Goal: Task Accomplishment & Management: Manage account settings

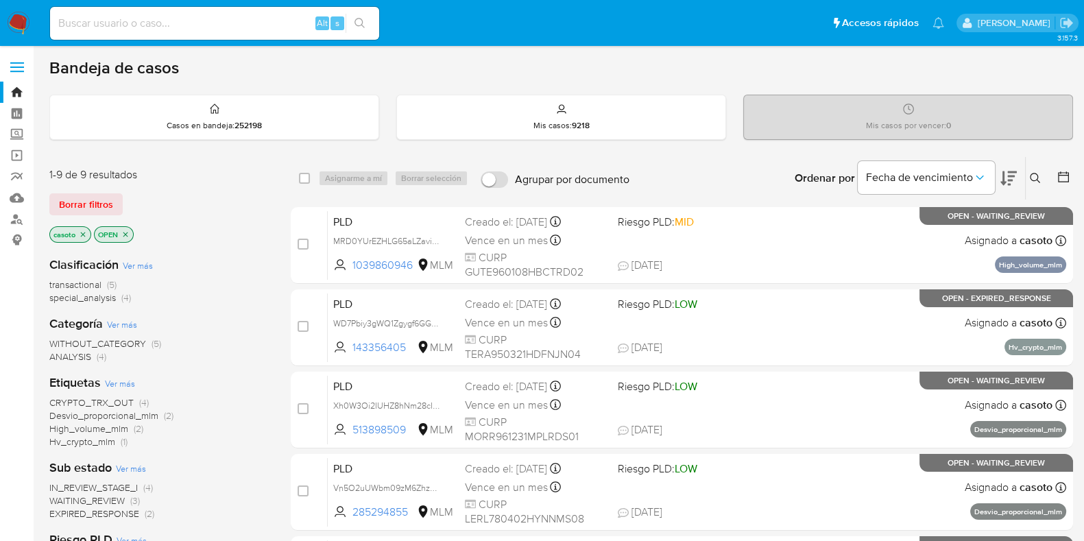
click at [84, 231] on icon "close-filter" at bounding box center [83, 234] width 8 height 8
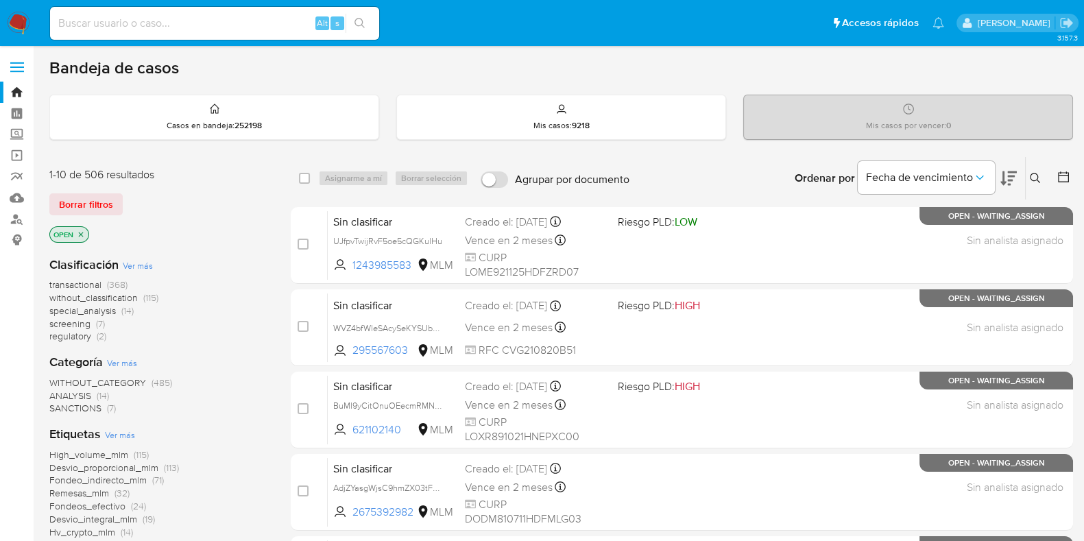
click at [1036, 176] on icon at bounding box center [1035, 178] width 11 height 11
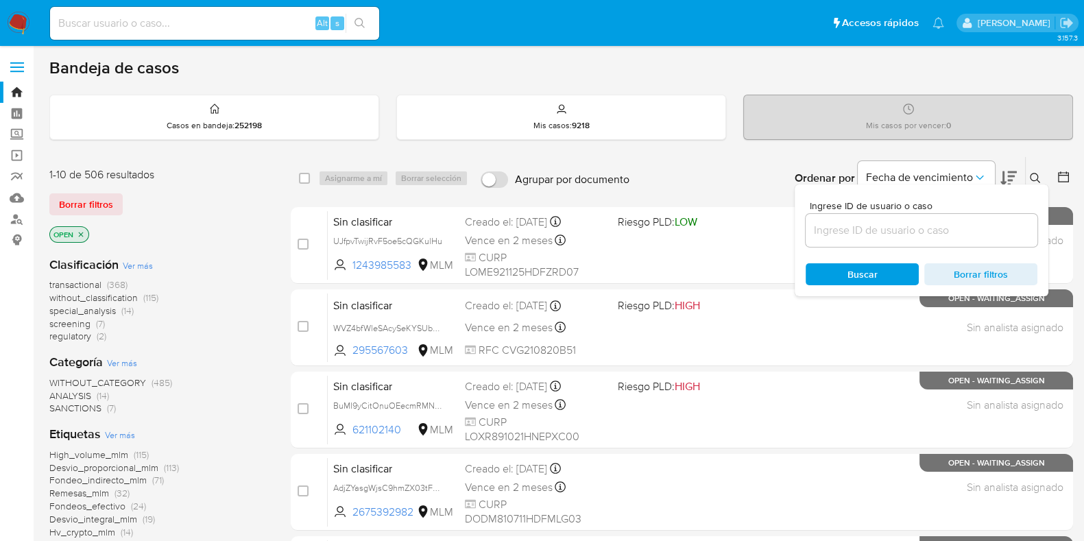
click at [905, 223] on input at bounding box center [922, 231] width 232 height 18
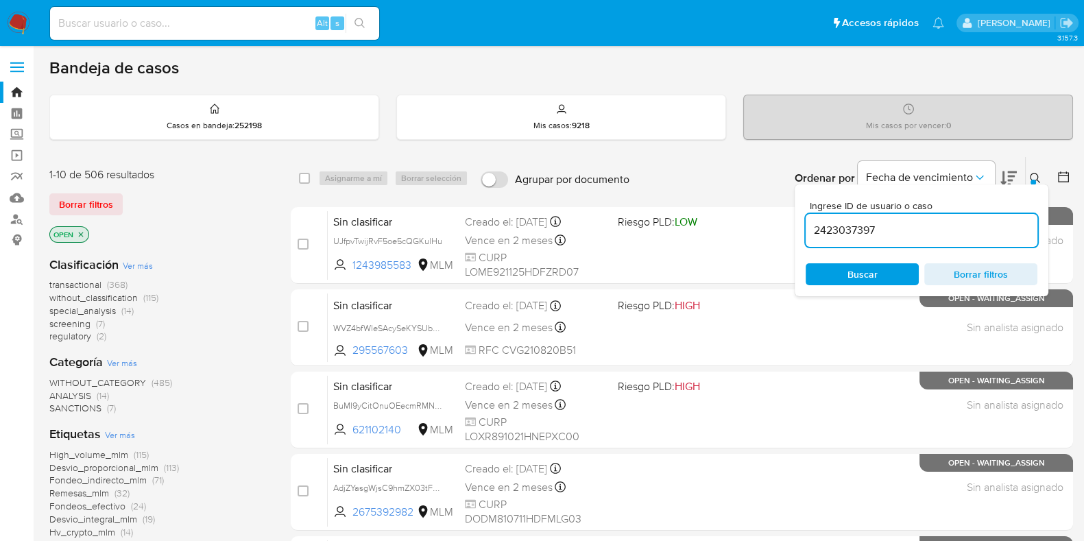
type input "2423037397"
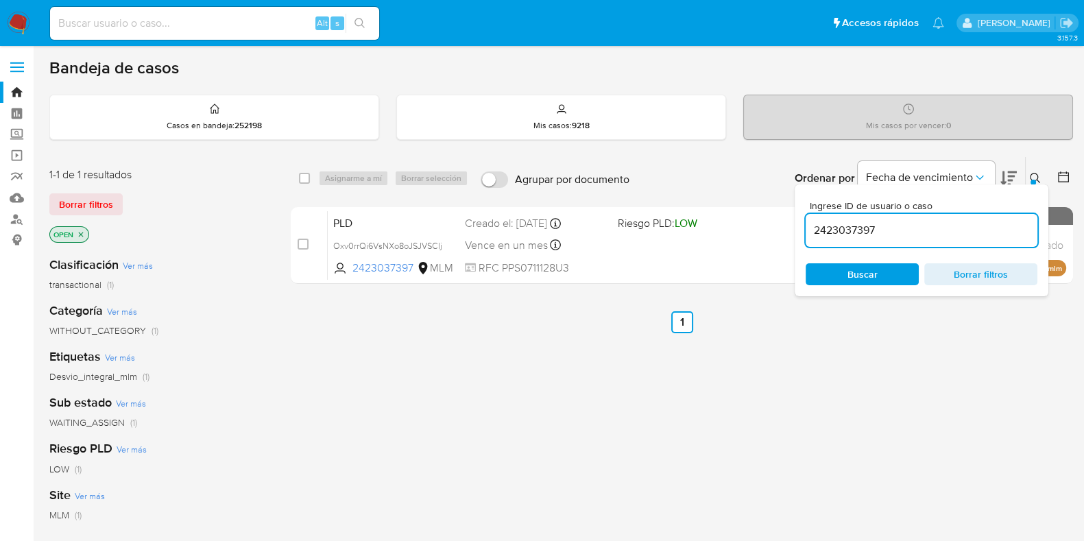
click at [1039, 176] on icon at bounding box center [1035, 178] width 11 height 11
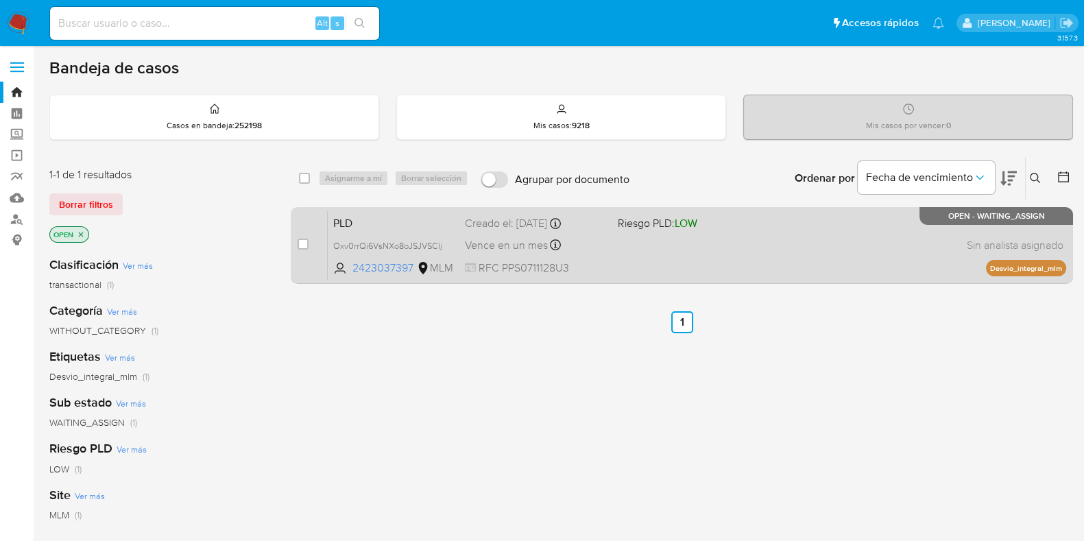
click at [757, 276] on div "PLD Oxv0rrQi6VsNXo8oJSJVSClj 2423037397 MLM Riesgo PLD: LOW Creado el: 12/08/20…" at bounding box center [697, 245] width 739 height 69
drag, startPoint x: 302, startPoint y: 246, endPoint x: 327, endPoint y: 220, distance: 35.9
click at [302, 246] on input "checkbox" at bounding box center [303, 244] width 11 height 11
checkbox input "true"
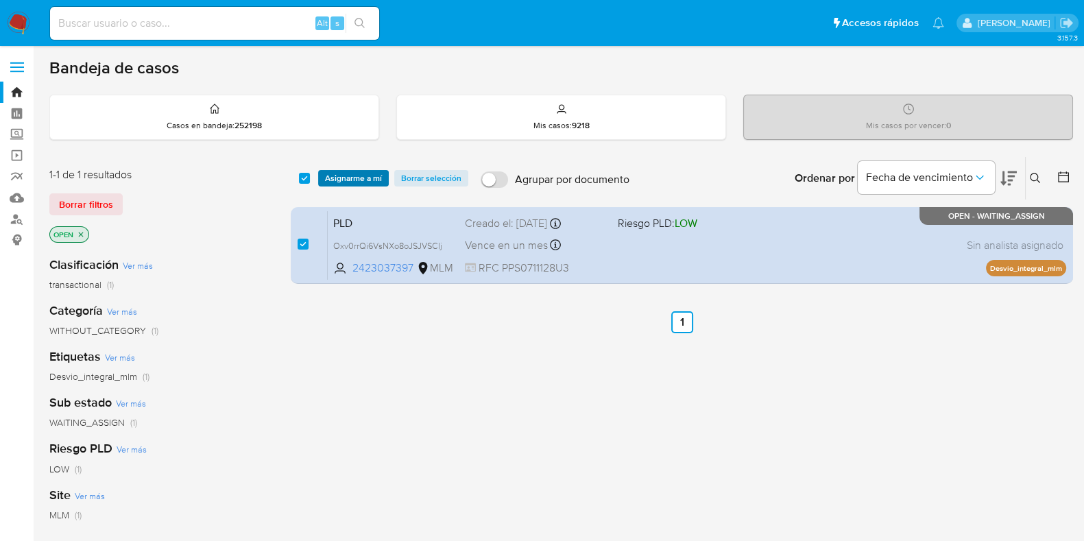
click at [348, 183] on span "Asignarme a mí" at bounding box center [353, 178] width 57 height 14
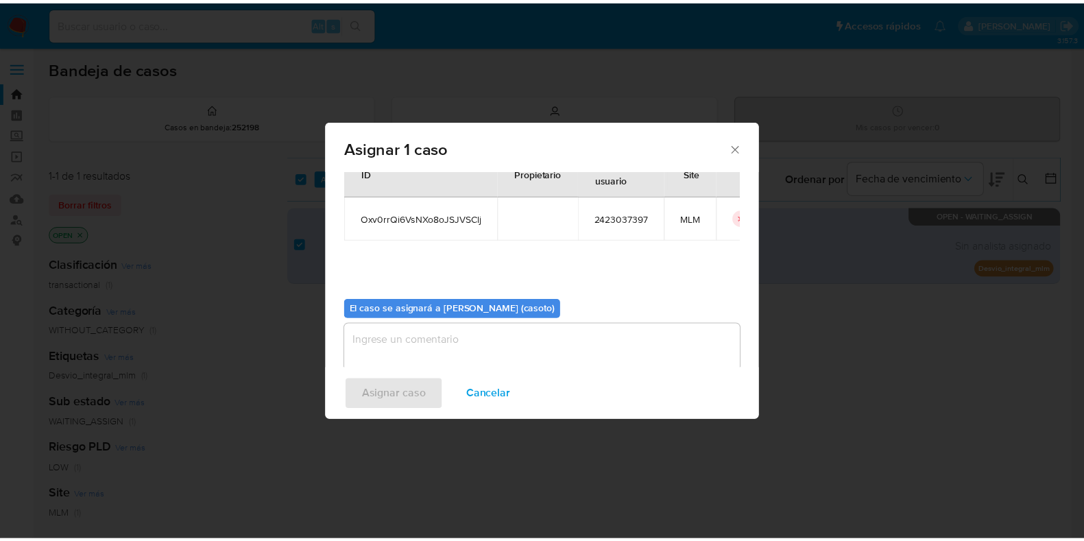
scroll to position [71, 0]
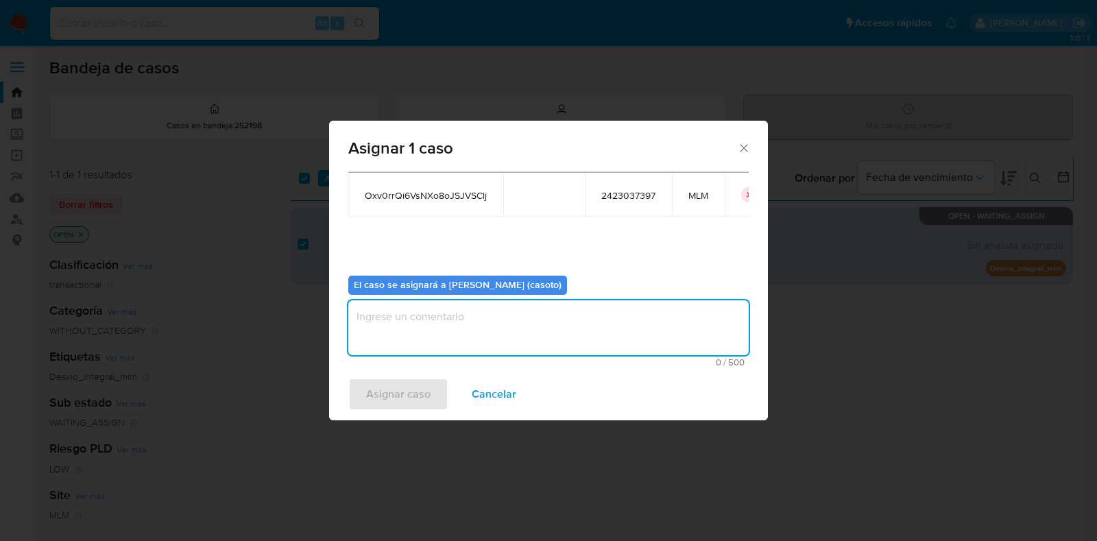
click at [490, 338] on textarea "assign-modal" at bounding box center [548, 327] width 401 height 55
type textarea "L1"
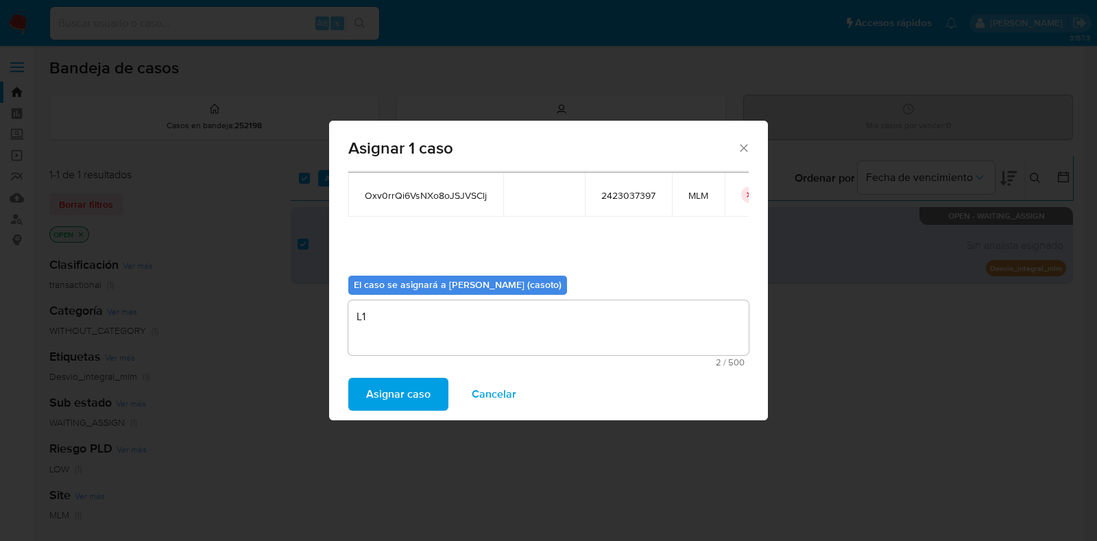
click at [416, 391] on span "Asignar caso" at bounding box center [398, 394] width 64 height 30
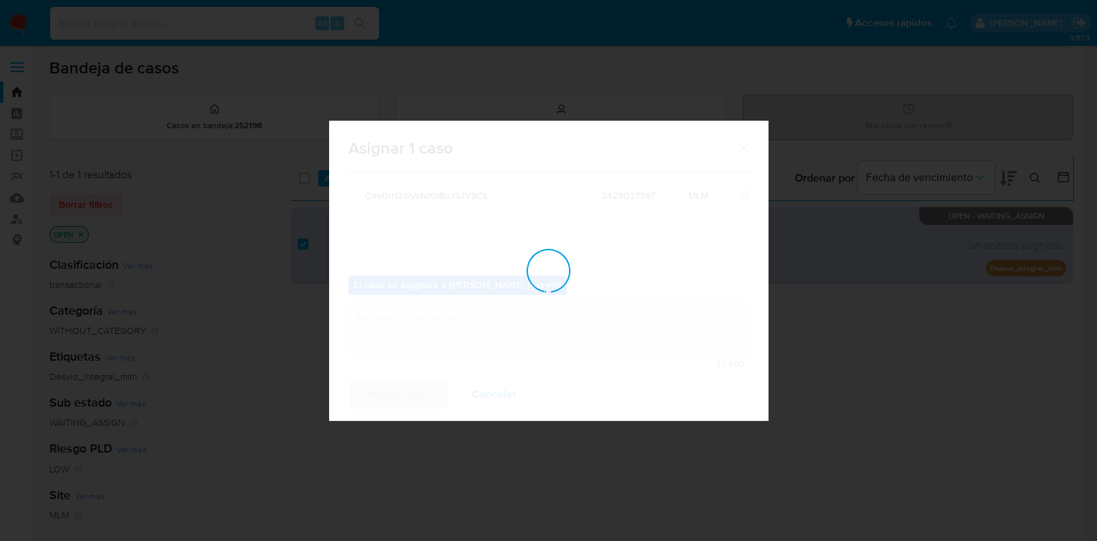
checkbox input "false"
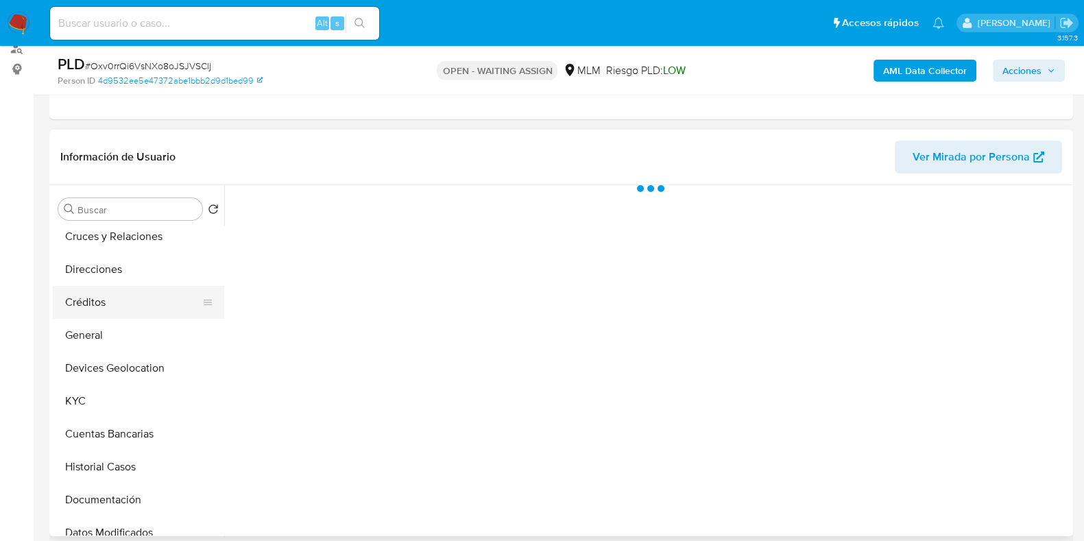
scroll to position [171, 0]
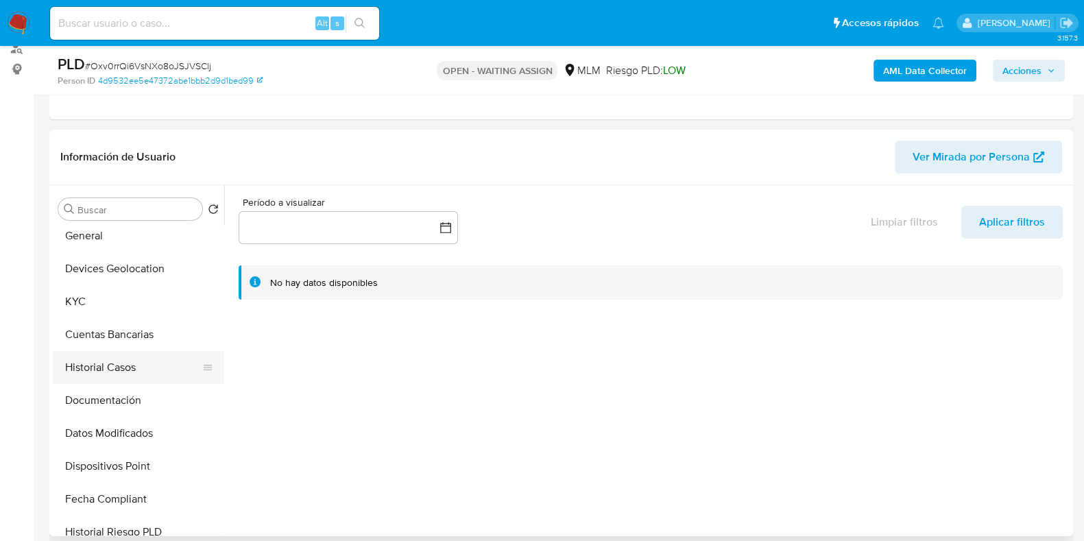
click at [119, 372] on button "Historial Casos" at bounding box center [133, 367] width 161 height 33
select select "10"
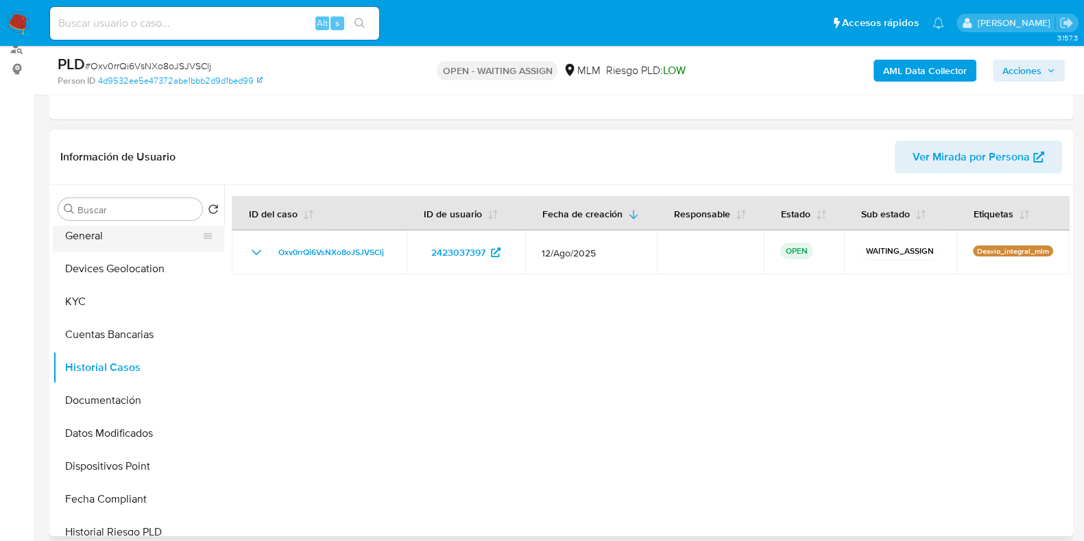
click at [97, 241] on button "General" at bounding box center [133, 235] width 161 height 33
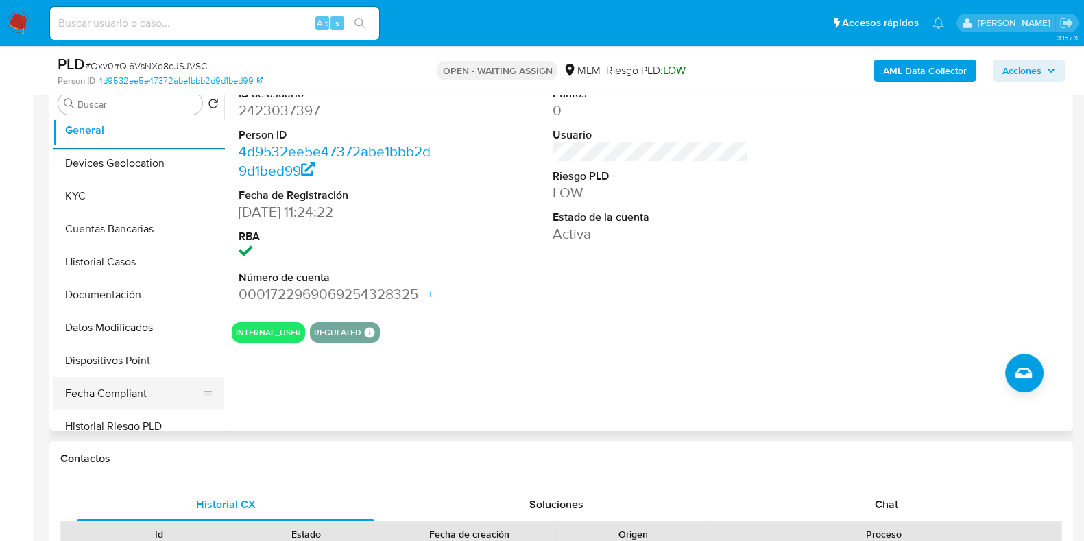
scroll to position [342, 0]
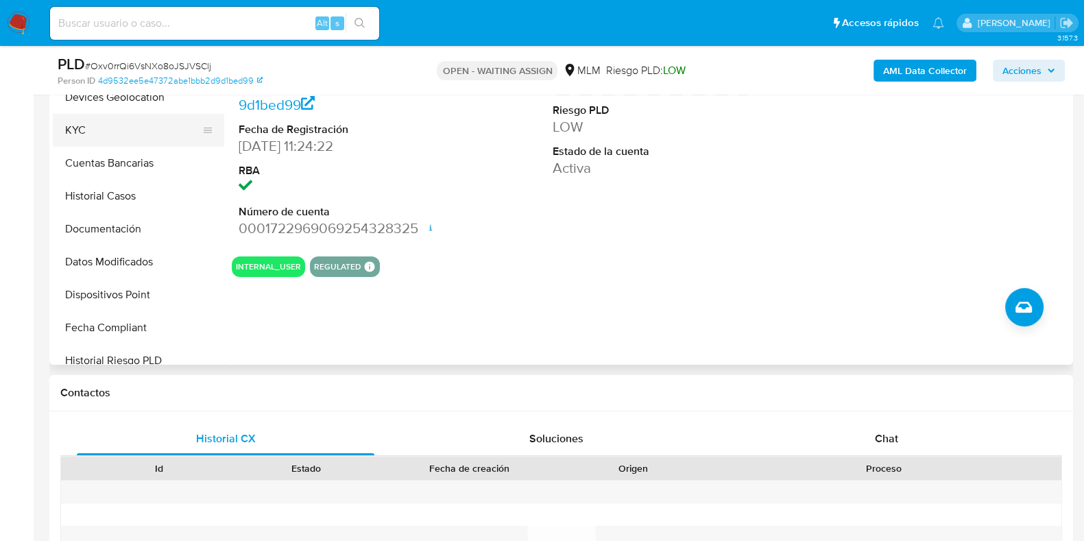
click at [86, 133] on button "KYC" at bounding box center [133, 130] width 161 height 33
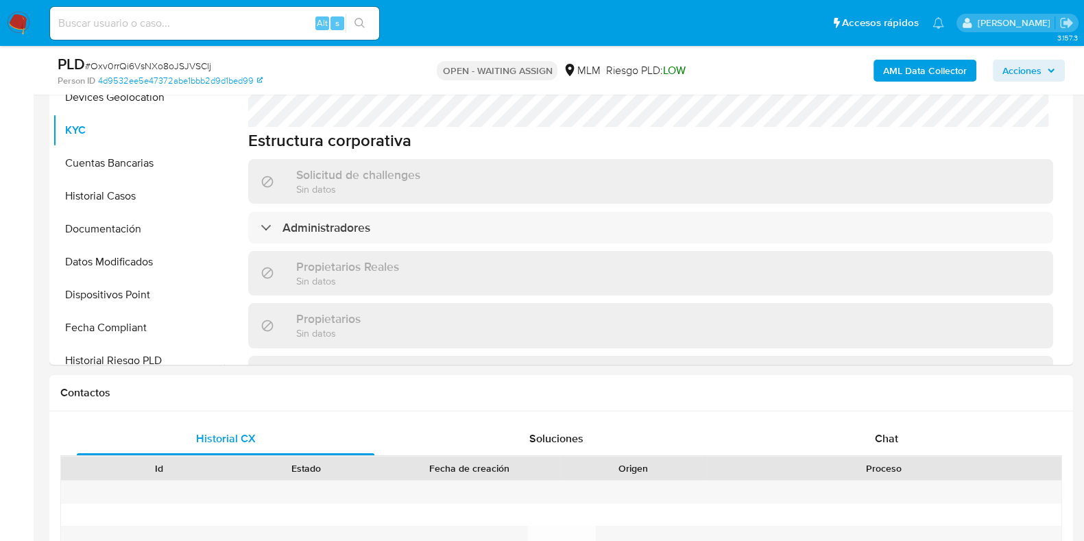
scroll to position [685, 0]
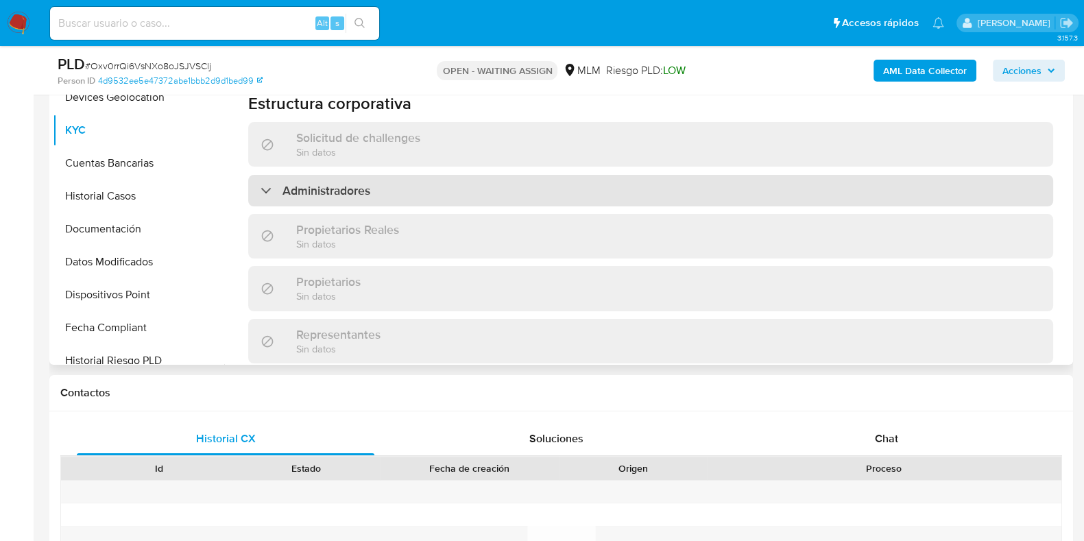
click at [375, 175] on div "Administradores" at bounding box center [650, 191] width 805 height 32
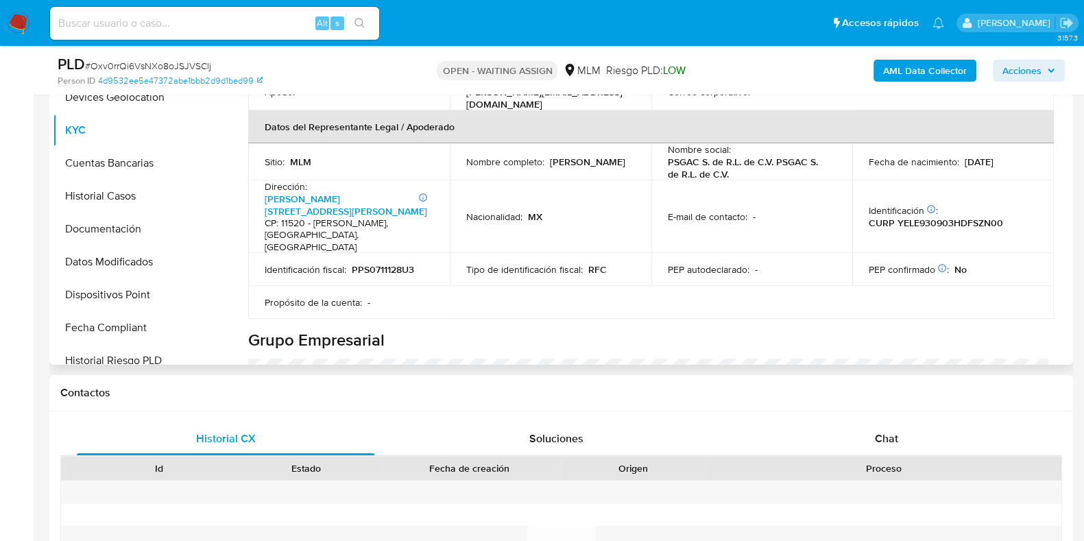
scroll to position [257, 0]
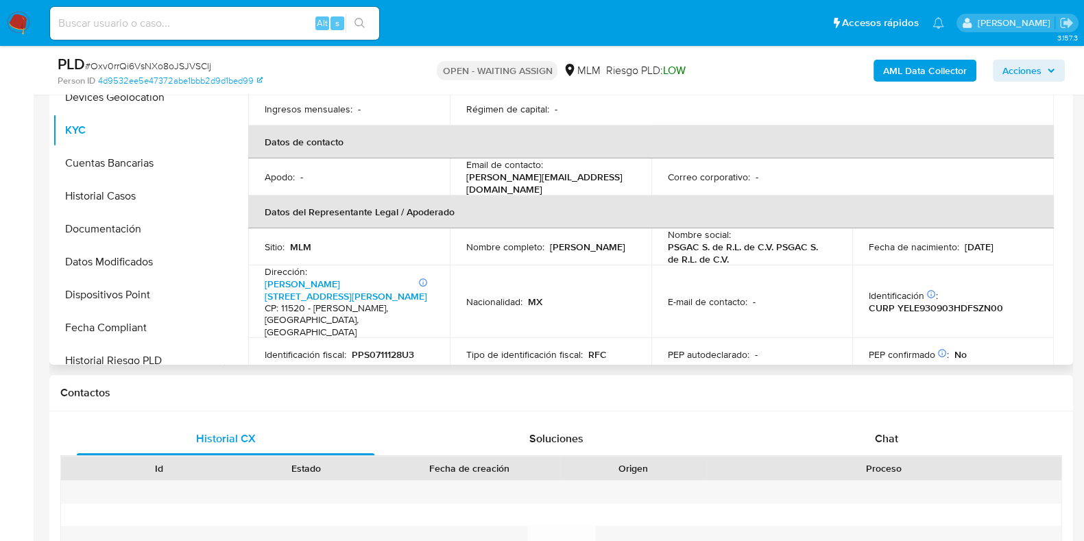
drag, startPoint x: 571, startPoint y: 238, endPoint x: 466, endPoint y: 240, distance: 105.0
click at [466, 241] on div "Nombre completo : Enrique Yescas Lazcano" at bounding box center [550, 247] width 169 height 12
copy p "[PERSON_NAME]"
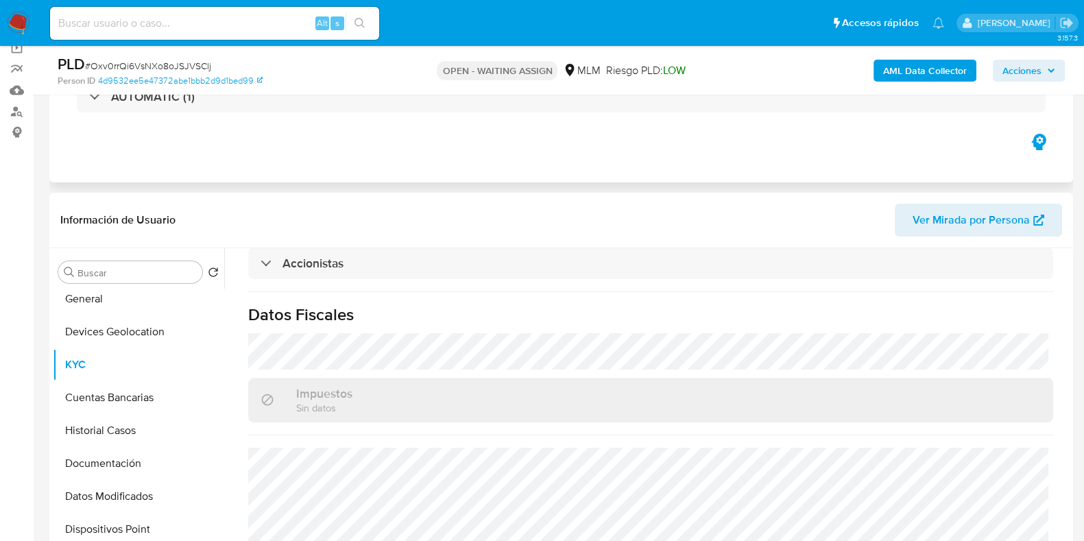
scroll to position [0, 0]
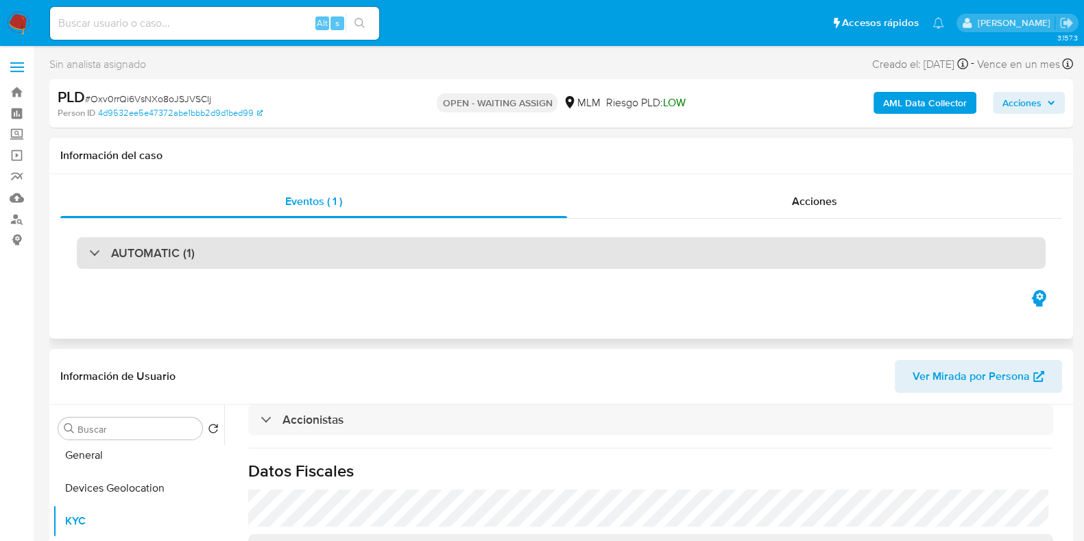
click at [214, 256] on div "AUTOMATIC (1)" at bounding box center [561, 253] width 969 height 32
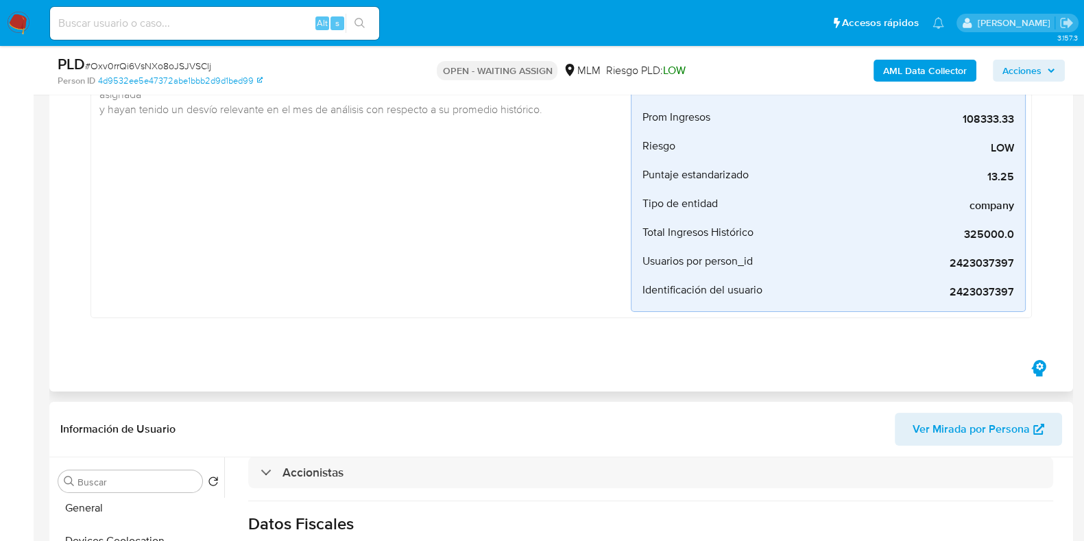
scroll to position [514, 0]
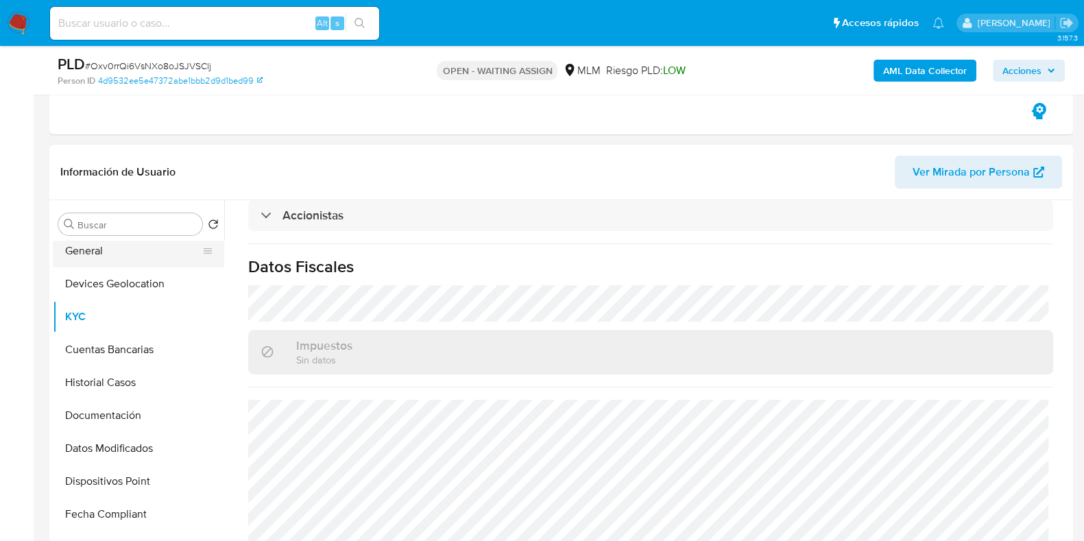
click at [101, 255] on button "General" at bounding box center [133, 251] width 161 height 33
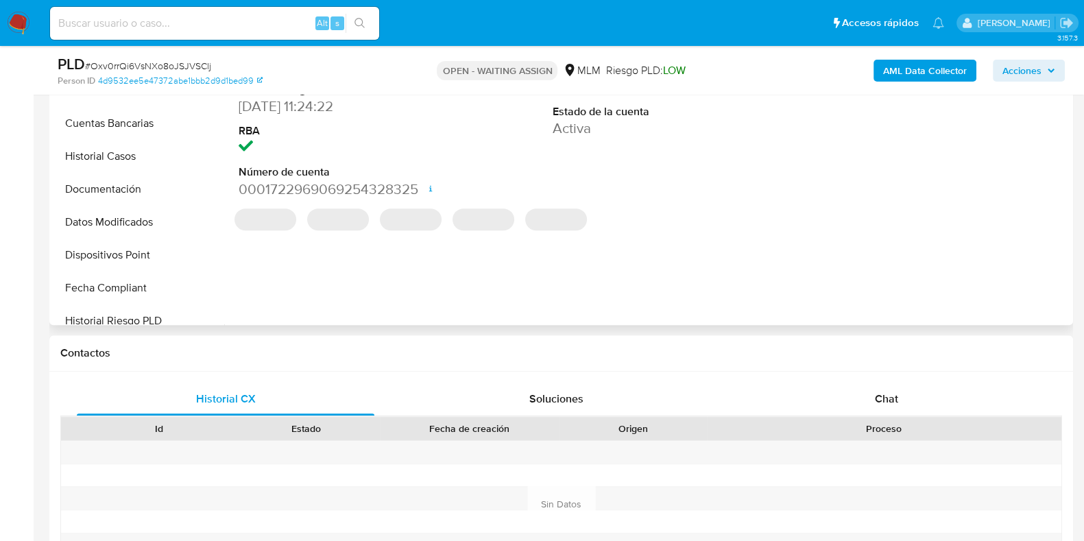
scroll to position [772, 0]
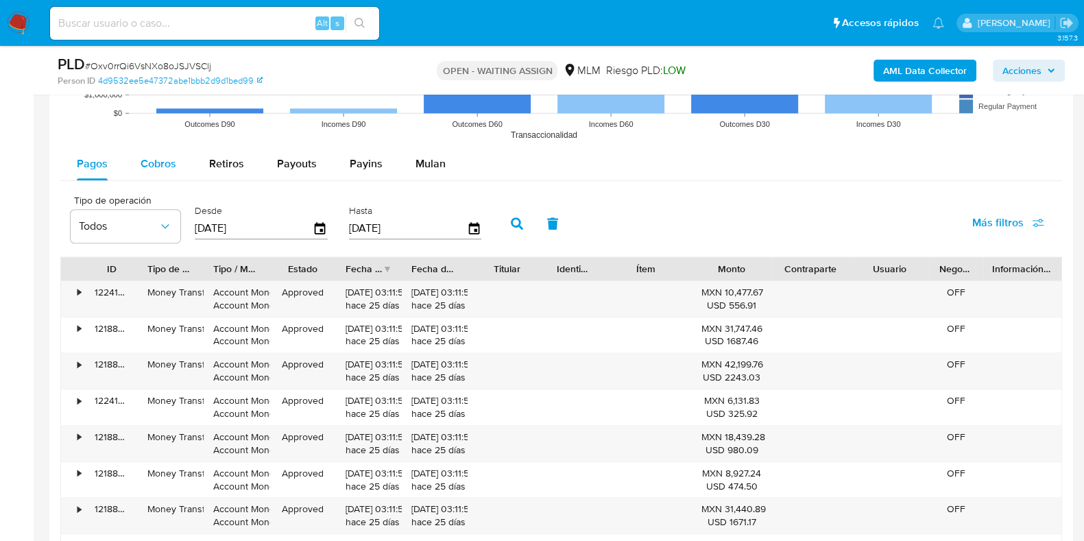
click at [141, 156] on span "Cobros" at bounding box center [159, 164] width 36 height 16
select select "10"
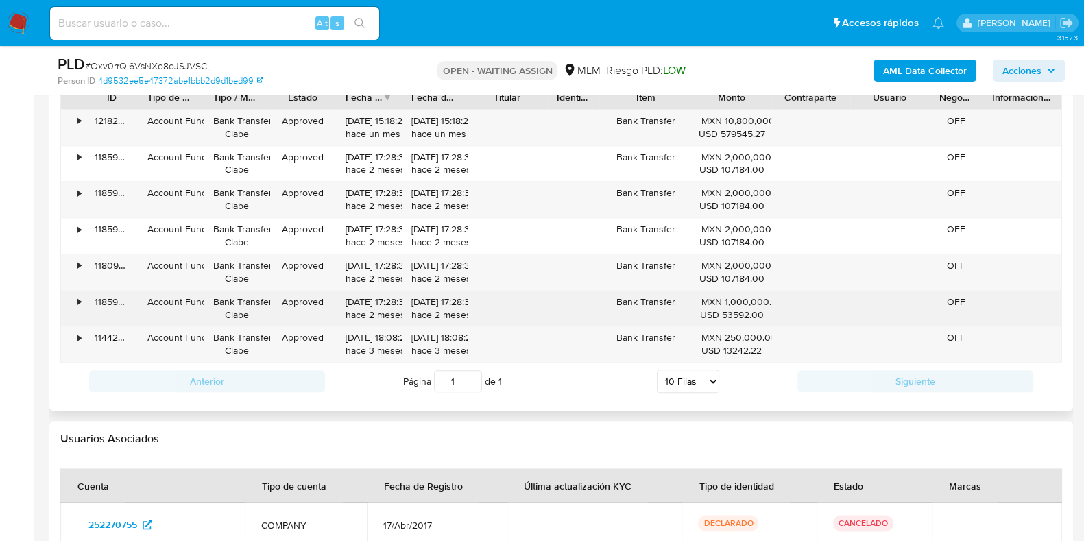
scroll to position [1371, 0]
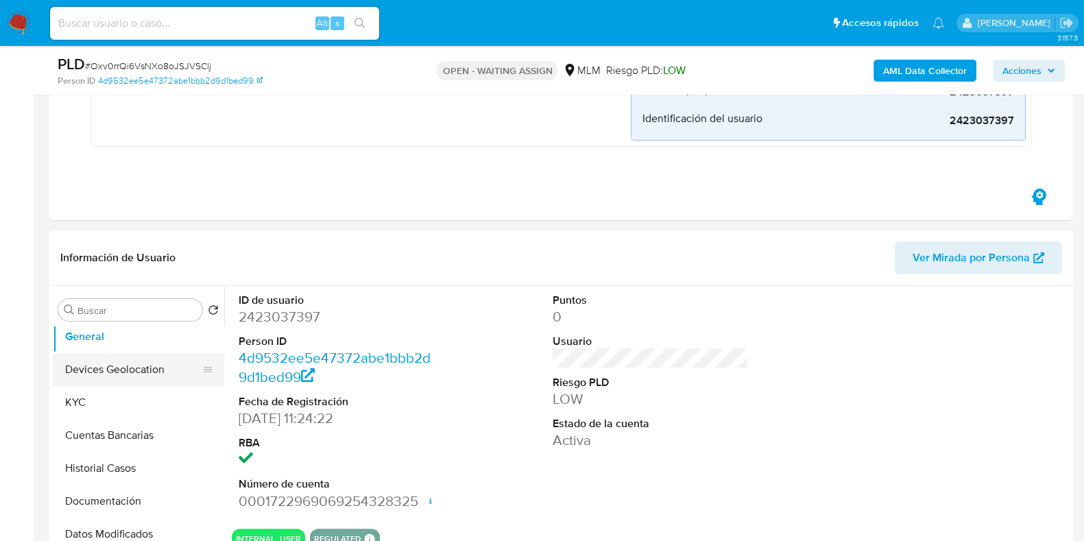
click at [146, 370] on button "Devices Geolocation" at bounding box center [133, 369] width 161 height 33
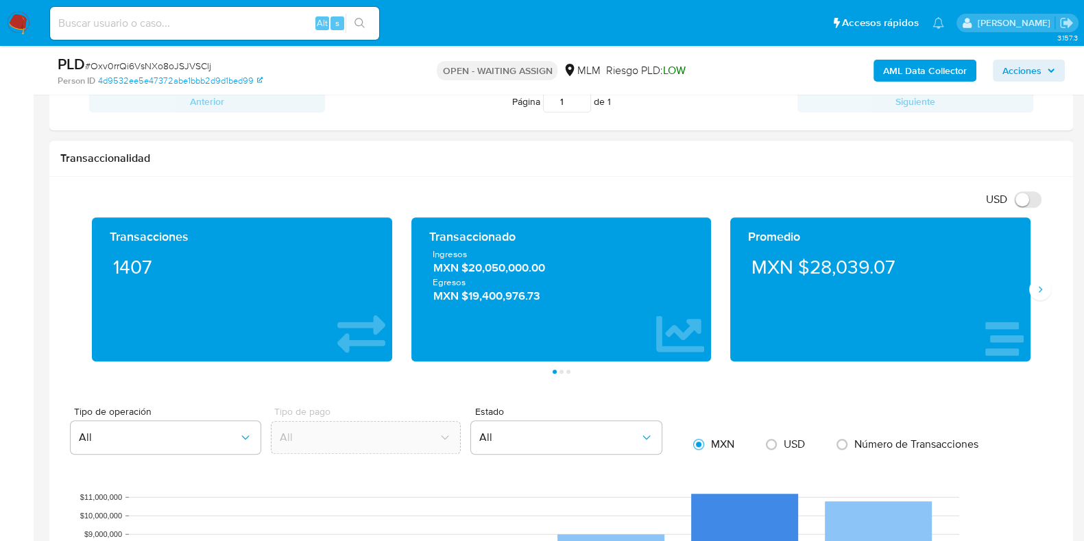
scroll to position [1285, 0]
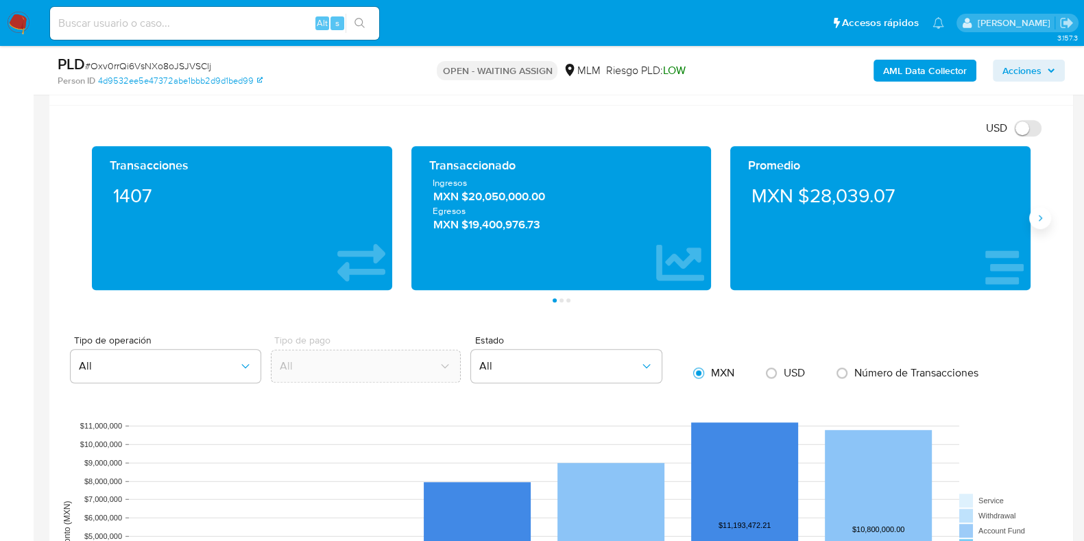
click at [1036, 221] on button "Siguiente" at bounding box center [1041, 218] width 22 height 22
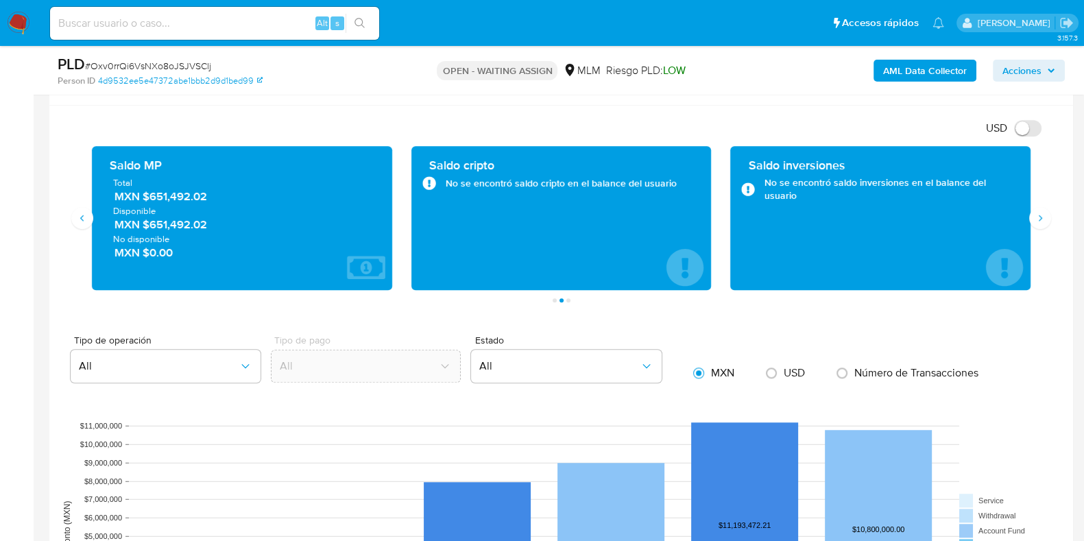
click at [171, 192] on span "MXN $651,492.02" at bounding box center [243, 197] width 257 height 16
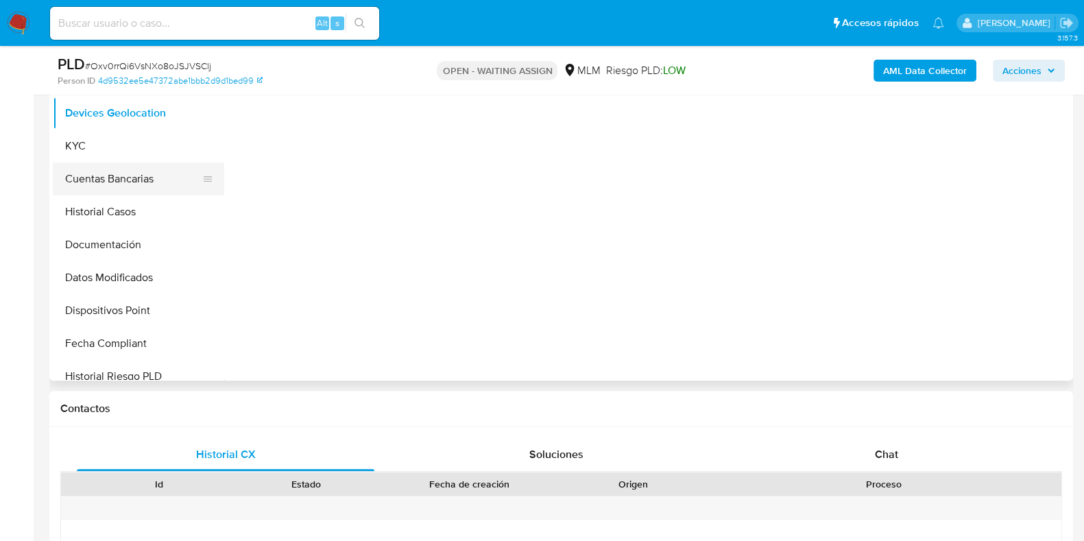
scroll to position [85, 0]
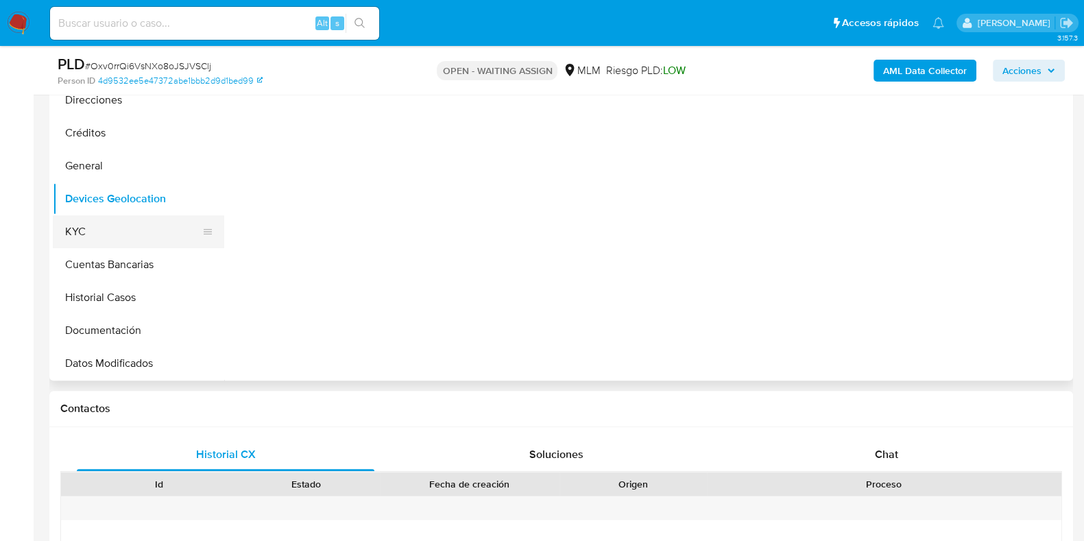
click at [104, 245] on button "KYC" at bounding box center [133, 231] width 161 height 33
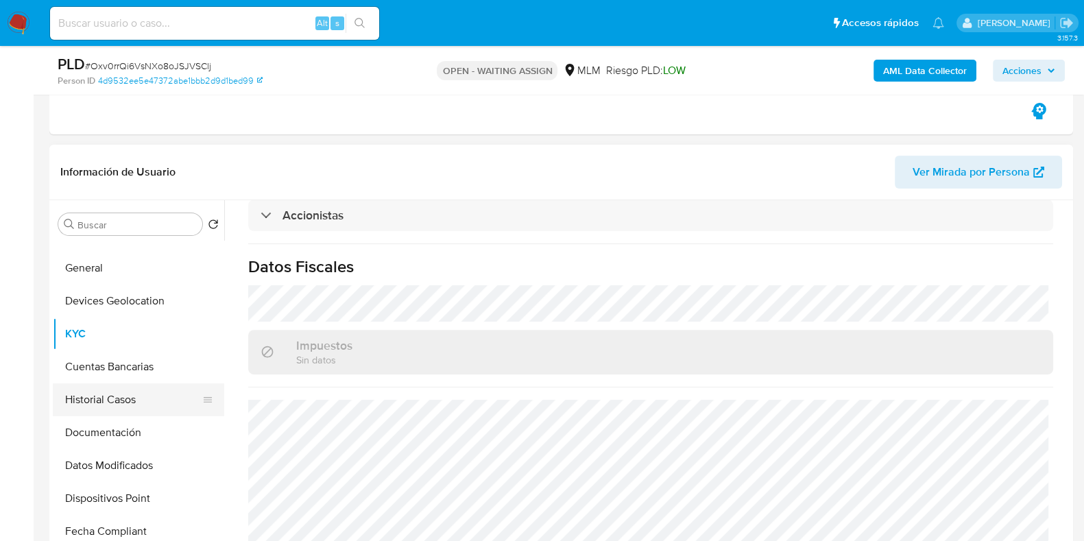
scroll to position [257, 0]
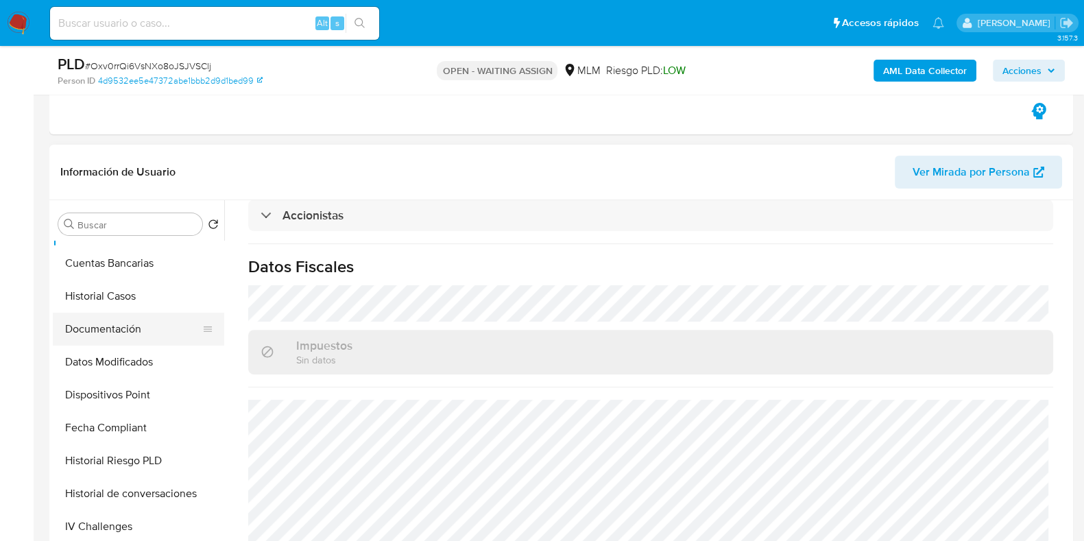
click at [115, 340] on button "Documentación" at bounding box center [133, 329] width 161 height 33
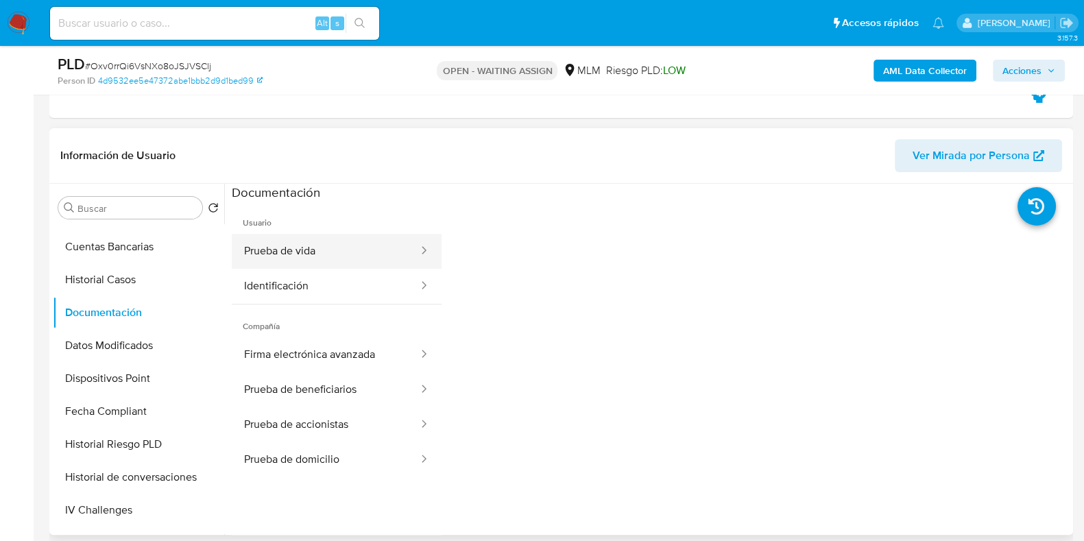
click at [316, 250] on button "Prueba de vida" at bounding box center [326, 251] width 188 height 35
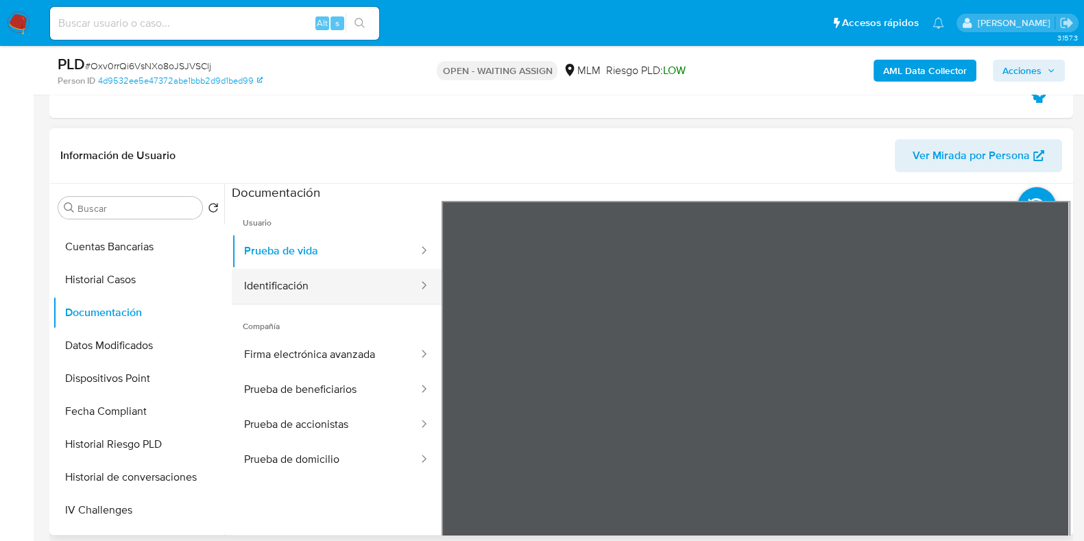
click at [356, 293] on button "Identificación" at bounding box center [326, 286] width 188 height 35
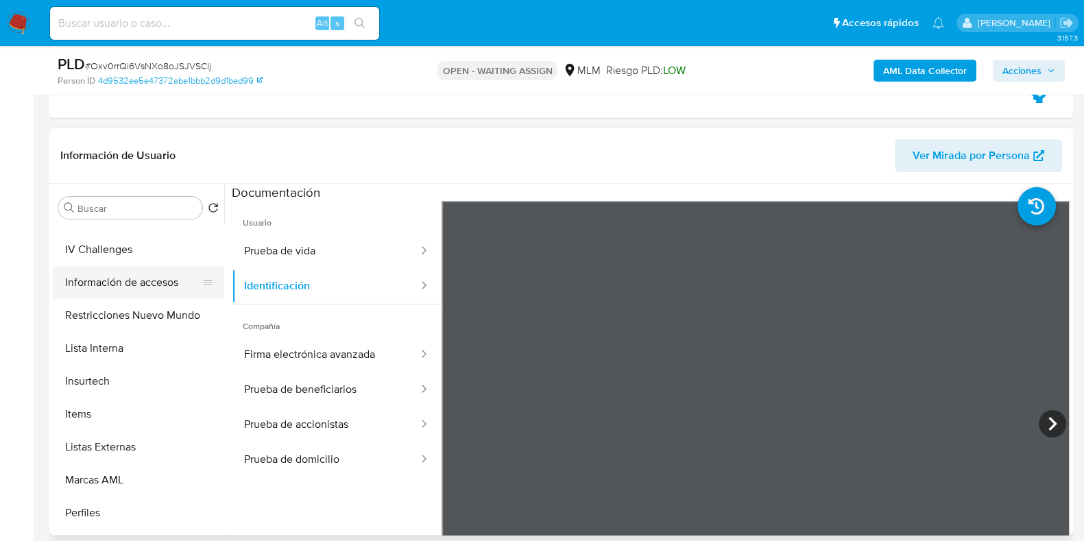
scroll to position [579, 0]
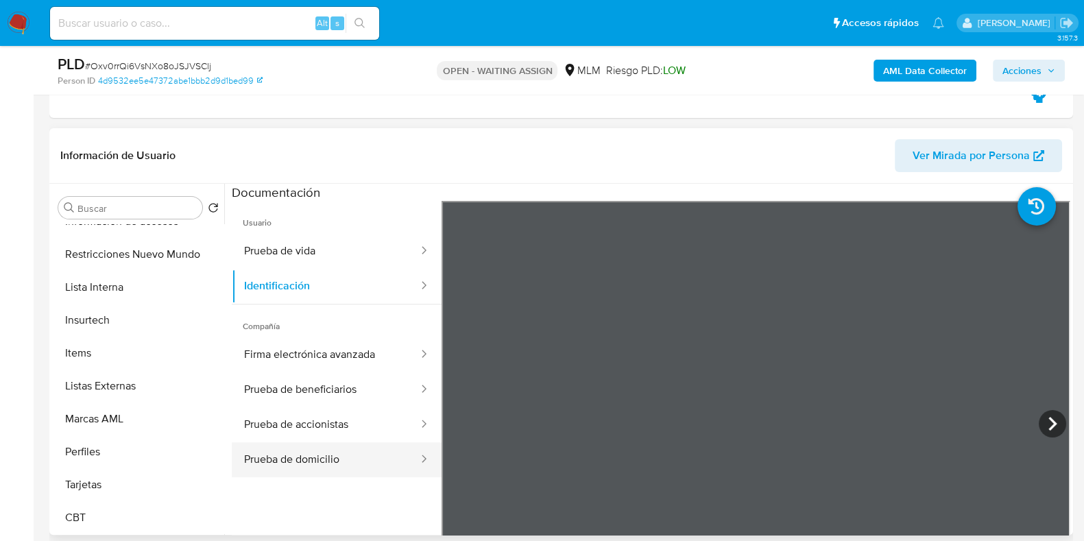
click at [266, 455] on button "Prueba de domicilio" at bounding box center [326, 459] width 188 height 35
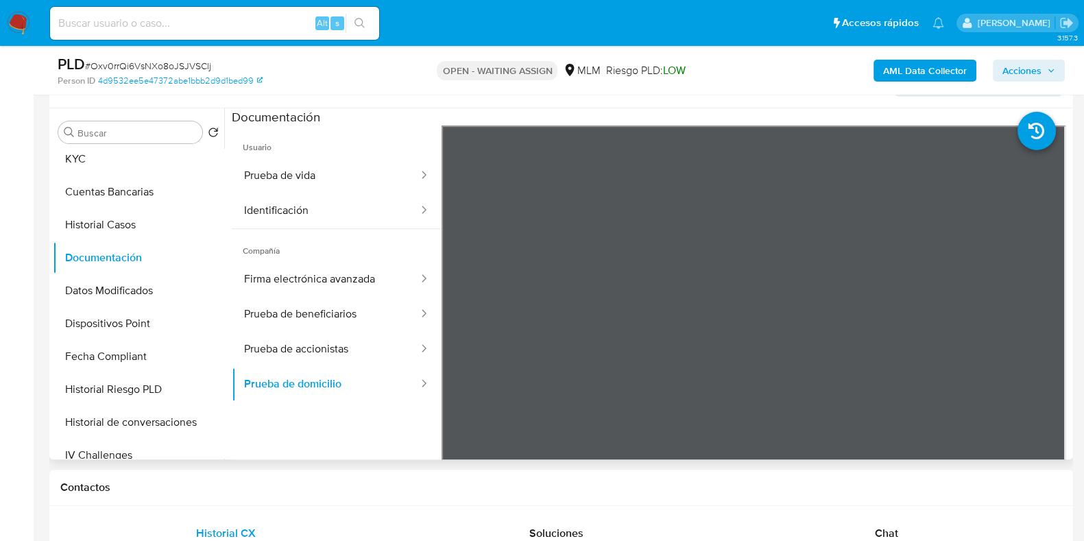
scroll to position [150, 0]
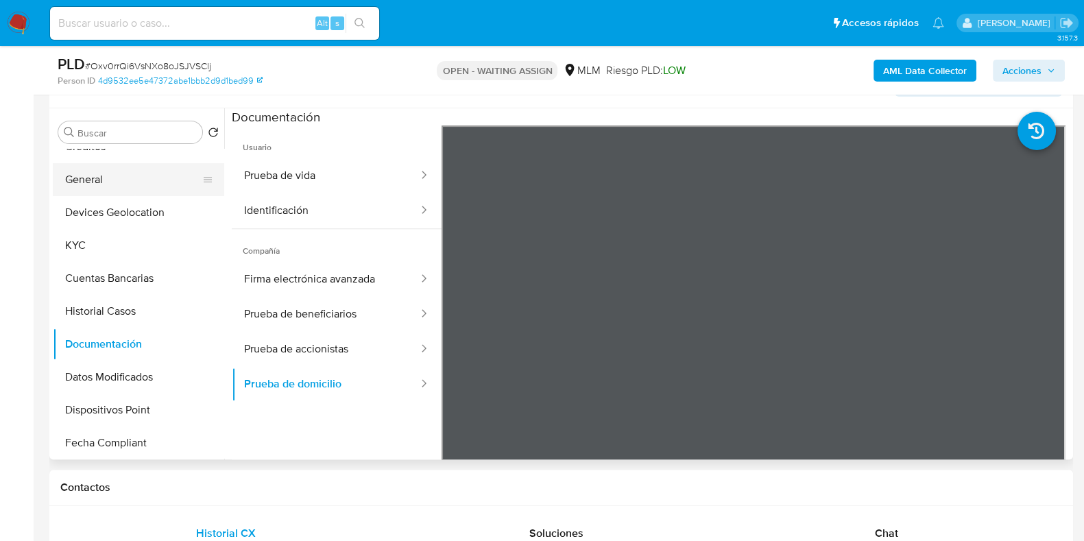
click at [92, 178] on button "General" at bounding box center [133, 179] width 161 height 33
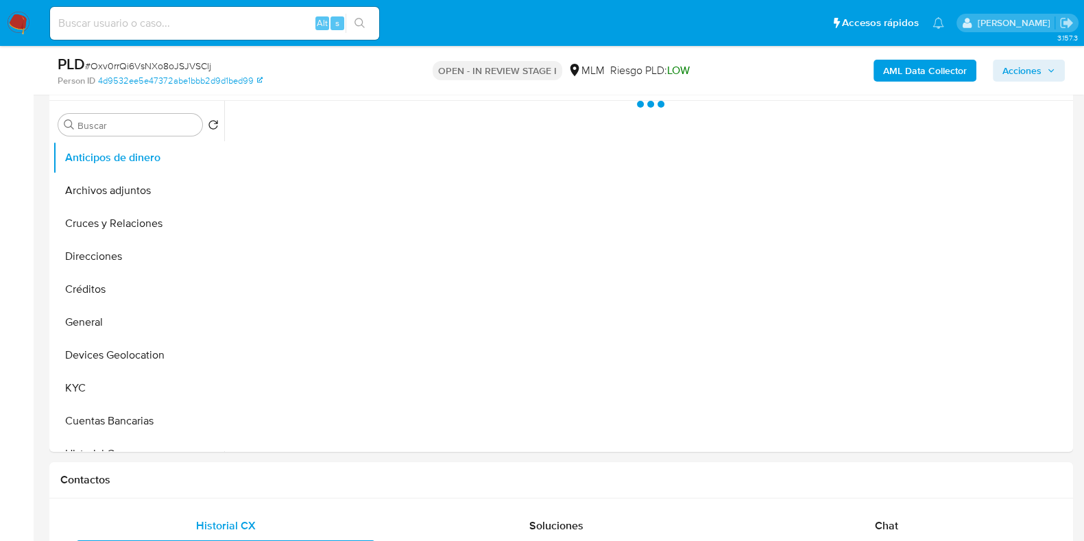
scroll to position [257, 0]
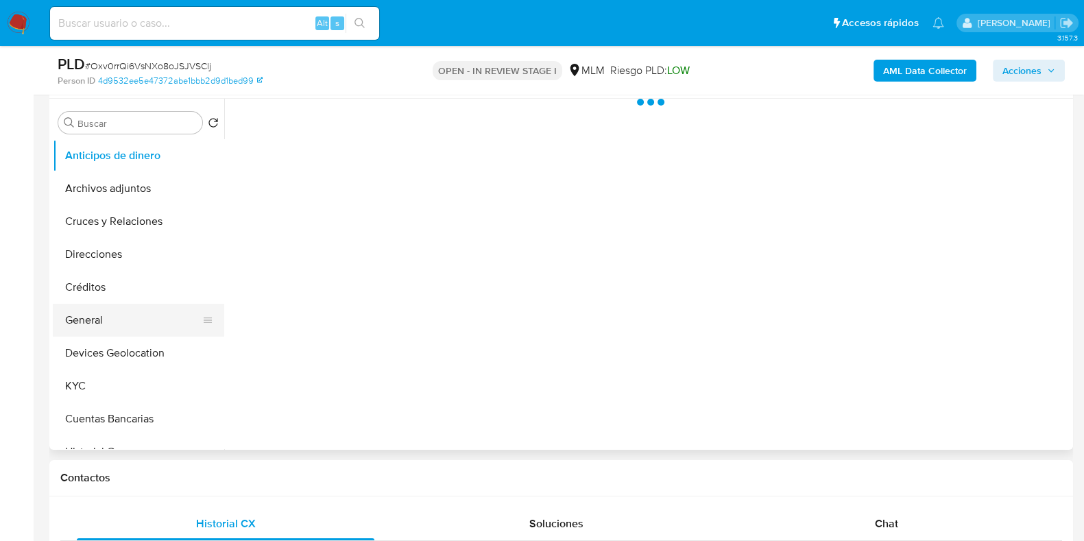
click at [93, 312] on button "General" at bounding box center [133, 320] width 161 height 33
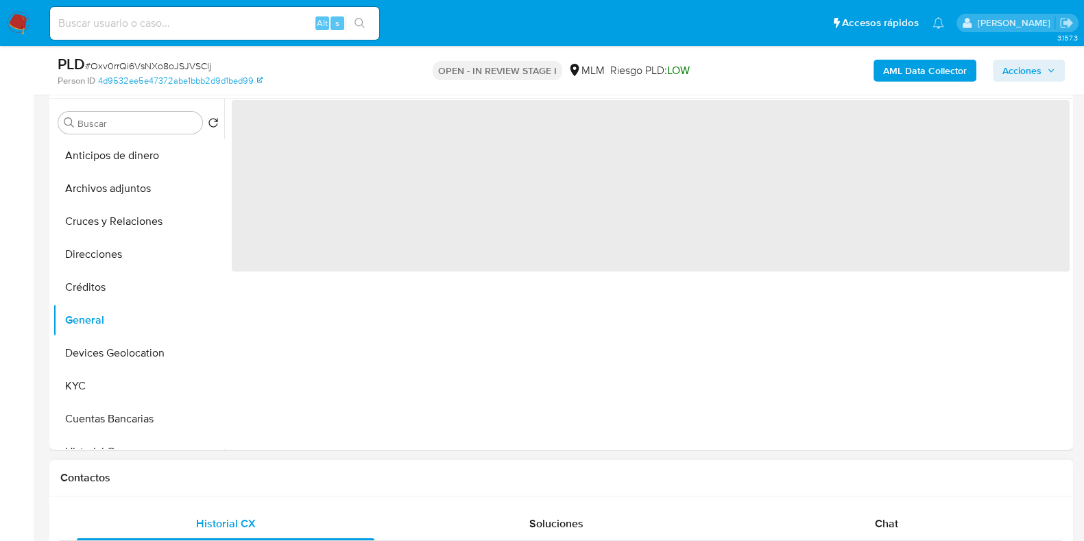
select select "10"
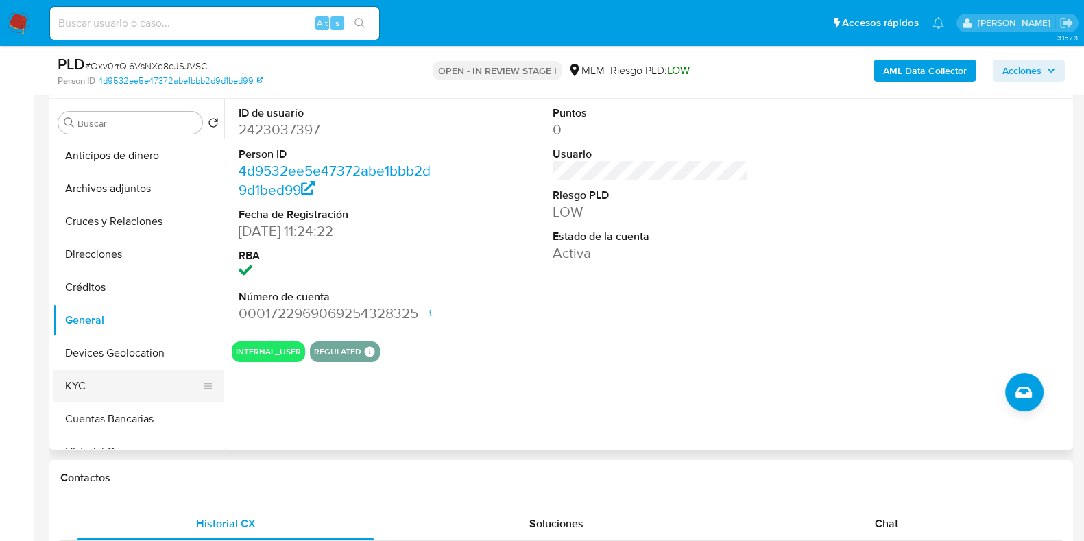
click at [124, 388] on button "KYC" at bounding box center [133, 386] width 161 height 33
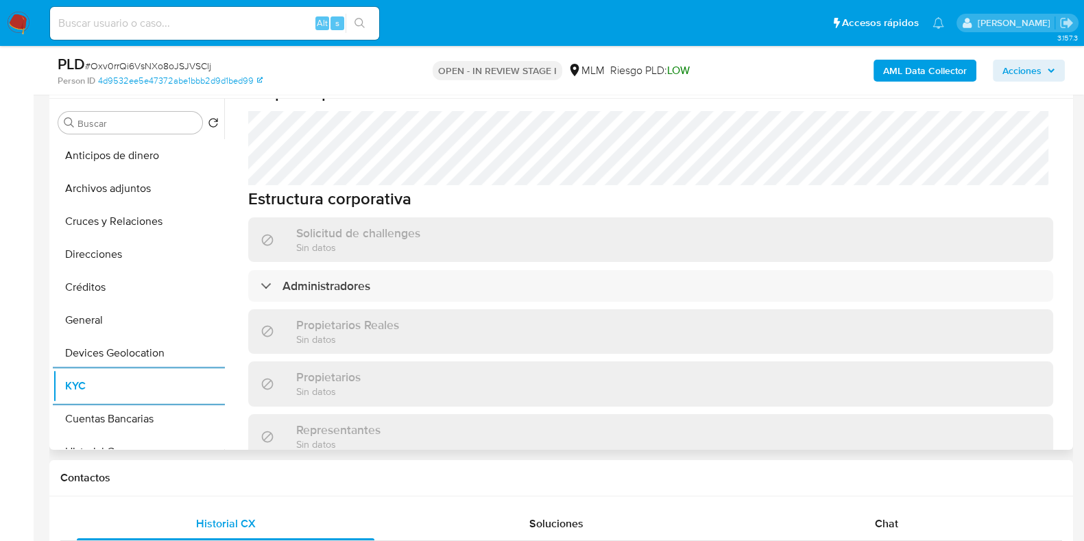
scroll to position [772, 0]
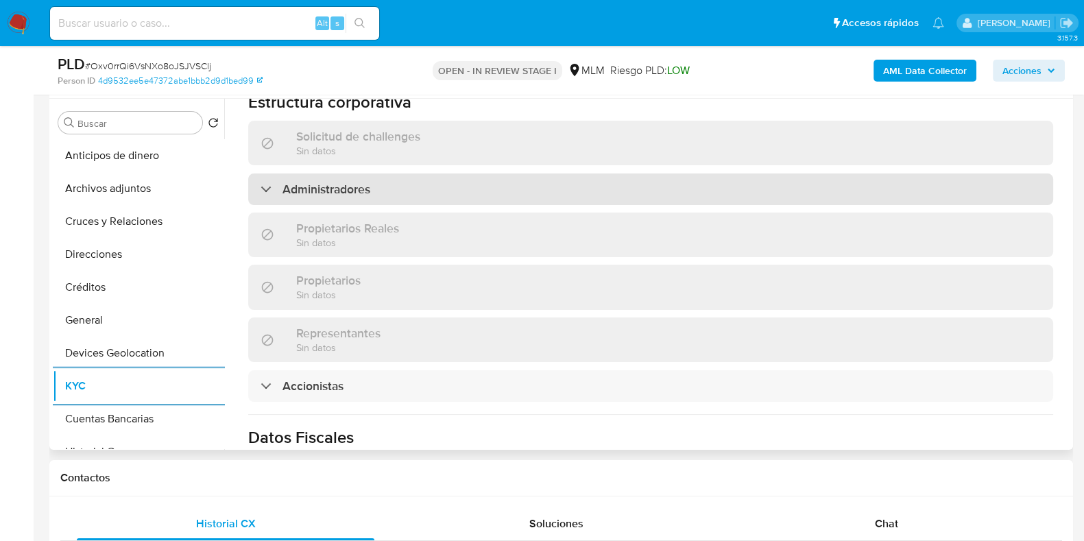
click at [616, 174] on div "Administradores" at bounding box center [650, 190] width 805 height 32
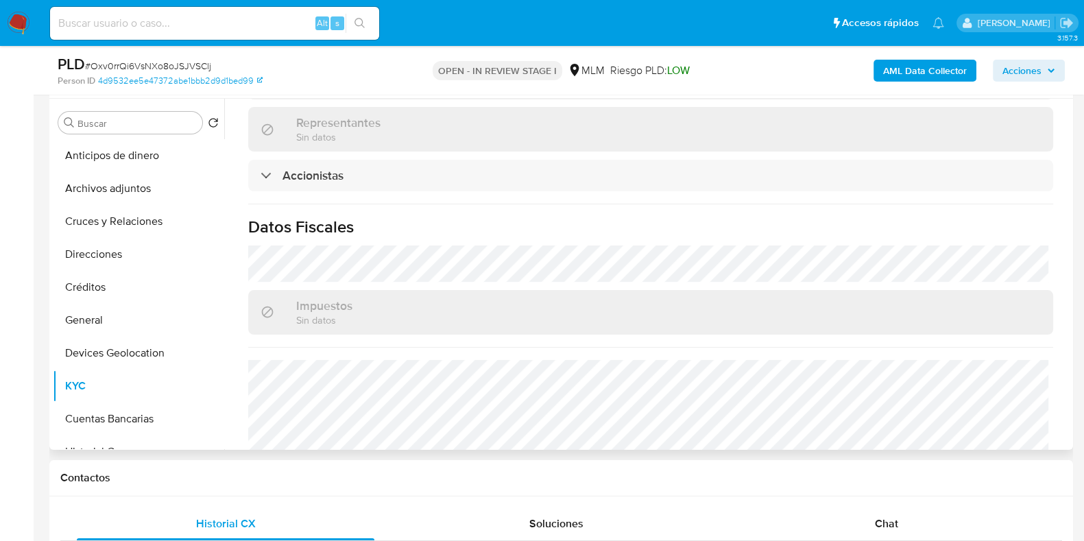
scroll to position [1114, 0]
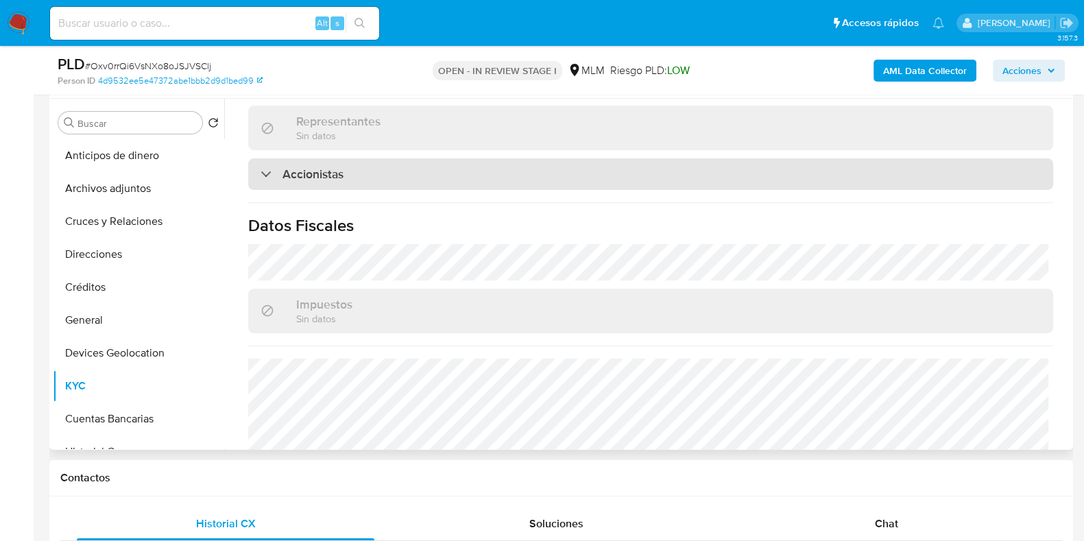
click at [452, 158] on div "Accionistas" at bounding box center [650, 174] width 805 height 32
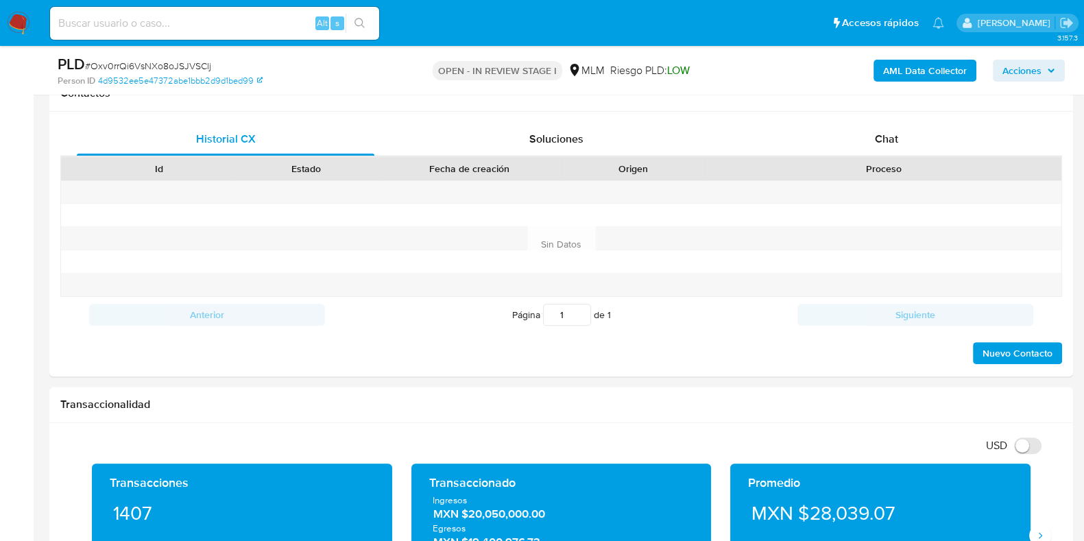
scroll to position [857, 0]
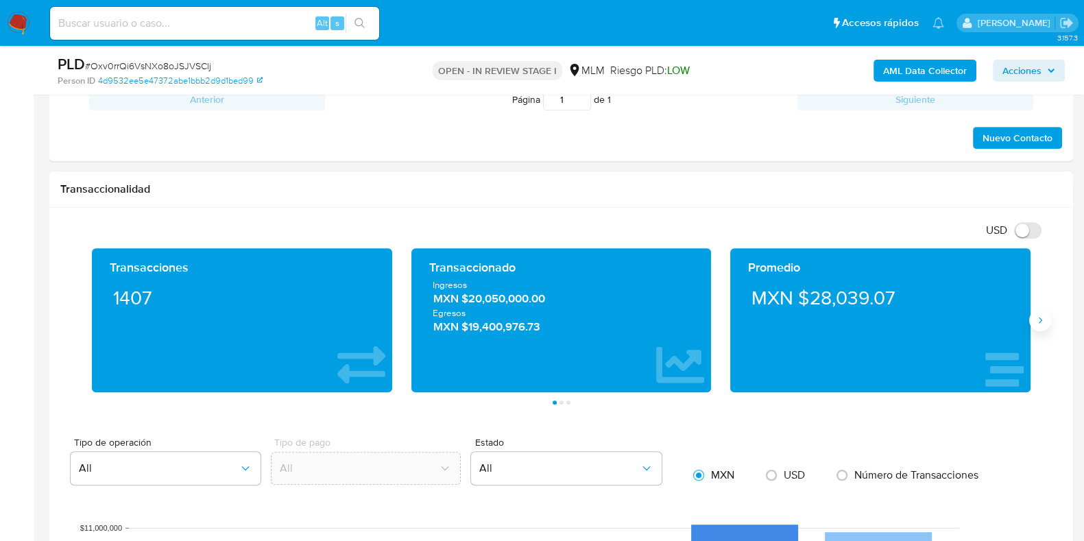
click at [1046, 316] on button "Siguiente" at bounding box center [1041, 320] width 22 height 22
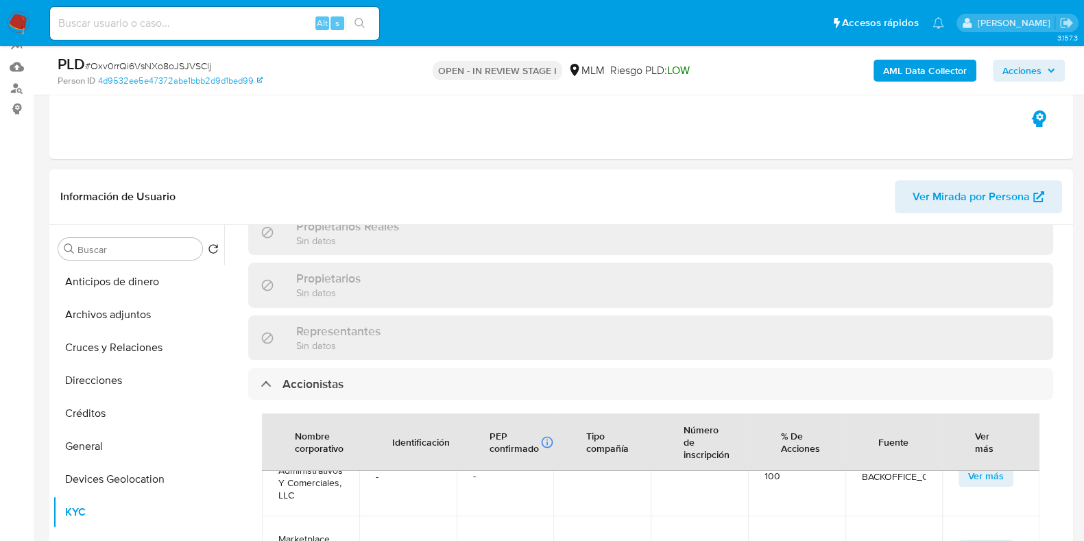
scroll to position [859, 0]
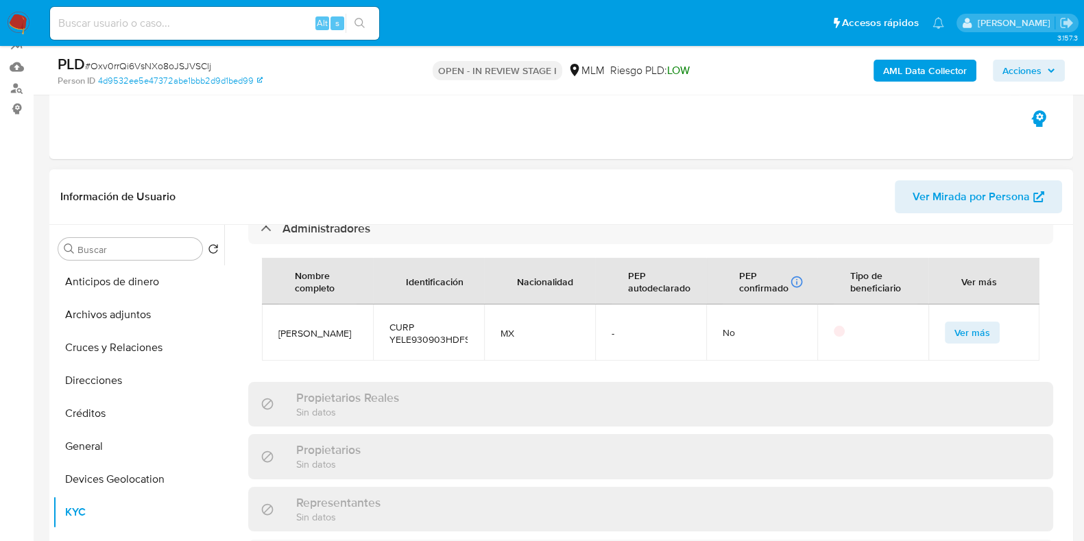
drag, startPoint x: 319, startPoint y: 313, endPoint x: 280, endPoint y: 305, distance: 40.1
click at [280, 327] on span "Enrique Yescas Lazcano" at bounding box center [317, 333] width 78 height 12
copy span "Enrique Yescas Lazcano"
click at [100, 458] on button "General" at bounding box center [133, 446] width 161 height 33
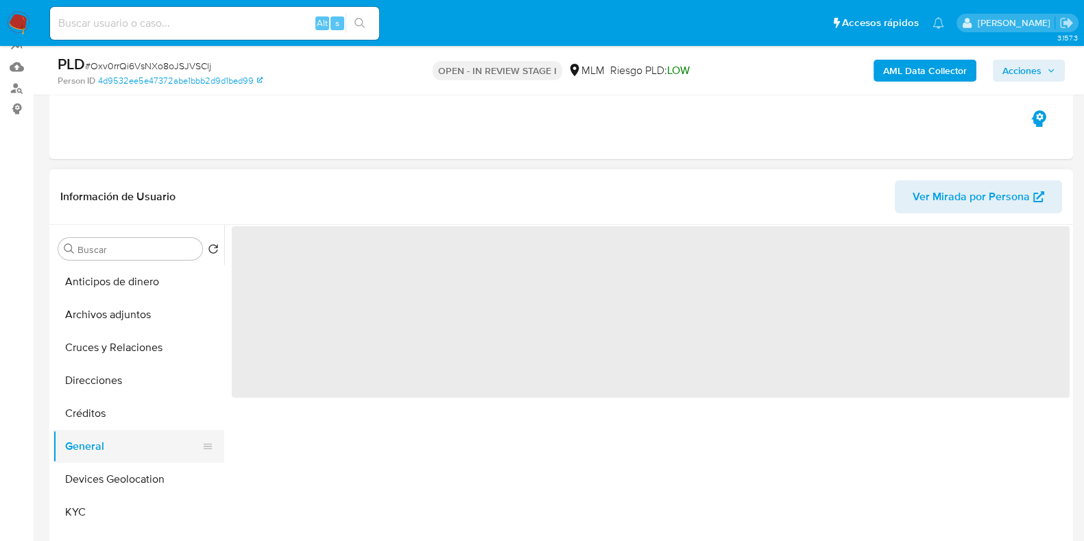
scroll to position [0, 0]
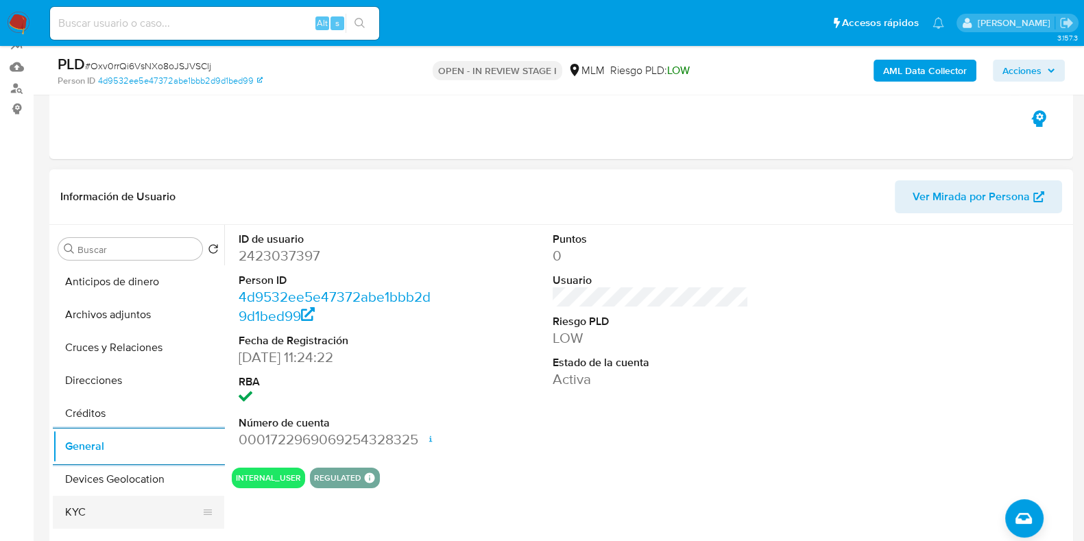
click at [97, 504] on button "KYC" at bounding box center [133, 512] width 161 height 33
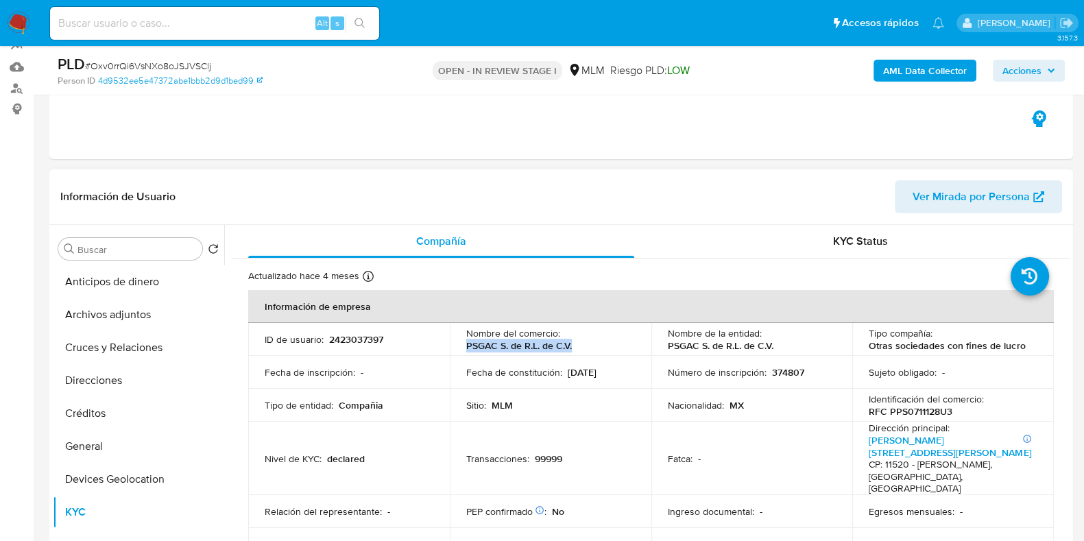
drag, startPoint x: 589, startPoint y: 344, endPoint x: 460, endPoint y: 344, distance: 128.3
click at [460, 344] on td "Nombre del comercio : PSGAC S. de R.L. de C.V." at bounding box center [551, 339] width 202 height 33
copy p "PSGAC S. de R.L. de C.V."
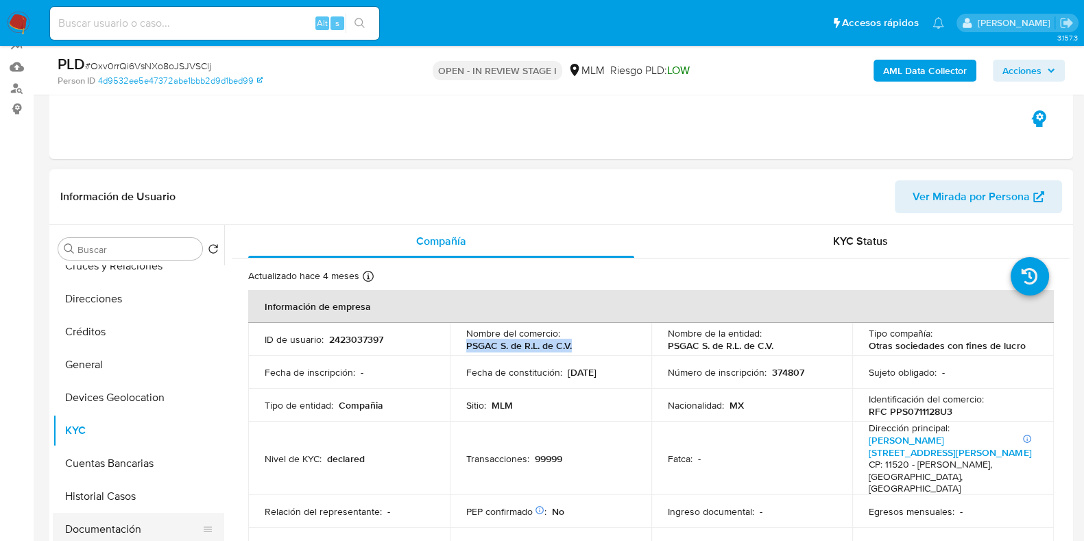
scroll to position [171, 0]
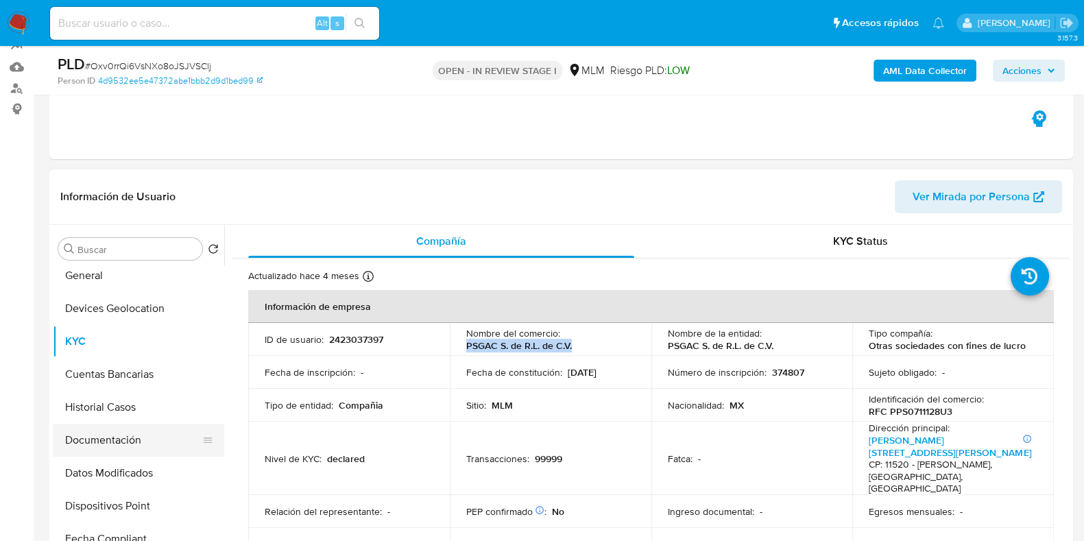
click at [137, 444] on button "Documentación" at bounding box center [133, 440] width 161 height 33
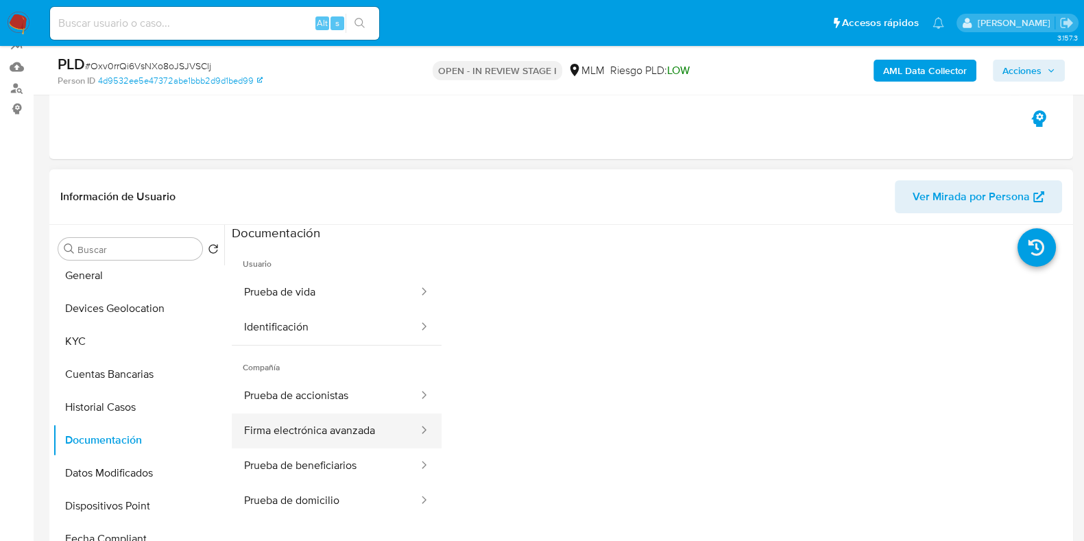
click at [333, 427] on button "Firma electrónica avanzada" at bounding box center [326, 431] width 188 height 35
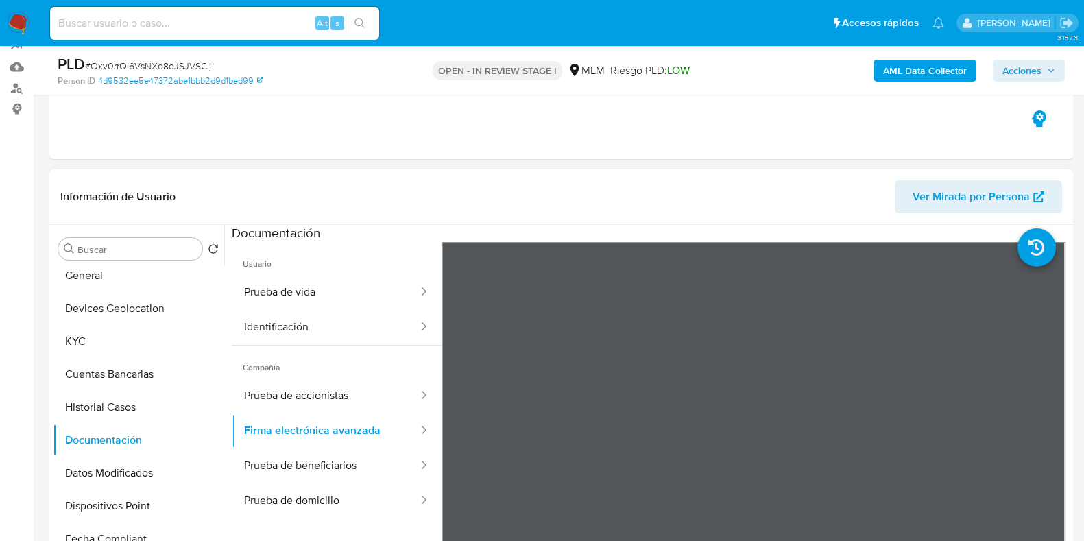
scroll to position [85, 0]
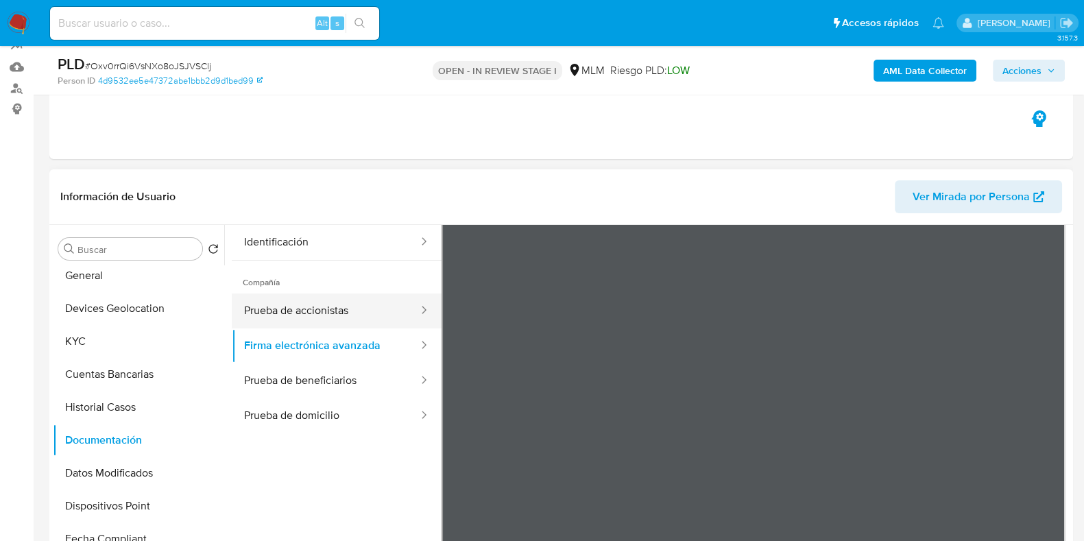
click at [344, 315] on button "Prueba de accionistas" at bounding box center [326, 311] width 188 height 35
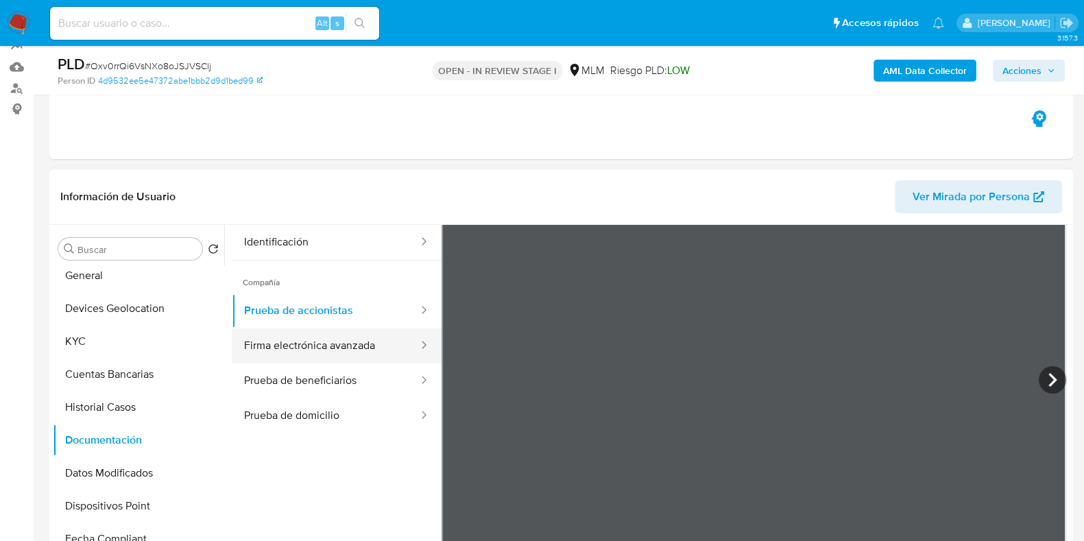
scroll to position [0, 0]
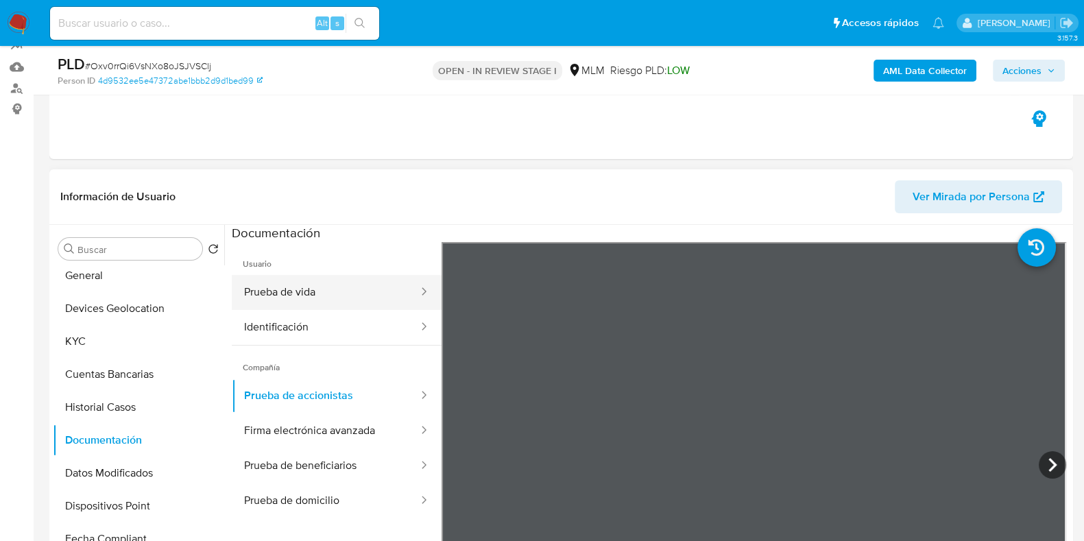
click at [317, 299] on button "Prueba de vida" at bounding box center [326, 292] width 188 height 35
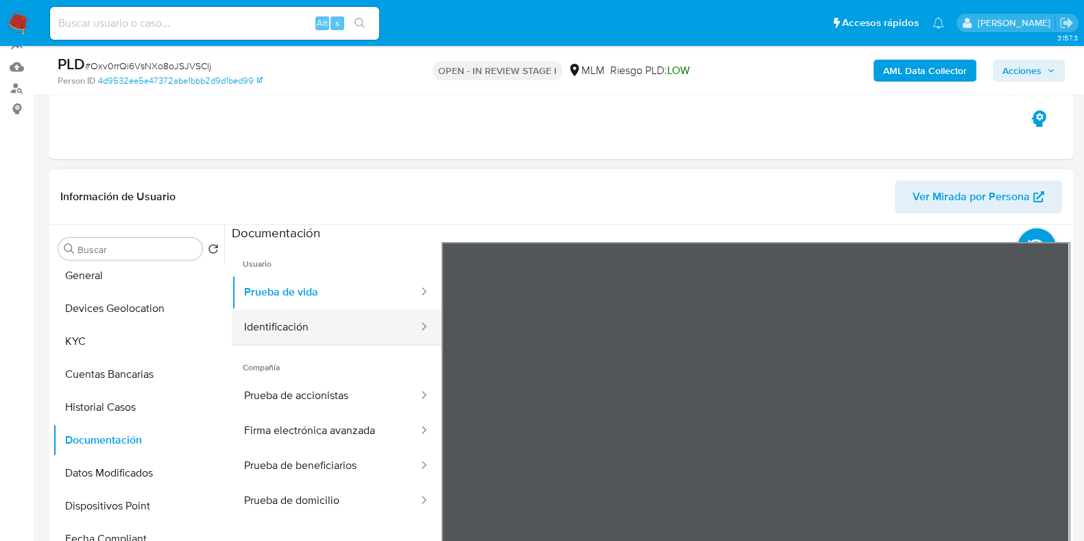
click at [346, 331] on button "Identificación" at bounding box center [326, 327] width 188 height 35
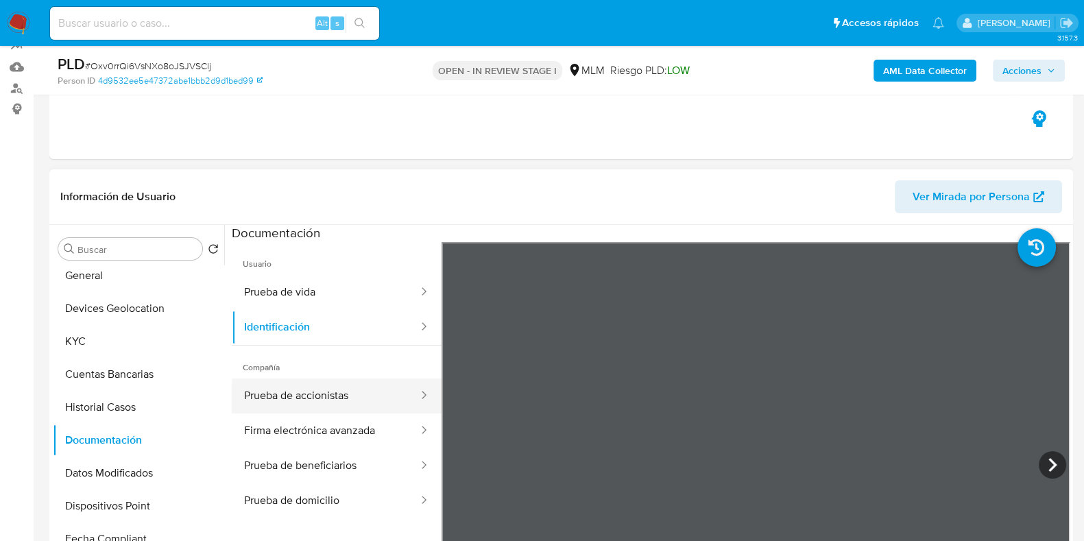
click at [278, 399] on button "Prueba de accionistas" at bounding box center [326, 396] width 188 height 35
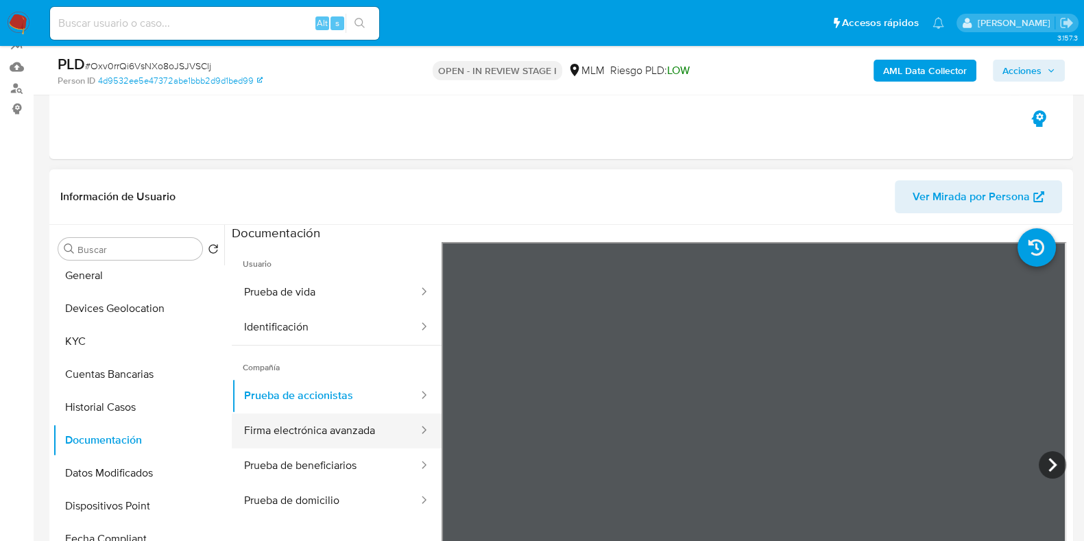
click at [336, 437] on button "Firma electrónica avanzada" at bounding box center [326, 431] width 188 height 35
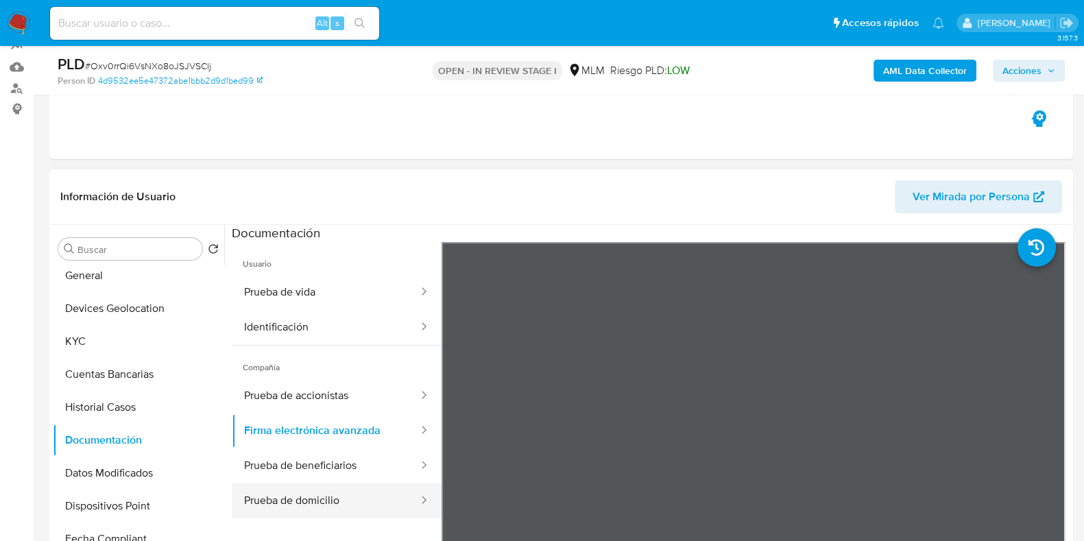
click at [339, 495] on button "Prueba de domicilio" at bounding box center [326, 501] width 188 height 35
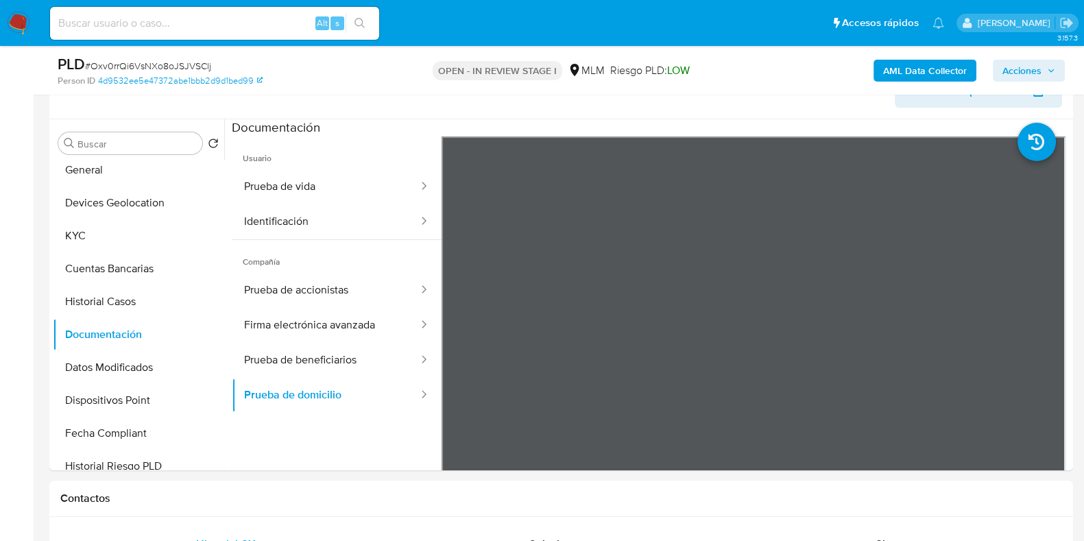
scroll to position [252, 0]
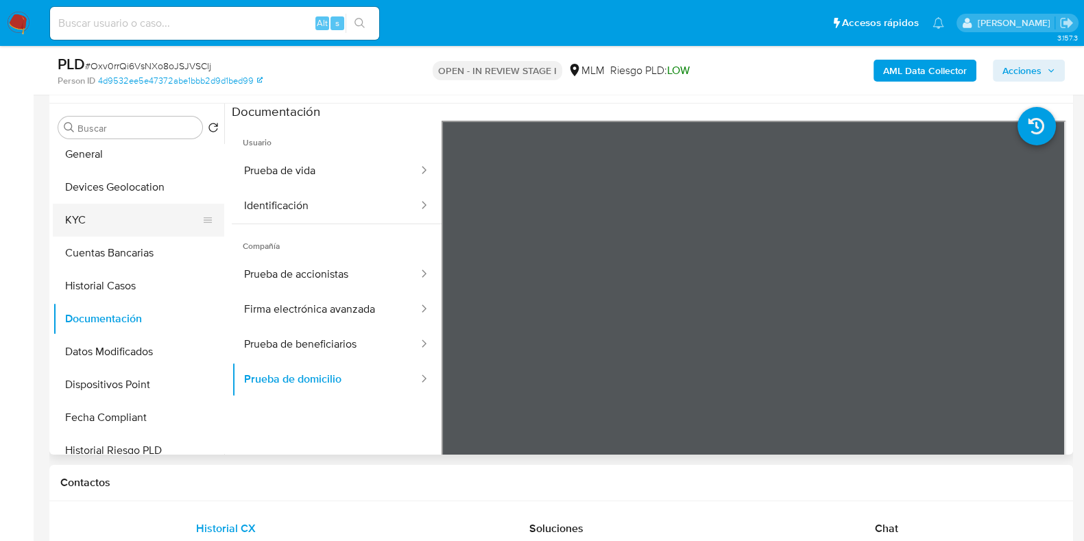
click at [67, 222] on button "KYC" at bounding box center [133, 220] width 161 height 33
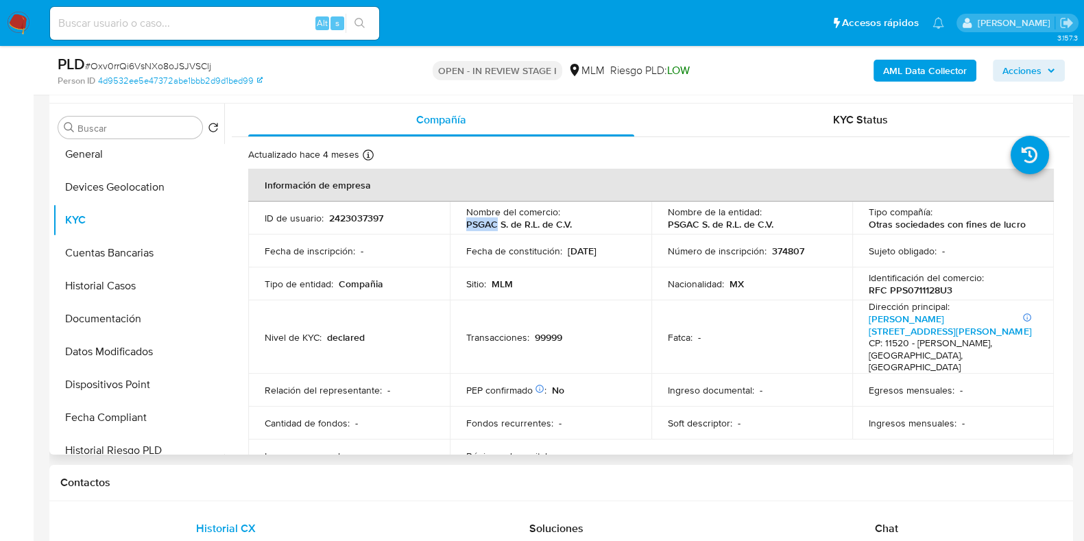
drag, startPoint x: 496, startPoint y: 224, endPoint x: 463, endPoint y: 220, distance: 33.2
click at [463, 220] on td "Nombre del comercio : PSGAC S. de R.L. de C.V." at bounding box center [551, 218] width 202 height 33
copy p "PSGAC"
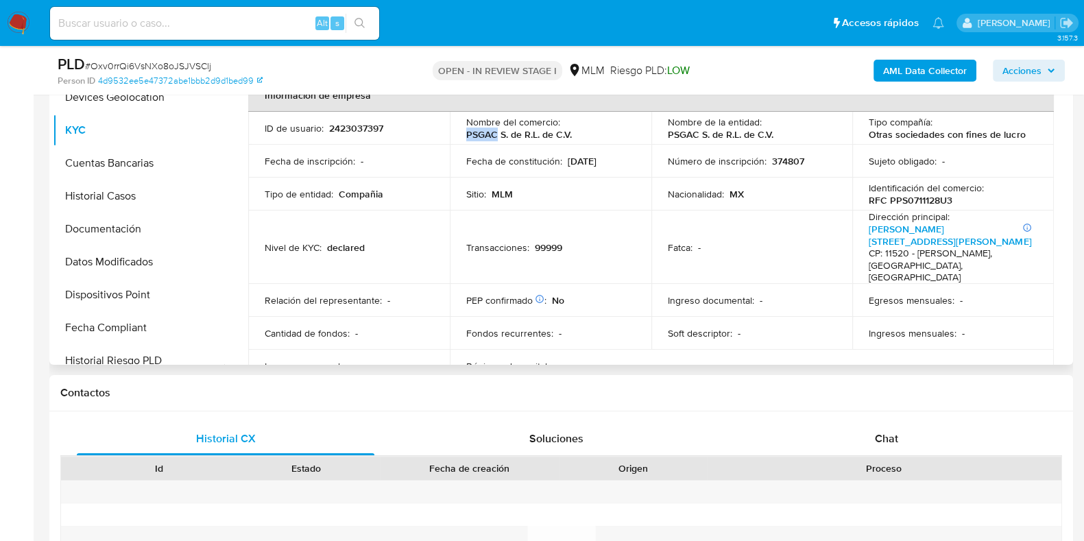
scroll to position [257, 0]
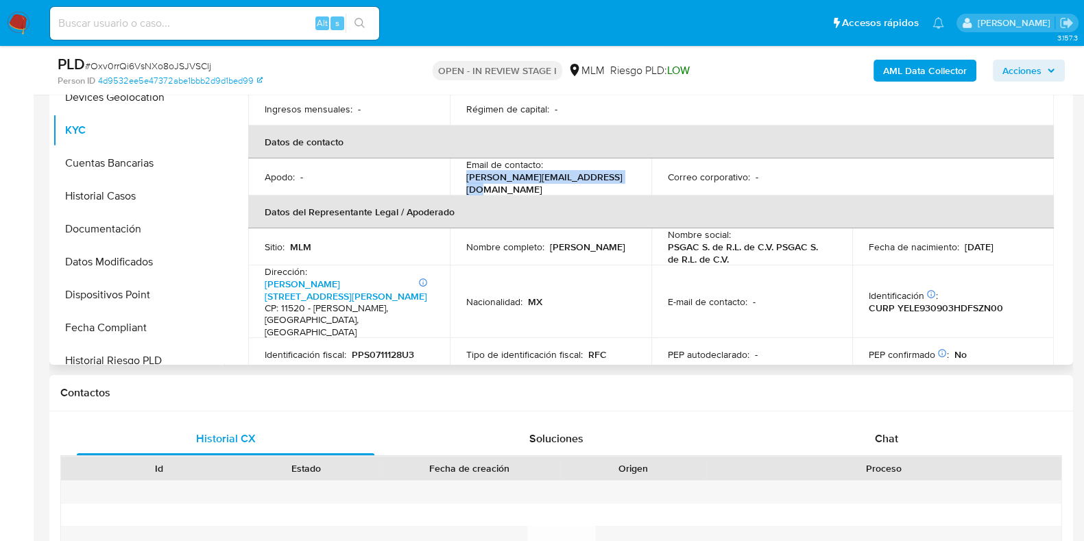
drag, startPoint x: 634, startPoint y: 169, endPoint x: 462, endPoint y: 166, distance: 172.9
click at [462, 166] on td "Email de contacto : sam.nominamxtr@mercadolibre.com" at bounding box center [551, 176] width 202 height 37
copy p "sam.nominamxtr@mercadolibre.com"
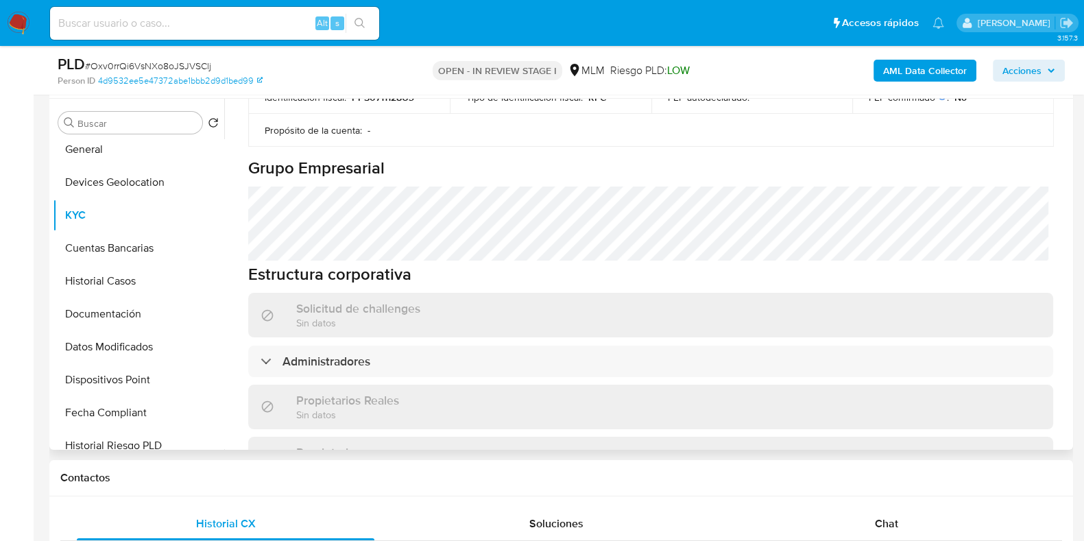
scroll to position [685, 0]
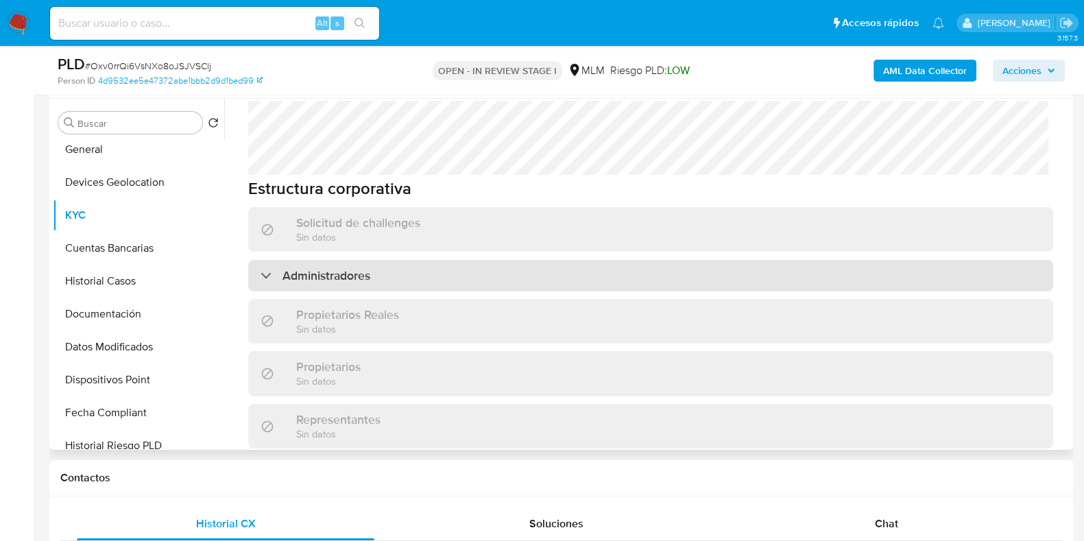
click at [403, 260] on div "Administradores" at bounding box center [650, 276] width 805 height 32
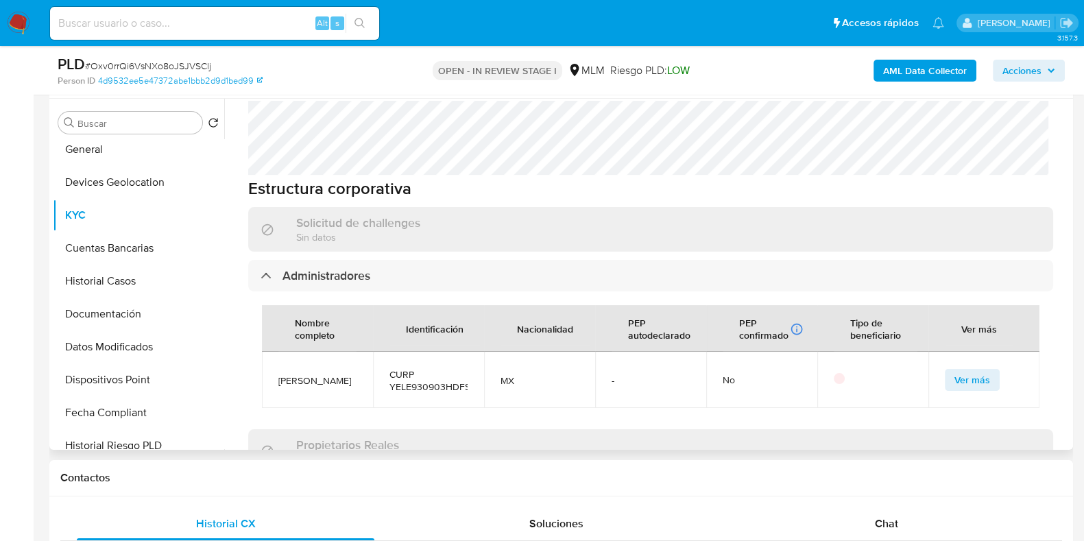
drag, startPoint x: 314, startPoint y: 357, endPoint x: 274, endPoint y: 350, distance: 40.5
click at [274, 352] on td "Enrique Yescas Lazcano" at bounding box center [317, 380] width 111 height 56
copy span "Enrique Yescas Lazcano"
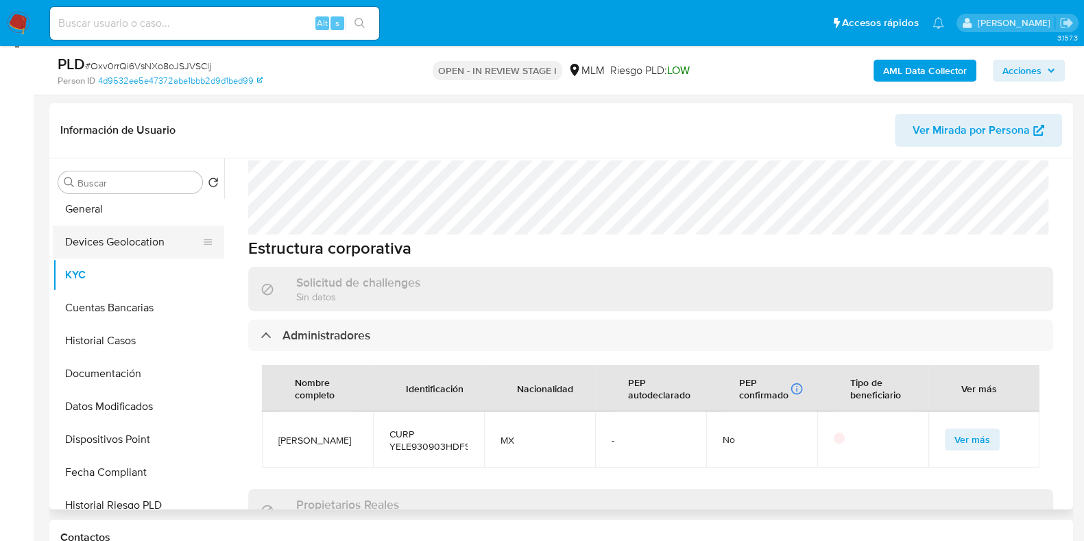
scroll to position [171, 0]
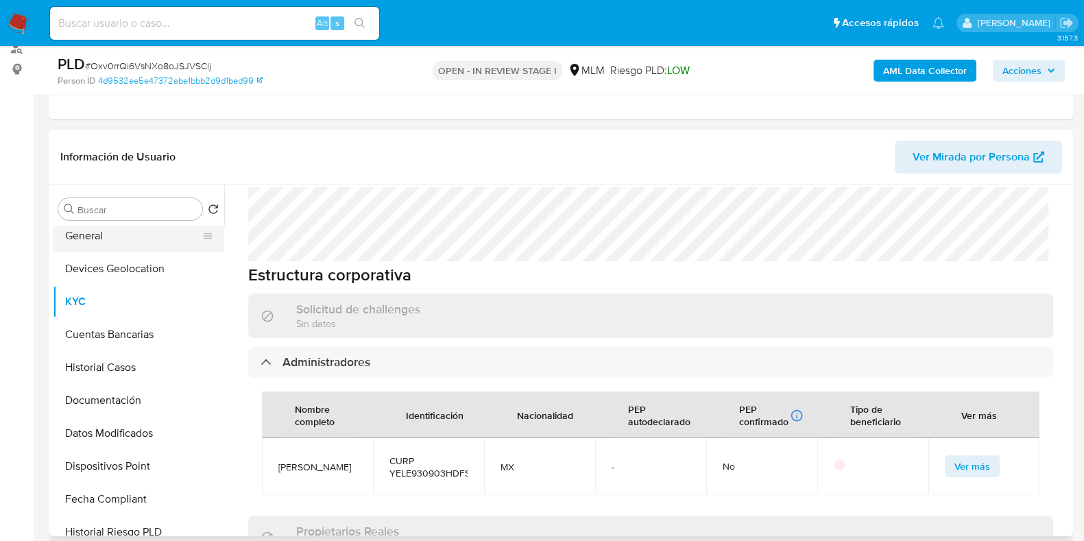
click at [78, 239] on button "General" at bounding box center [133, 235] width 161 height 33
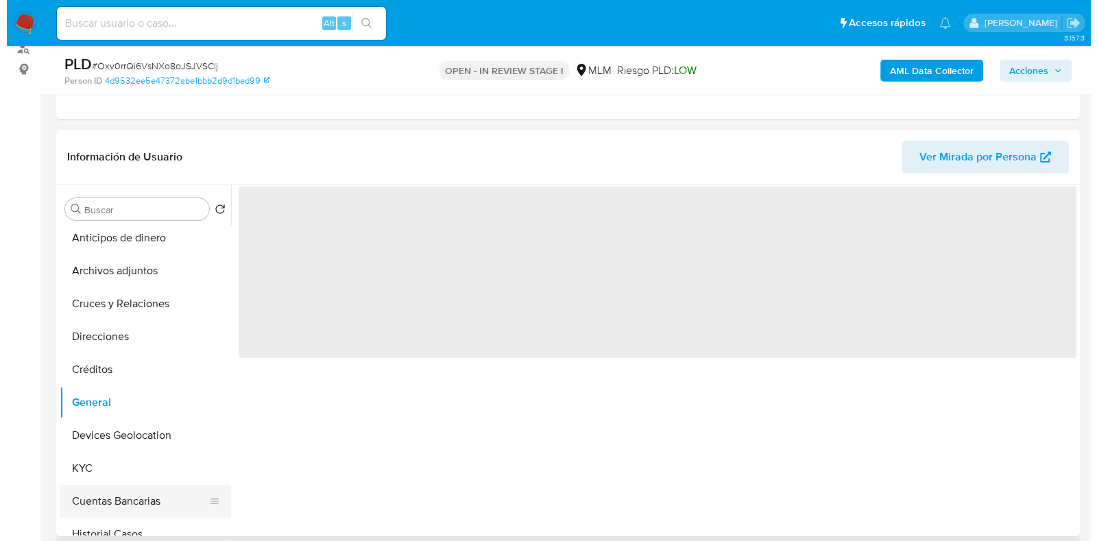
scroll to position [0, 0]
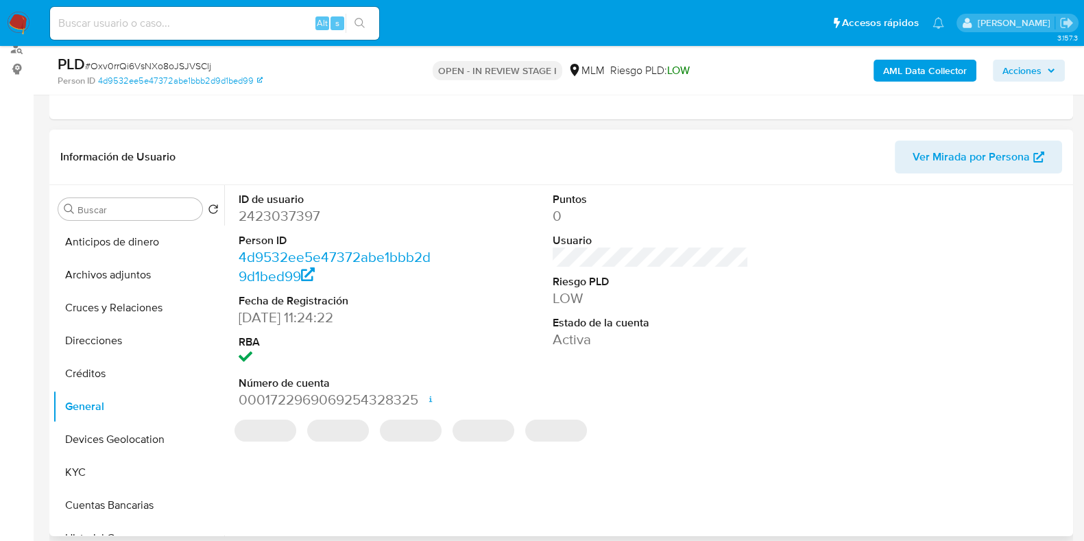
click at [285, 211] on dd "2423037397" at bounding box center [337, 215] width 196 height 19
copy dd "2423037397"
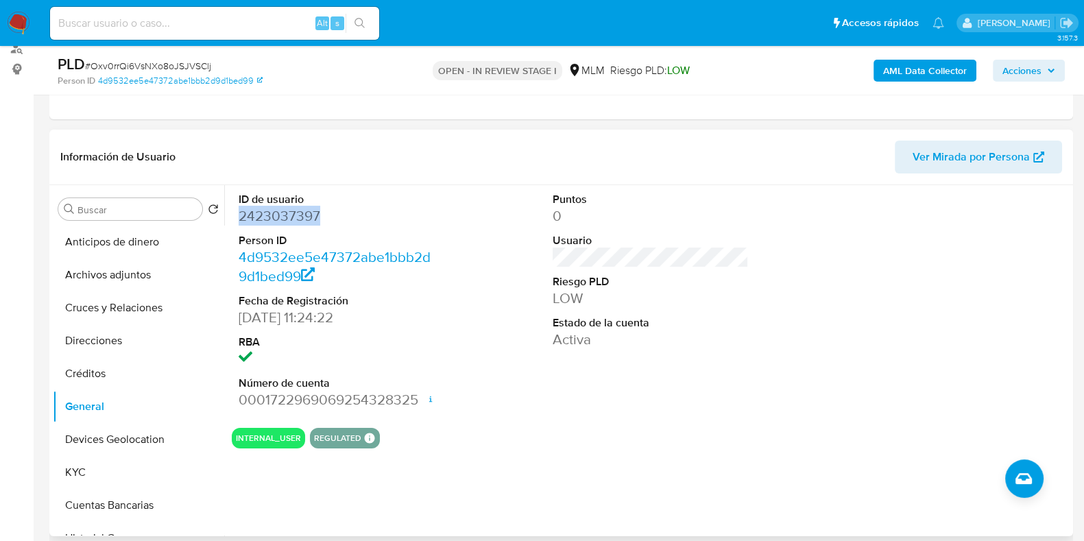
copy dd "2423037397"
click at [126, 278] on button "Archivos adjuntos" at bounding box center [133, 275] width 161 height 33
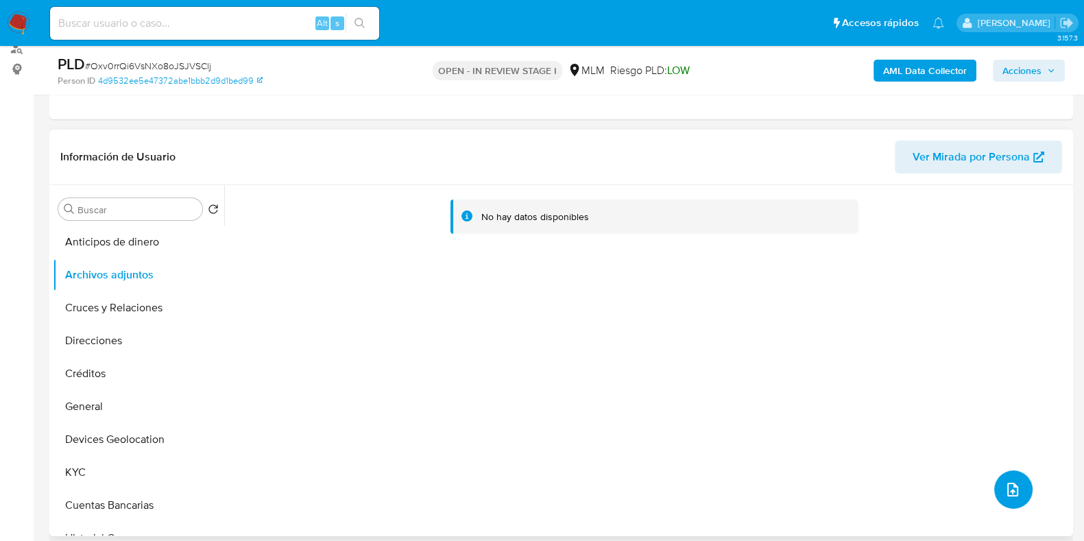
click at [1006, 482] on icon "upload-file" at bounding box center [1013, 490] width 16 height 16
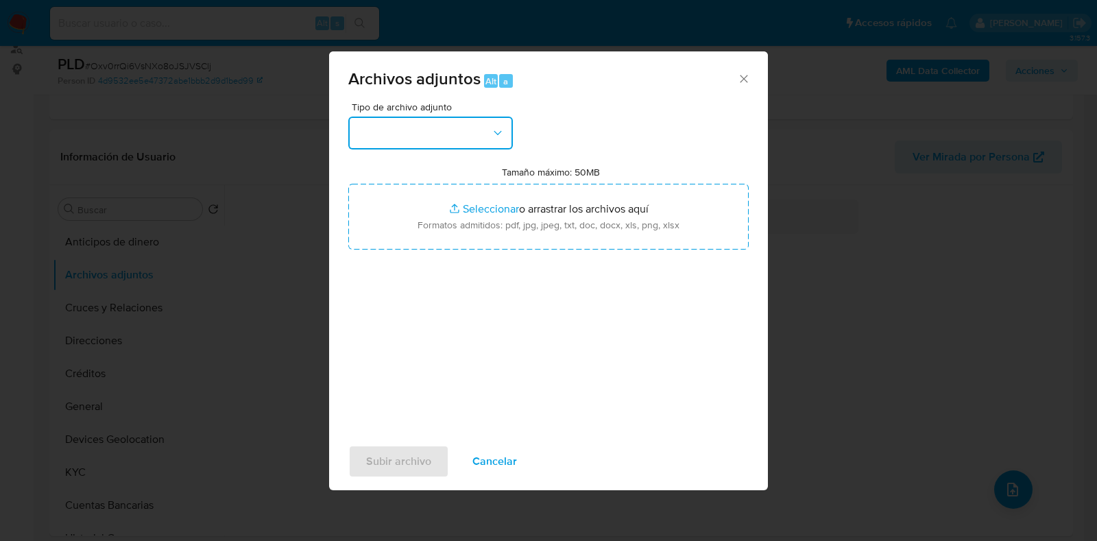
click at [436, 130] on button "button" at bounding box center [430, 133] width 165 height 33
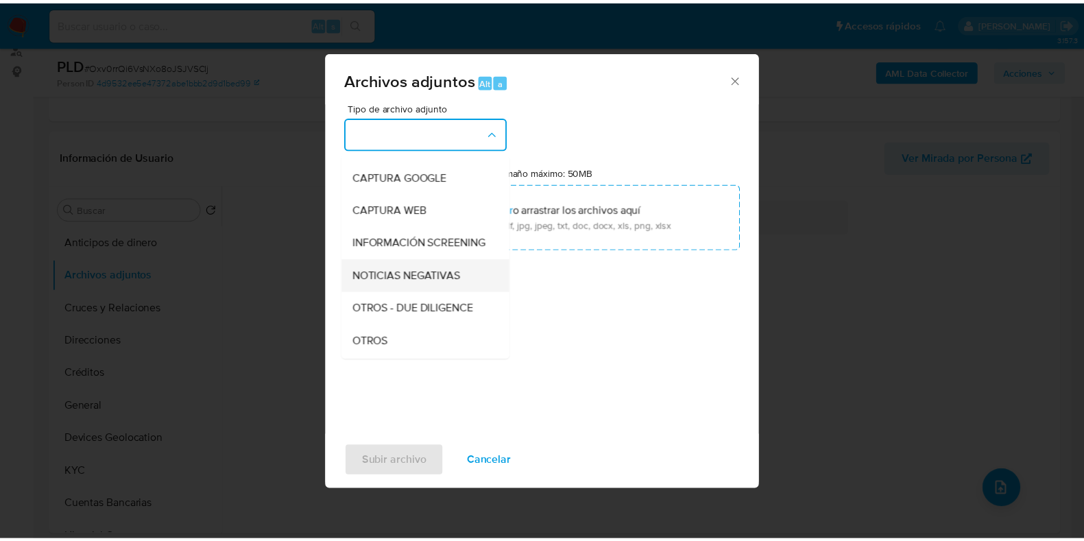
scroll to position [85, 0]
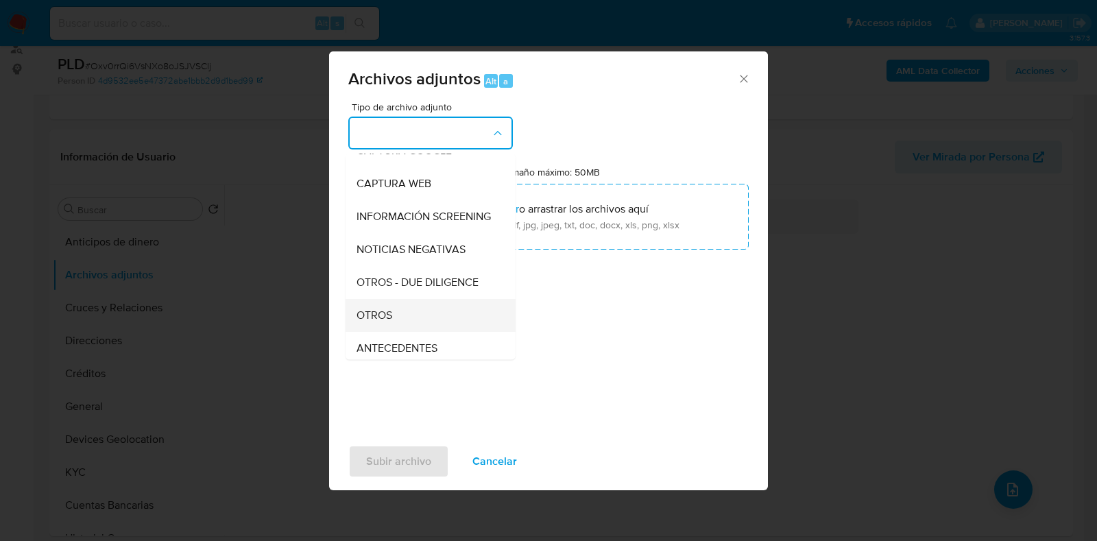
click at [385, 320] on span "OTROS" at bounding box center [375, 316] width 36 height 14
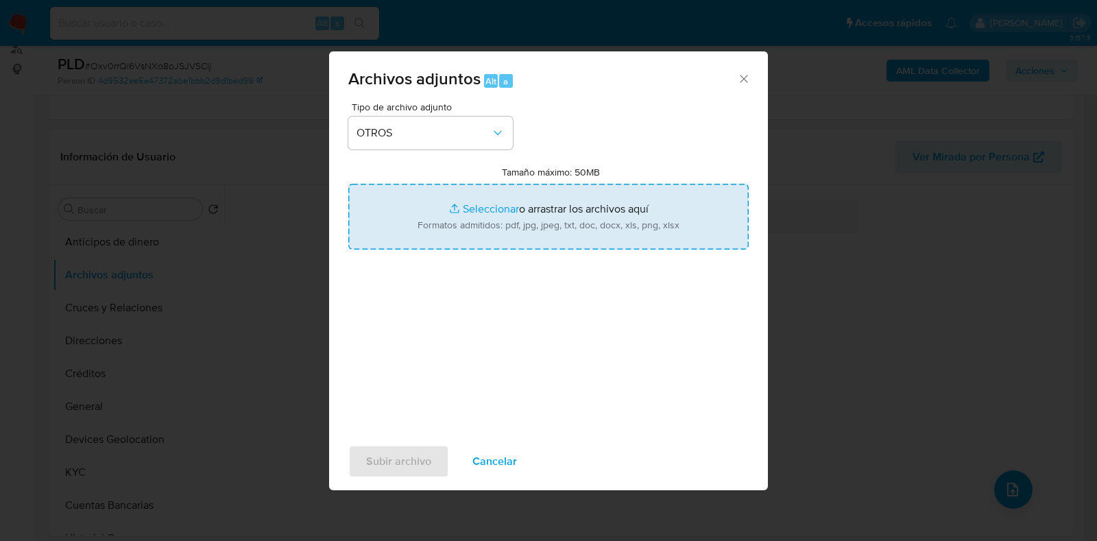
click at [466, 209] on input "Tamaño máximo: 50MB Seleccionar archivos" at bounding box center [548, 217] width 401 height 66
type input "C:\fakepath\2423037397_ PSGAC _AGO2025.pdf"
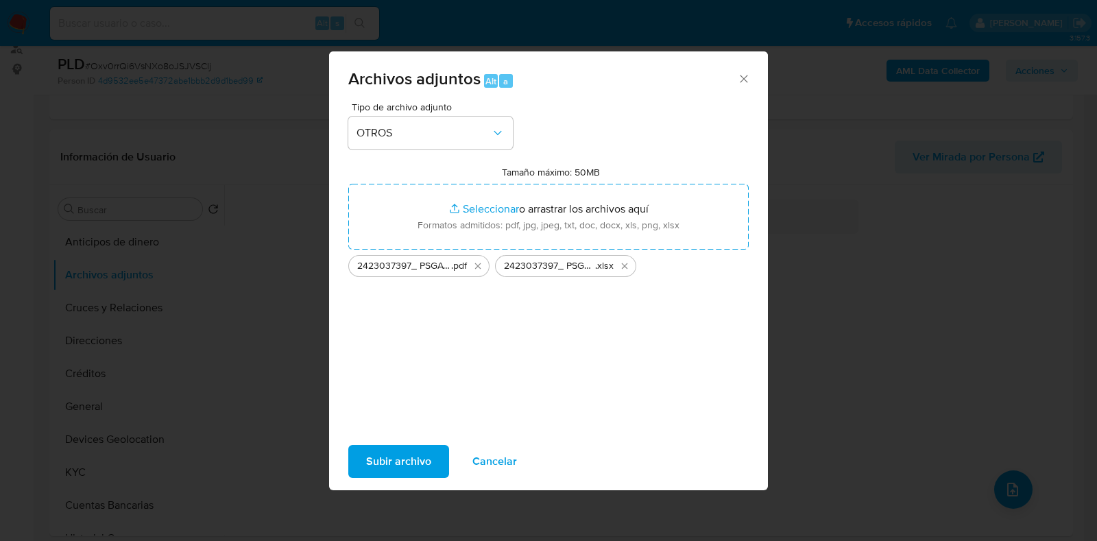
click at [392, 458] on span "Subir archivo" at bounding box center [398, 462] width 65 height 30
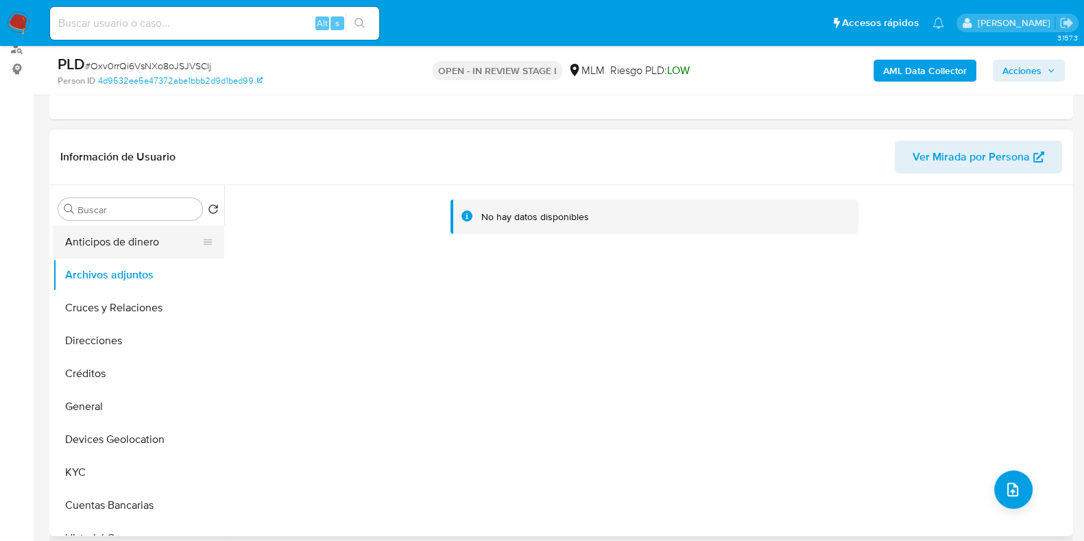
click at [106, 247] on button "Anticipos de dinero" at bounding box center [133, 242] width 161 height 33
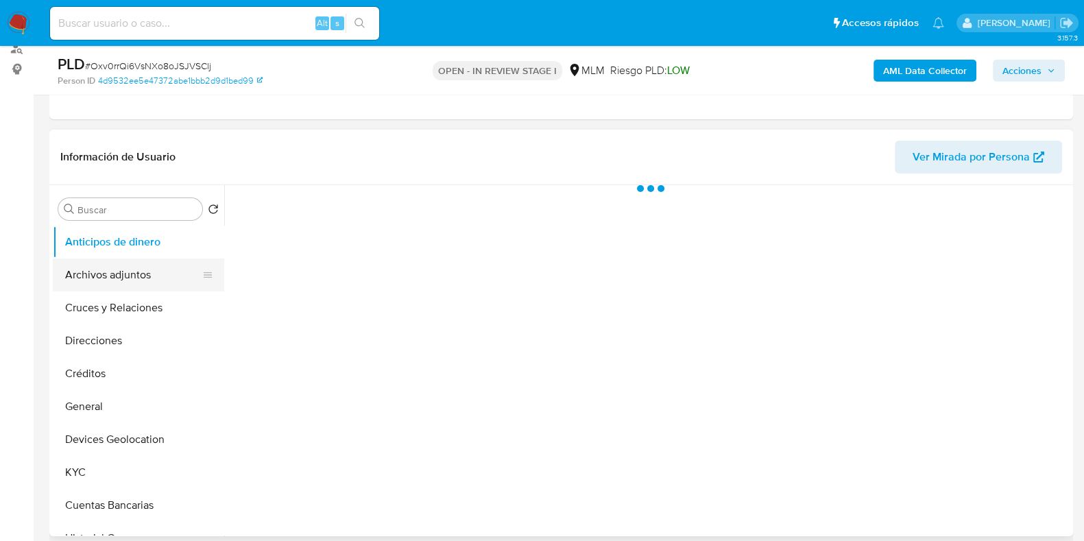
click at [96, 275] on button "Archivos adjuntos" at bounding box center [133, 275] width 161 height 33
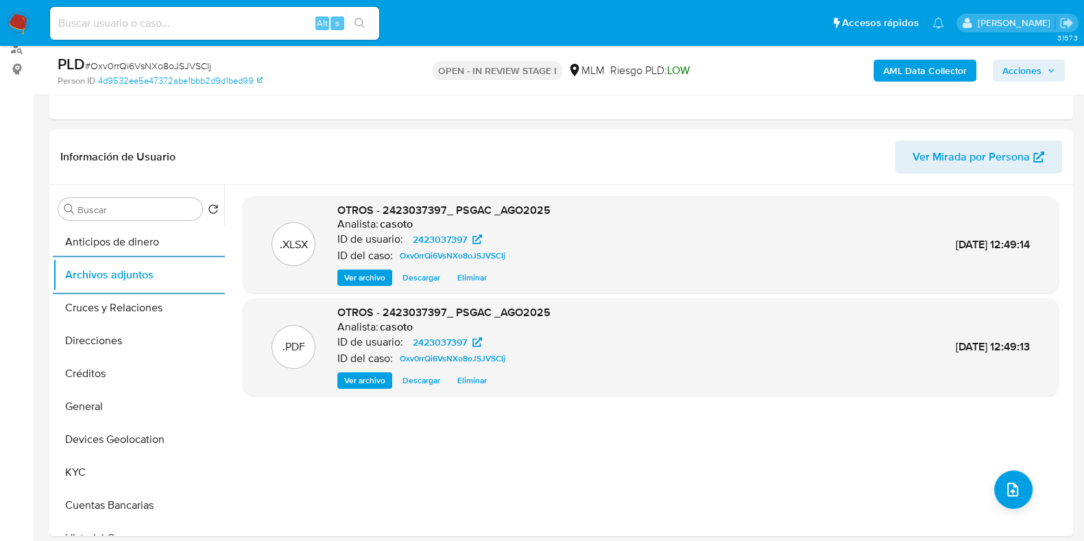
drag, startPoint x: 1014, startPoint y: 70, endPoint x: 1001, endPoint y: 76, distance: 13.8
click at [1014, 69] on span "Acciones" at bounding box center [1022, 71] width 39 height 22
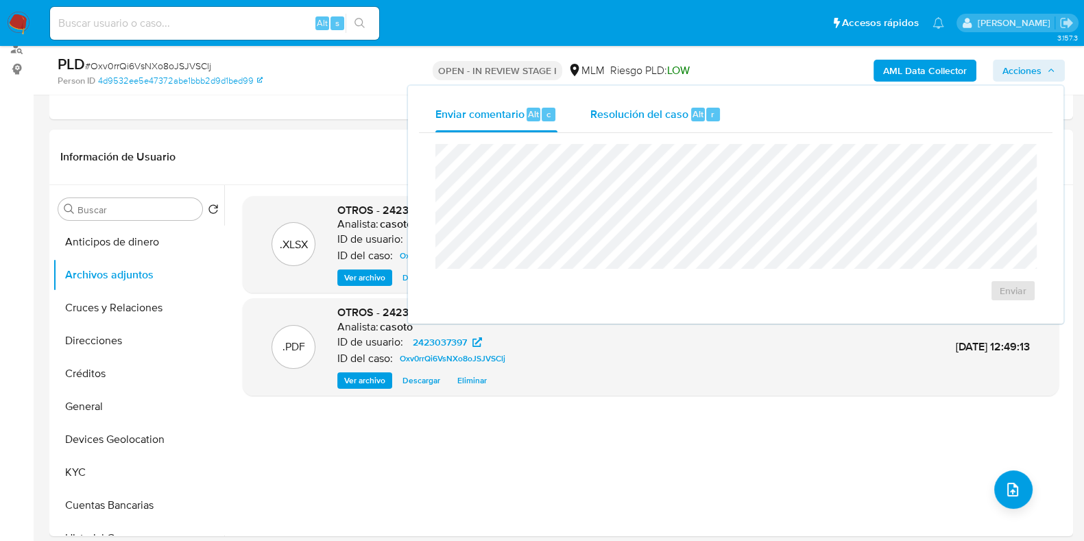
click at [680, 118] on span "Resolución del caso" at bounding box center [640, 114] width 98 height 16
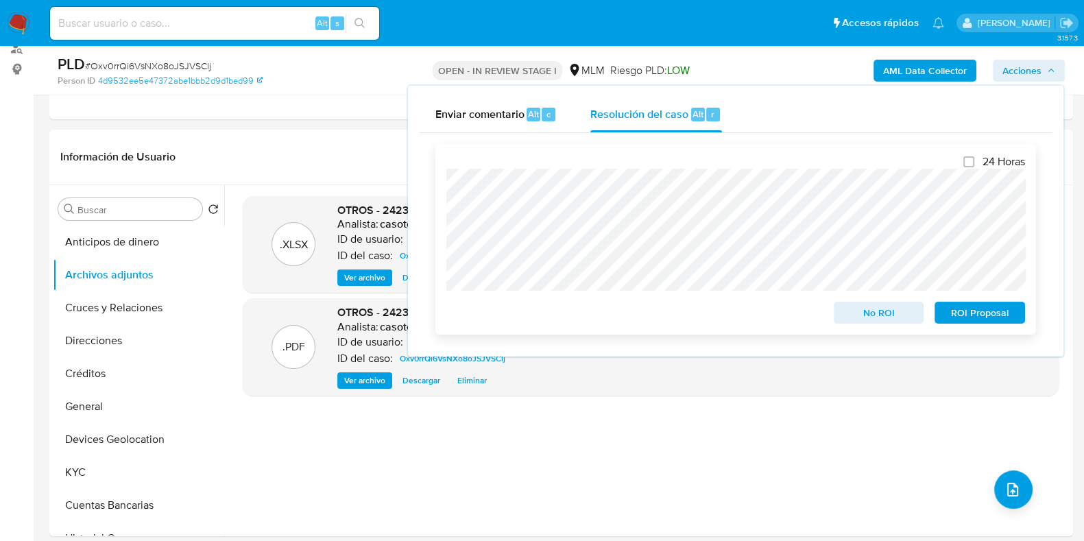
click at [858, 322] on span "No ROI" at bounding box center [879, 312] width 71 height 19
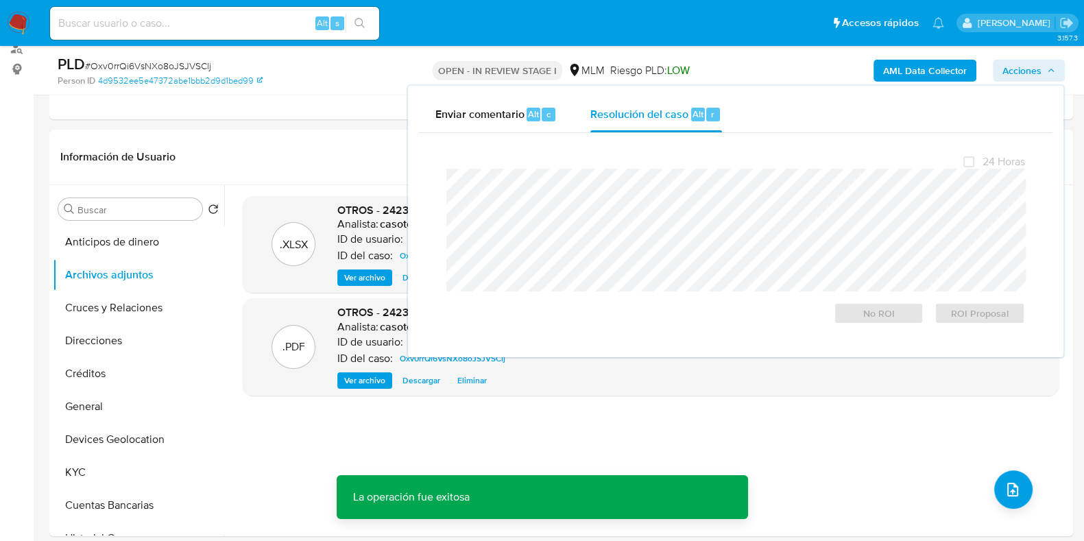
click at [156, 63] on span "# Oxv0rrQi6VsNXo8oJSJVSClj" at bounding box center [148, 66] width 126 height 14
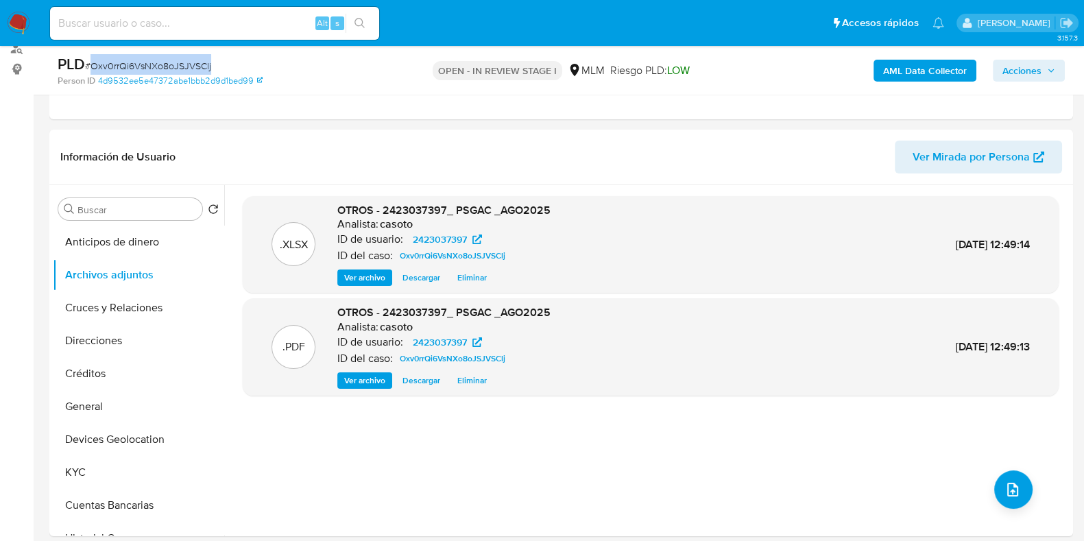
copy span "Oxv0rrQi6VsNXo8oJSJVSClj"
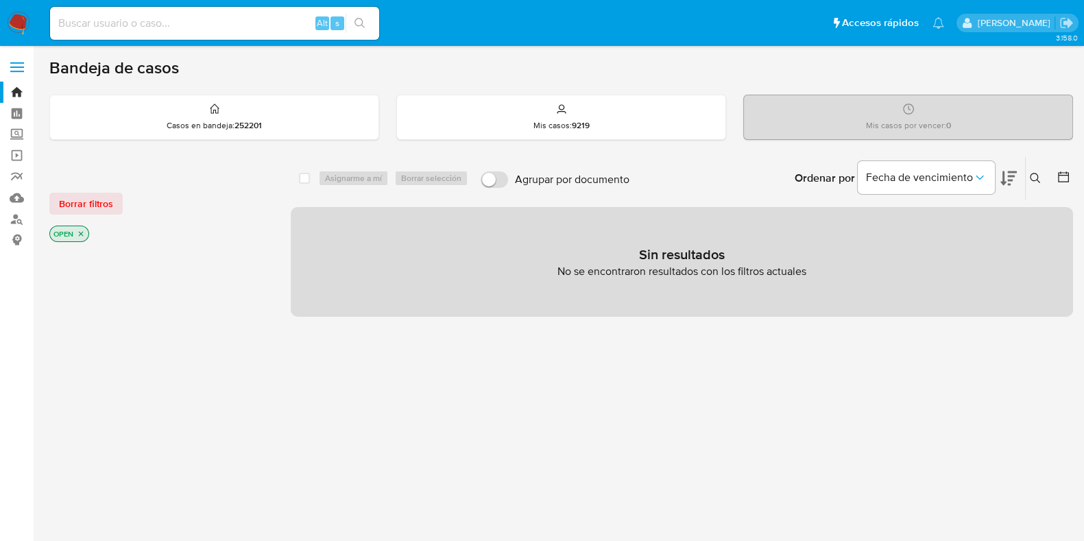
click at [1036, 181] on icon at bounding box center [1035, 178] width 11 height 11
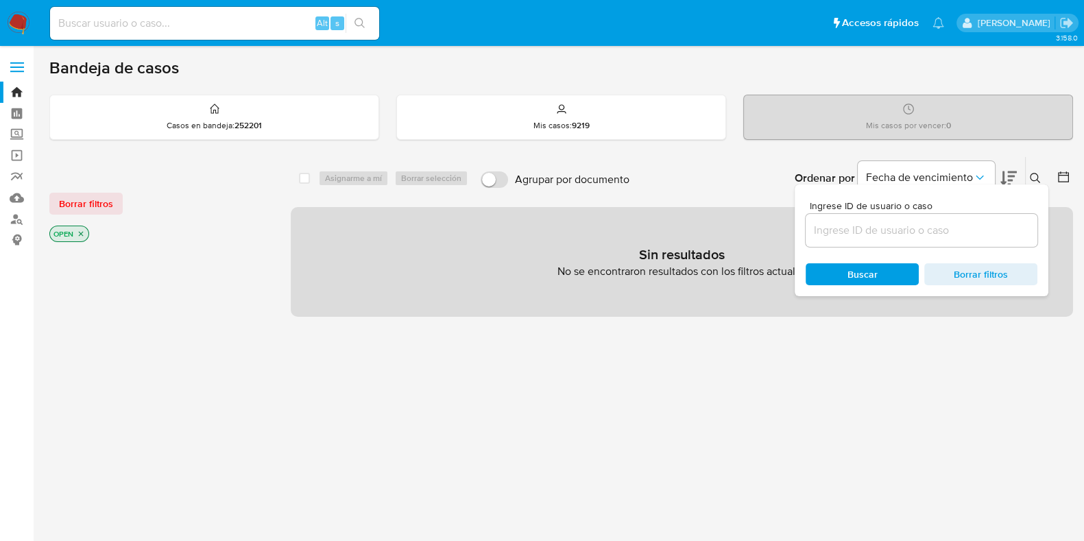
click at [936, 233] on input at bounding box center [922, 231] width 232 height 18
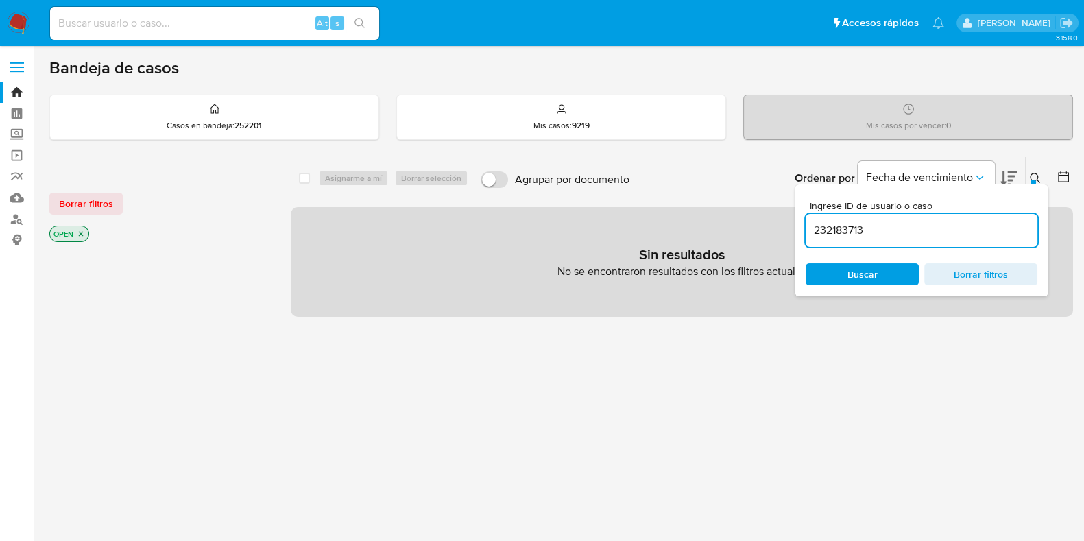
type input "232183713"
click at [1037, 179] on icon at bounding box center [1035, 178] width 10 height 10
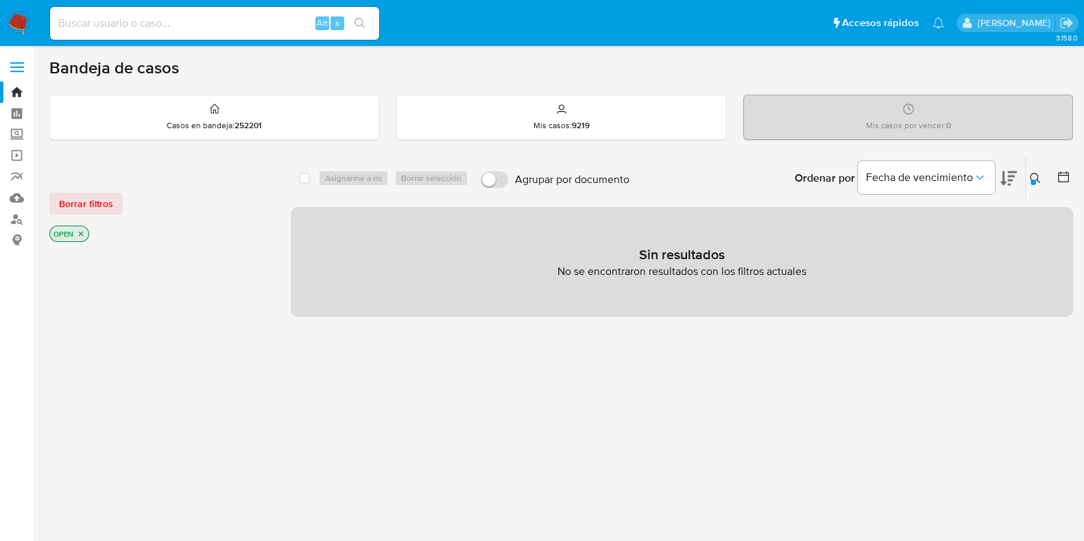
click at [79, 237] on p "OPEN" at bounding box center [69, 233] width 38 height 15
click at [79, 235] on icon "close-filter" at bounding box center [81, 234] width 8 height 8
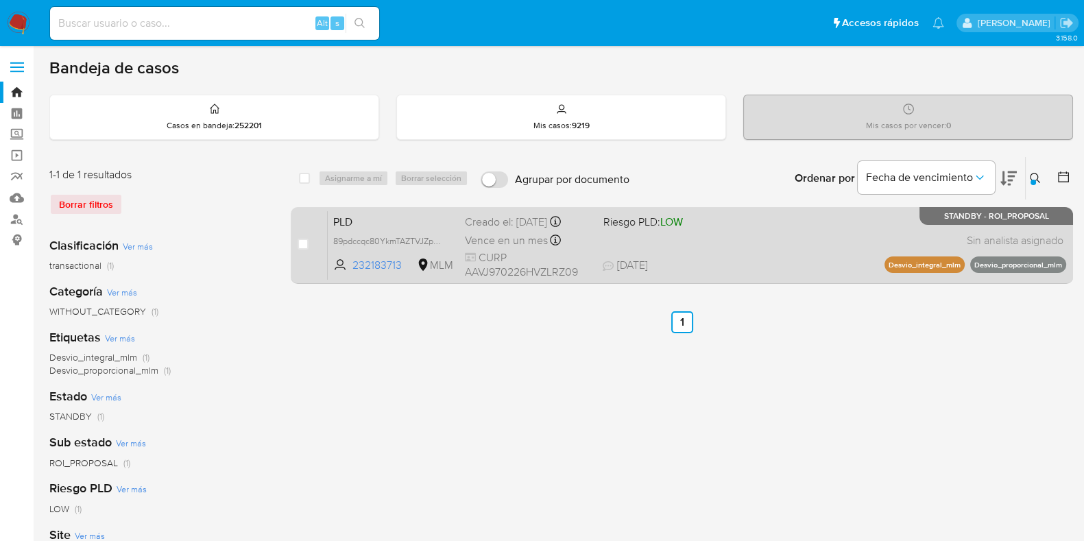
click at [704, 246] on div "PLD 89pdccqc80YkmTAZTVJZpbGE 232183713 MLM Riesgo PLD: LOW Creado el: 12/08/202…" at bounding box center [697, 245] width 739 height 69
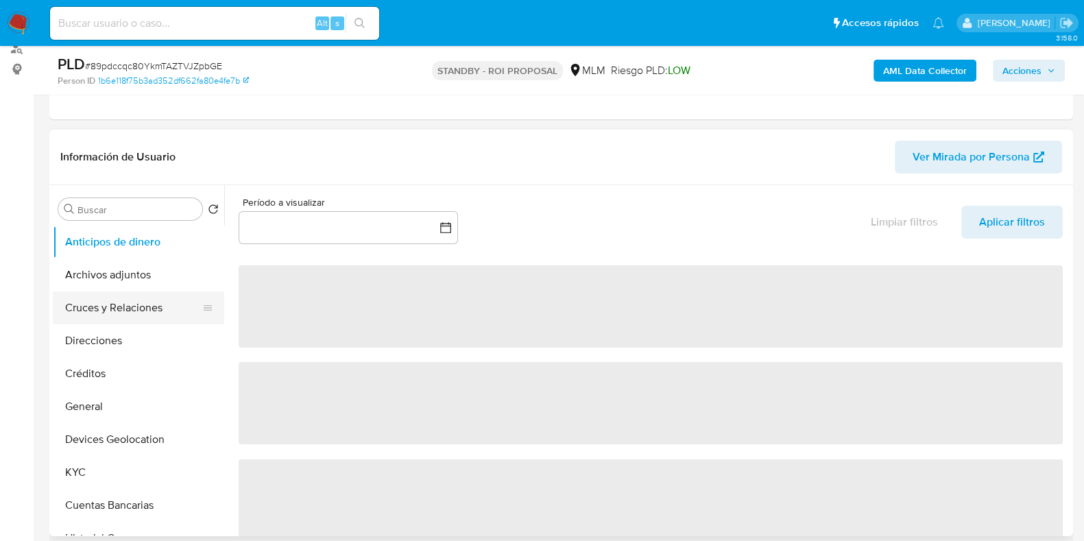
scroll to position [85, 0]
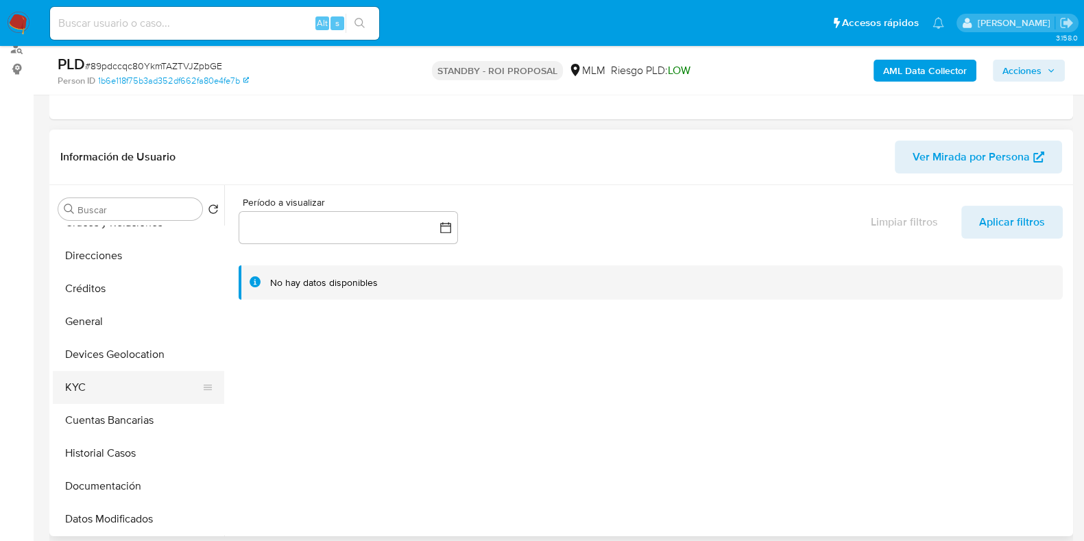
select select "10"
click at [128, 440] on button "Historial Casos" at bounding box center [133, 453] width 161 height 33
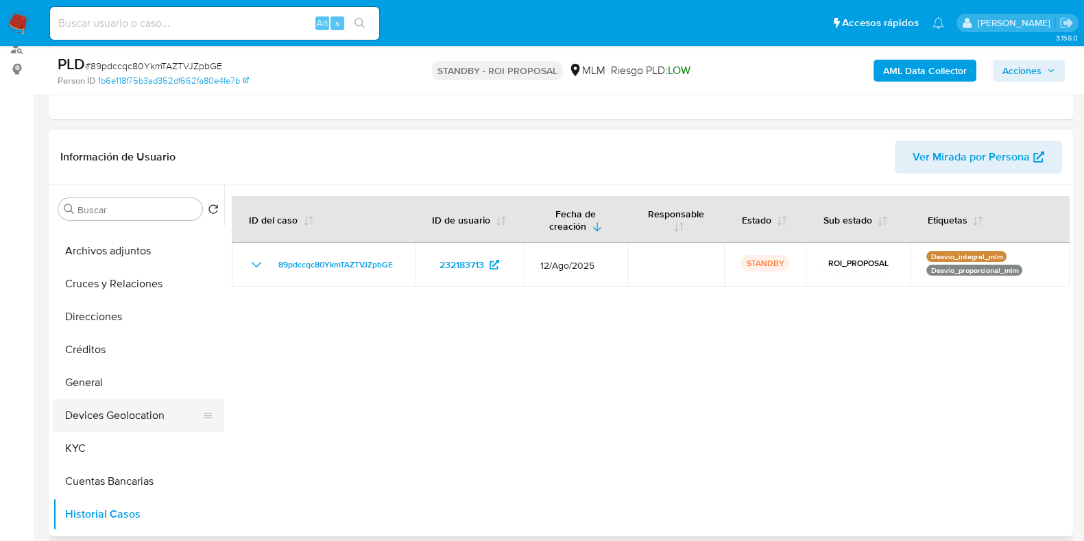
scroll to position [0, 0]
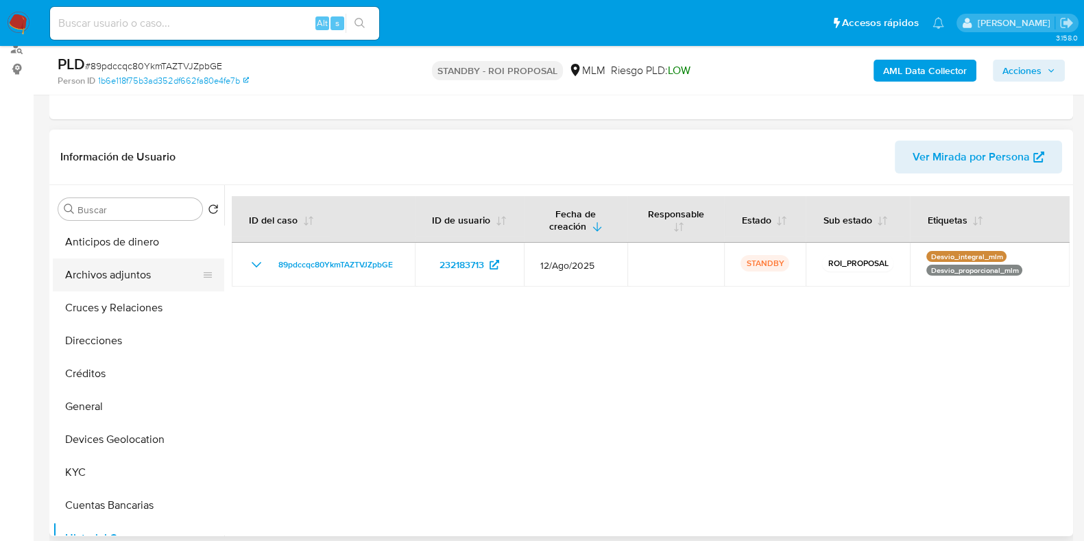
click at [99, 285] on button "Archivos adjuntos" at bounding box center [133, 275] width 161 height 33
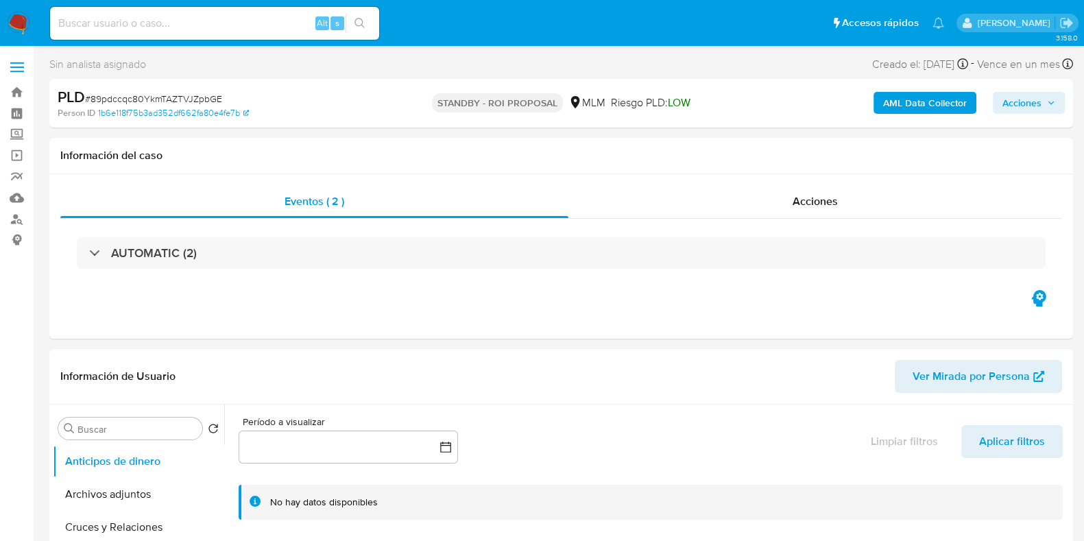
select select "10"
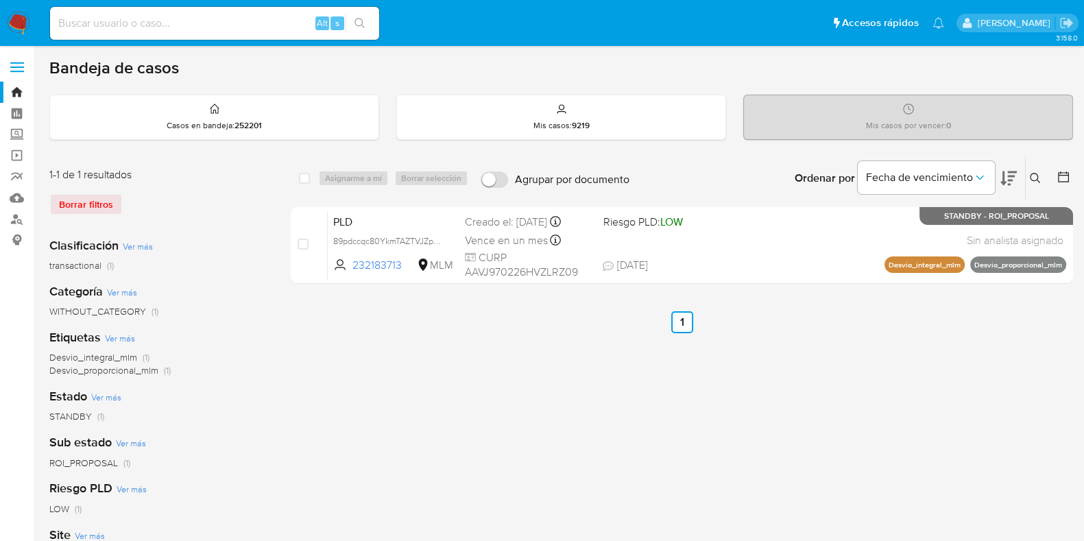
click at [877, 180] on icon at bounding box center [1035, 178] width 11 height 11
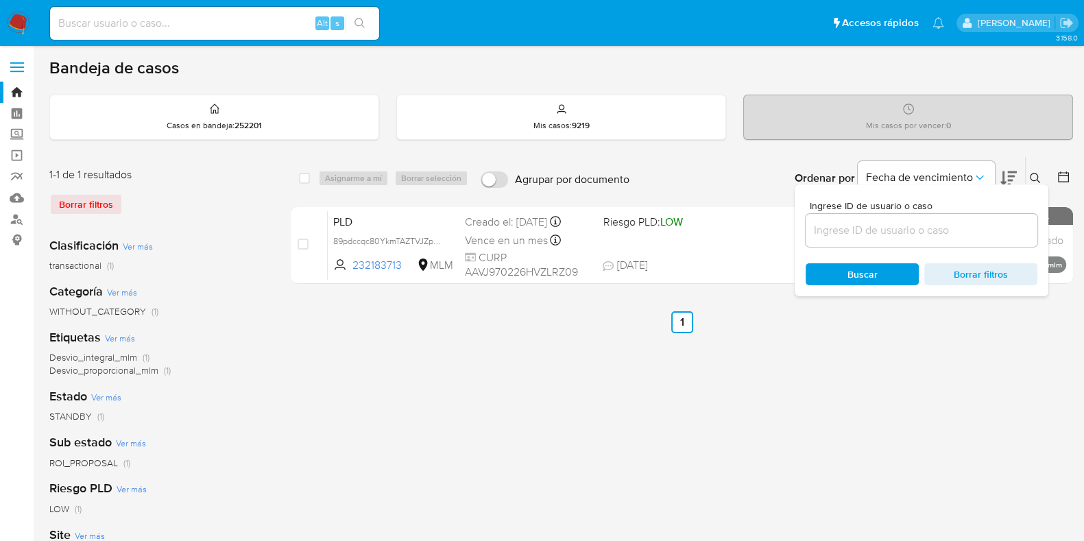
click at [877, 227] on input at bounding box center [922, 231] width 232 height 18
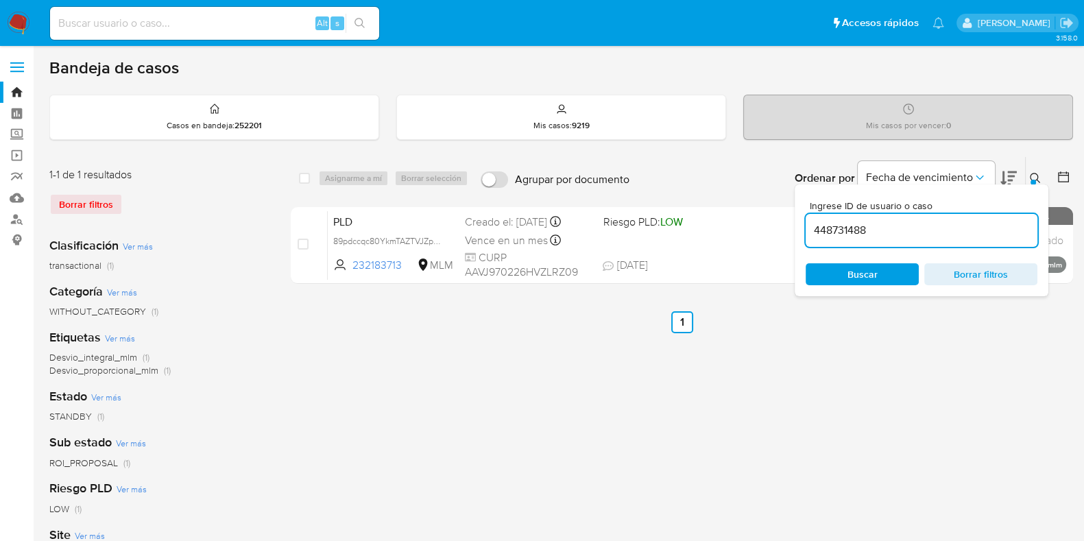
type input "448731488"
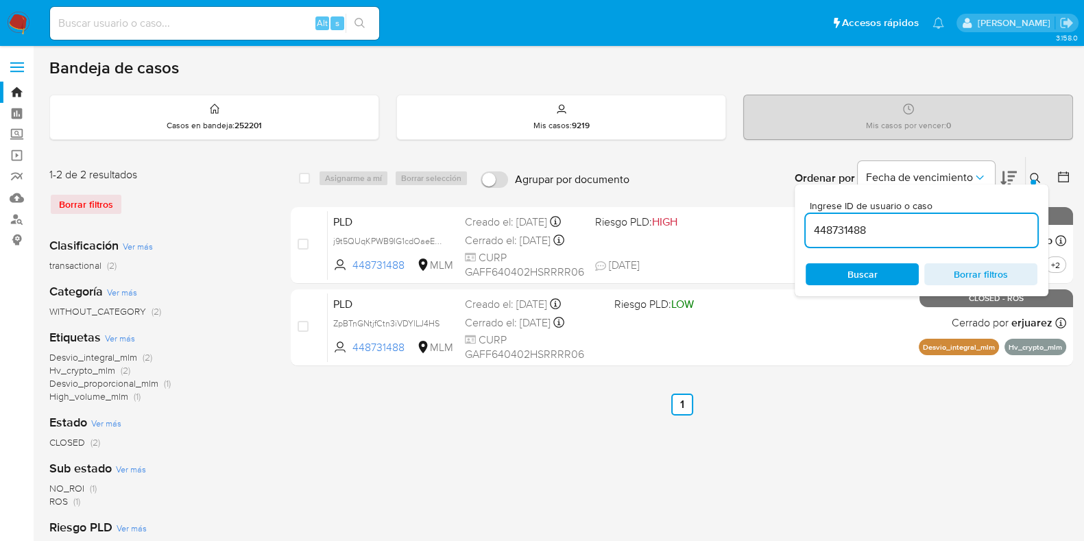
click at [877, 176] on icon at bounding box center [1035, 178] width 11 height 11
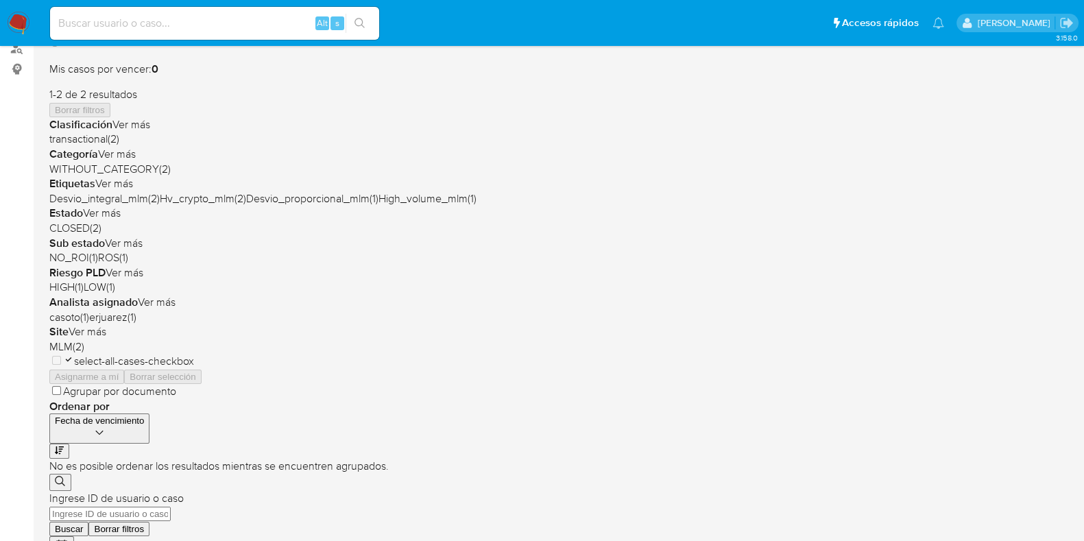
scroll to position [85, 0]
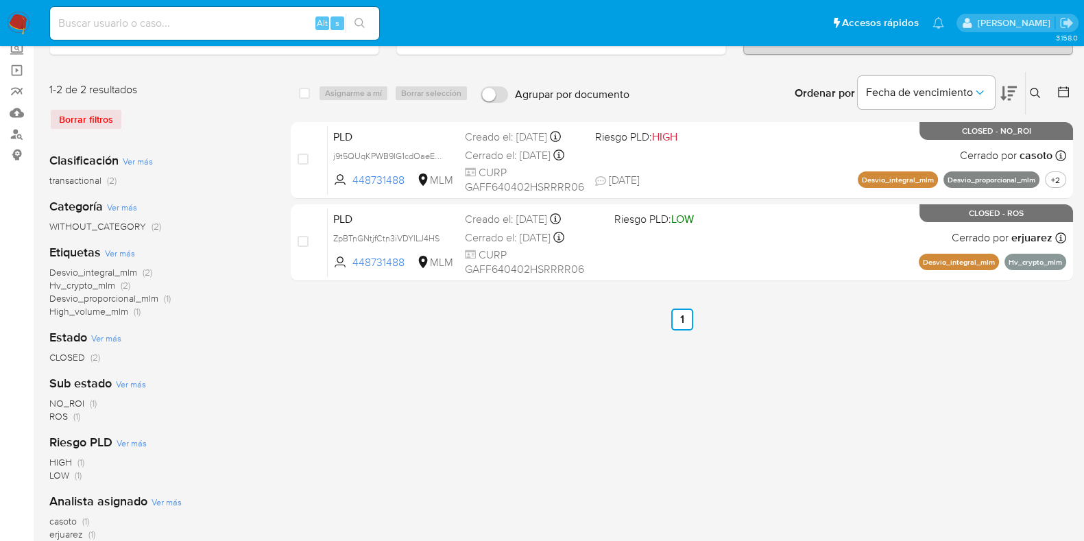
click at [1034, 91] on icon at bounding box center [1035, 93] width 11 height 11
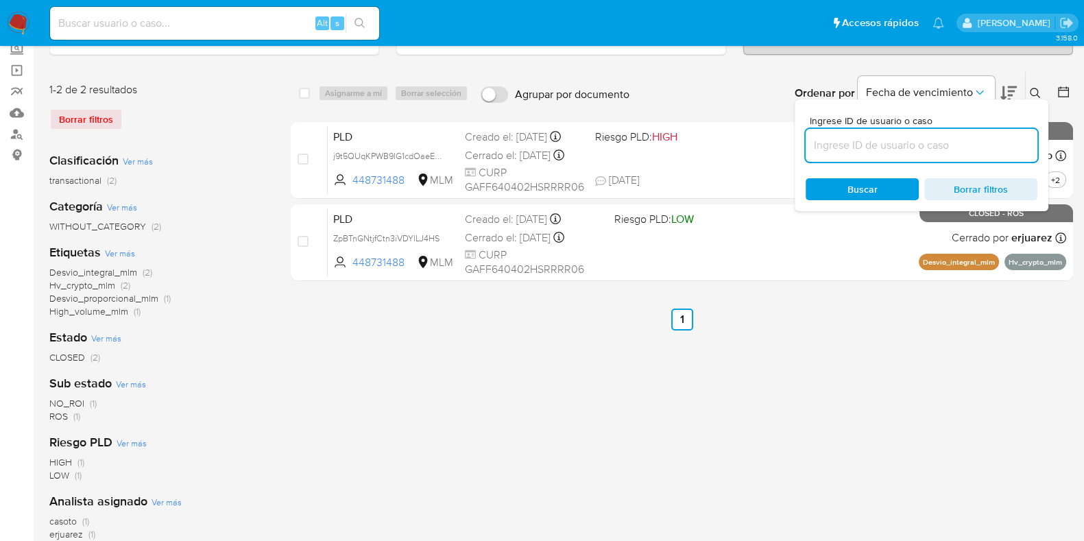
click at [916, 142] on input at bounding box center [922, 146] width 232 height 18
type input "1359135928"
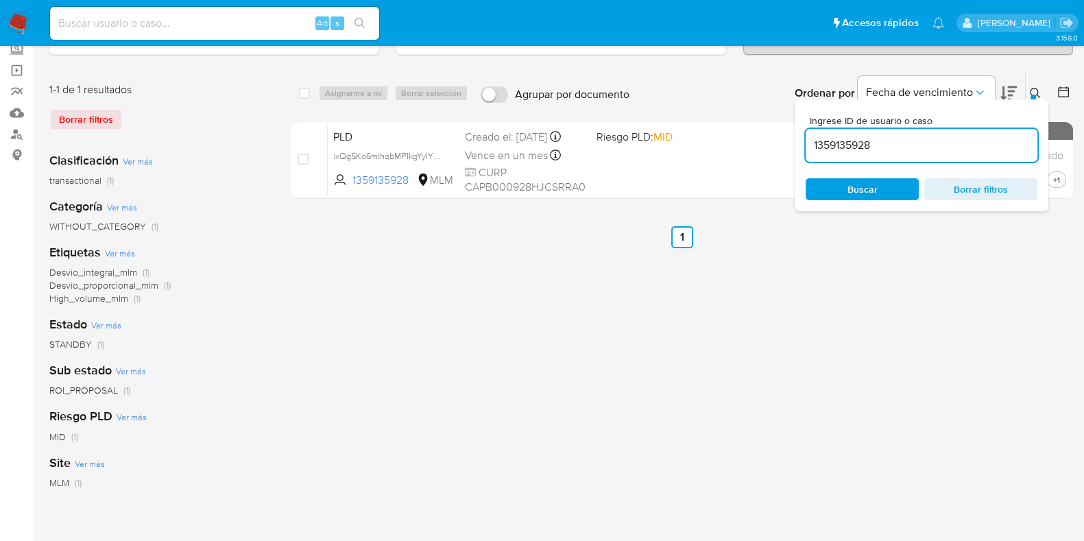
click at [1032, 88] on icon at bounding box center [1035, 93] width 11 height 11
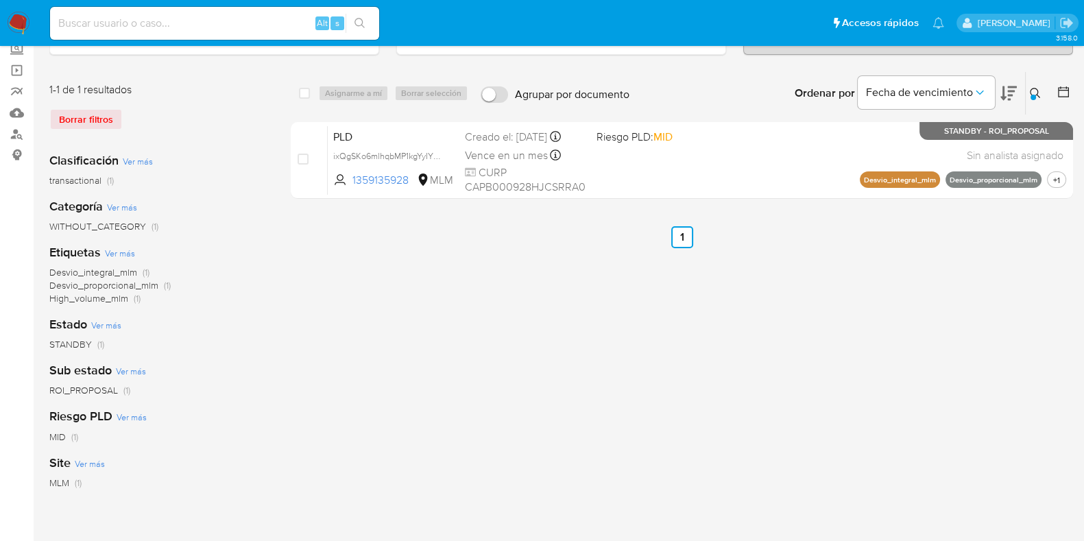
click at [1033, 95] on div at bounding box center [1033, 97] width 5 height 5
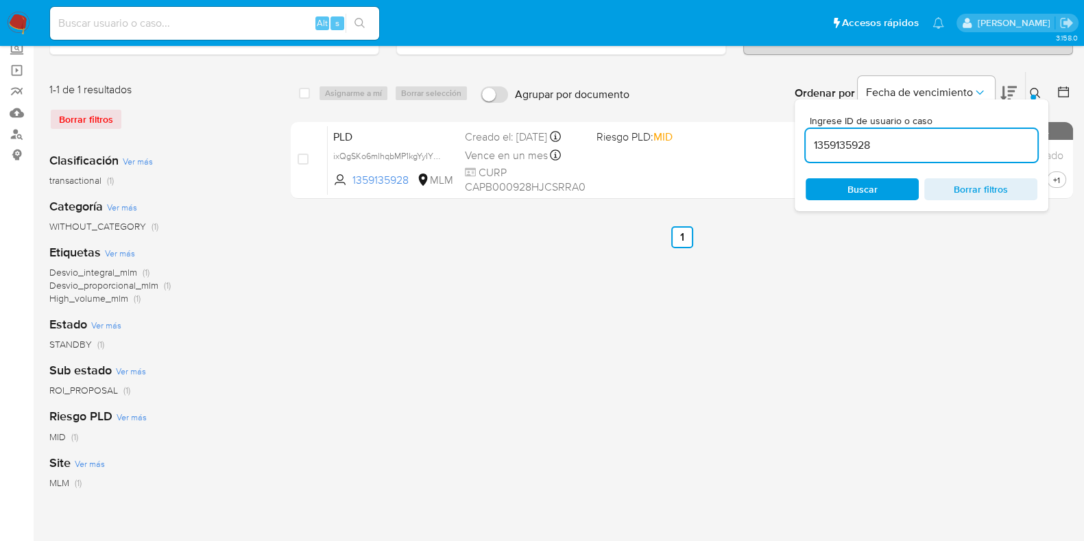
click at [869, 147] on input "1359135928" at bounding box center [922, 146] width 232 height 18
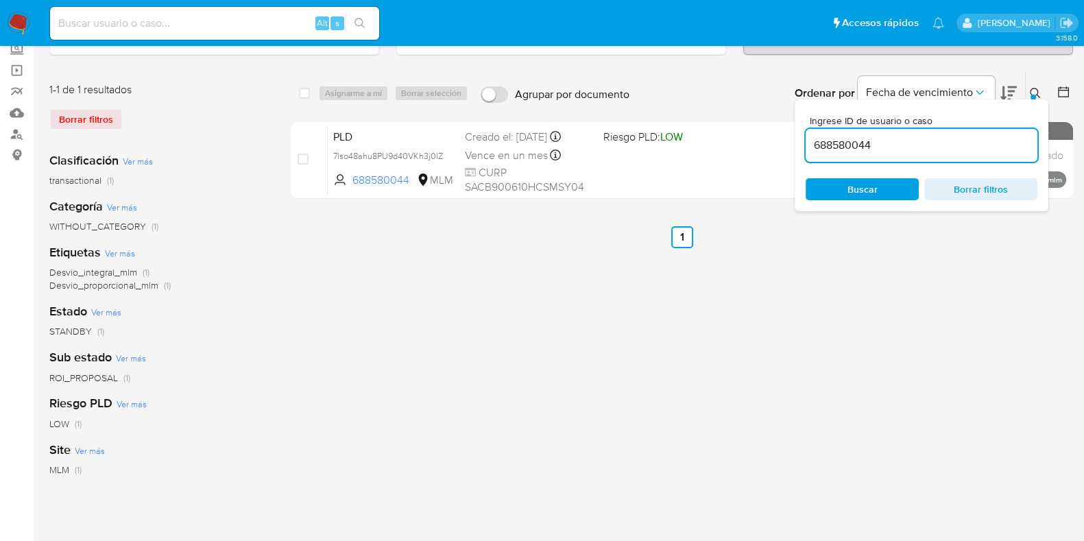
click at [1040, 90] on icon at bounding box center [1035, 93] width 11 height 11
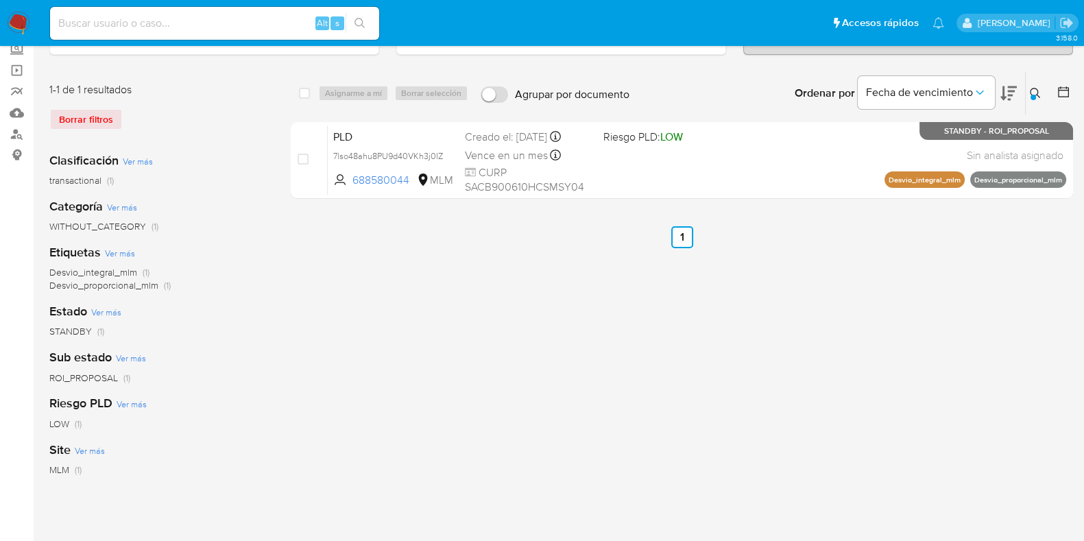
click at [1036, 96] on icon at bounding box center [1035, 93] width 11 height 11
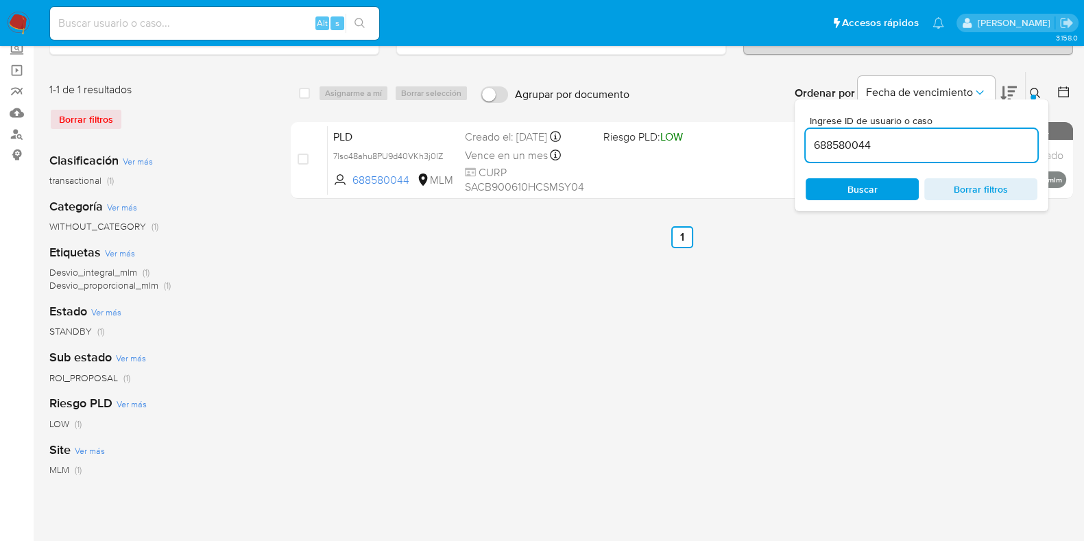
click at [919, 149] on input "688580044" at bounding box center [922, 146] width 232 height 18
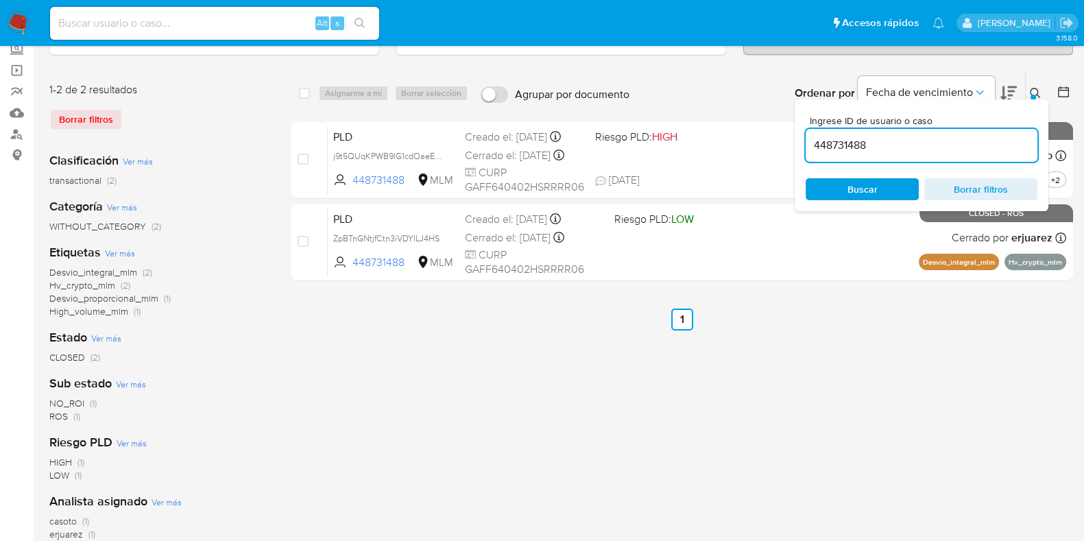
click at [1039, 90] on icon at bounding box center [1035, 93] width 11 height 11
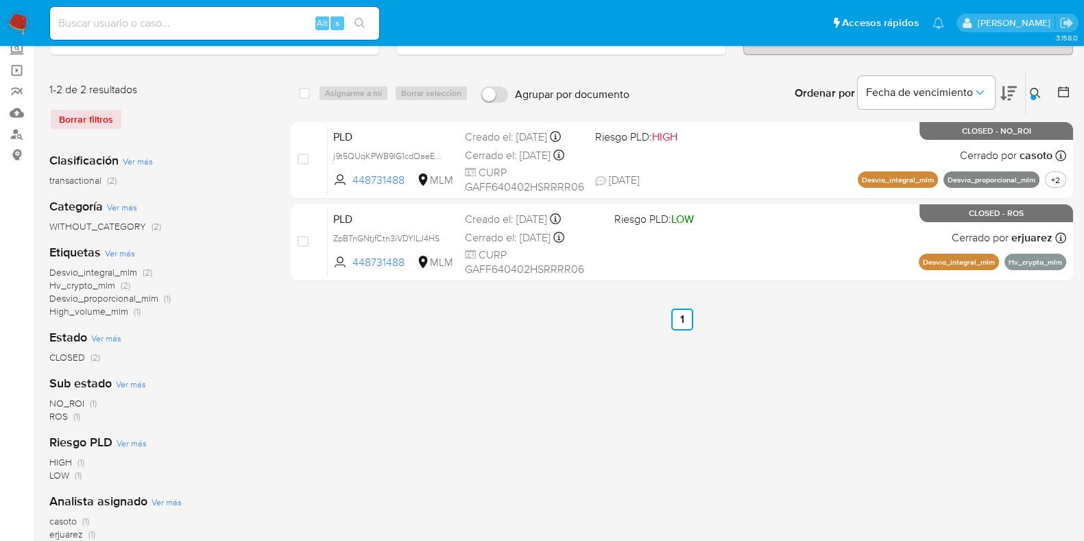
click at [1039, 91] on icon at bounding box center [1035, 93] width 11 height 11
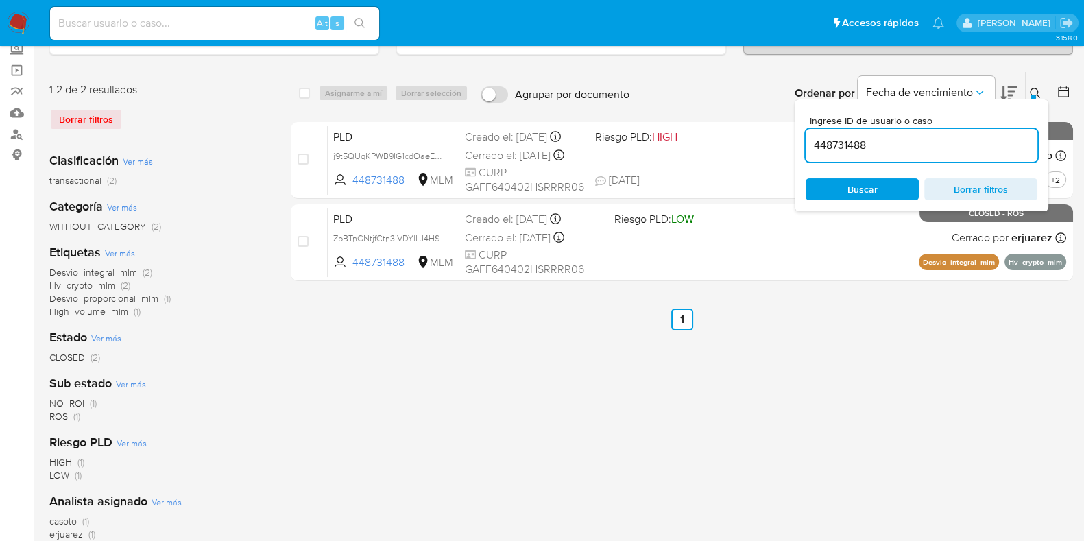
click at [909, 139] on input "448731488" at bounding box center [922, 146] width 232 height 18
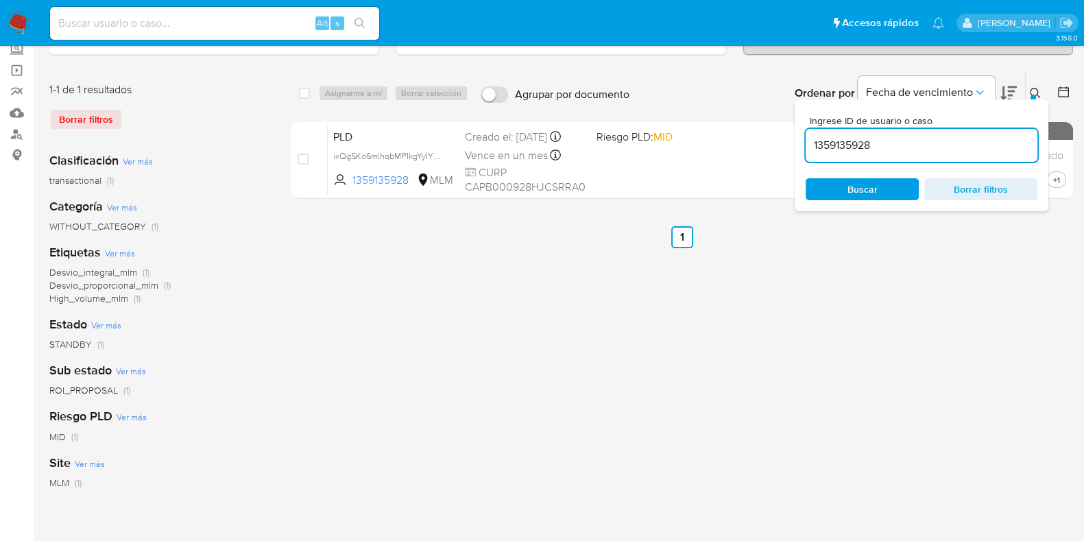
click at [1030, 89] on icon at bounding box center [1035, 93] width 10 height 10
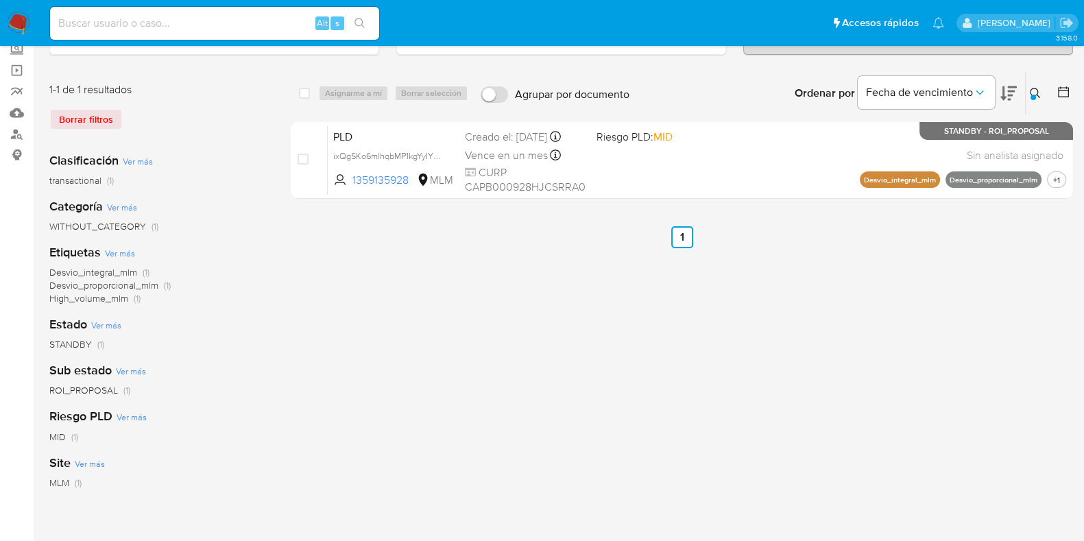
click at [1031, 91] on icon at bounding box center [1035, 93] width 10 height 10
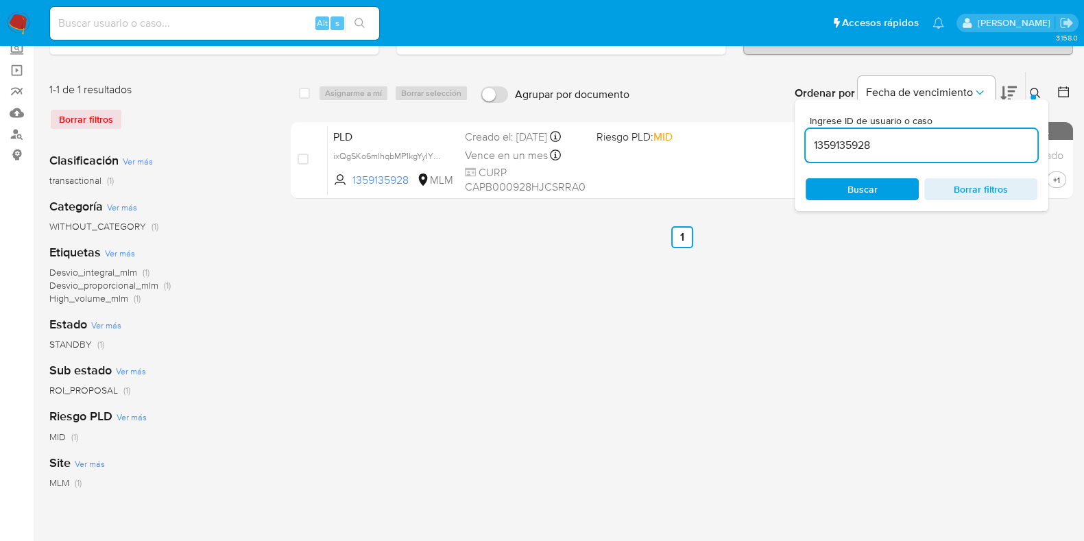
click at [875, 139] on input "1359135928" at bounding box center [922, 146] width 232 height 18
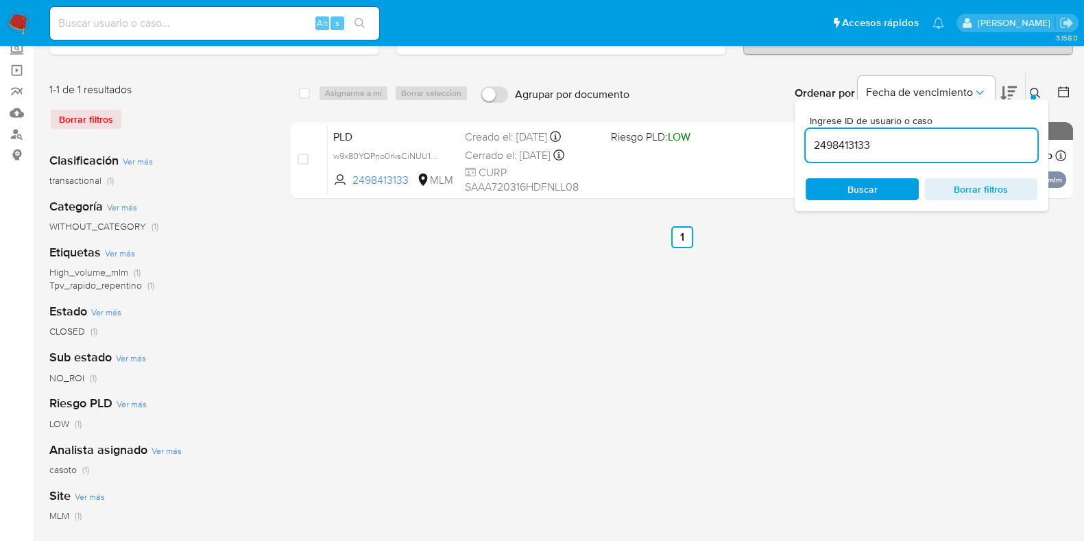
click at [1034, 95] on div at bounding box center [1033, 97] width 5 height 5
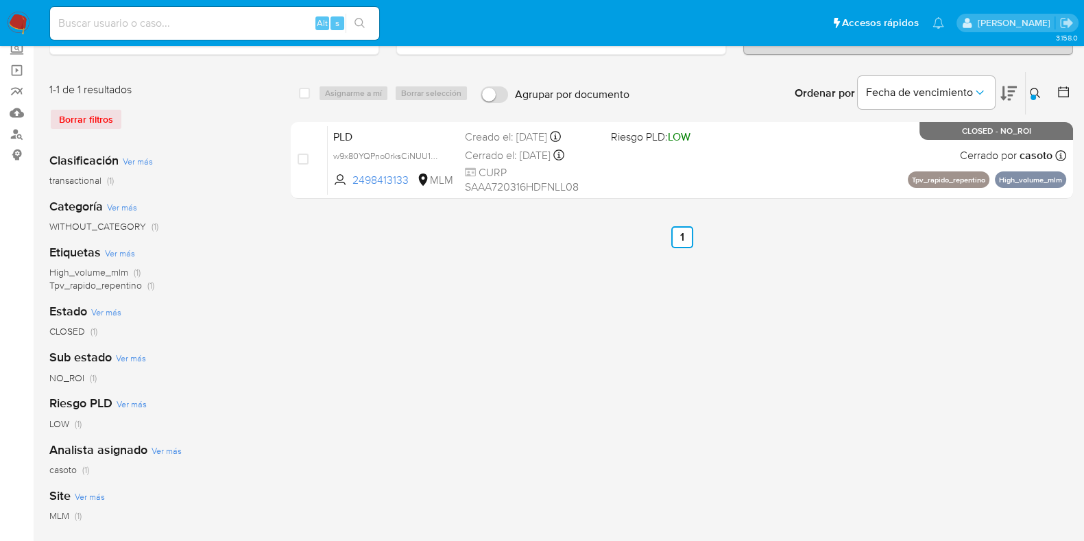
click at [1032, 88] on icon at bounding box center [1035, 93] width 11 height 11
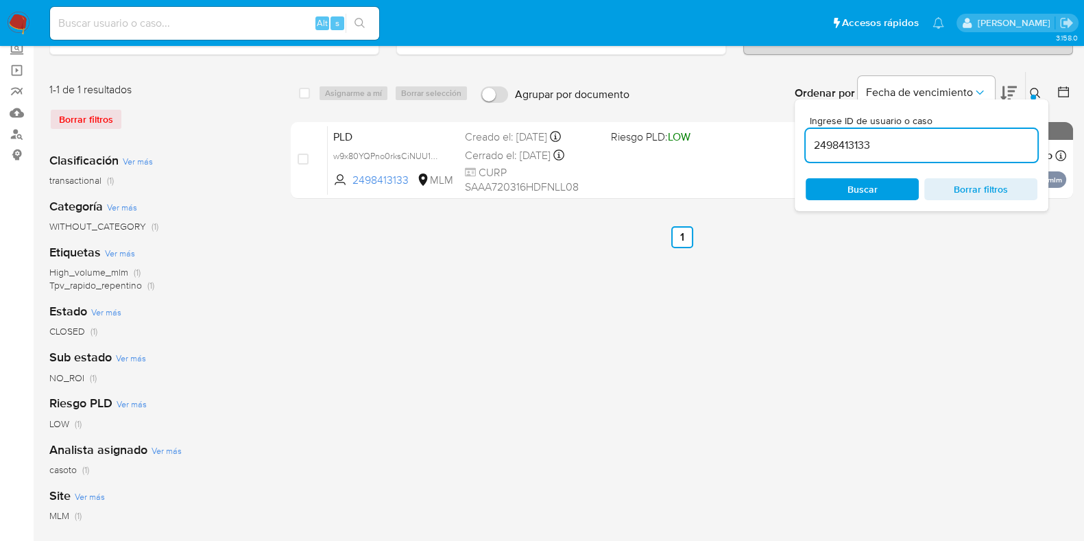
click at [922, 137] on input "2498413133" at bounding box center [922, 146] width 232 height 18
click at [1037, 89] on icon at bounding box center [1035, 93] width 11 height 11
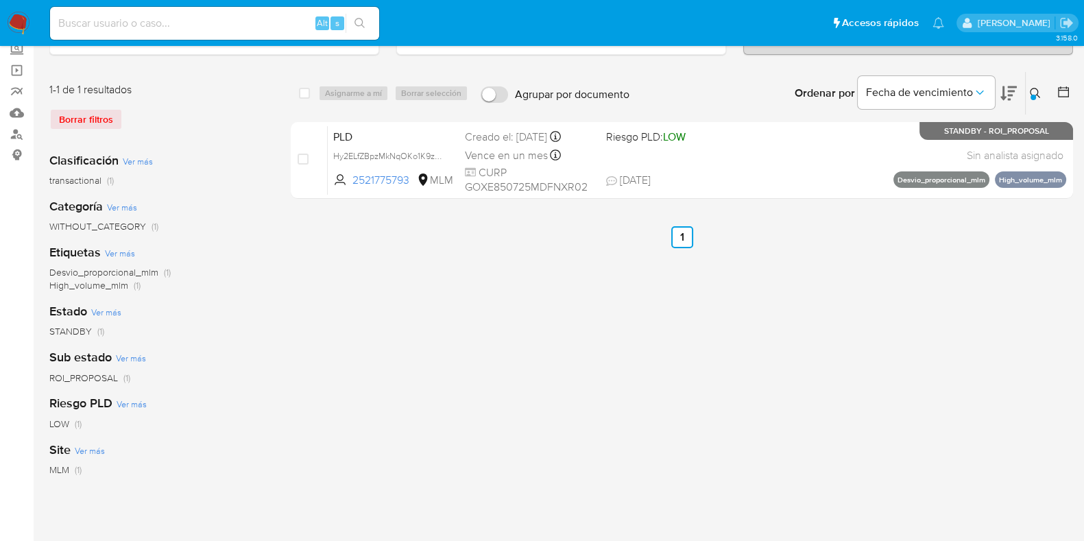
click at [1034, 95] on div at bounding box center [1033, 97] width 5 height 5
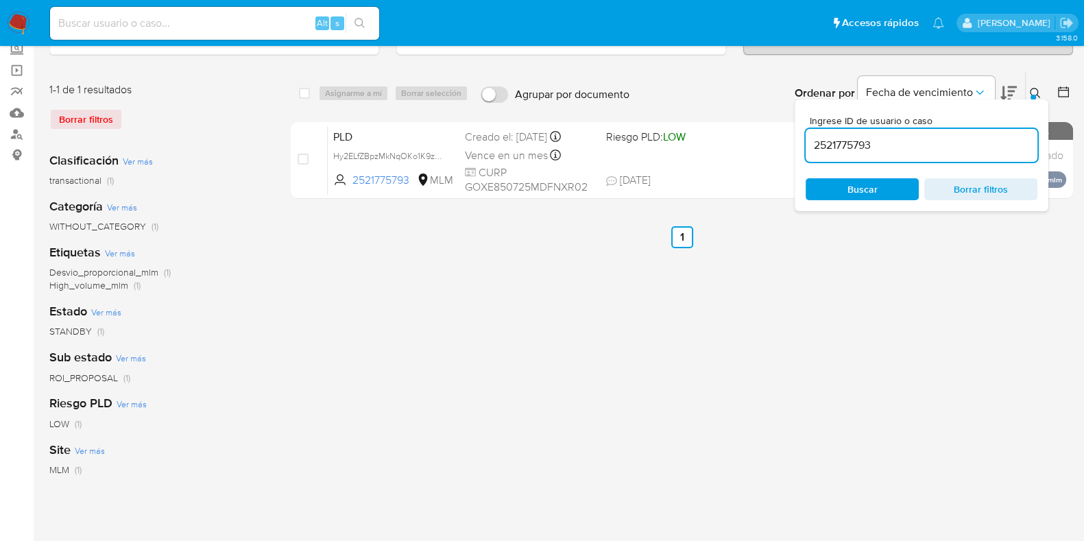
click at [934, 141] on input "2521775793" at bounding box center [922, 146] width 232 height 18
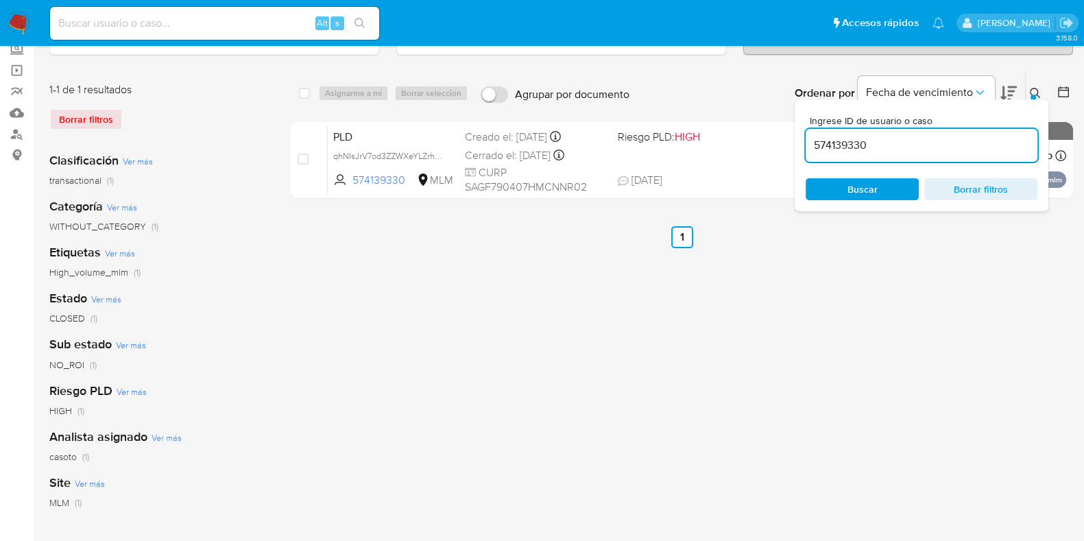
click at [1039, 93] on icon at bounding box center [1035, 93] width 11 height 11
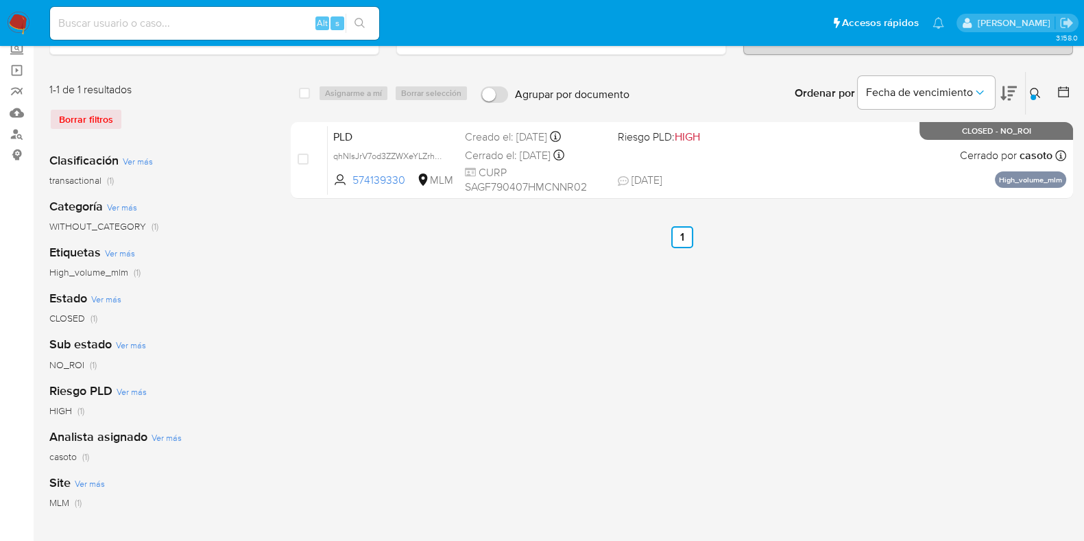
click at [1036, 89] on icon at bounding box center [1035, 93] width 11 height 11
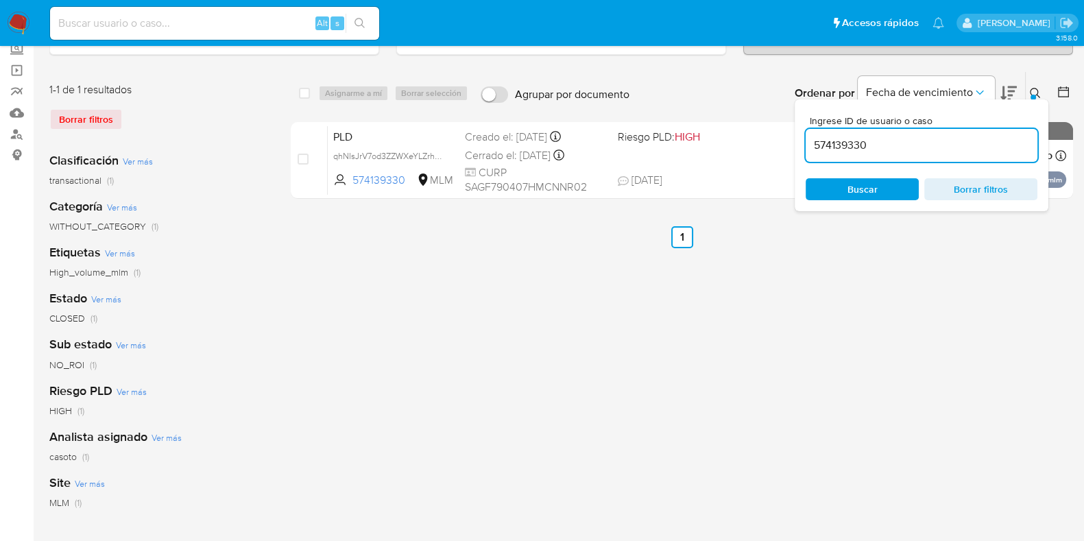
click at [912, 141] on input "574139330" at bounding box center [922, 146] width 232 height 18
type input "631038142"
click at [1029, 90] on button at bounding box center [1037, 93] width 23 height 16
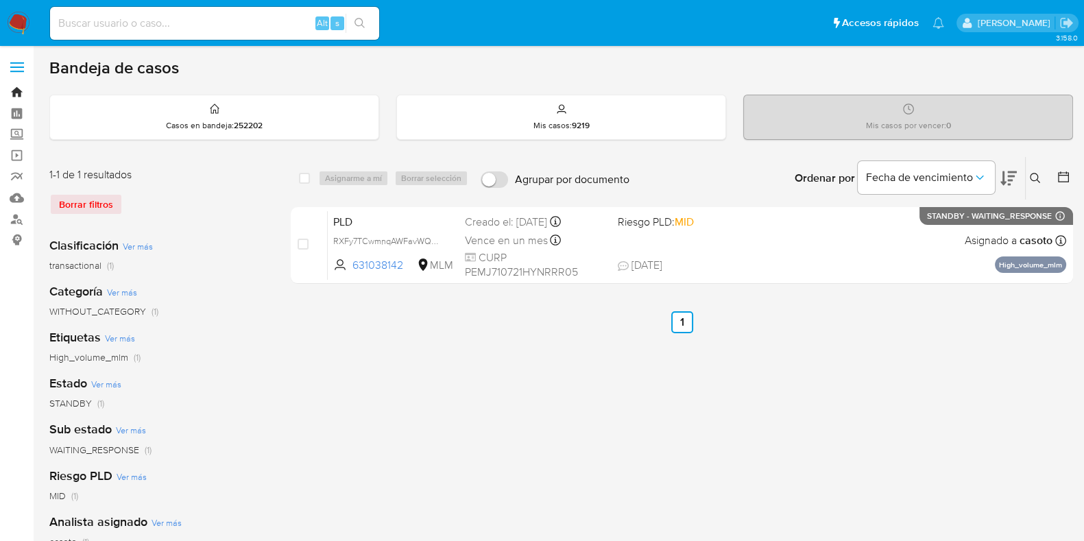
click at [17, 87] on link "Bandeja" at bounding box center [81, 92] width 163 height 21
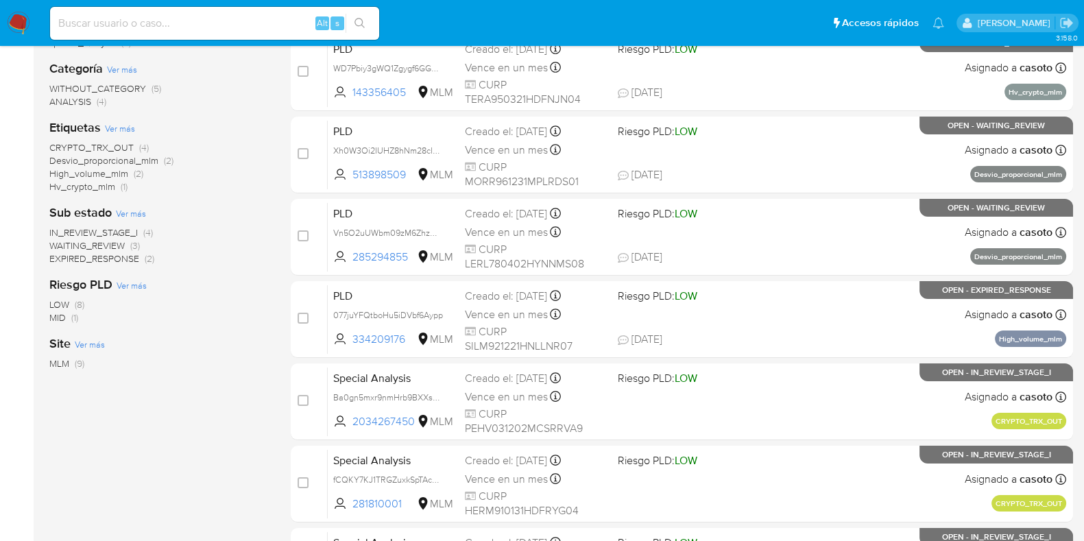
scroll to position [257, 0]
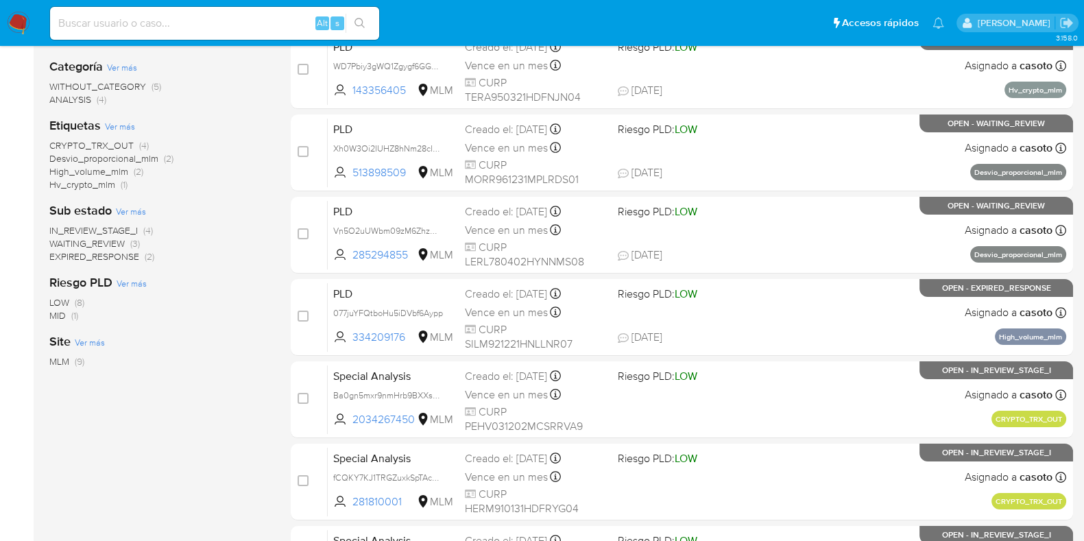
click at [106, 186] on span "Hv_crypto_mlm" at bounding box center [82, 185] width 66 height 14
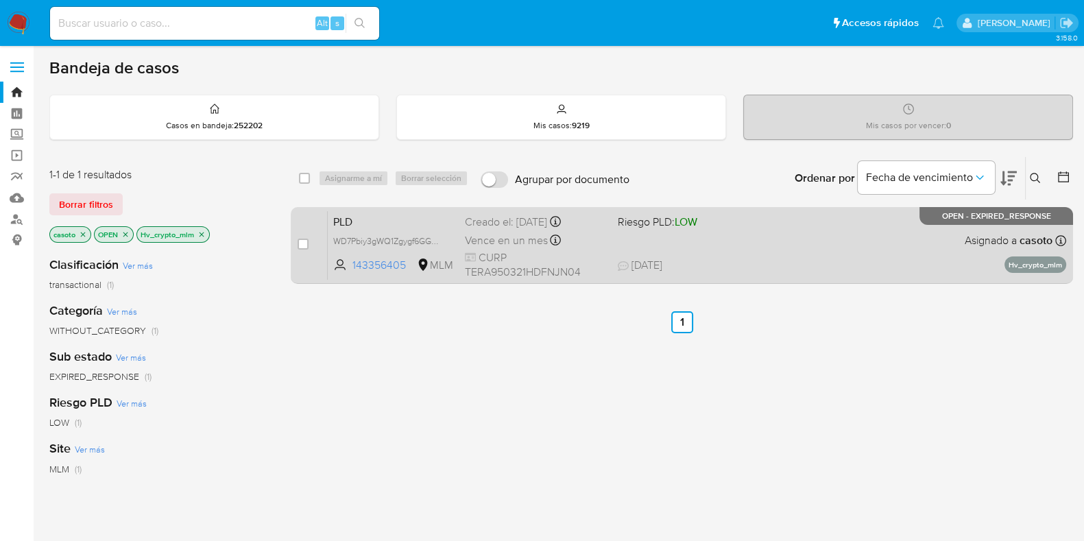
click at [818, 268] on span "[DATE] [DATE] 12:29" at bounding box center [765, 265] width 295 height 15
click at [304, 241] on input "checkbox" at bounding box center [303, 244] width 11 height 11
checkbox input "true"
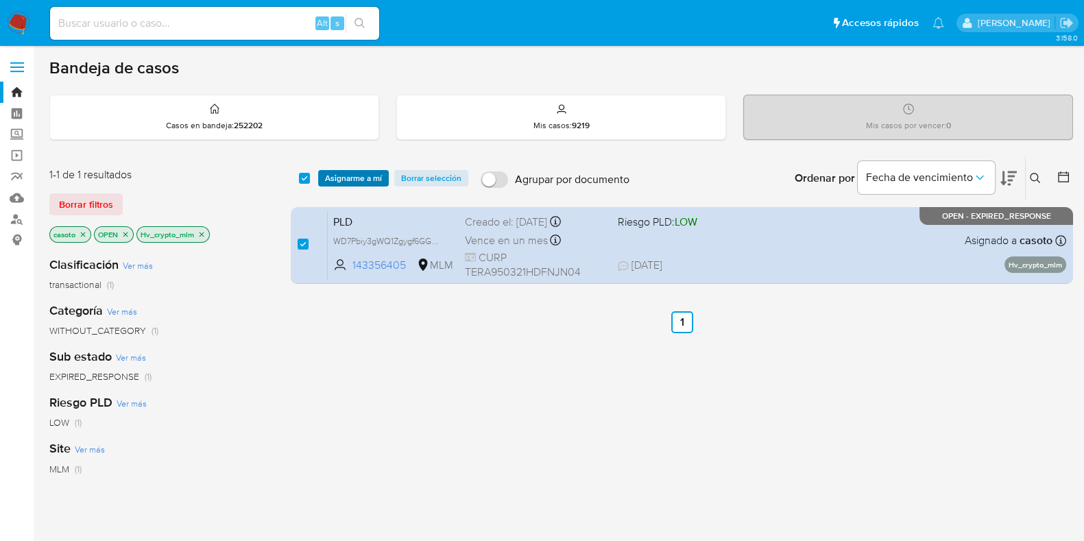
click at [348, 183] on span "Asignarme a mí" at bounding box center [353, 178] width 57 height 14
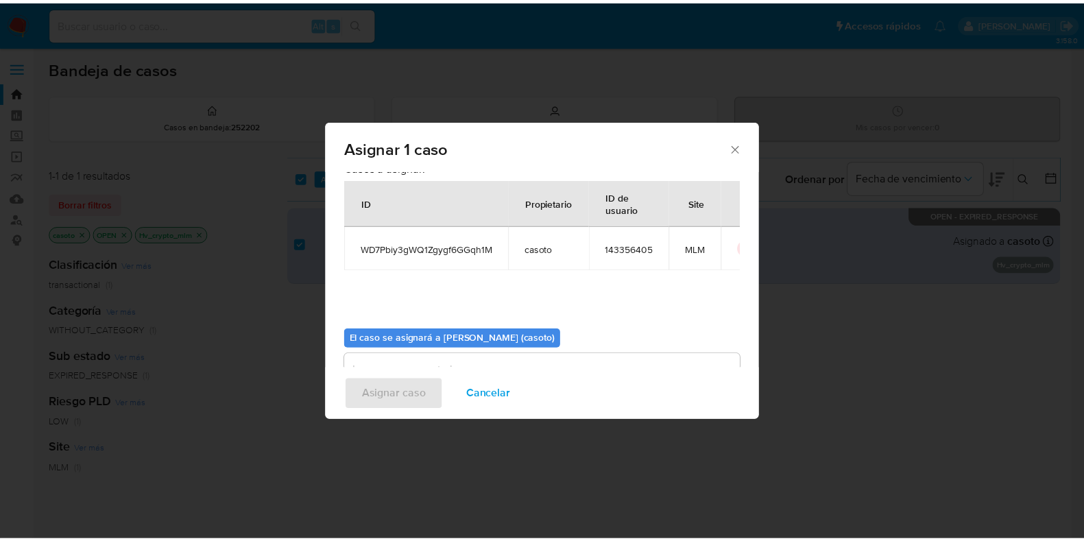
scroll to position [71, 0]
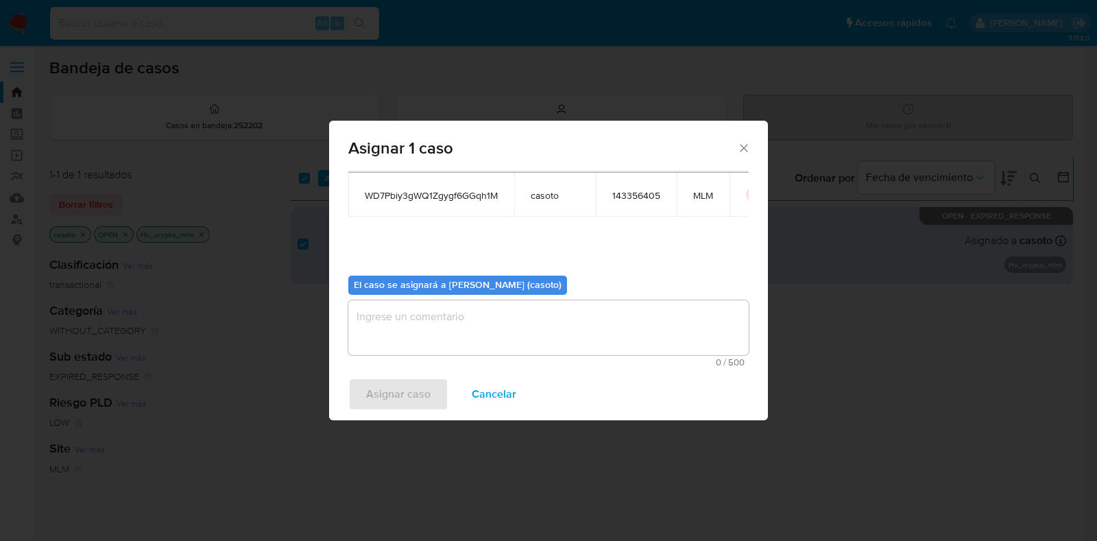
click at [451, 317] on textarea "assign-modal" at bounding box center [548, 327] width 401 height 55
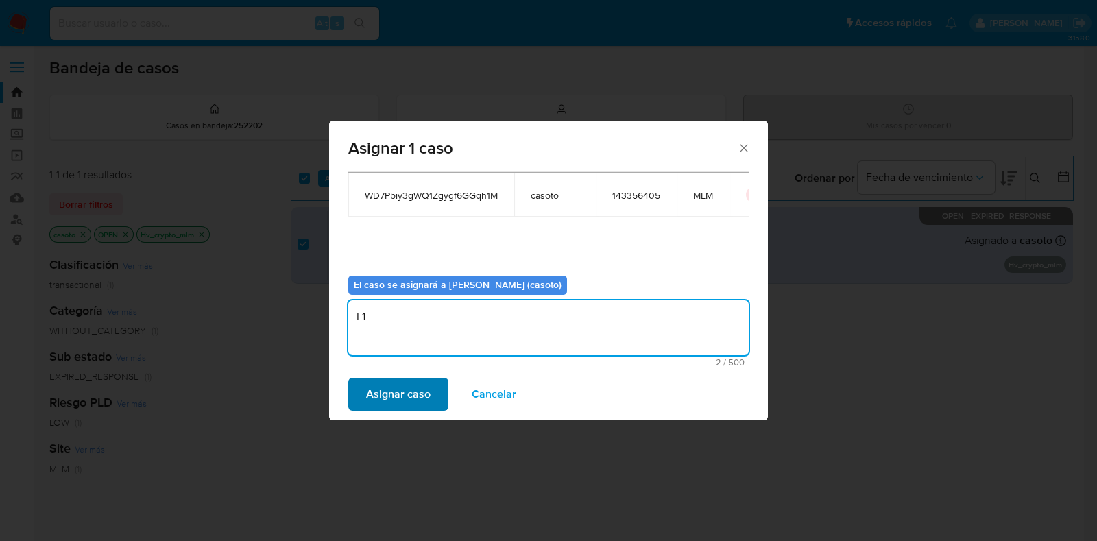
type textarea "L1"
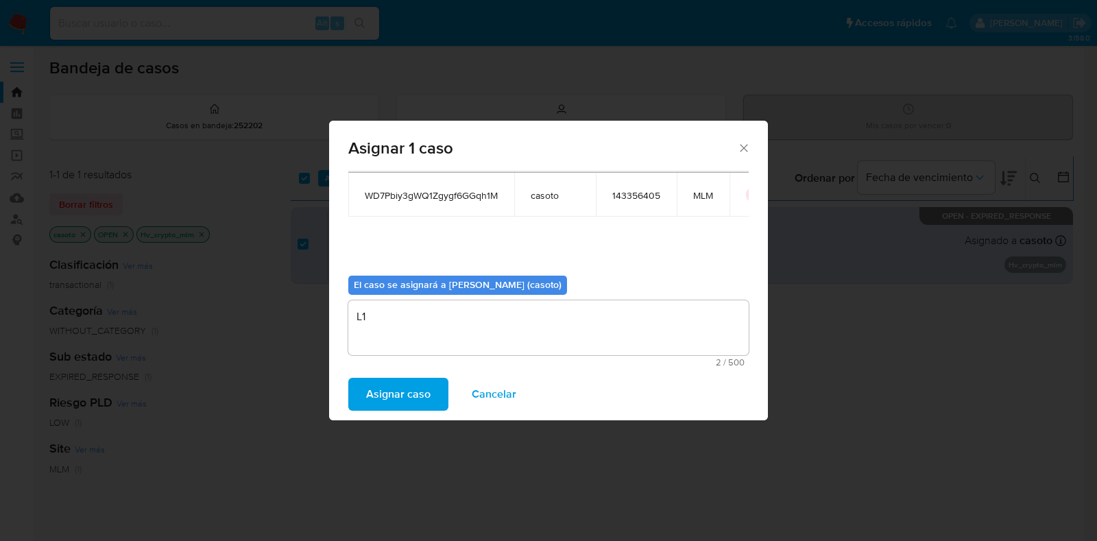
click at [432, 396] on button "Asignar caso" at bounding box center [398, 394] width 100 height 33
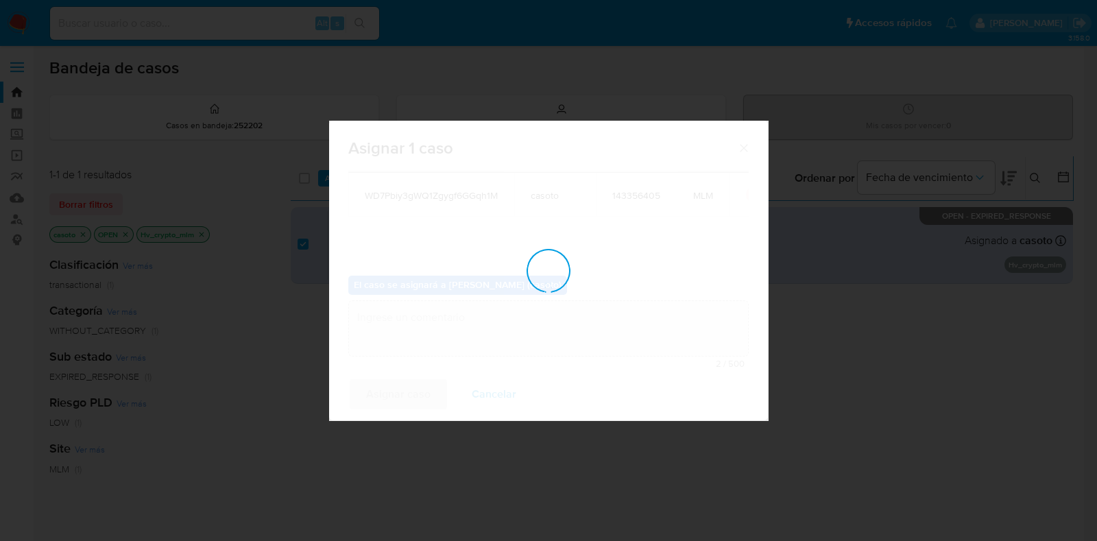
checkbox input "false"
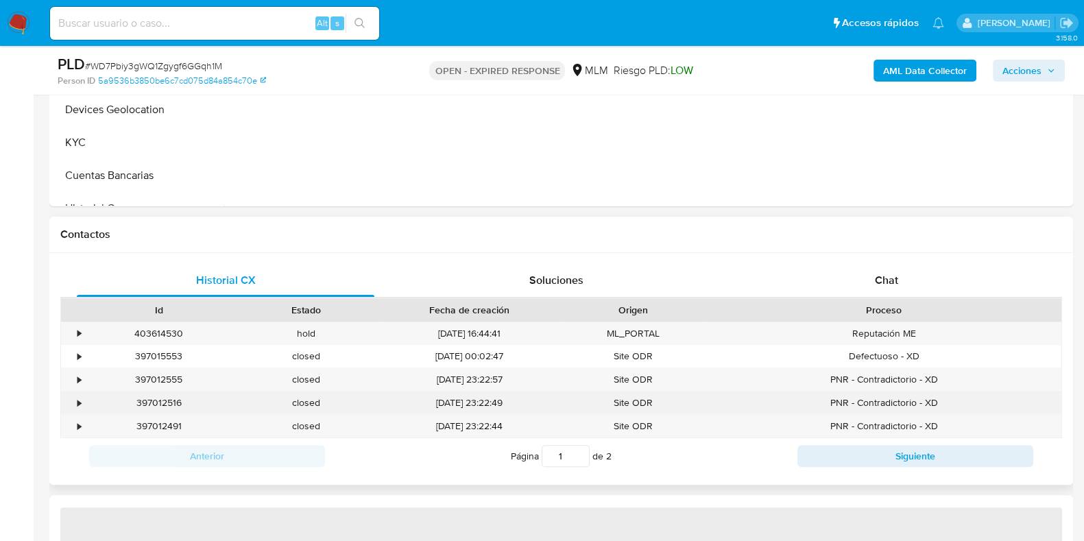
scroll to position [514, 0]
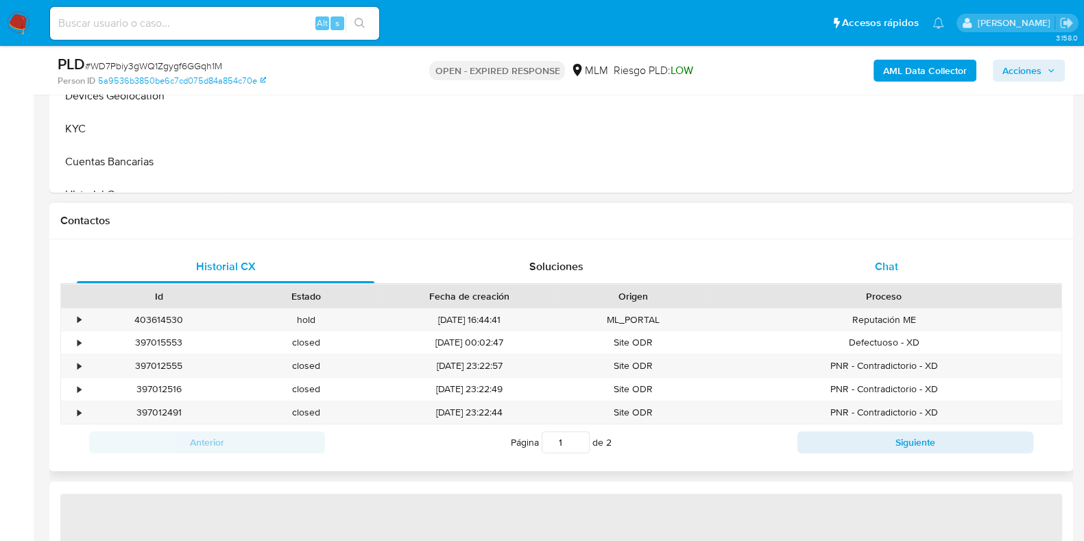
click at [886, 273] on span "Chat" at bounding box center [886, 267] width 23 height 16
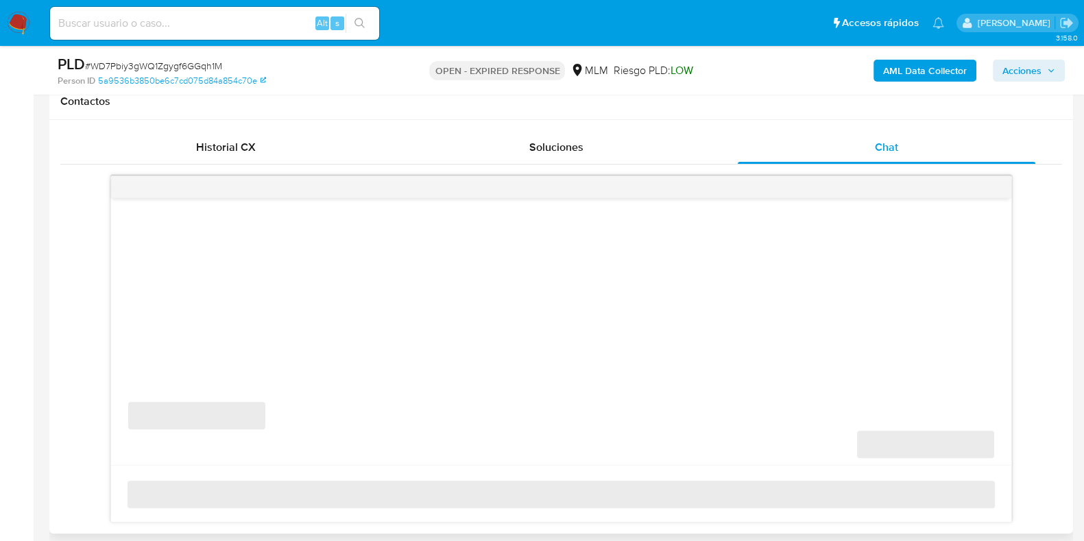
select select "10"
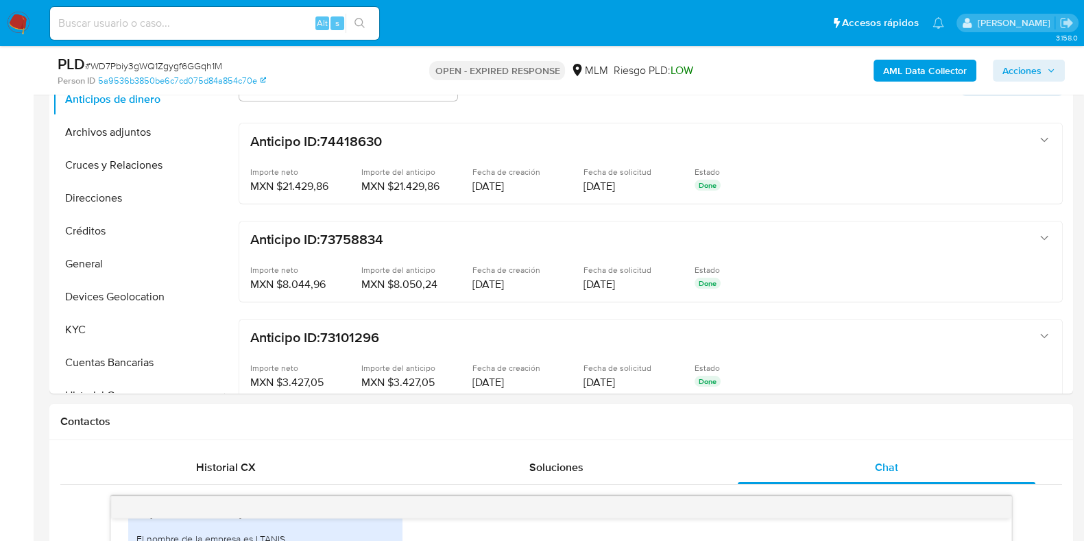
scroll to position [171, 0]
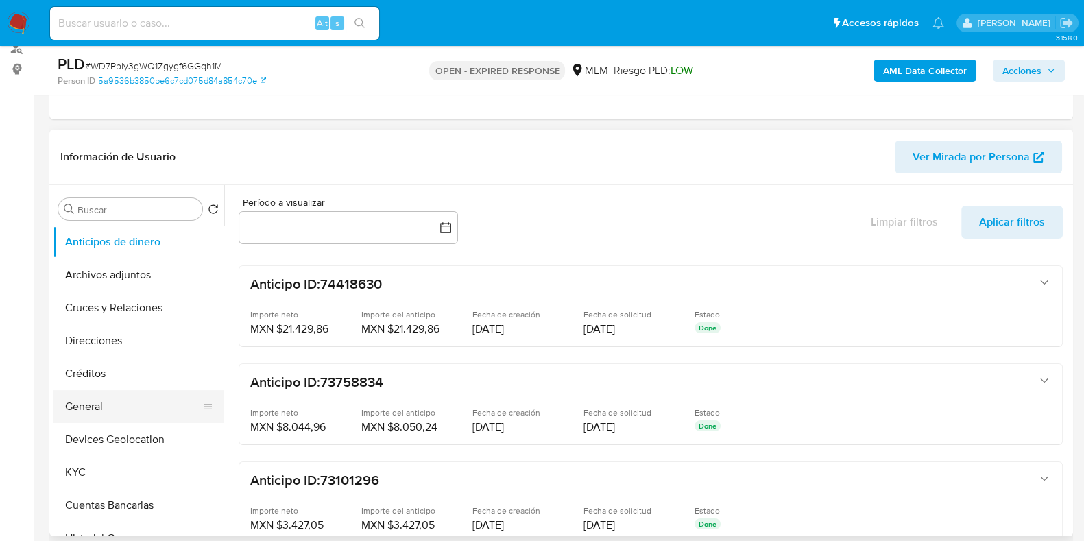
click at [95, 412] on button "General" at bounding box center [133, 406] width 161 height 33
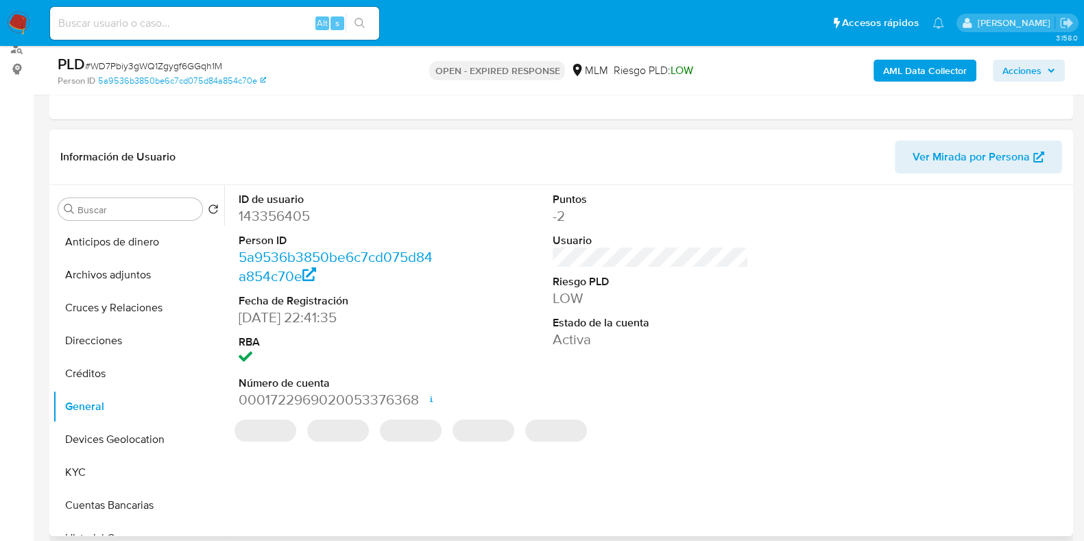
click at [293, 216] on dd "143356405" at bounding box center [337, 215] width 196 height 19
copy dd "143356405"
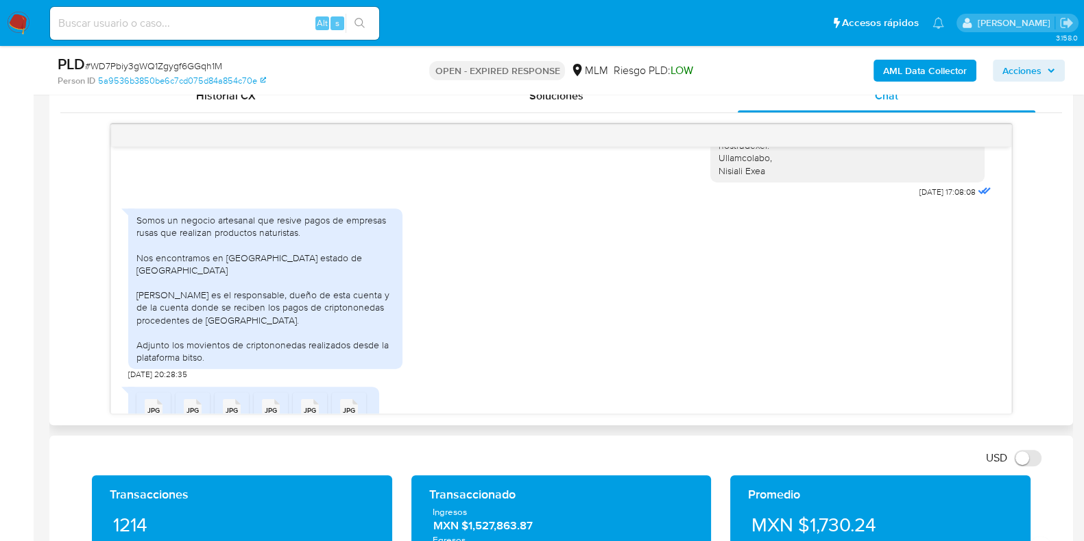
scroll to position [278, 0]
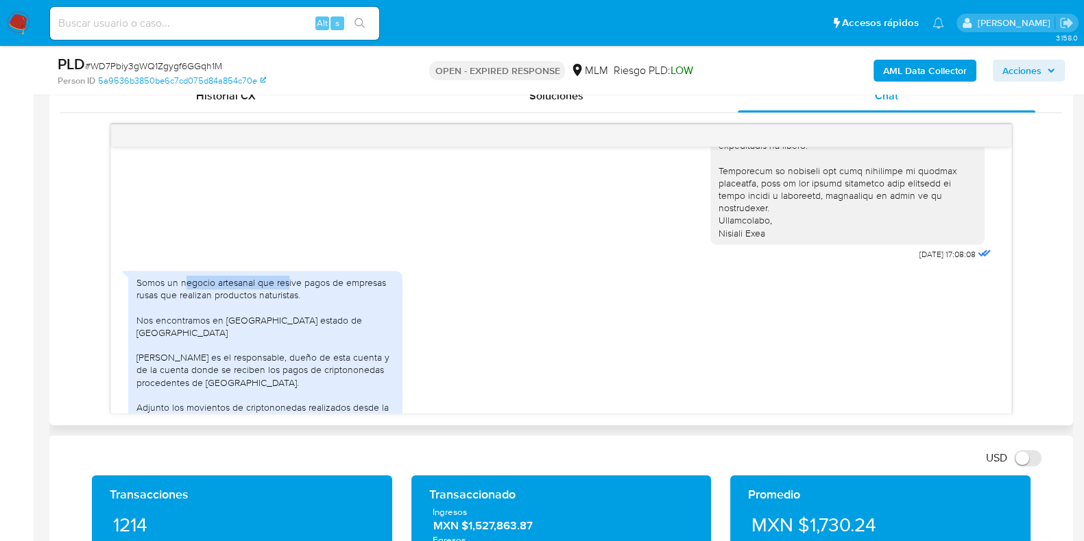
drag, startPoint x: 184, startPoint y: 281, endPoint x: 289, endPoint y: 285, distance: 105.0
click at [289, 285] on div "Somos un negocio artesanal que resive pagos de empresas rusas que realizan prod…" at bounding box center [266, 351] width 258 height 150
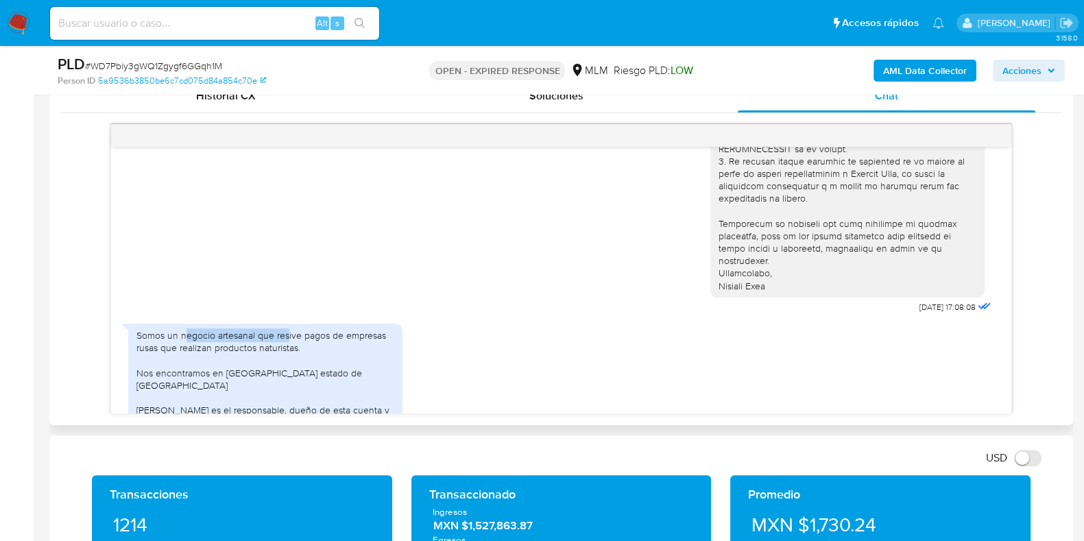
scroll to position [342, 0]
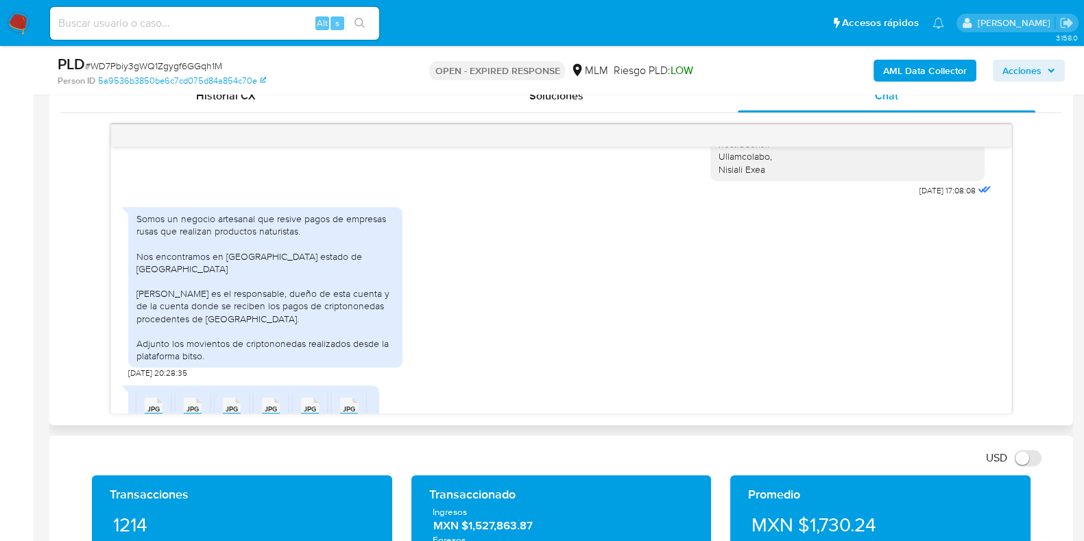
click at [289, 245] on div "Somos un negocio artesanal que resive pagos de empresas rusas que realizan prod…" at bounding box center [266, 288] width 258 height 150
drag, startPoint x: 181, startPoint y: 216, endPoint x: 331, endPoint y: 229, distance: 150.8
click at [331, 229] on div "Somos un negocio artesanal que resive pagos de empresas rusas que realizan prod…" at bounding box center [266, 288] width 258 height 150
copy div "negocio artesanal que resive pagos de empresas rusas que realizan productos nat…"
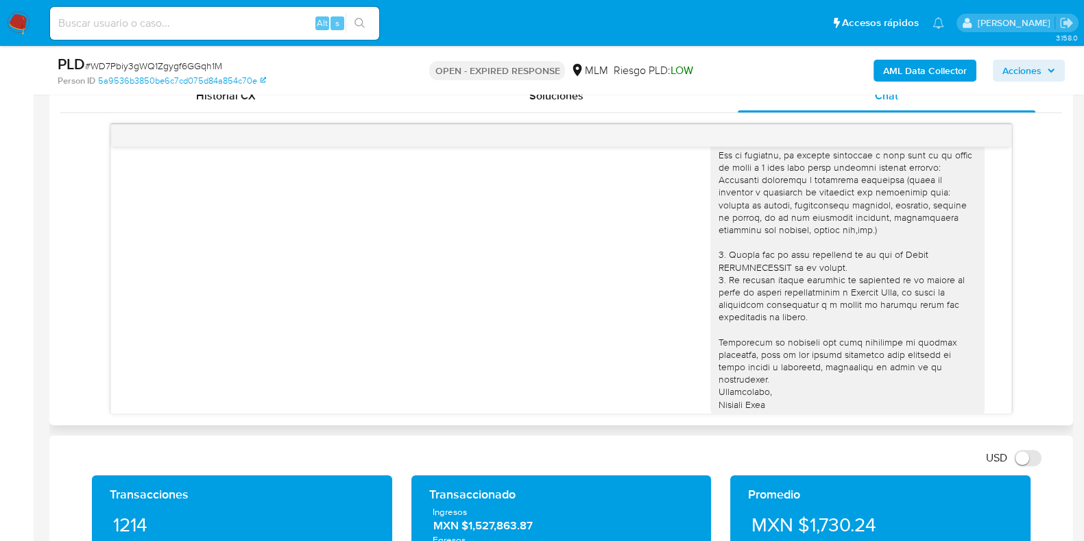
scroll to position [450, 0]
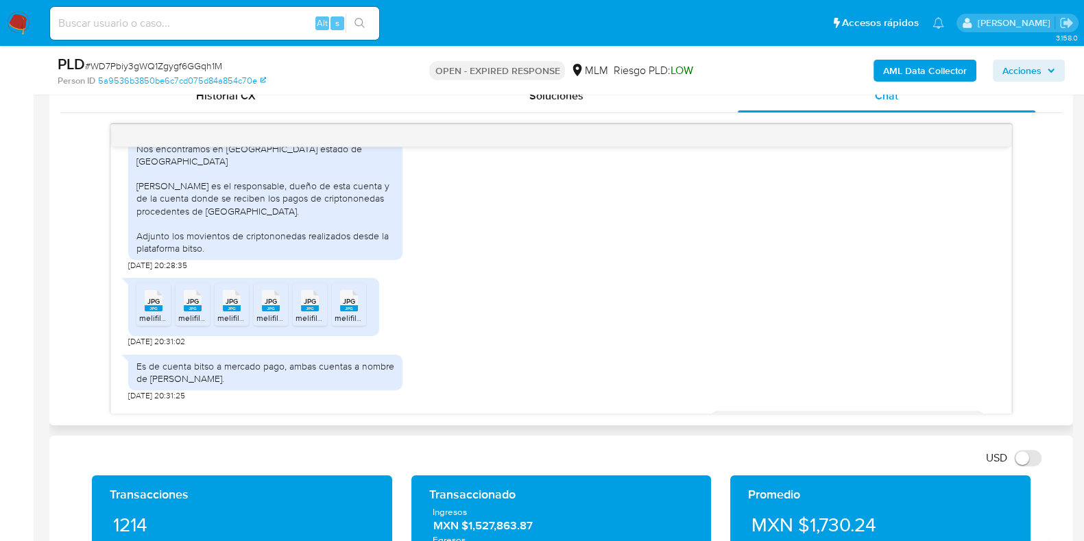
click at [156, 305] on rect at bounding box center [154, 308] width 18 height 6
click at [185, 305] on rect at bounding box center [193, 308] width 18 height 6
click at [241, 292] on div "JPG JPG" at bounding box center [231, 299] width 29 height 27
click at [272, 305] on rect at bounding box center [271, 308] width 18 height 6
click at [309, 297] on icon "JPG" at bounding box center [310, 301] width 18 height 24
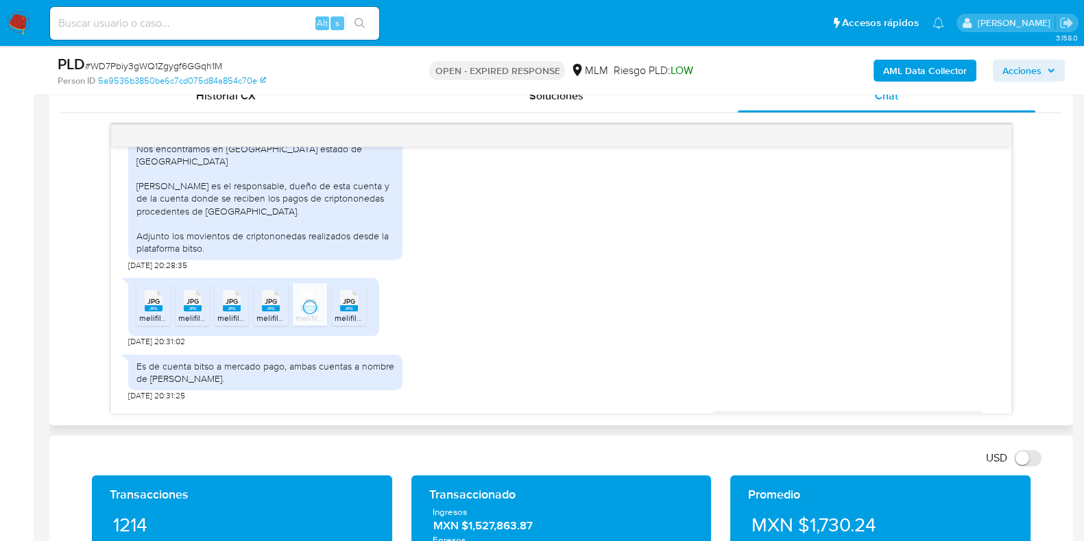
click at [338, 298] on div "JPG JPG" at bounding box center [349, 299] width 29 height 27
click at [521, 403] on div "agradecemos tu pronta respuesta, y de acuerdo a lo que nos comentas y para nues…" at bounding box center [561, 477] width 866 height 152
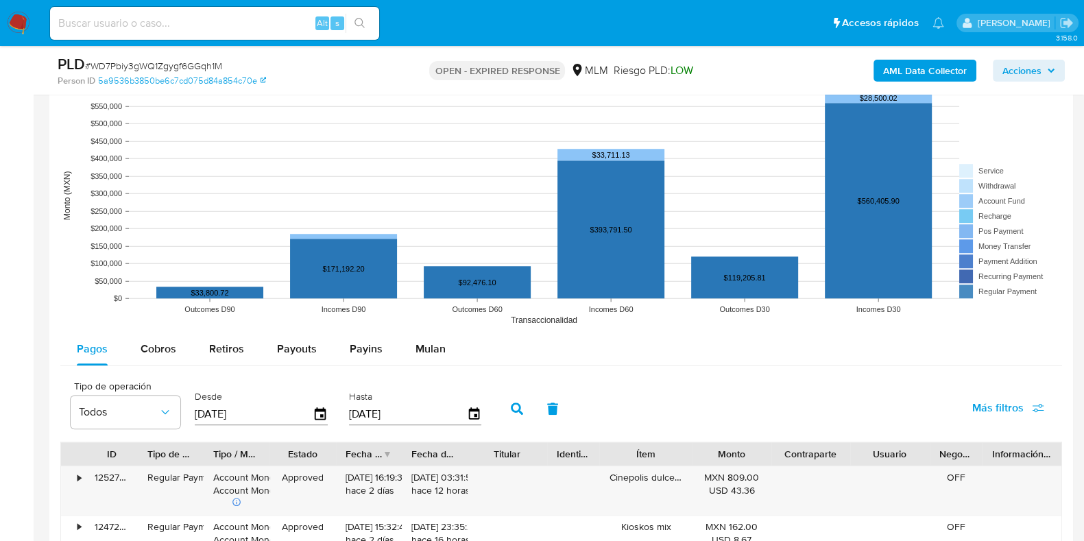
scroll to position [1371, 0]
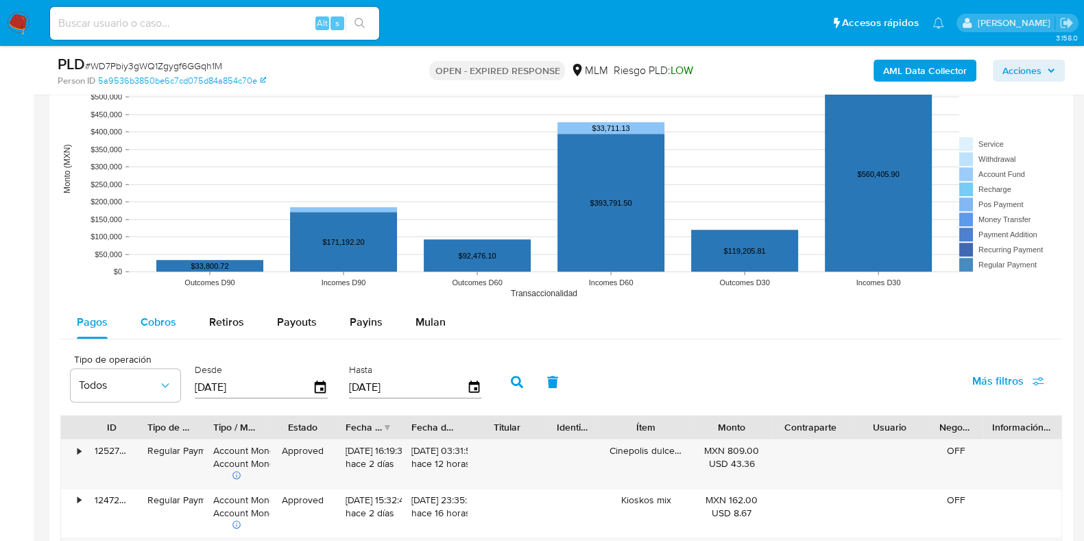
click at [151, 321] on span "Cobros" at bounding box center [159, 322] width 36 height 16
select select "10"
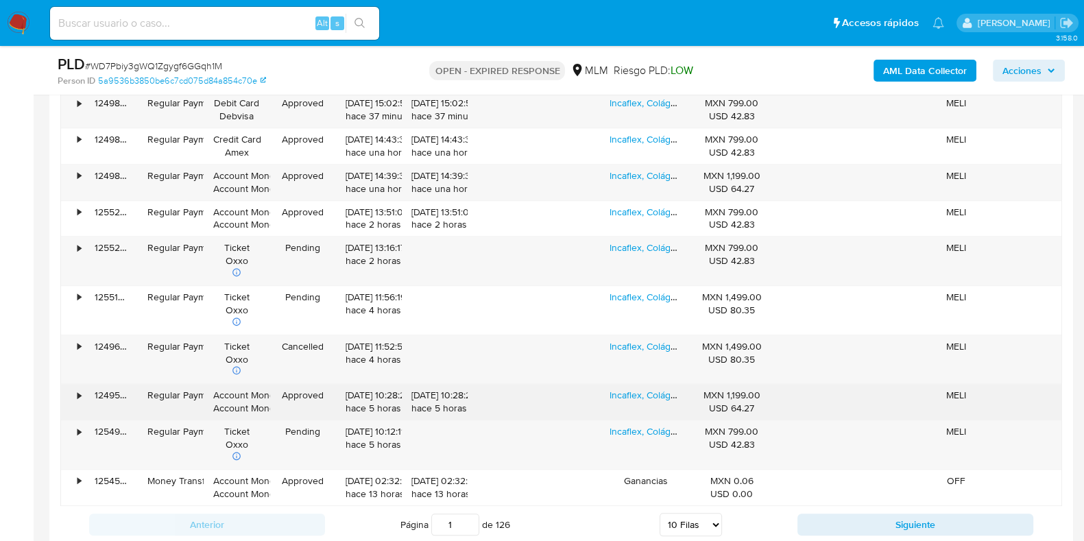
scroll to position [1629, 0]
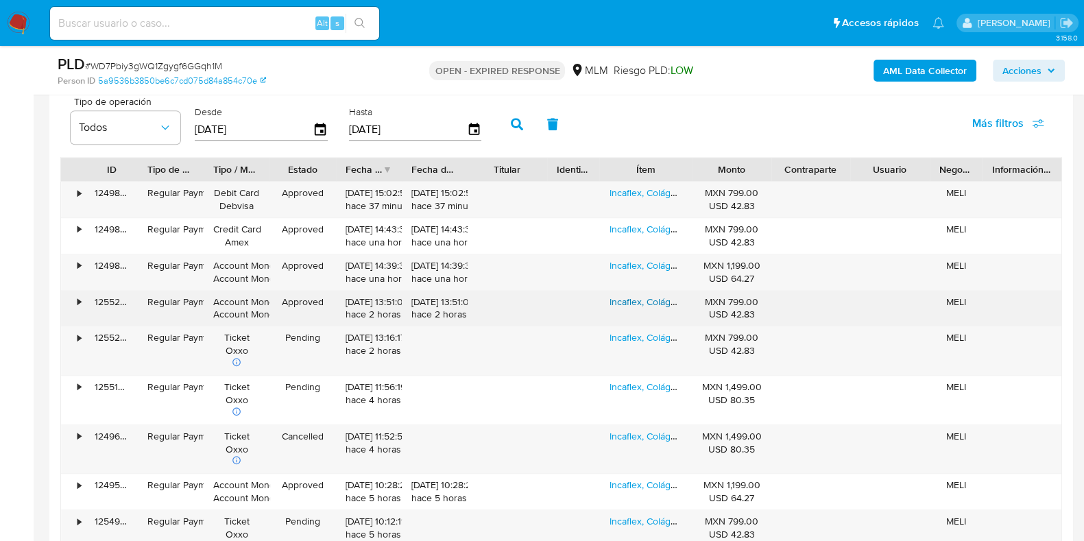
click at [628, 298] on link "Incaflex, Colágeno, Artritis. 1 Pz" at bounding box center [675, 302] width 131 height 14
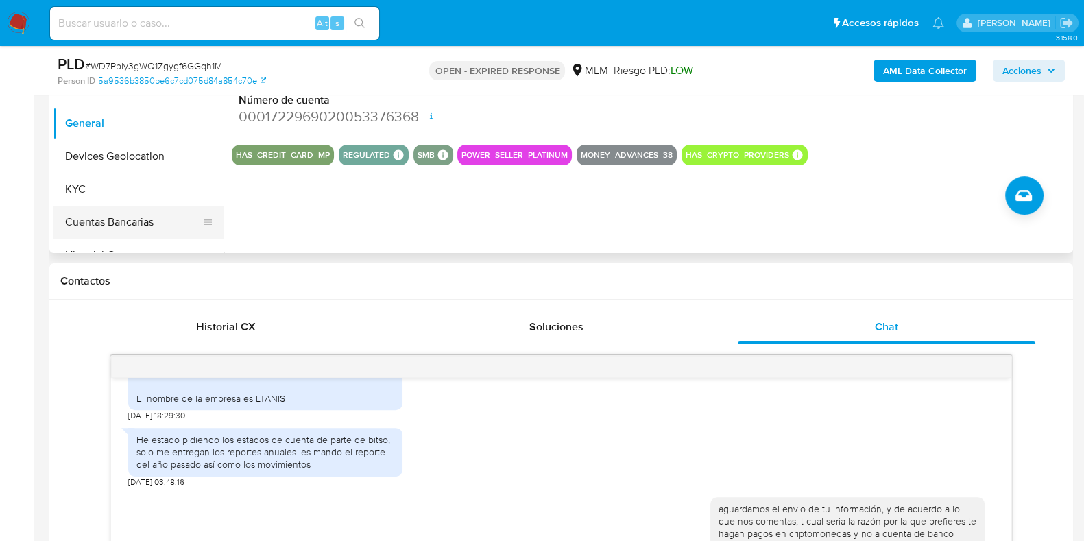
scroll to position [342, 0]
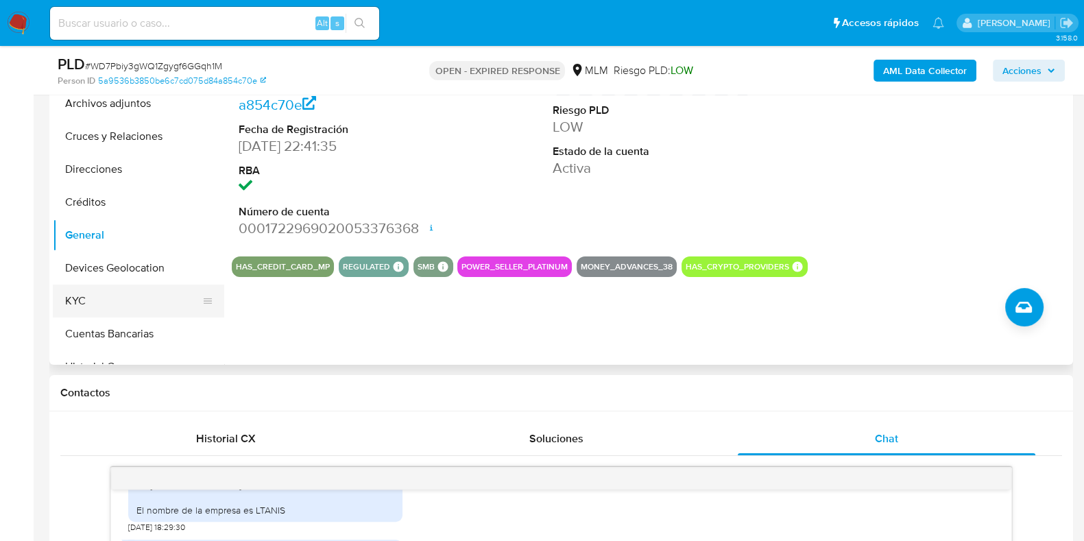
click at [99, 297] on button "KYC" at bounding box center [133, 301] width 161 height 33
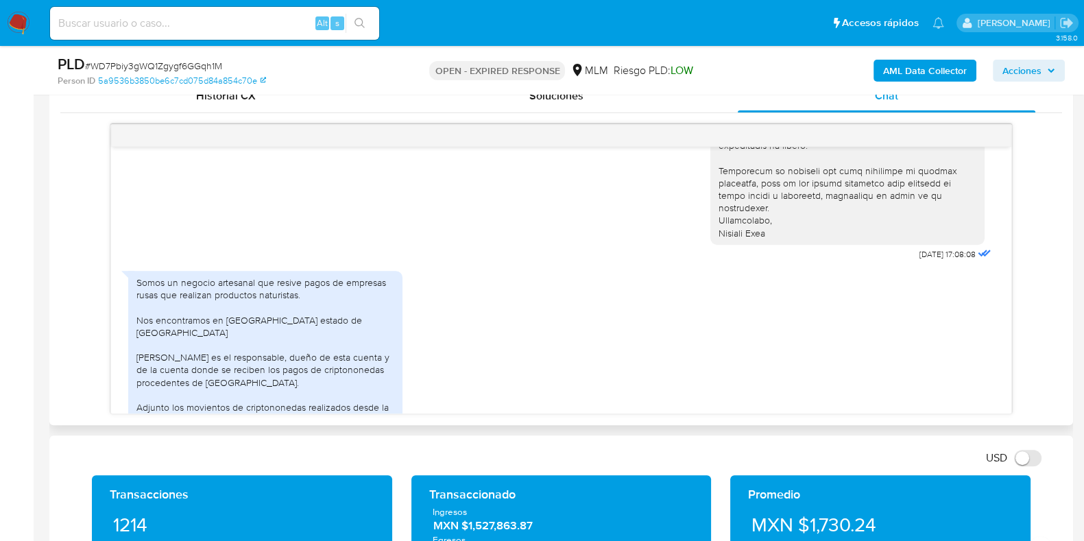
scroll to position [21, 0]
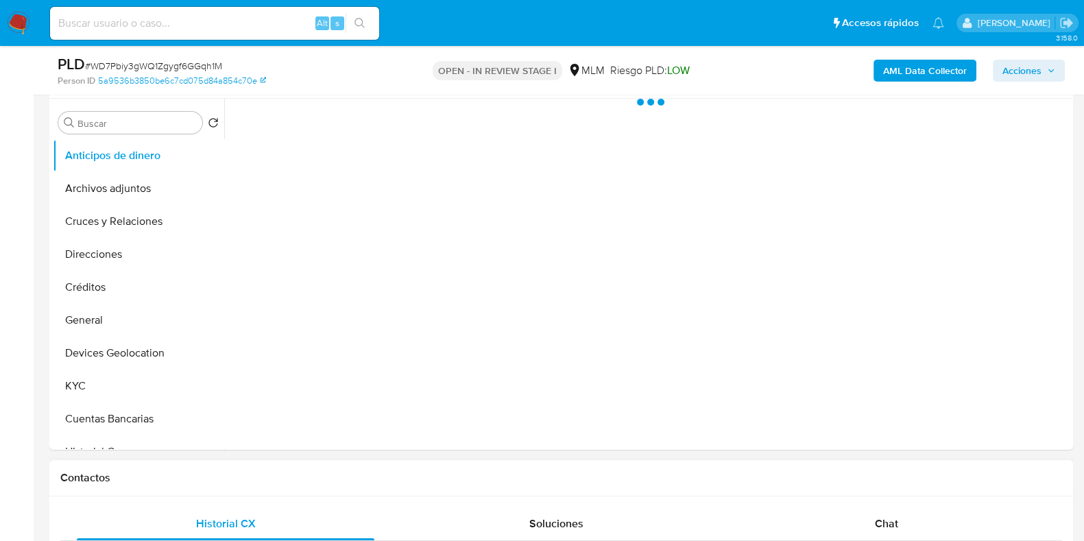
scroll to position [514, 0]
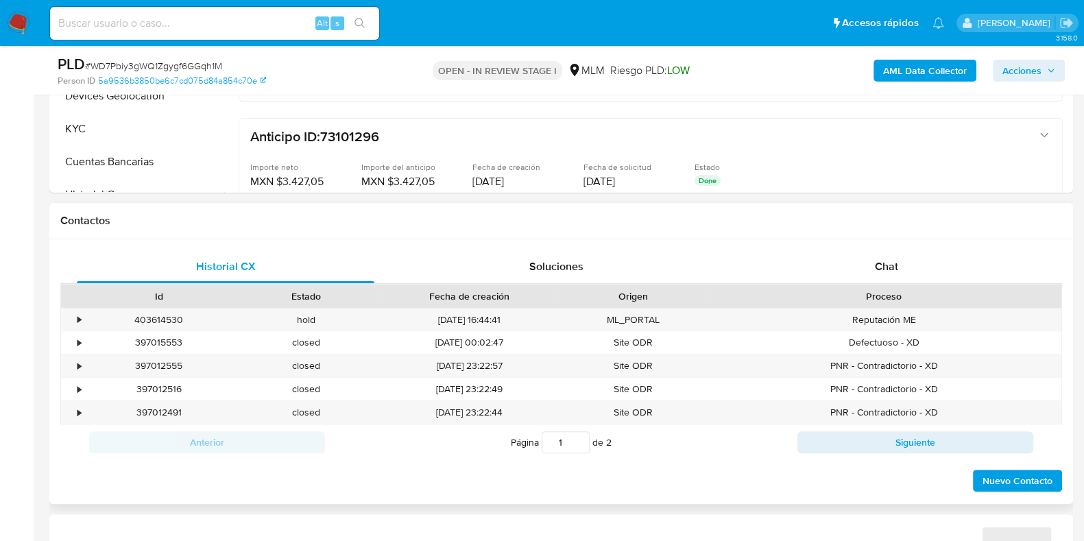
select select "10"
click at [879, 291] on div "Proceso" at bounding box center [884, 296] width 335 height 14
click at [886, 273] on span "Chat" at bounding box center [886, 267] width 23 height 16
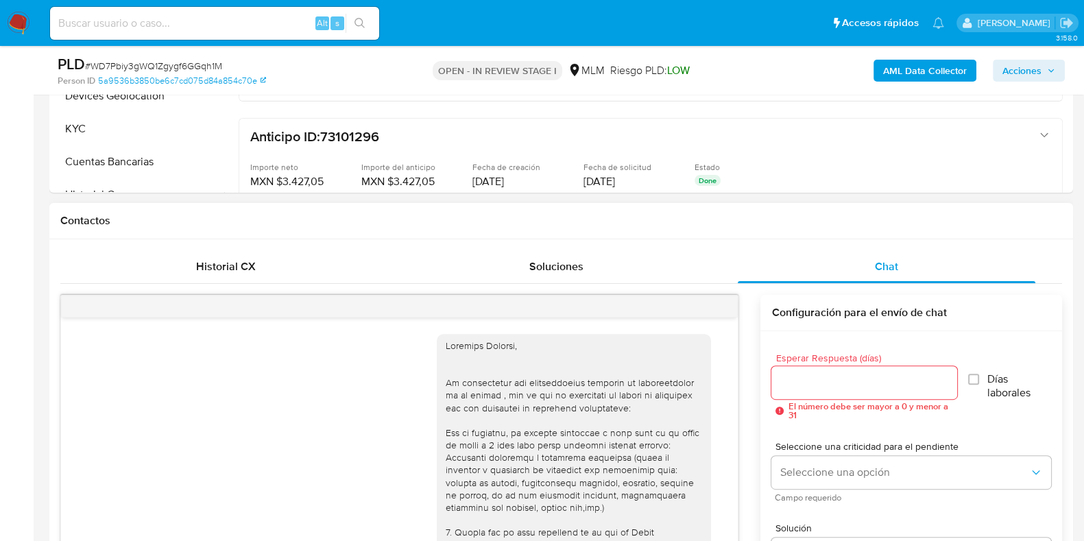
scroll to position [1136, 0]
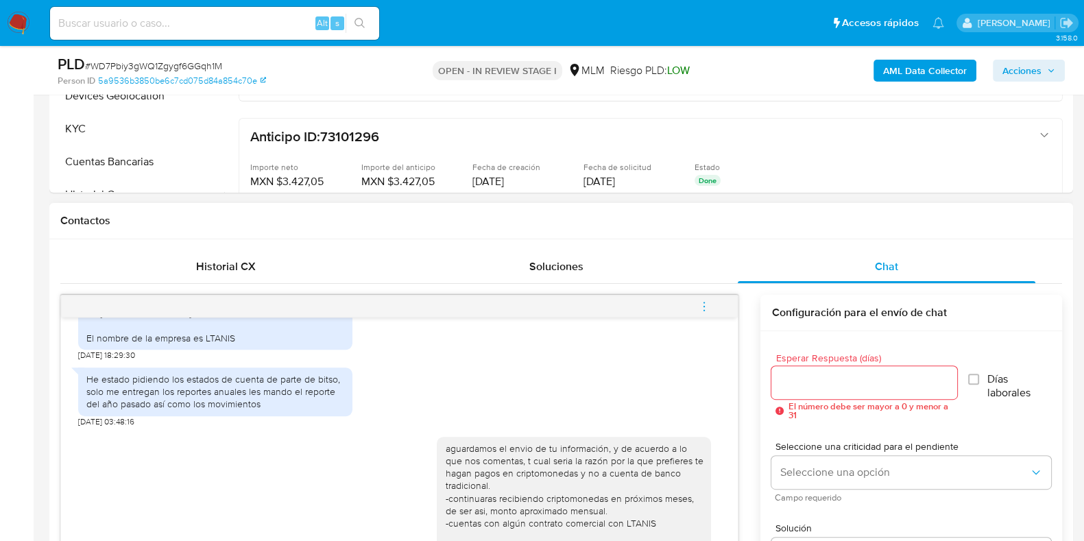
click at [707, 309] on icon "menu-action" at bounding box center [704, 306] width 12 height 12
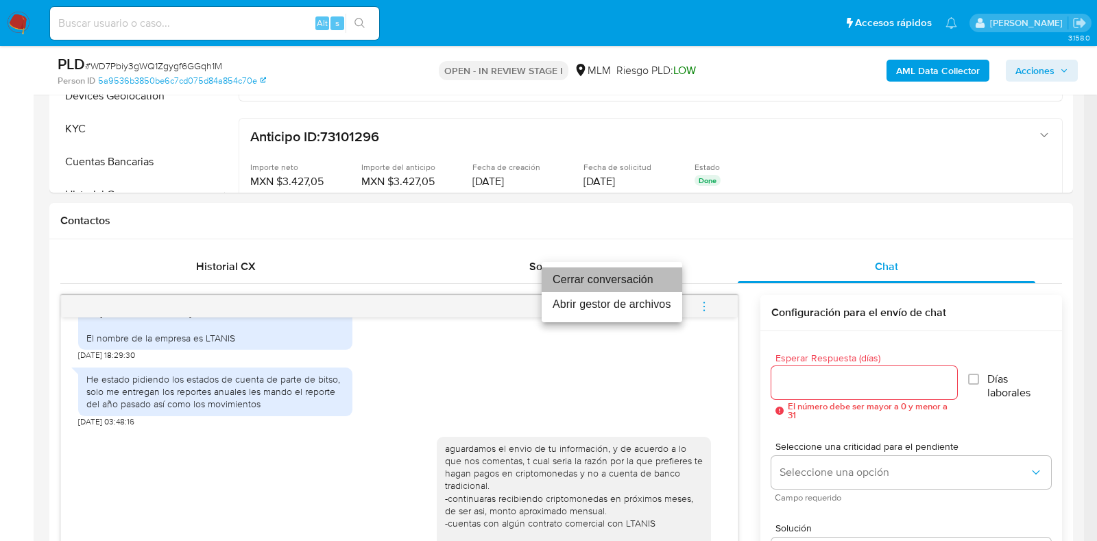
click at [578, 283] on li "Cerrar conversación" at bounding box center [612, 280] width 141 height 25
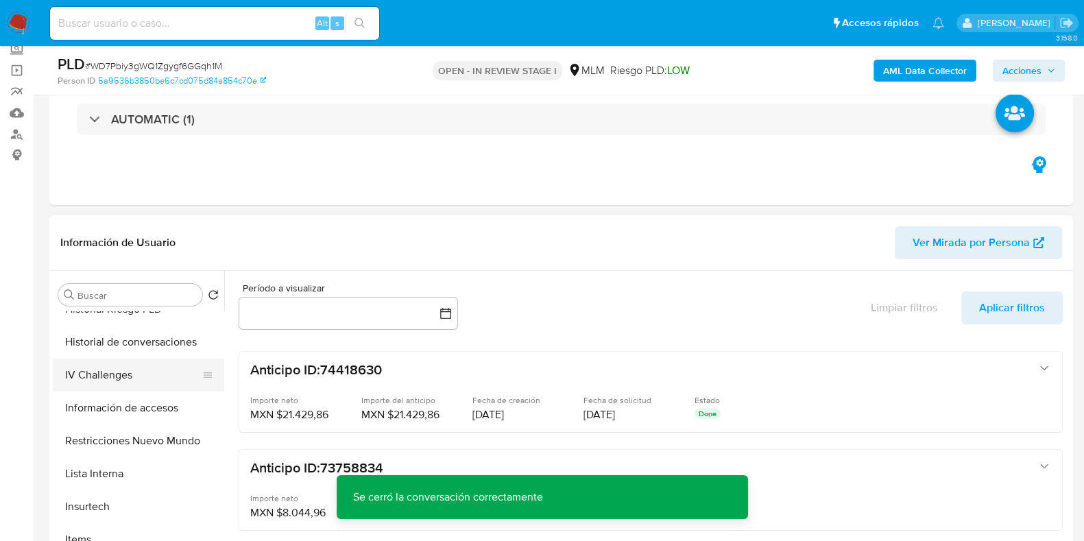
scroll to position [514, 0]
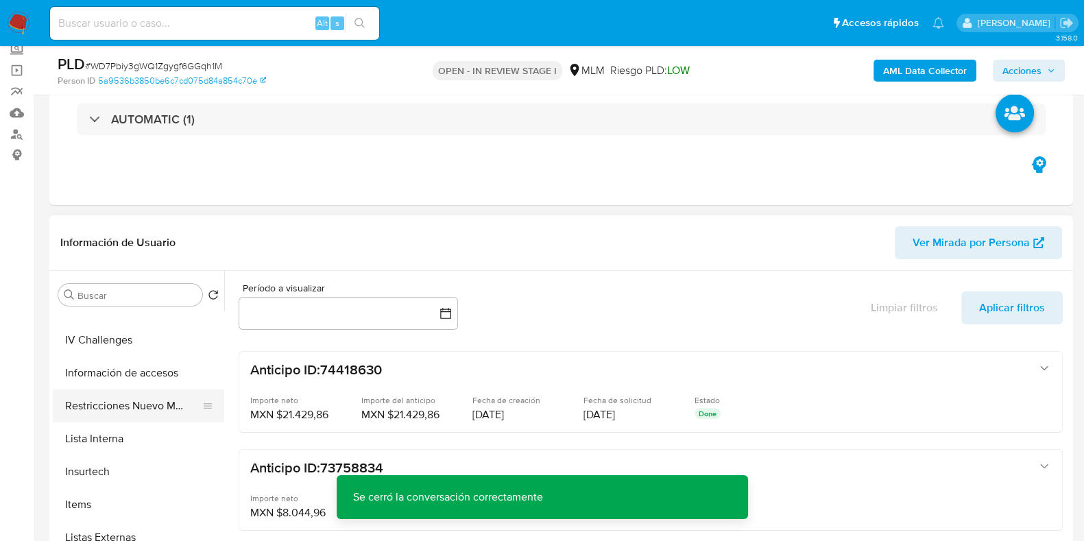
click at [141, 411] on button "Restricciones Nuevo Mundo" at bounding box center [133, 406] width 161 height 33
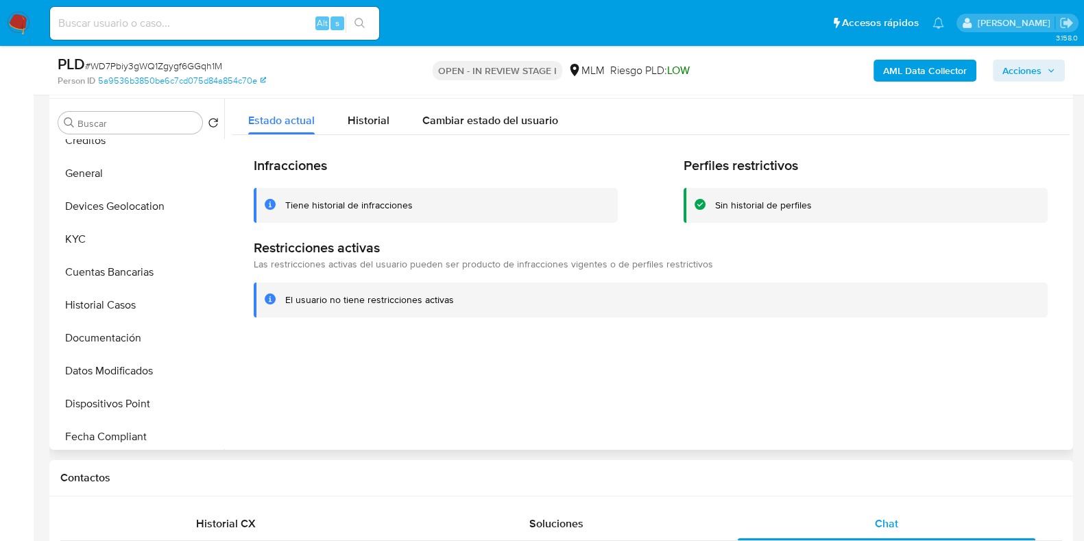
scroll to position [85, 0]
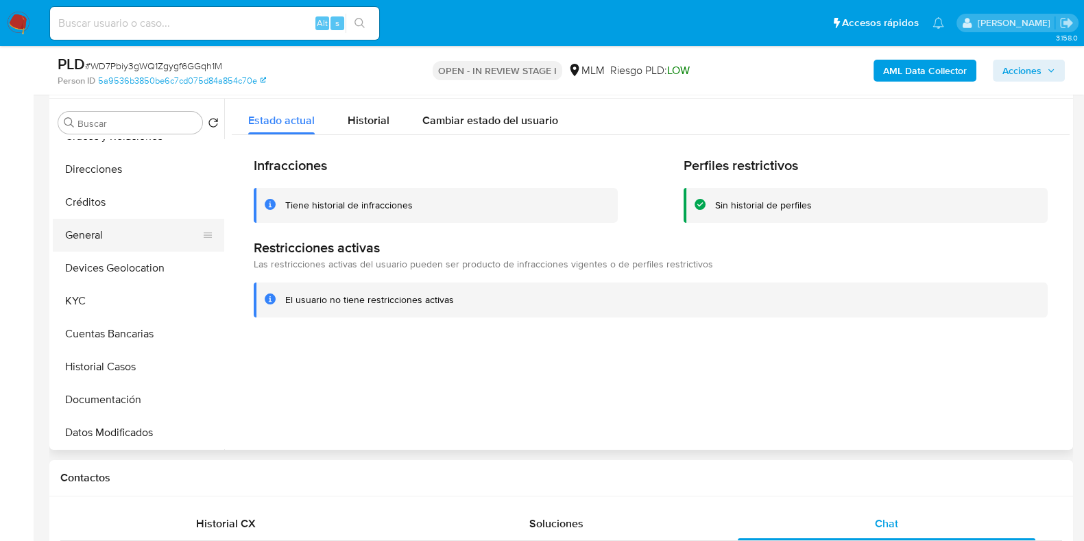
click at [93, 234] on button "General" at bounding box center [133, 235] width 161 height 33
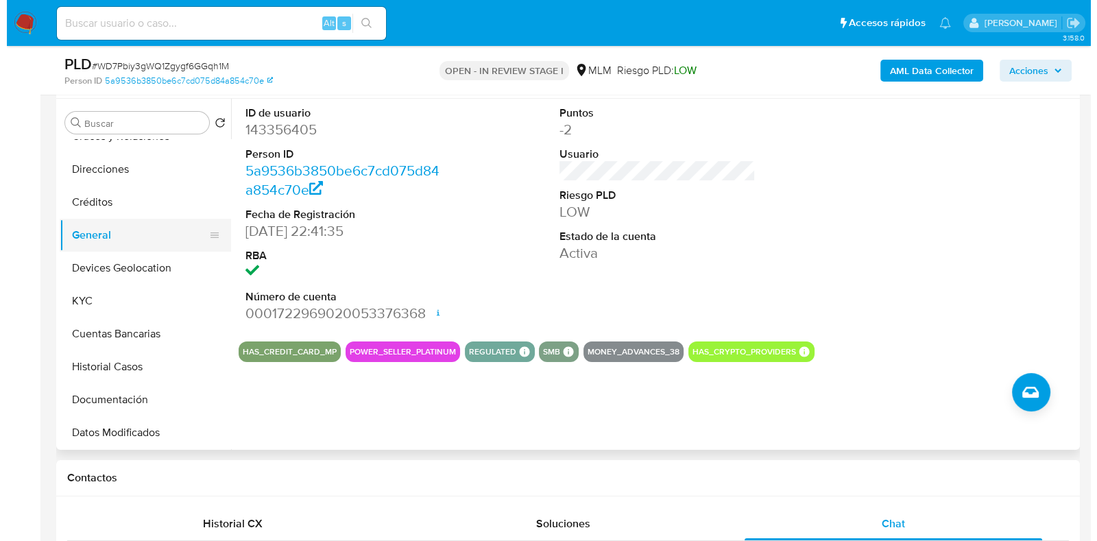
scroll to position [0, 0]
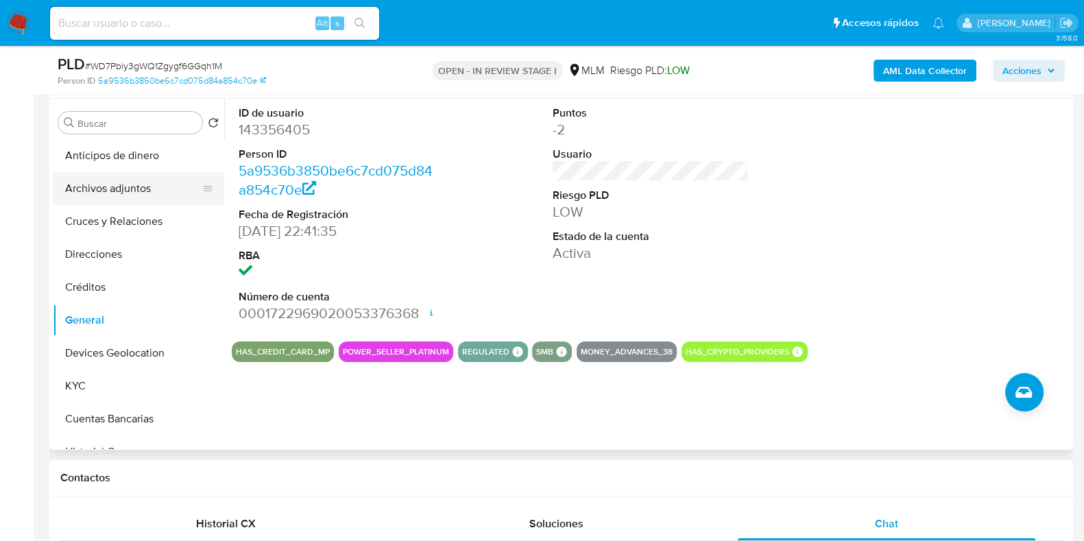
click at [116, 197] on button "Archivos adjuntos" at bounding box center [133, 188] width 161 height 33
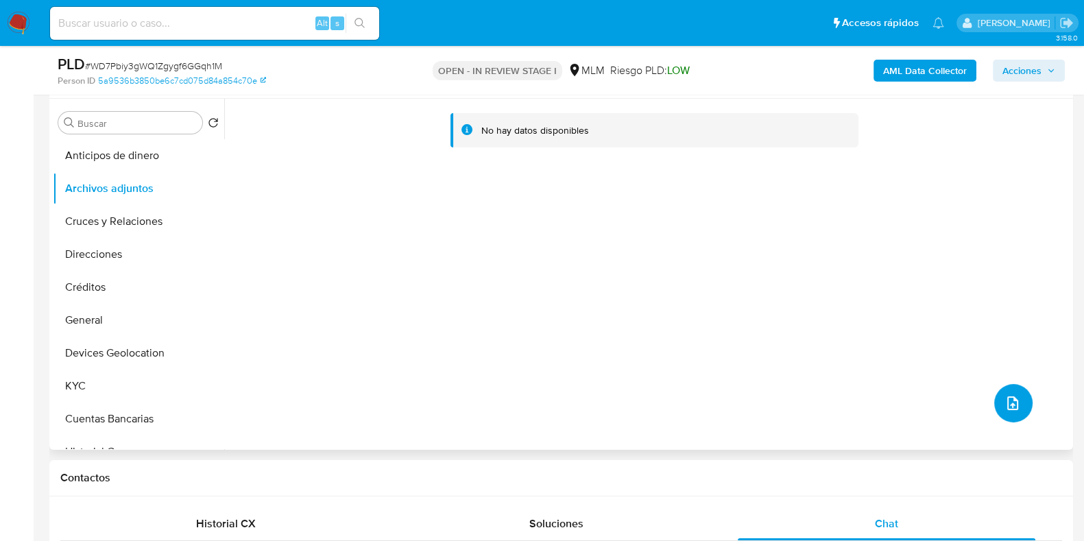
click at [1025, 401] on button "upload-file" at bounding box center [1014, 403] width 38 height 38
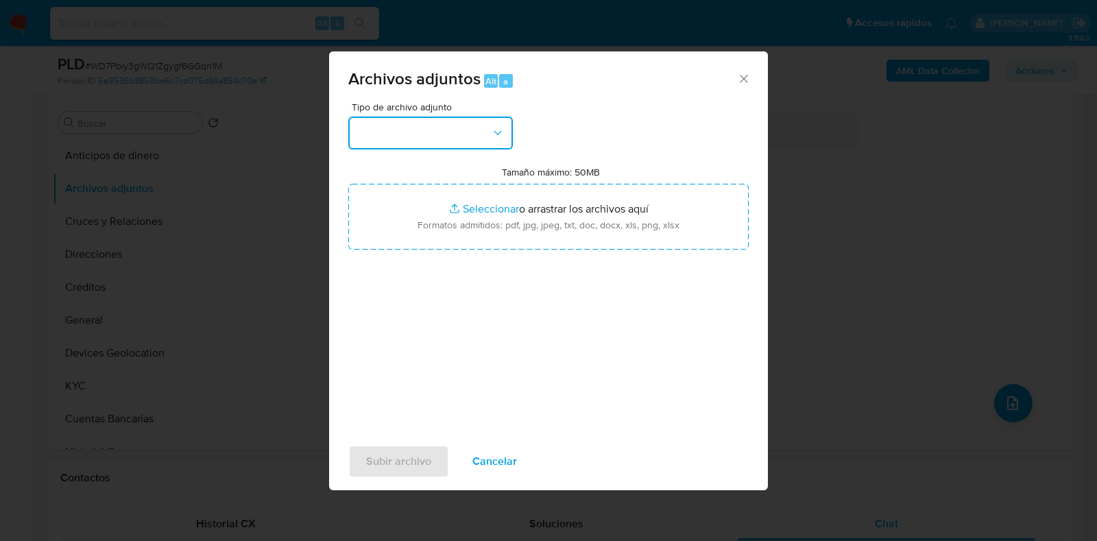
click at [401, 142] on button "button" at bounding box center [430, 133] width 165 height 33
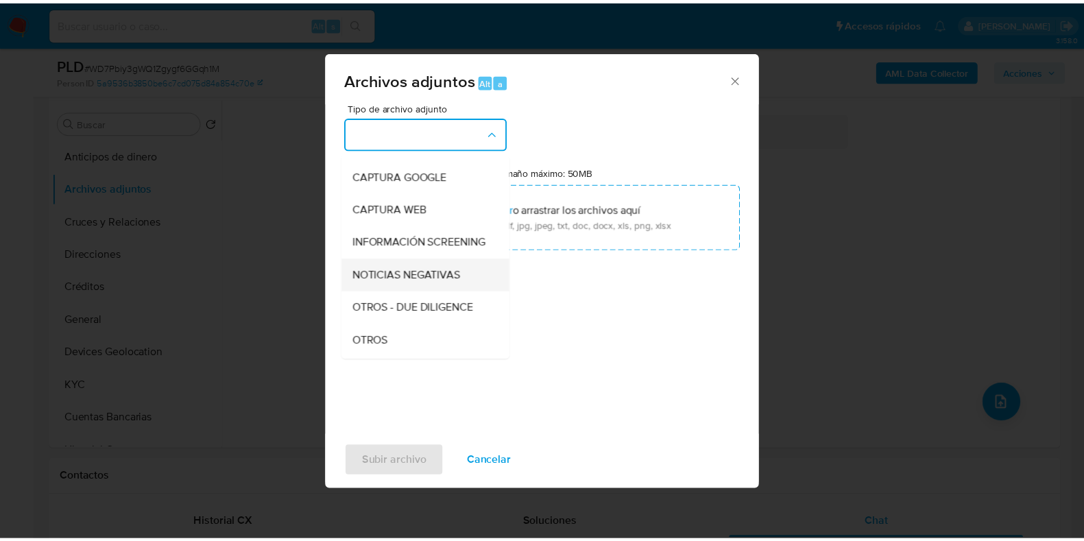
scroll to position [85, 0]
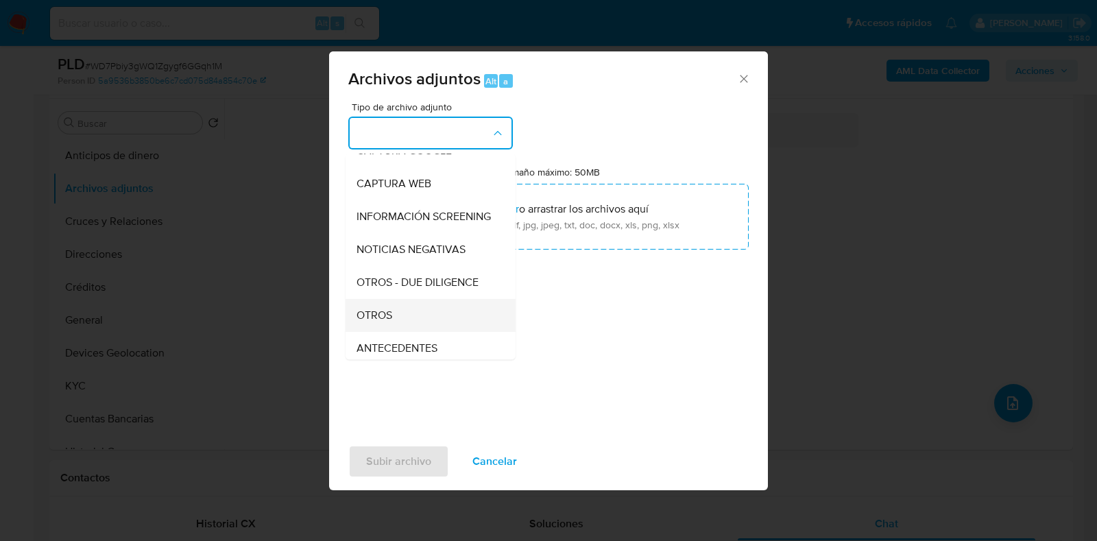
click at [373, 322] on span "OTROS" at bounding box center [375, 316] width 36 height 14
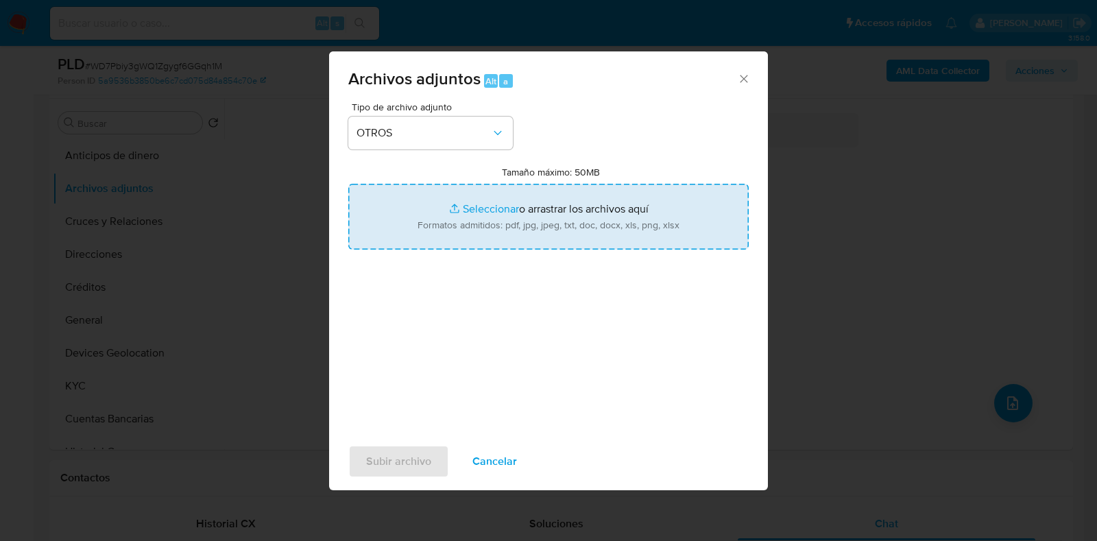
click at [506, 215] on input "Tamaño máximo: 50MB Seleccionar archivos" at bounding box center [548, 217] width 401 height 66
type input "C:\fakepath\143356405_ANTHAR TENA ROJAS_AGO2025.pdf"
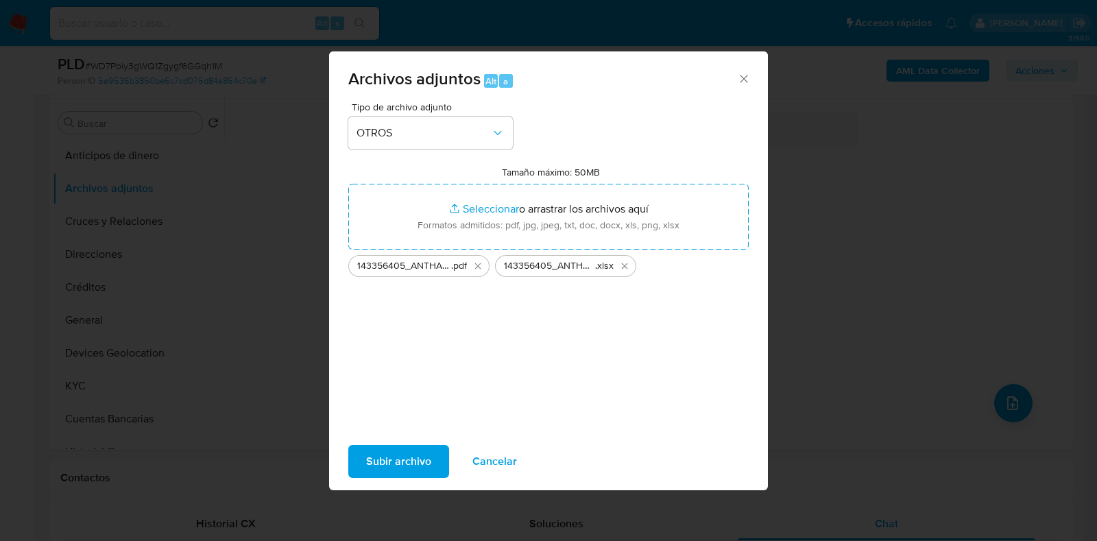
click at [388, 458] on span "Subir archivo" at bounding box center [398, 462] width 65 height 30
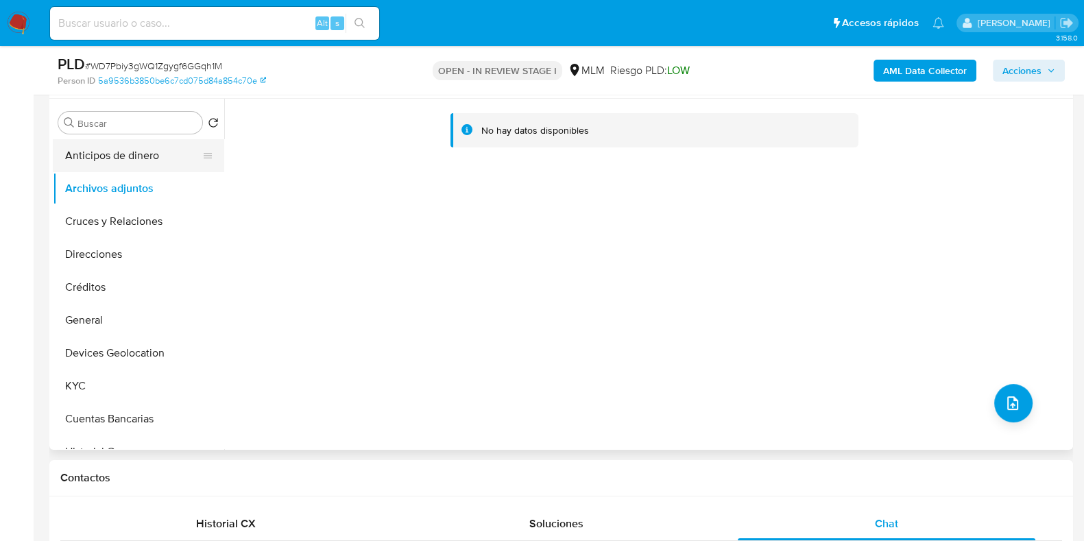
click at [141, 161] on button "Anticipos de dinero" at bounding box center [133, 155] width 161 height 33
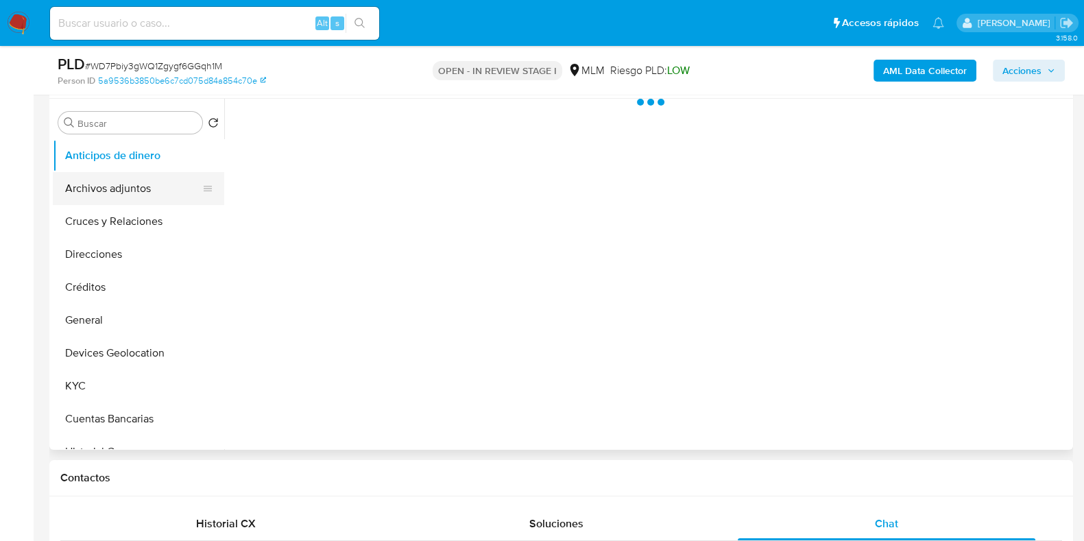
click at [115, 192] on button "Archivos adjuntos" at bounding box center [133, 188] width 161 height 33
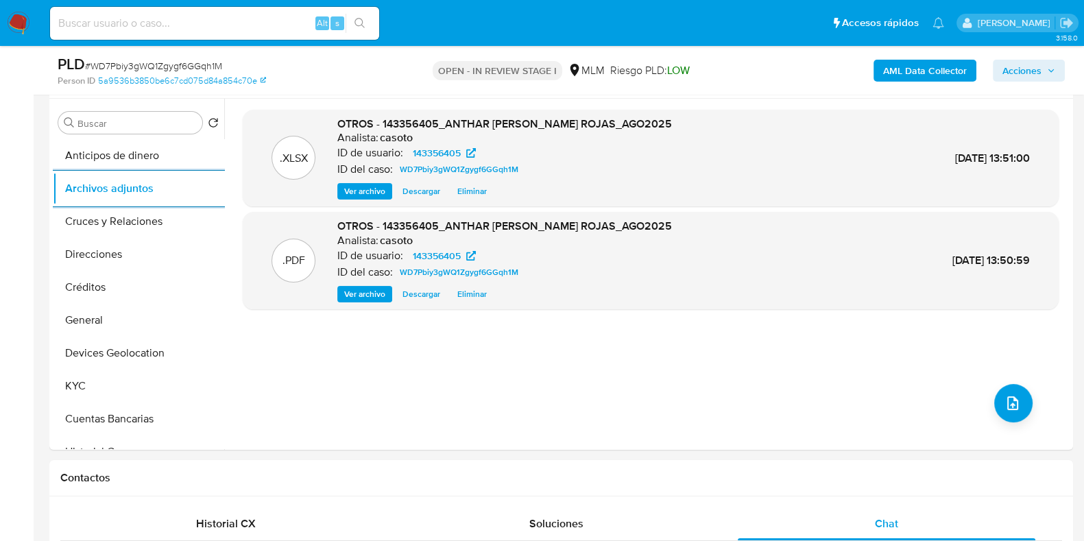
click at [1005, 63] on span "Acciones" at bounding box center [1022, 71] width 39 height 22
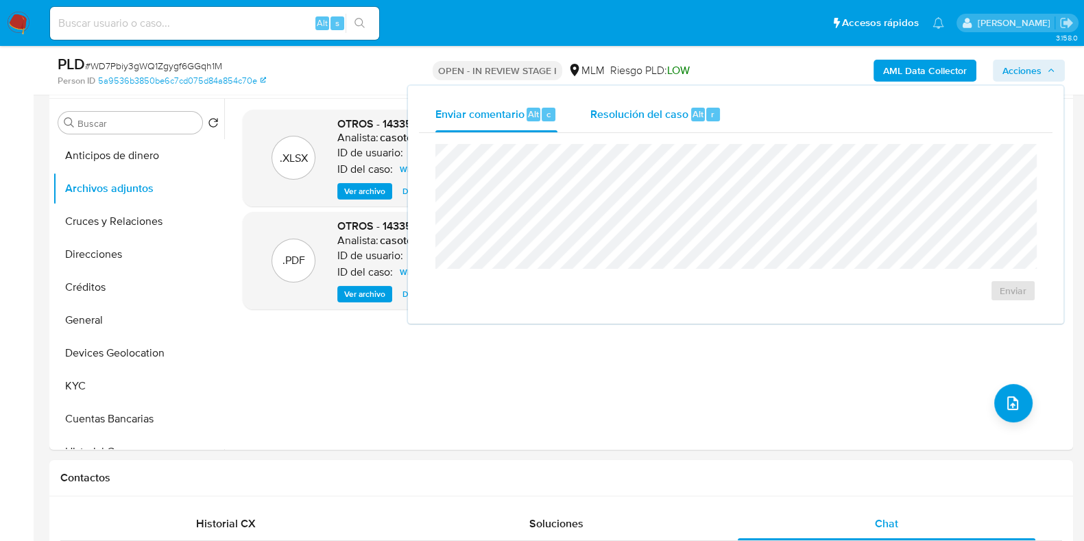
click at [683, 109] on span "Resolución del caso" at bounding box center [640, 114] width 98 height 16
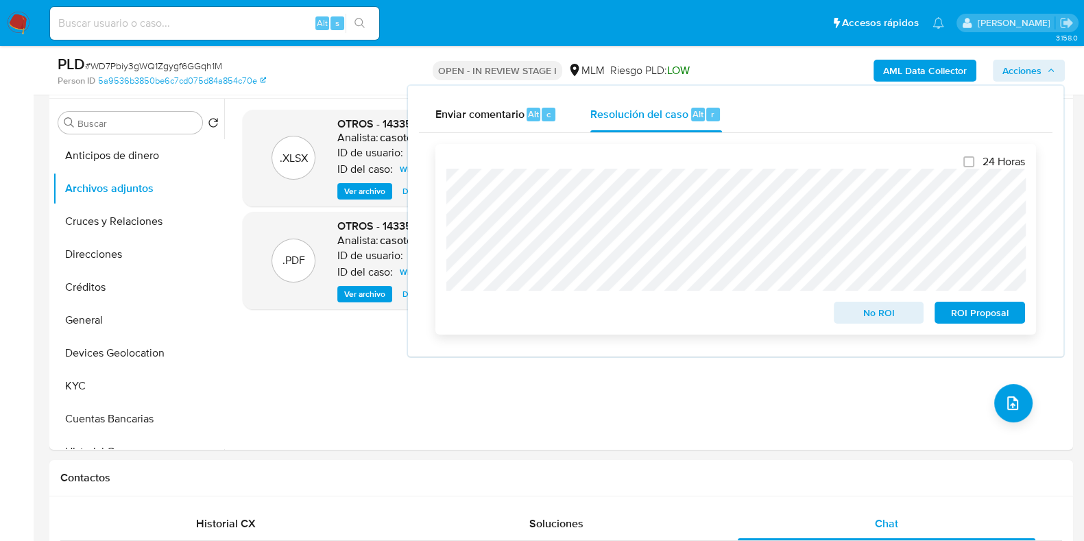
click at [862, 310] on span "No ROI" at bounding box center [879, 312] width 71 height 19
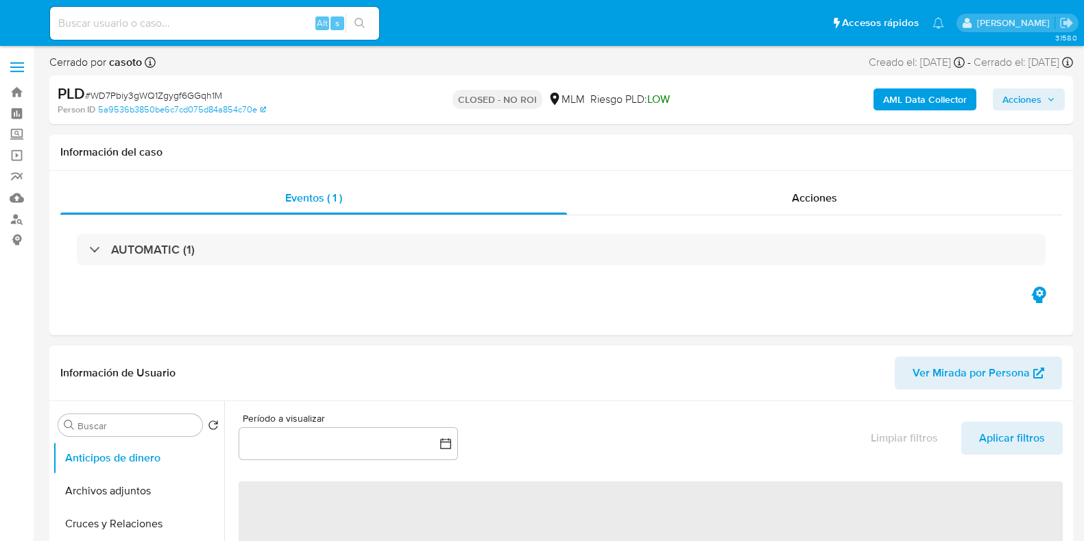
select select "10"
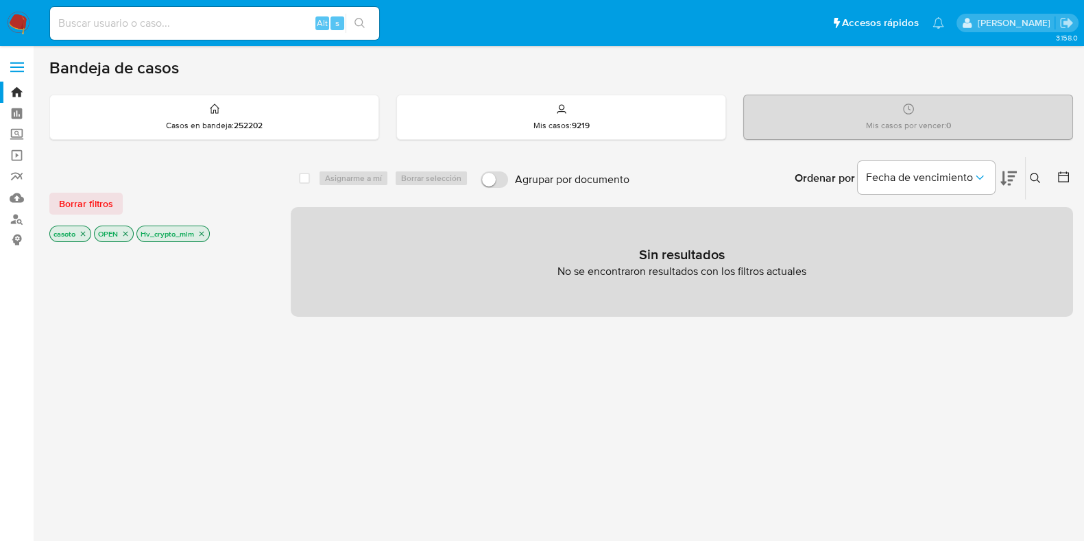
click at [1036, 175] on icon at bounding box center [1035, 178] width 11 height 11
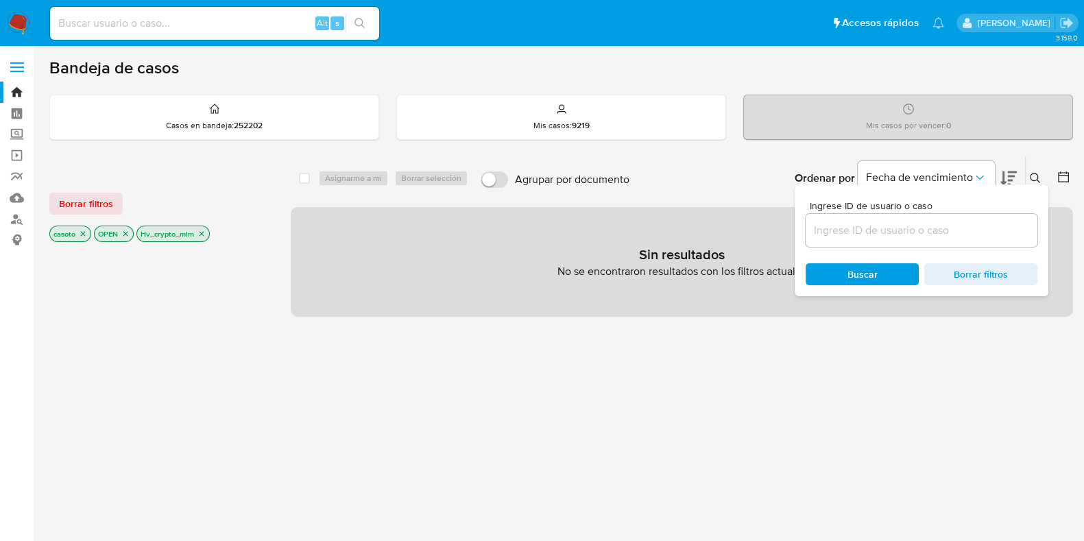
click at [896, 231] on input at bounding box center [922, 231] width 232 height 18
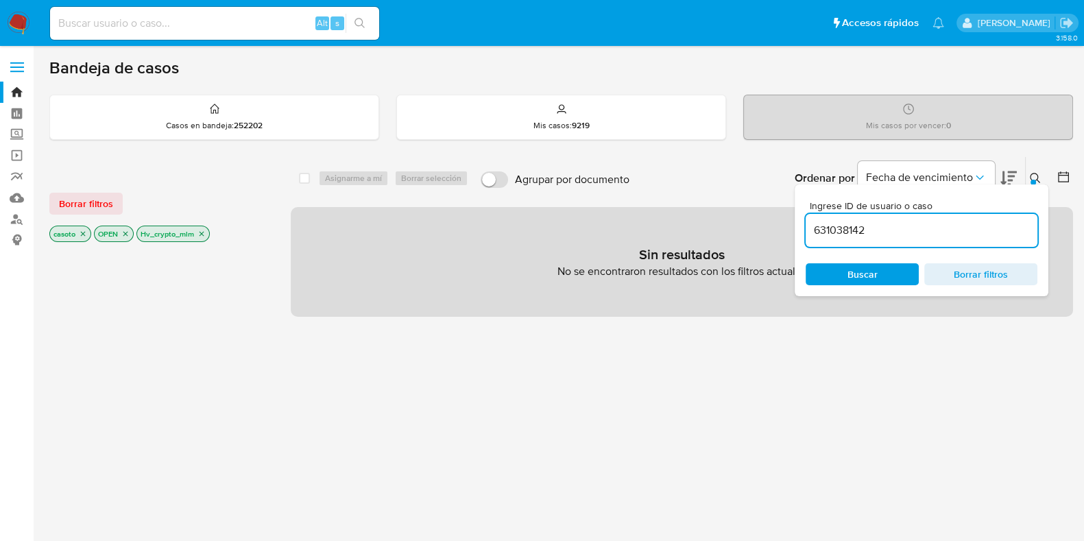
click at [1035, 180] on div at bounding box center [1033, 182] width 5 height 5
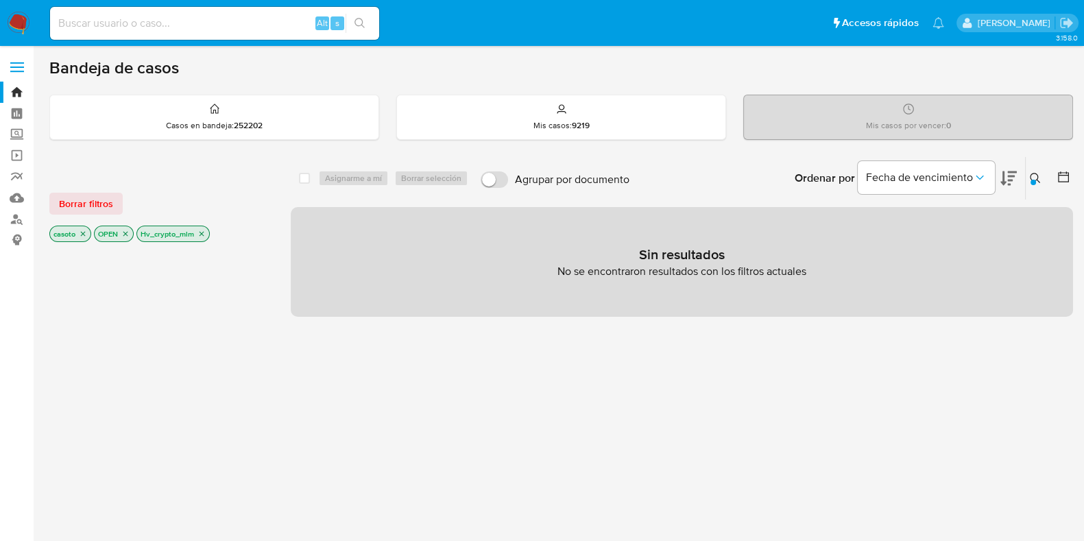
click at [199, 230] on icon "close-filter" at bounding box center [202, 234] width 8 height 8
click at [84, 234] on icon "close-filter" at bounding box center [83, 234] width 5 height 5
click at [1030, 170] on button at bounding box center [1037, 178] width 23 height 16
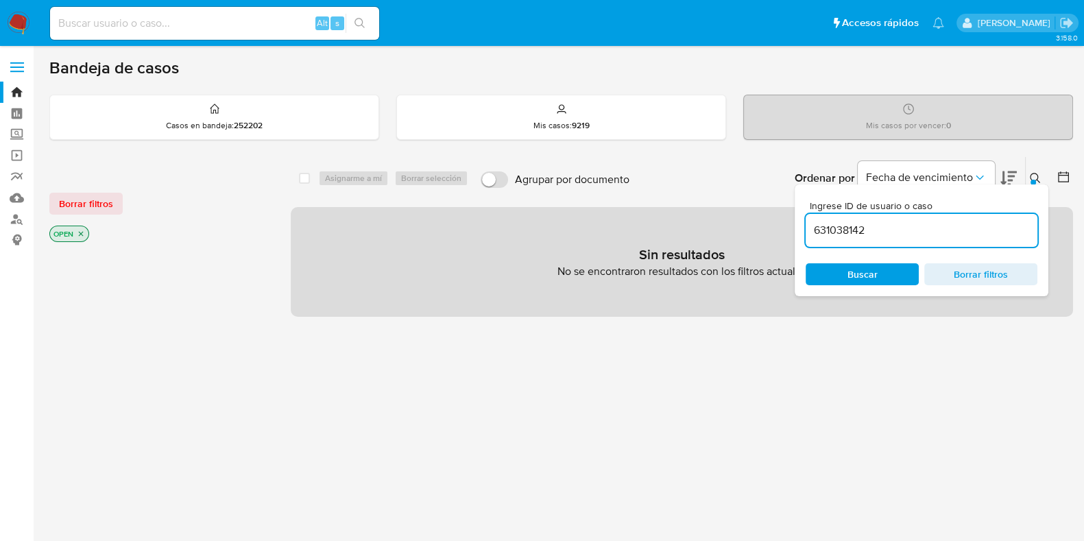
click at [953, 228] on input "631038142" at bounding box center [922, 231] width 232 height 18
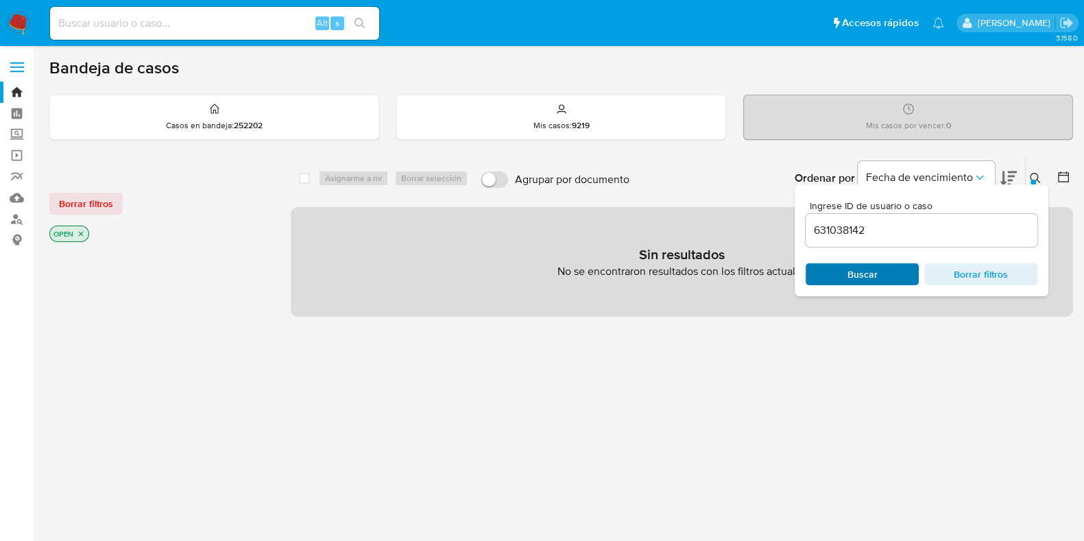
click at [870, 270] on span "Buscar" at bounding box center [863, 274] width 30 height 22
click at [815, 234] on input "631038142" at bounding box center [922, 231] width 232 height 18
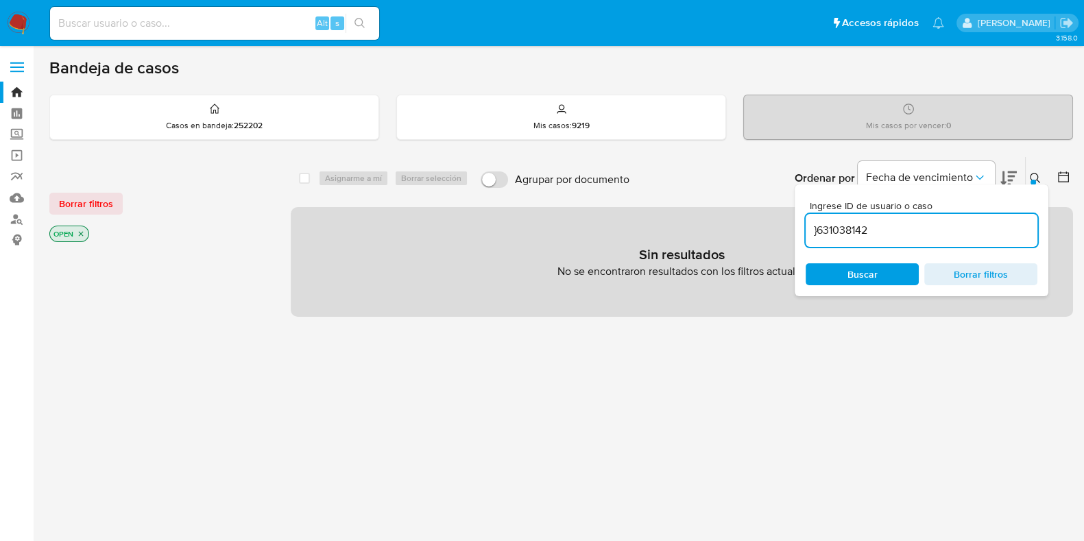
click at [820, 235] on input "}631038142" at bounding box center [922, 231] width 232 height 18
type input "631038142"
click at [899, 239] on div "631038142" at bounding box center [922, 230] width 232 height 33
click at [870, 232] on input "631038142" at bounding box center [922, 231] width 232 height 18
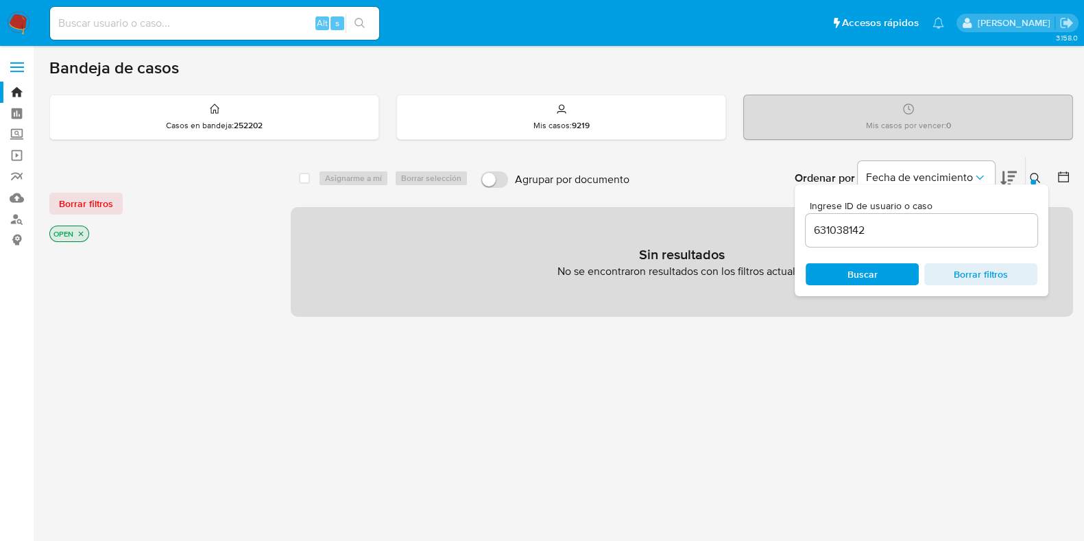
click at [83, 235] on icon "close-filter" at bounding box center [81, 234] width 8 height 8
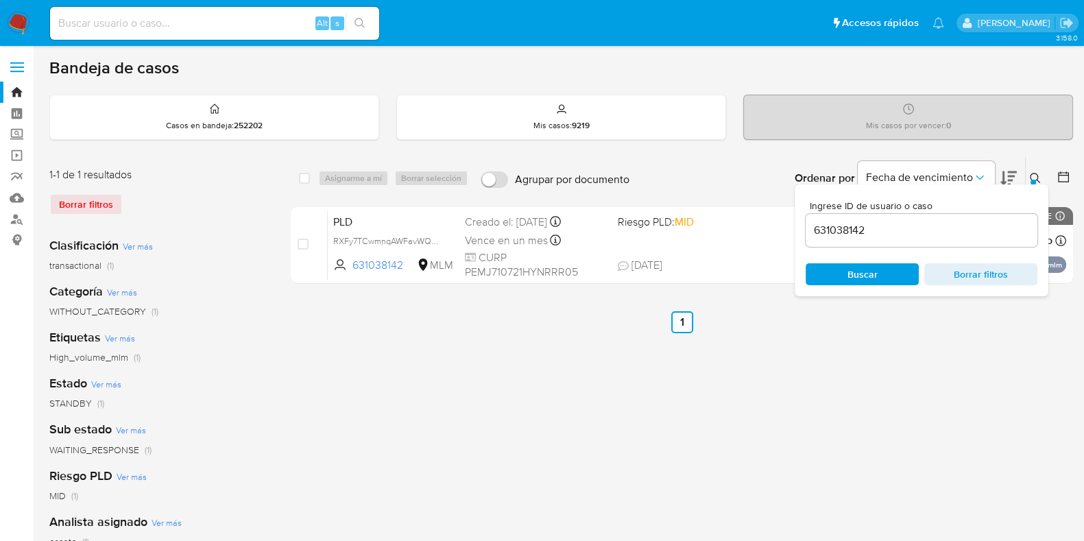
click at [1030, 152] on div "Bandeja de casos Casos en bandeja : 252202 Mis casos : 9219 Mis casos por vence…" at bounding box center [561, 408] width 1024 height 701
click at [1030, 177] on icon at bounding box center [1035, 178] width 11 height 11
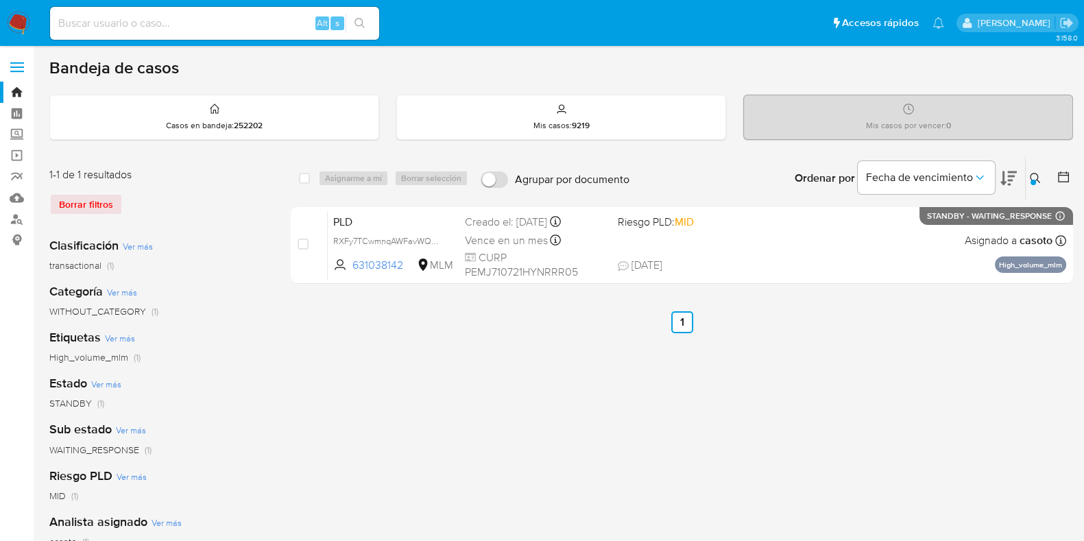
click at [1041, 182] on icon at bounding box center [1035, 178] width 11 height 11
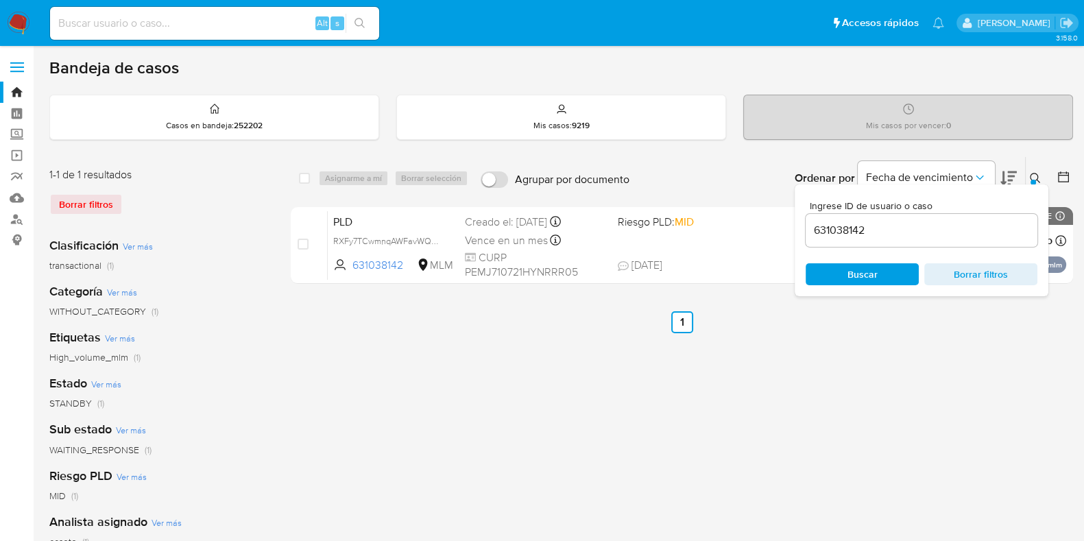
click at [885, 230] on input "631038142" at bounding box center [922, 231] width 232 height 18
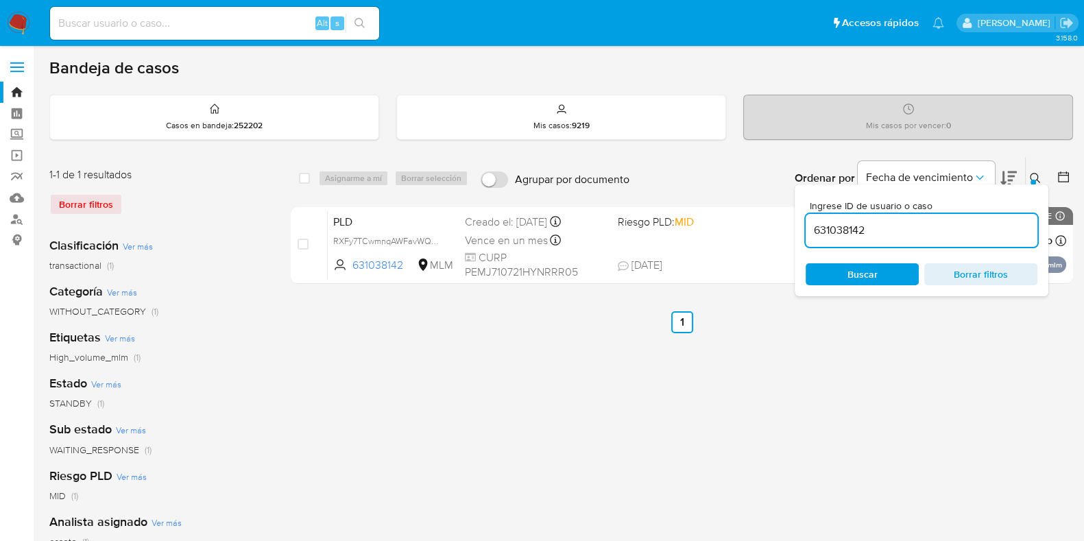
click at [885, 230] on input "631038142" at bounding box center [922, 231] width 232 height 18
type input "334209176"
click at [1036, 170] on button at bounding box center [1037, 178] width 23 height 16
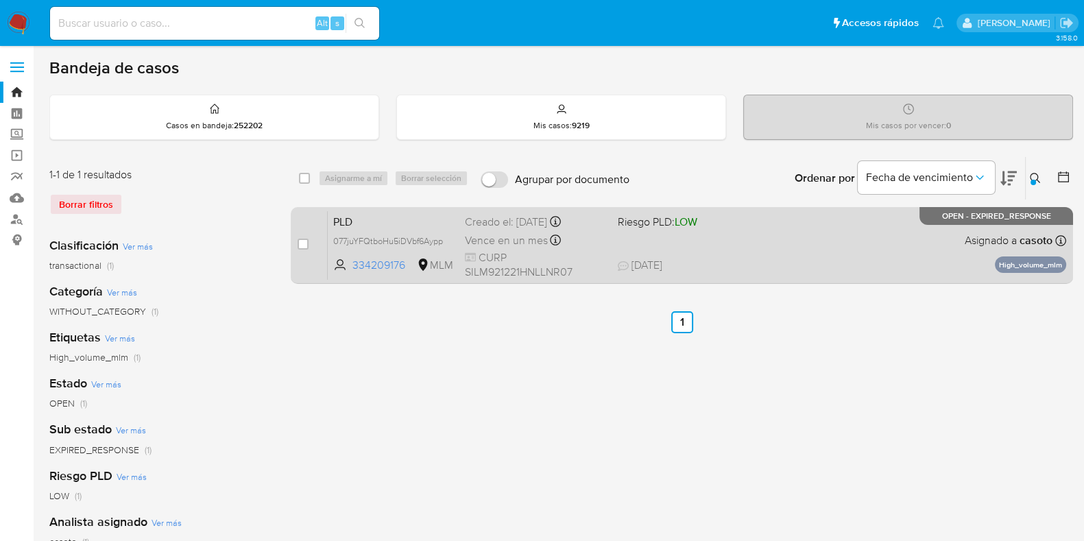
click at [838, 254] on div "PLD 077juYFQtboHu5iDVbf6Aypp 334209176 MLM Riesgo PLD: LOW Creado el: 12/08/202…" at bounding box center [697, 245] width 739 height 69
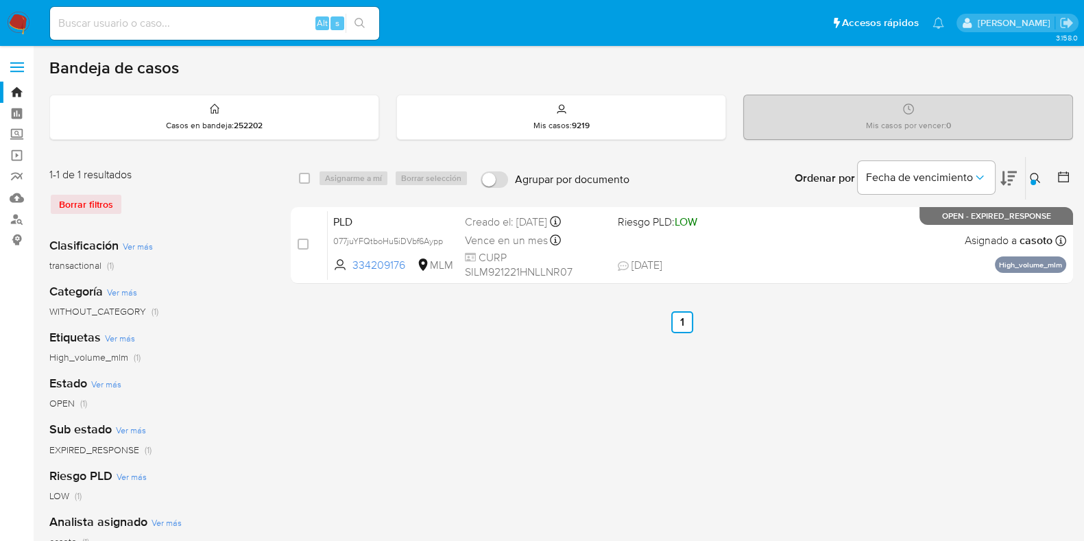
click at [1039, 176] on icon at bounding box center [1035, 178] width 11 height 11
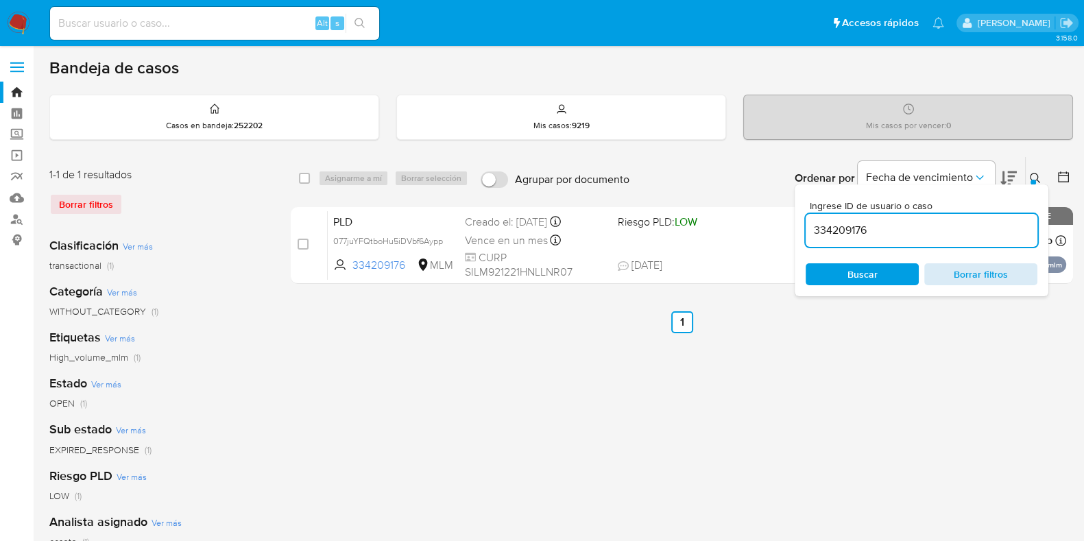
click at [970, 282] on span "Borrar filtros" at bounding box center [981, 274] width 94 height 19
click at [1036, 179] on icon at bounding box center [1035, 178] width 10 height 10
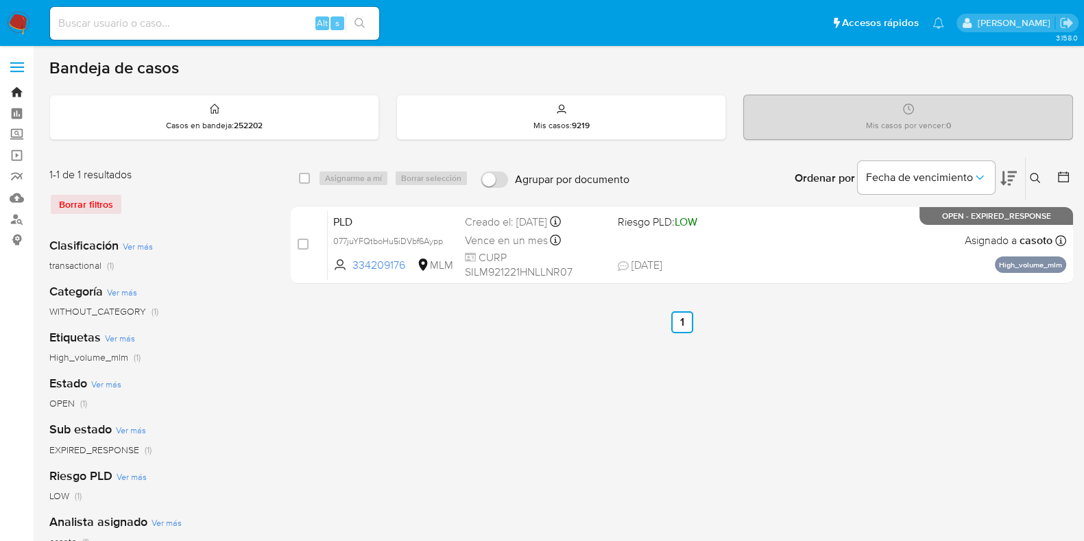
click at [17, 92] on link "Bandeja" at bounding box center [81, 92] width 163 height 21
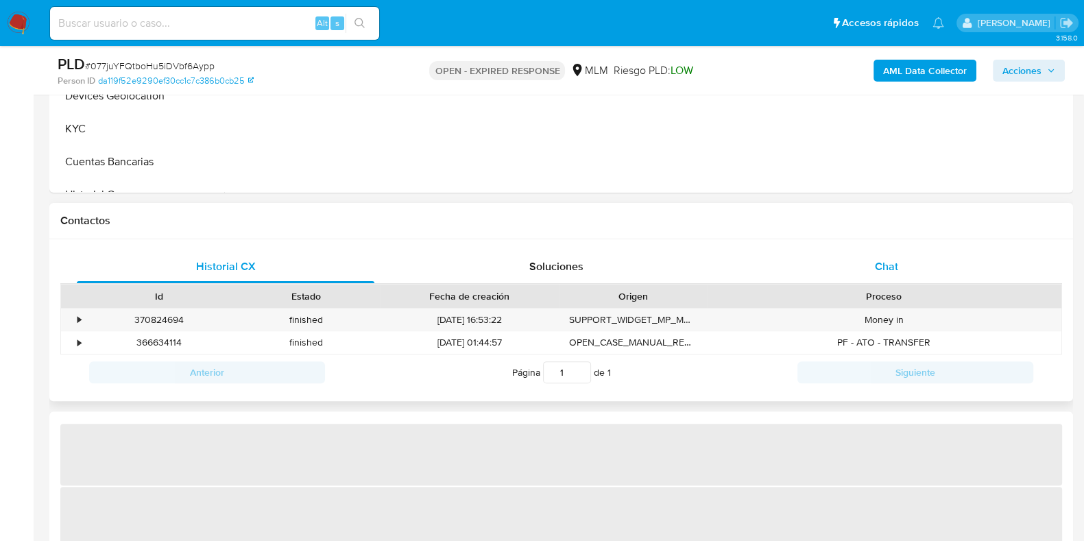
click at [878, 265] on span "Chat" at bounding box center [886, 267] width 23 height 16
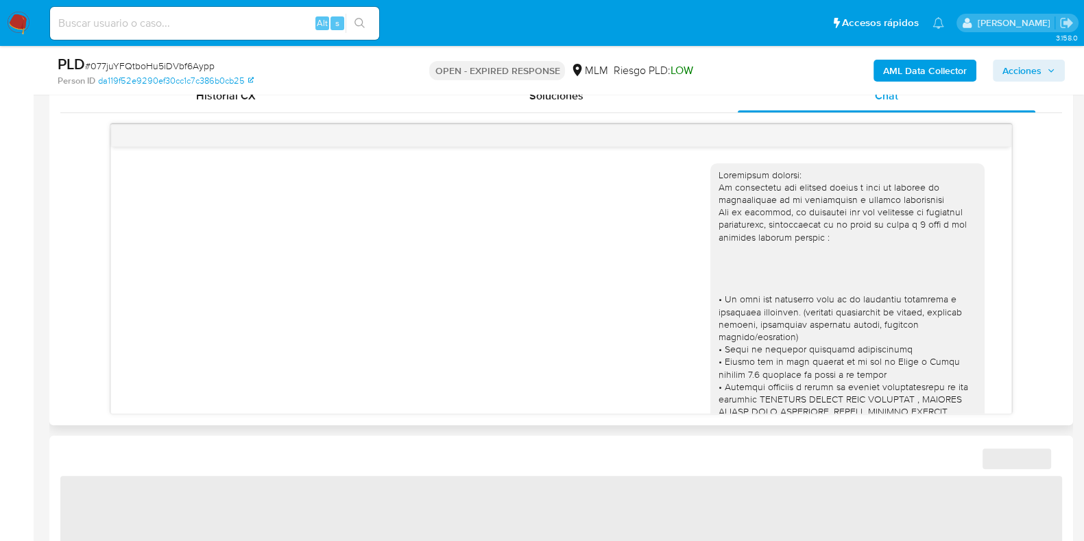
scroll to position [379, 0]
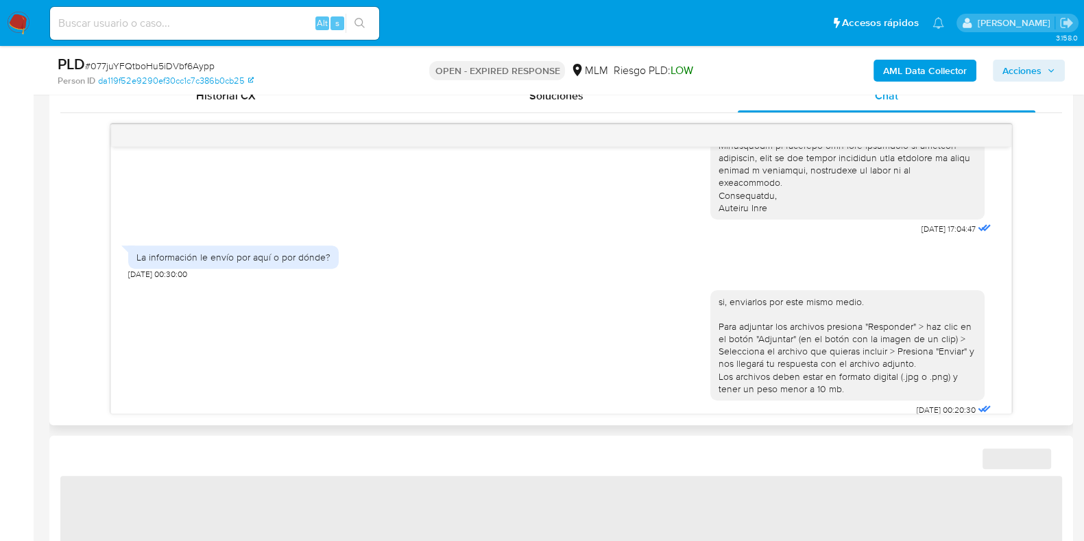
select select "10"
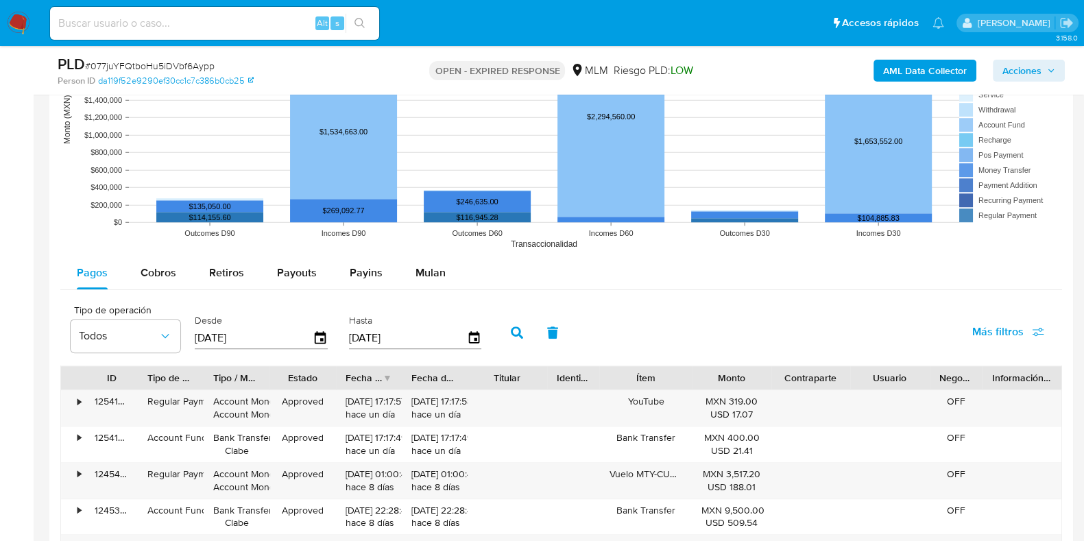
scroll to position [1458, 0]
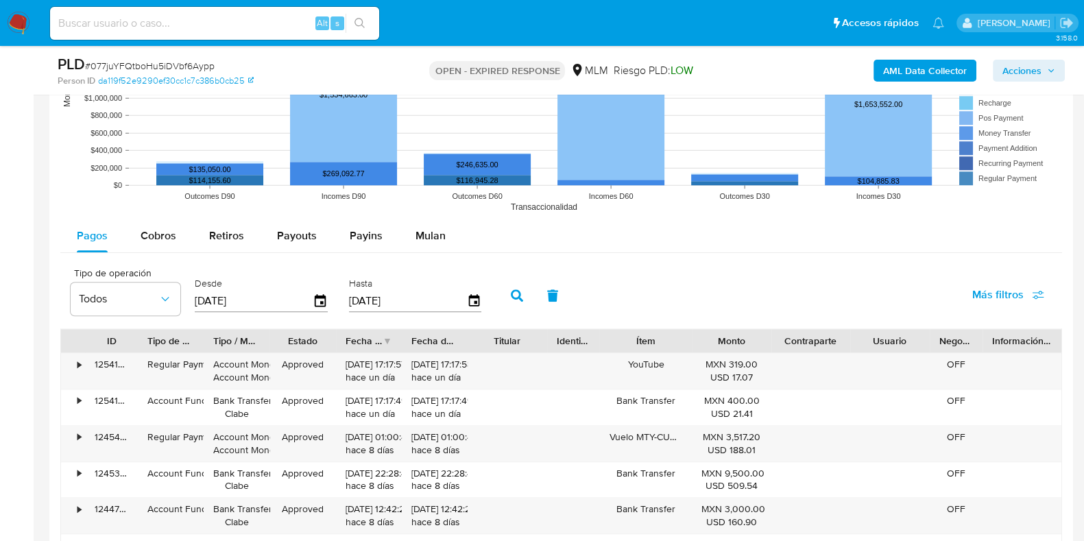
click at [161, 253] on div "Pagos Cobros Retiros Payouts Payins Mulan Tipo de operación Todos Desde [DATE] …" at bounding box center [561, 485] width 1002 height 533
click at [163, 245] on div "Cobros" at bounding box center [159, 235] width 36 height 33
select select "10"
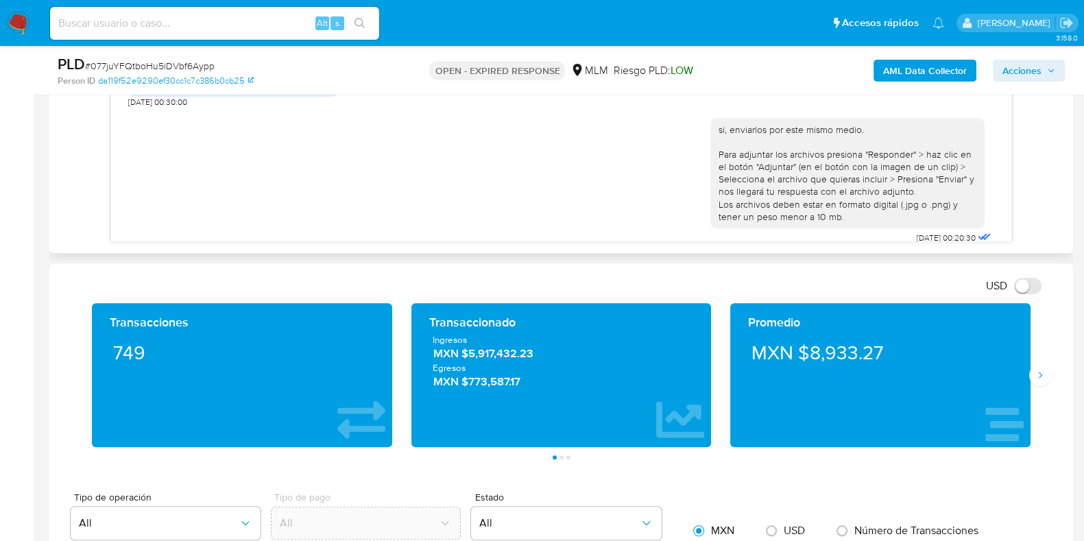
scroll to position [685, 0]
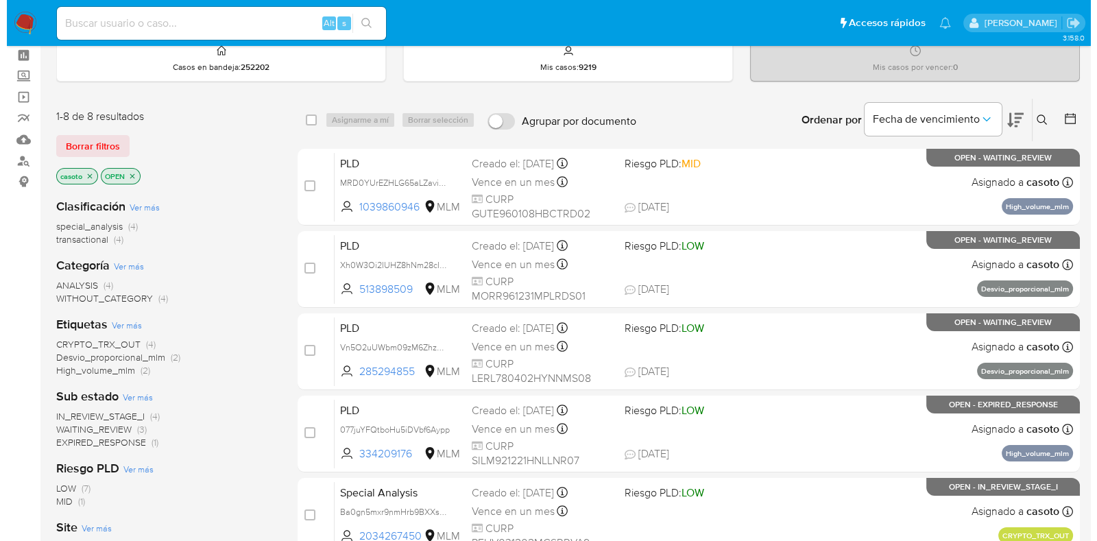
scroll to position [85, 0]
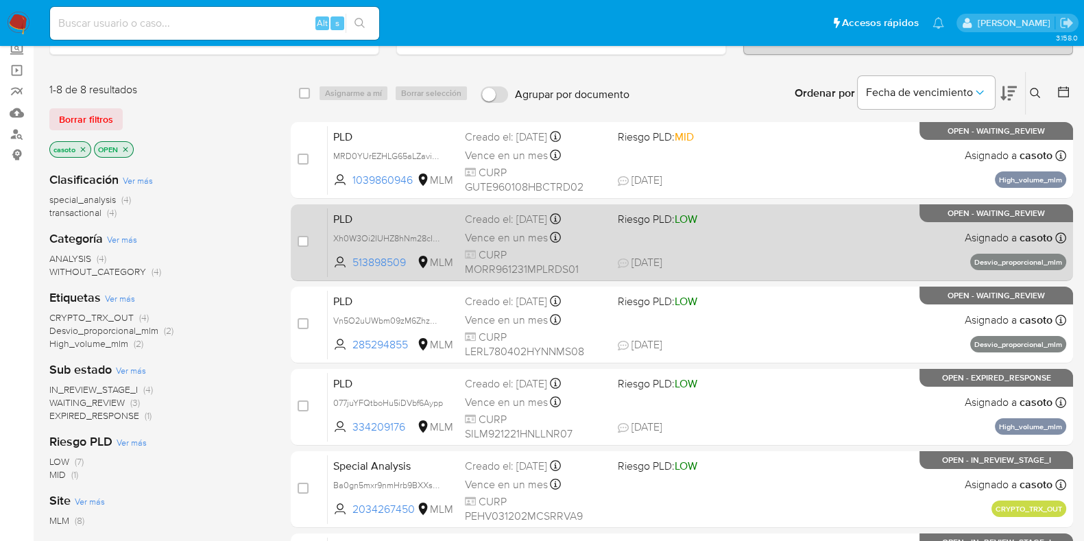
click at [771, 266] on span "09/09/2025 09/09/2025 09:12" at bounding box center [765, 262] width 295 height 15
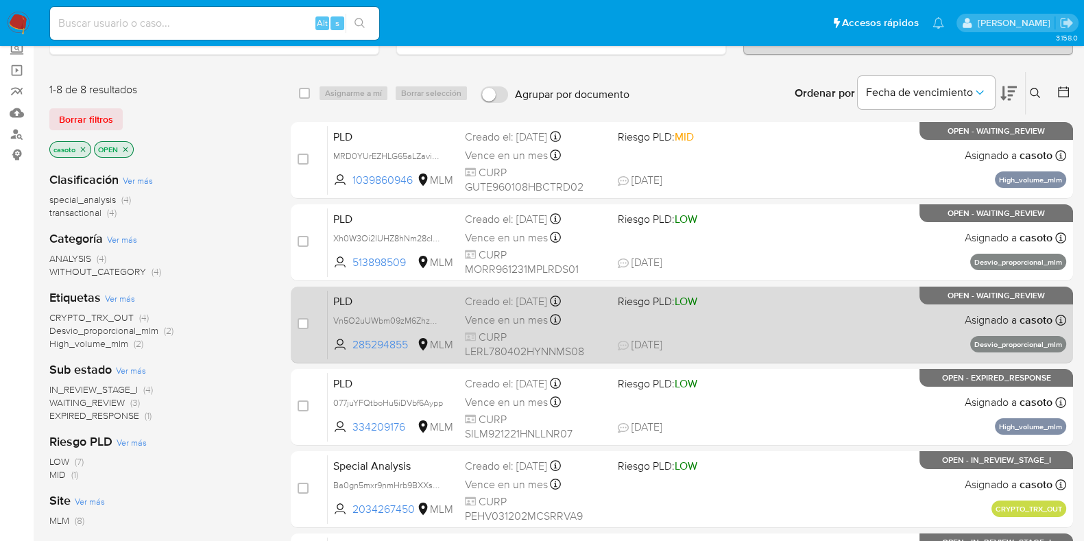
click at [915, 341] on div "PLD Vn5O2uUWbm09zM6ZhzMl3dYN 285294855 MLM Riesgo PLD: LOW Creado el: 12/08/202…" at bounding box center [697, 324] width 739 height 69
click at [298, 318] on input "checkbox" at bounding box center [303, 323] width 11 height 11
checkbox input "true"
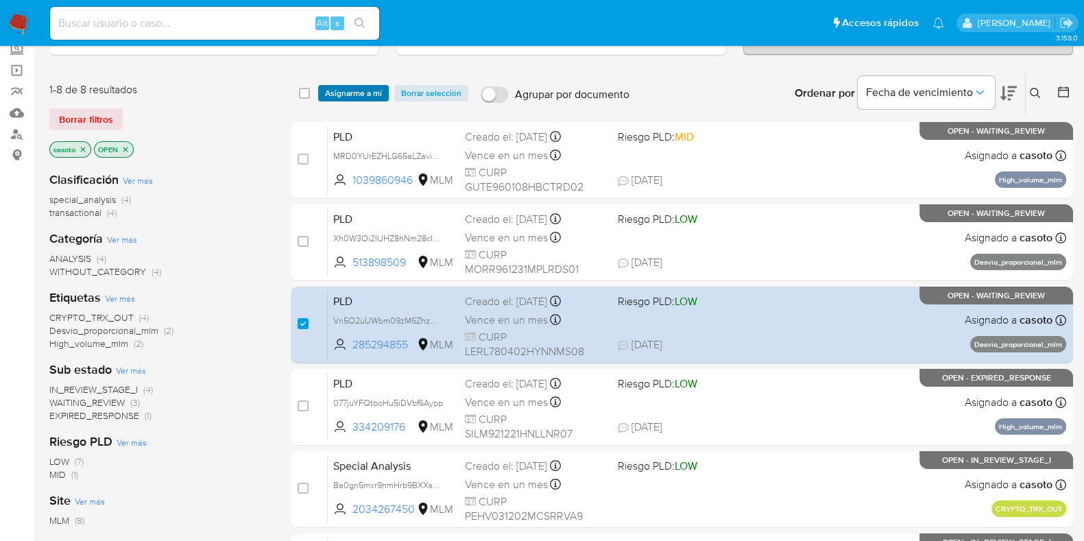
click at [352, 96] on span "Asignarme a mí" at bounding box center [353, 93] width 57 height 14
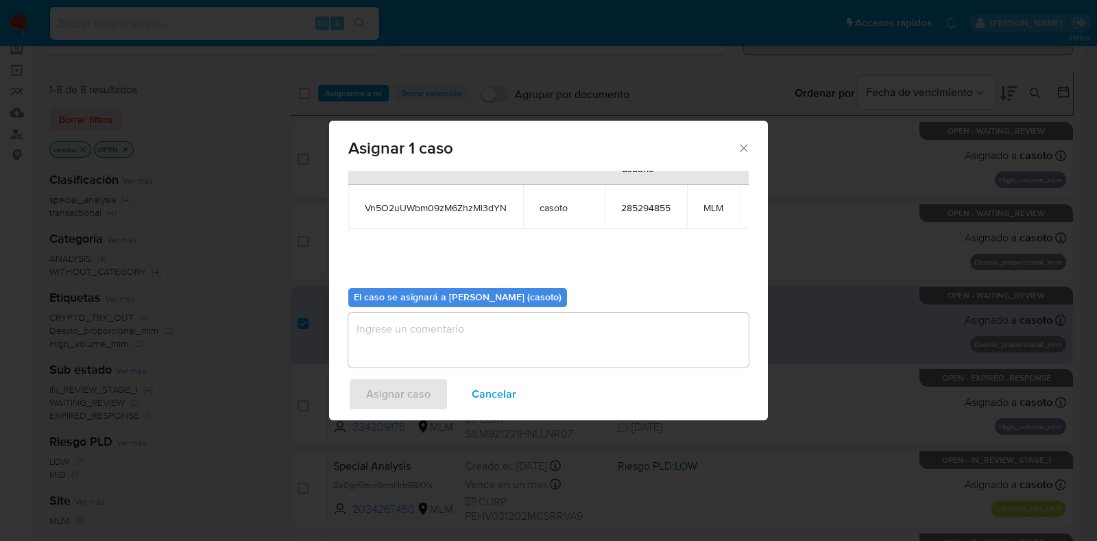
scroll to position [84, 0]
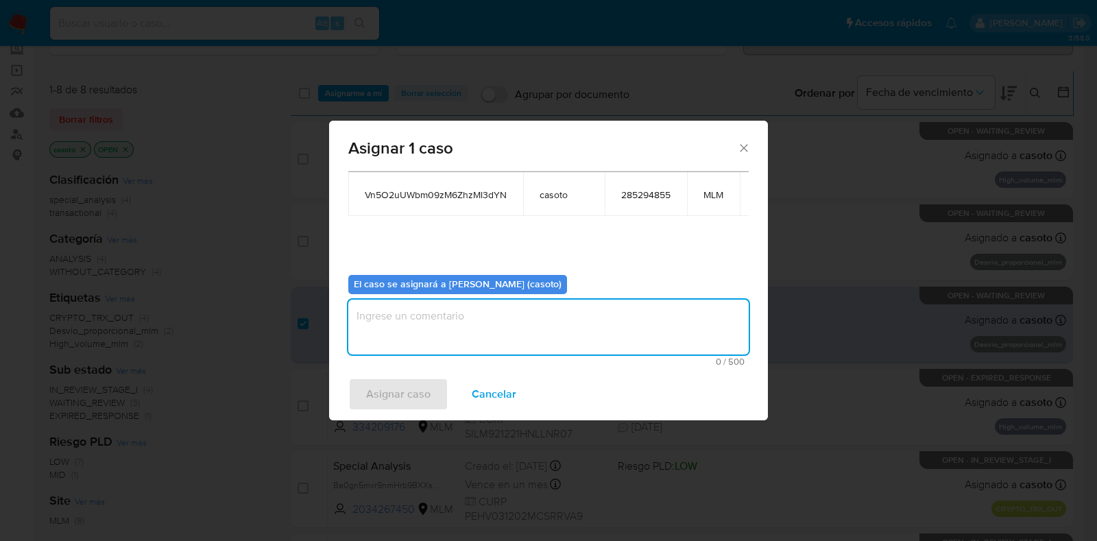
click at [466, 305] on textarea "assign-modal" at bounding box center [548, 327] width 401 height 55
type textarea "L1"
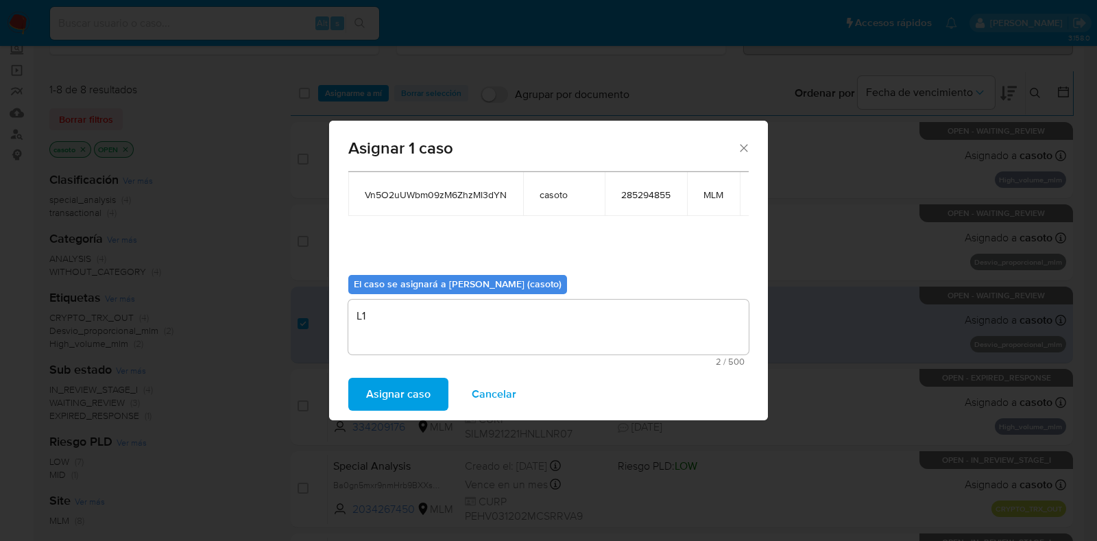
click at [403, 386] on span "Asignar caso" at bounding box center [398, 394] width 64 height 30
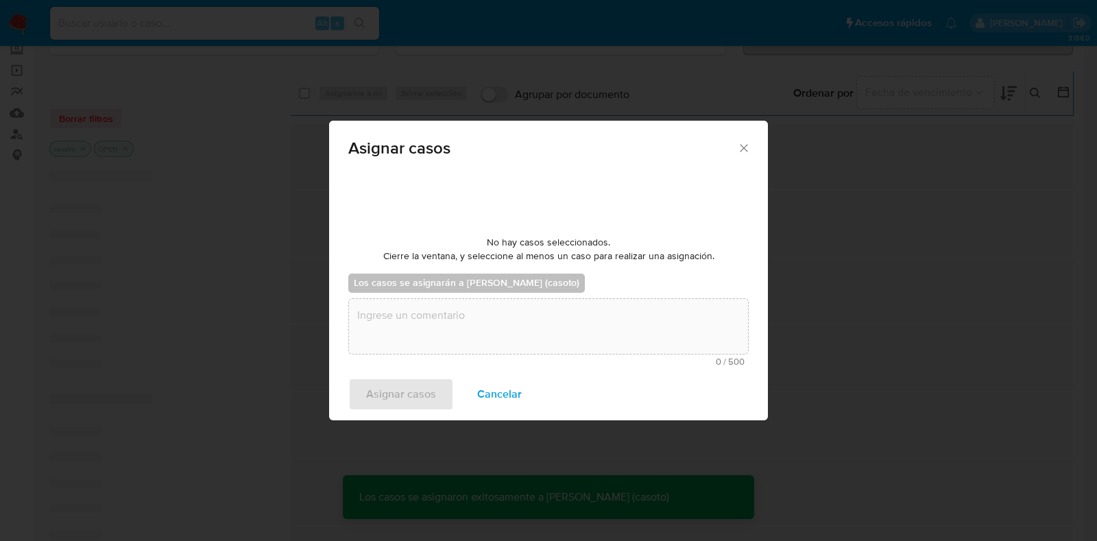
scroll to position [82, 0]
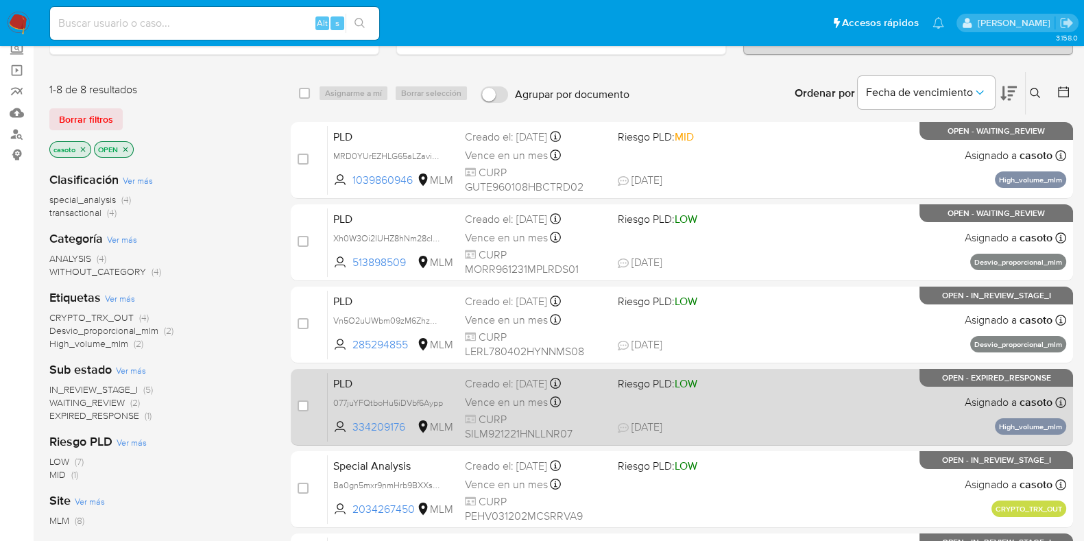
click at [737, 425] on span "01/09/2025 01/09/2025 18:30" at bounding box center [765, 427] width 295 height 15
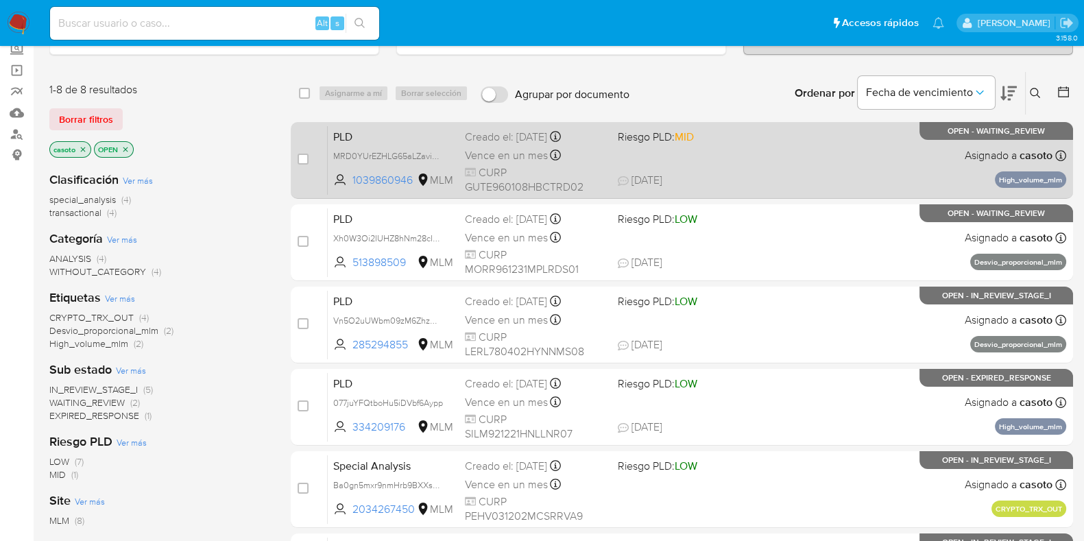
click at [852, 174] on span "08/09/2025 08/09/2025 22:15" at bounding box center [765, 180] width 295 height 15
click at [302, 163] on div "case-item-checkbox" at bounding box center [303, 159] width 11 height 14
click at [309, 150] on div "case-item-checkbox No es posible asignar el caso" at bounding box center [313, 160] width 30 height 69
click at [305, 154] on input "checkbox" at bounding box center [303, 159] width 11 height 11
checkbox input "true"
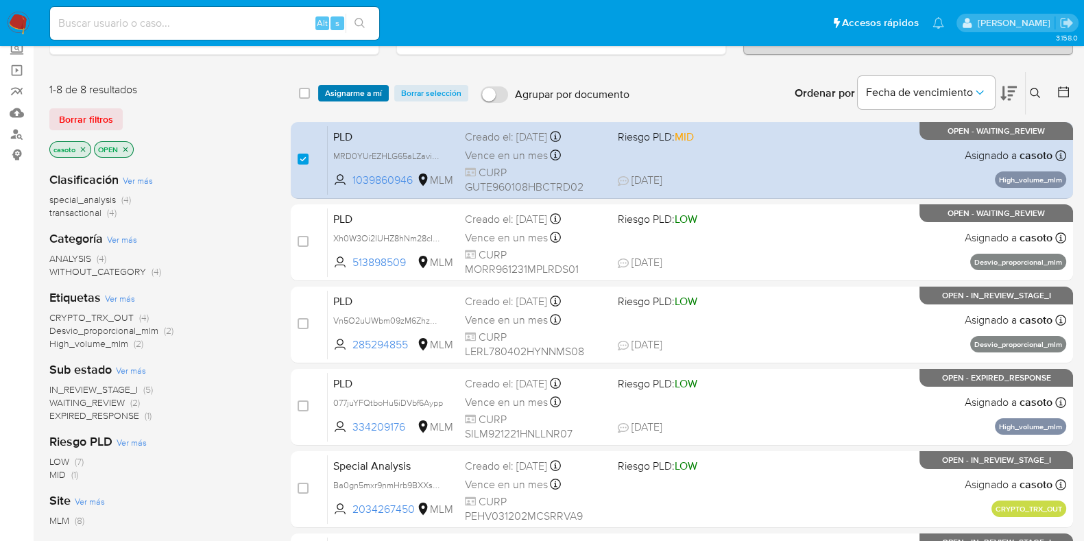
click at [351, 91] on span "Asignarme a mí" at bounding box center [353, 93] width 57 height 14
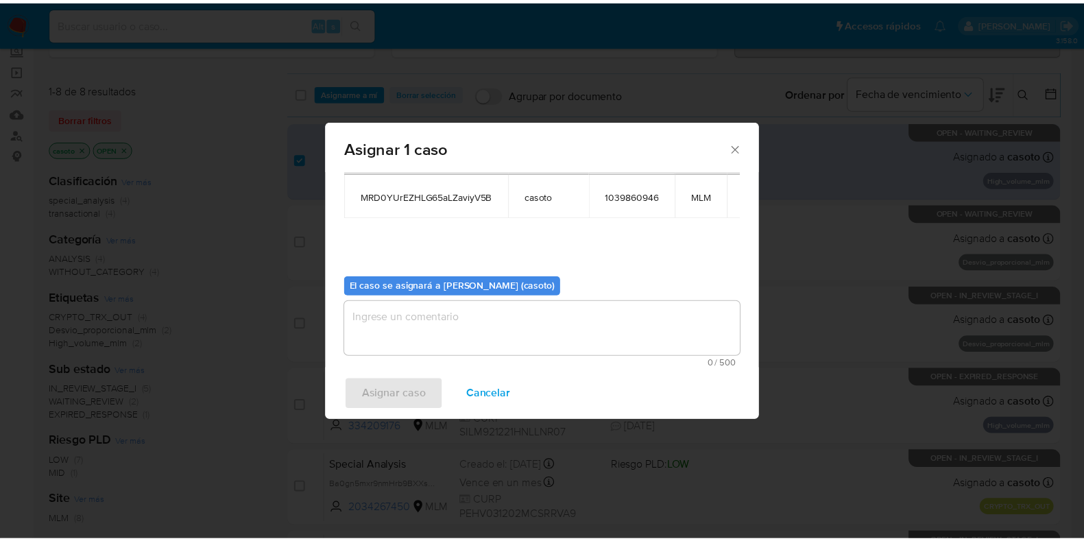
scroll to position [71, 0]
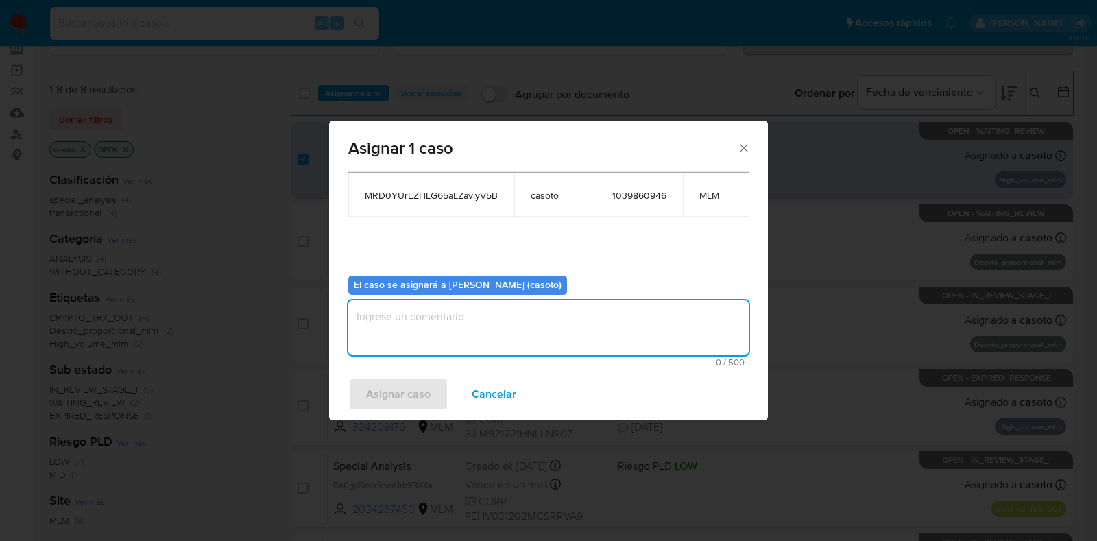
click at [541, 342] on textarea "assign-modal" at bounding box center [548, 327] width 401 height 55
type textarea "l1"
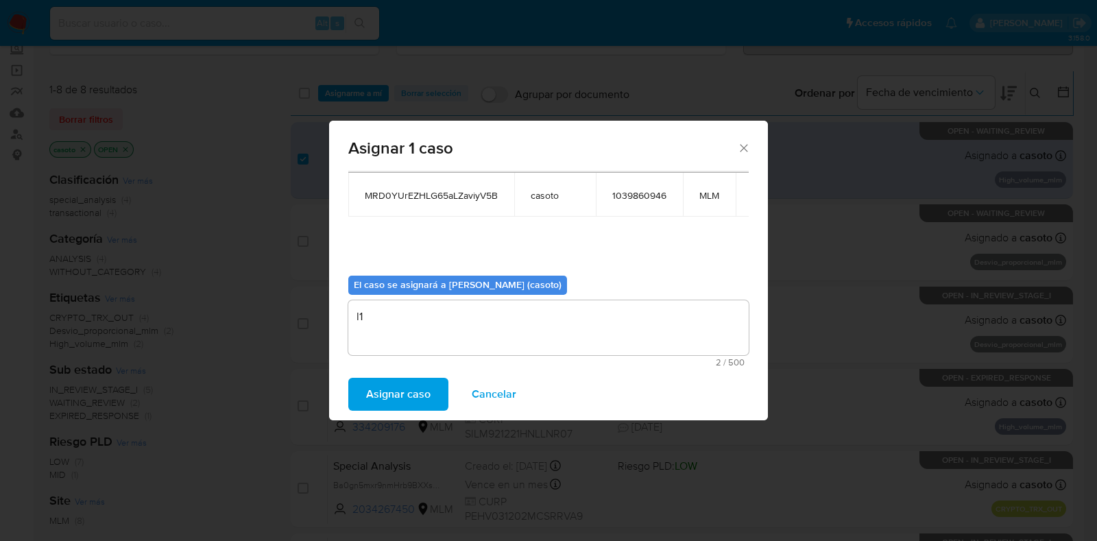
click at [418, 385] on span "Asignar caso" at bounding box center [398, 394] width 64 height 30
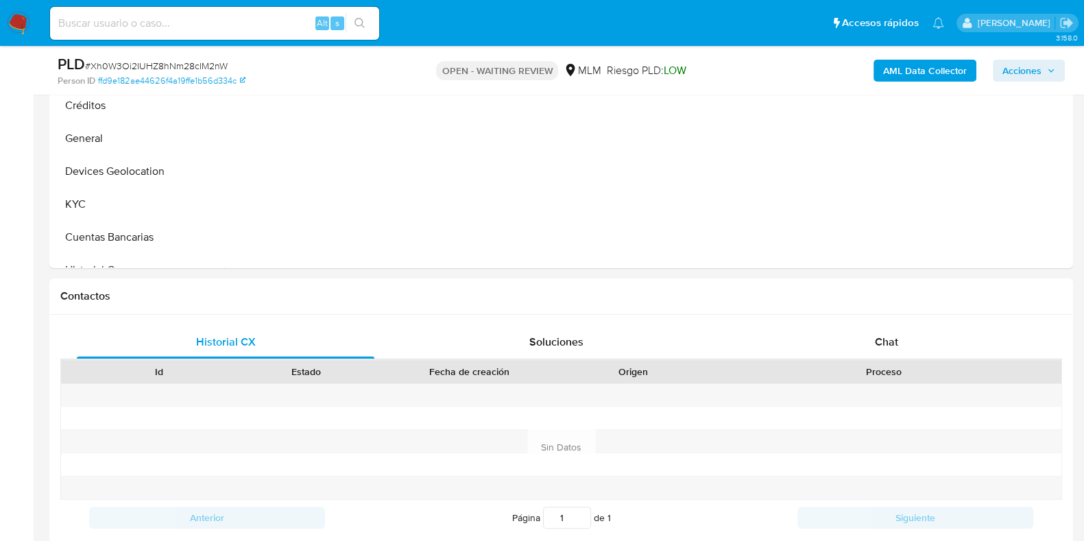
scroll to position [600, 0]
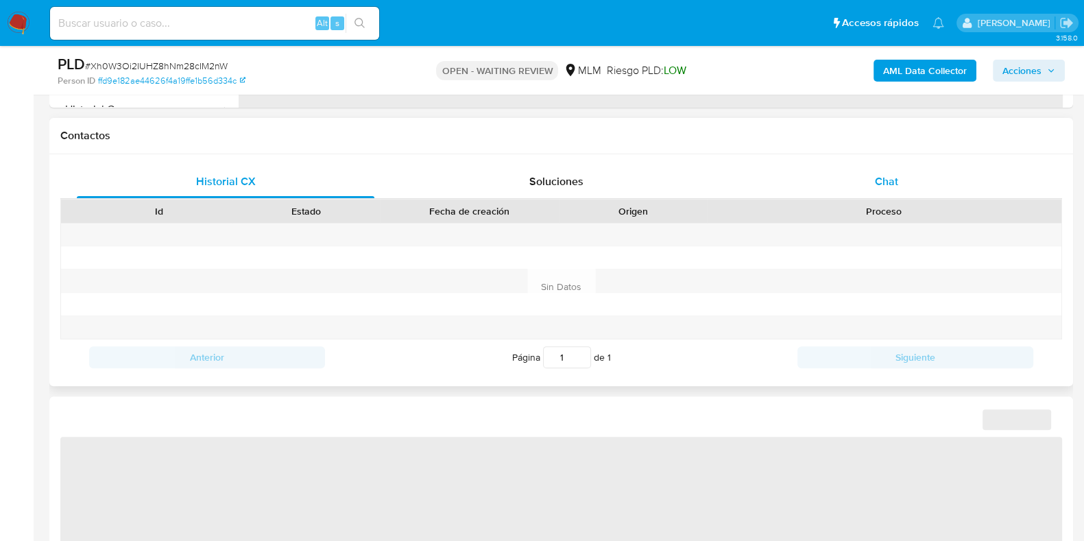
click at [903, 173] on div "Chat" at bounding box center [887, 181] width 298 height 33
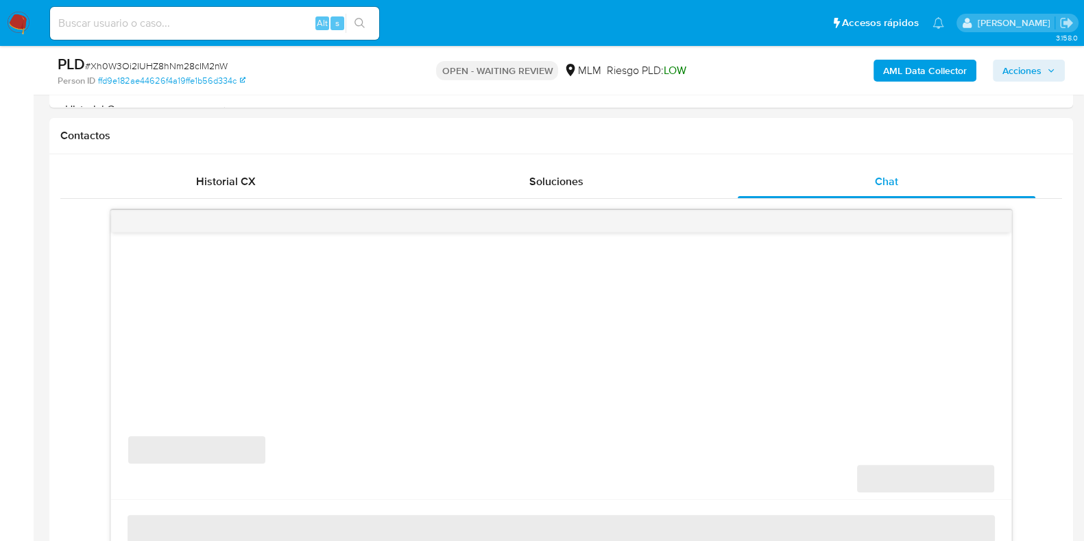
select select "10"
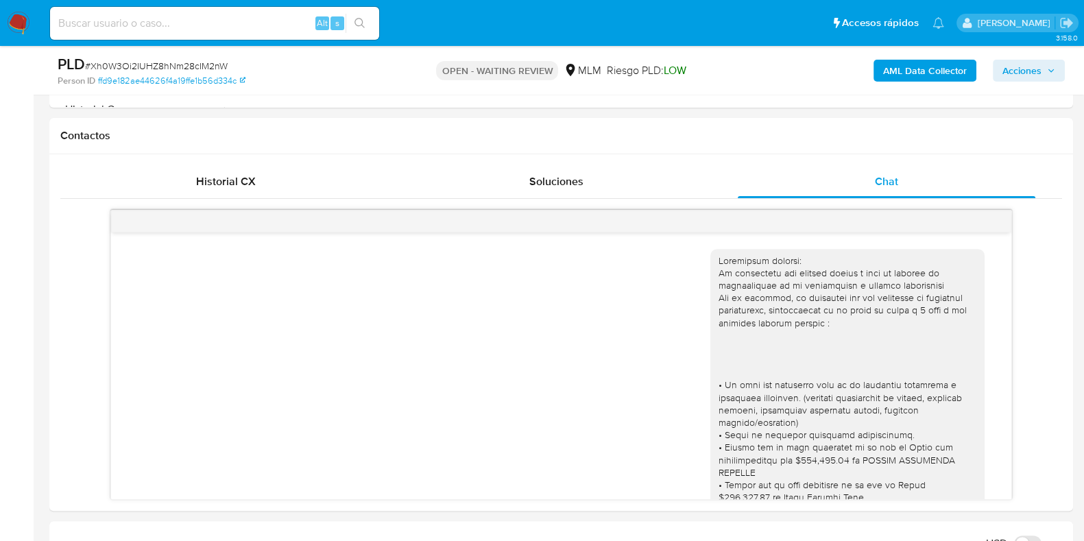
scroll to position [1046, 0]
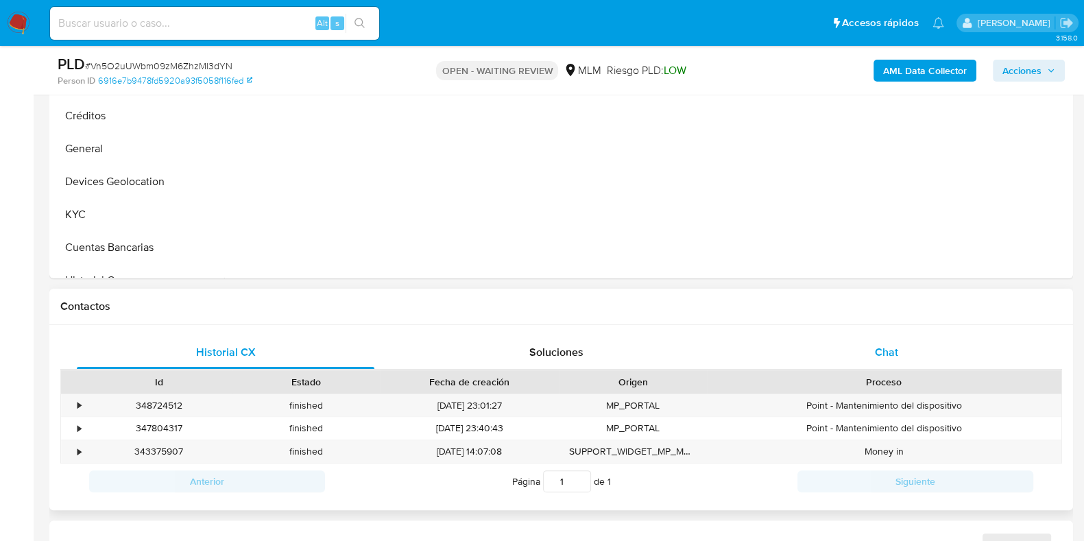
click at [891, 337] on div "Chat" at bounding box center [887, 352] width 298 height 33
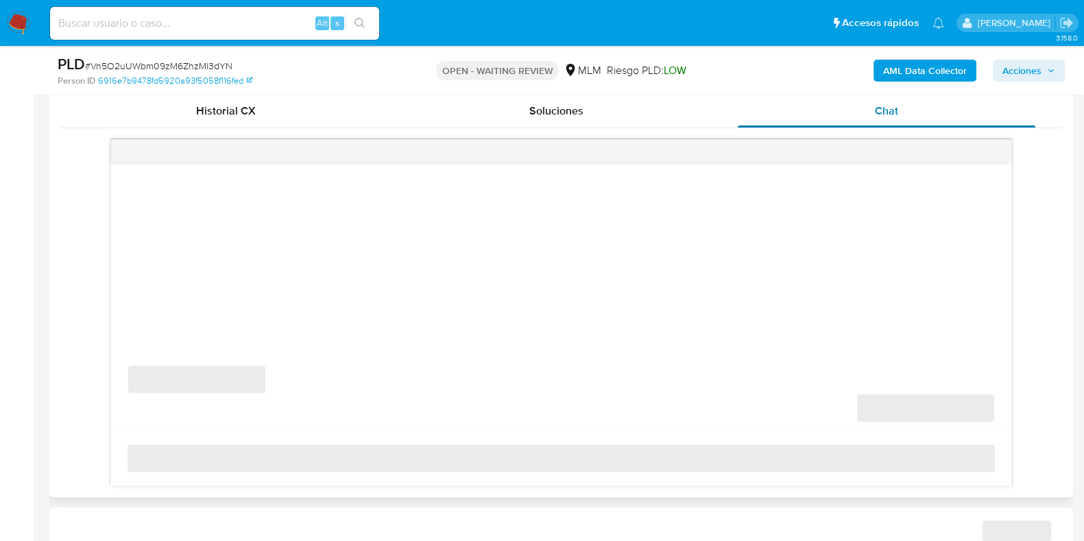
scroll to position [685, 0]
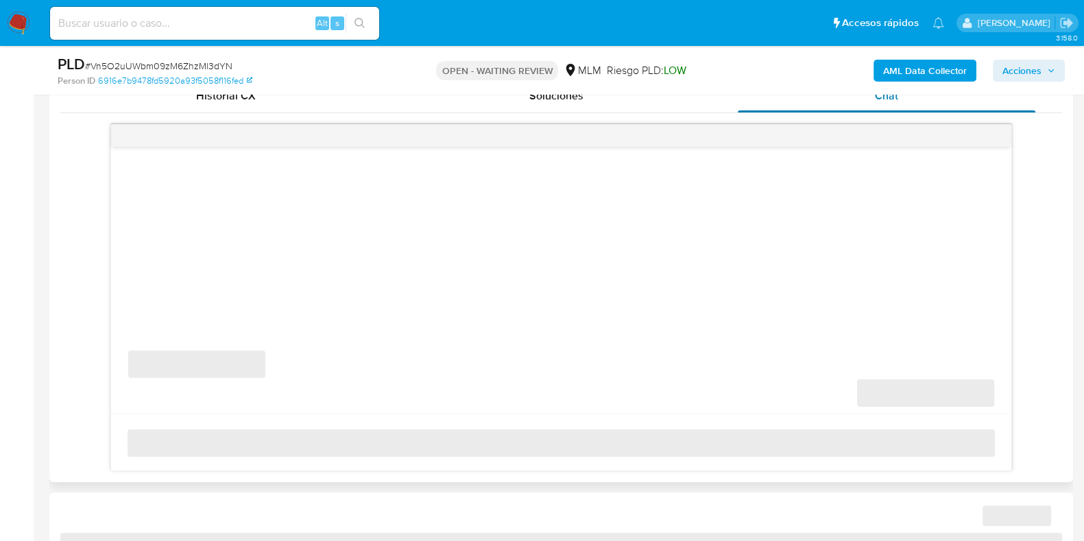
select select "10"
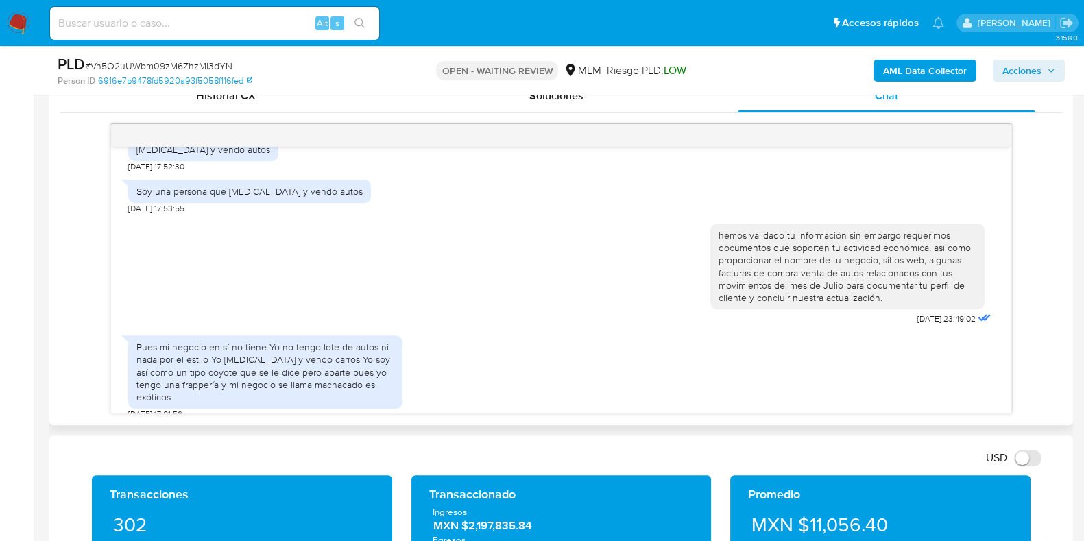
scroll to position [683, 0]
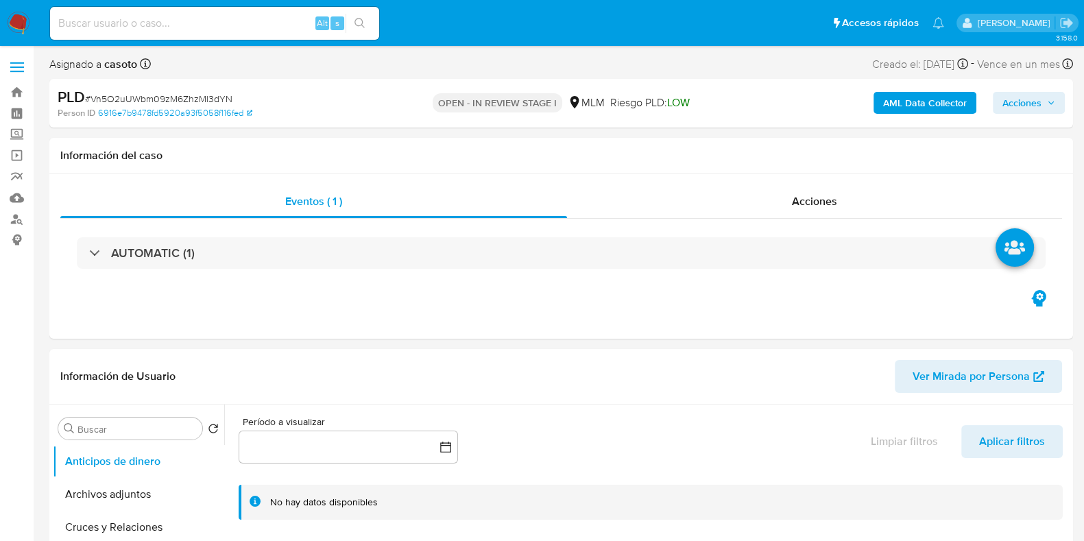
select select "10"
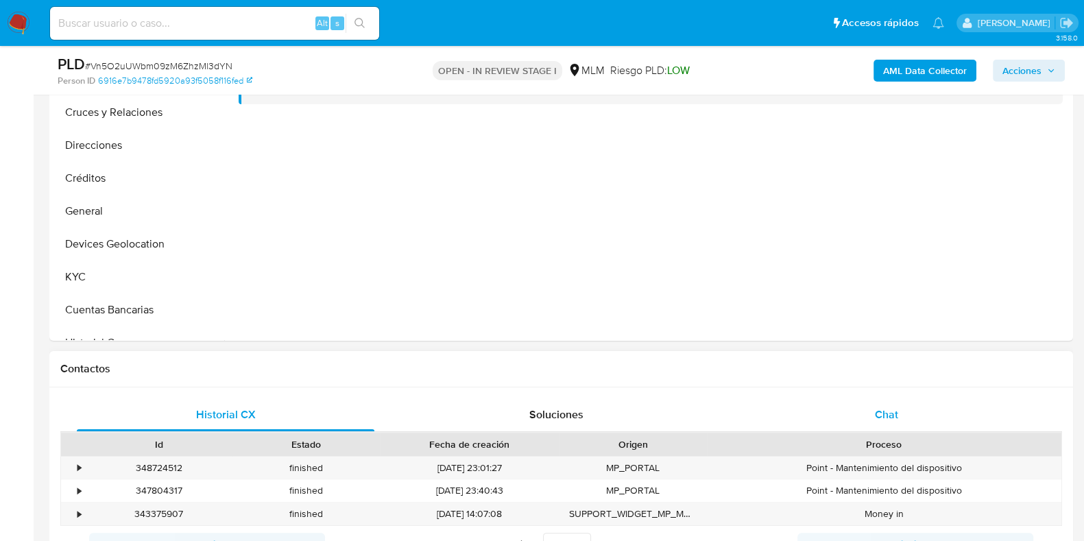
scroll to position [429, 0]
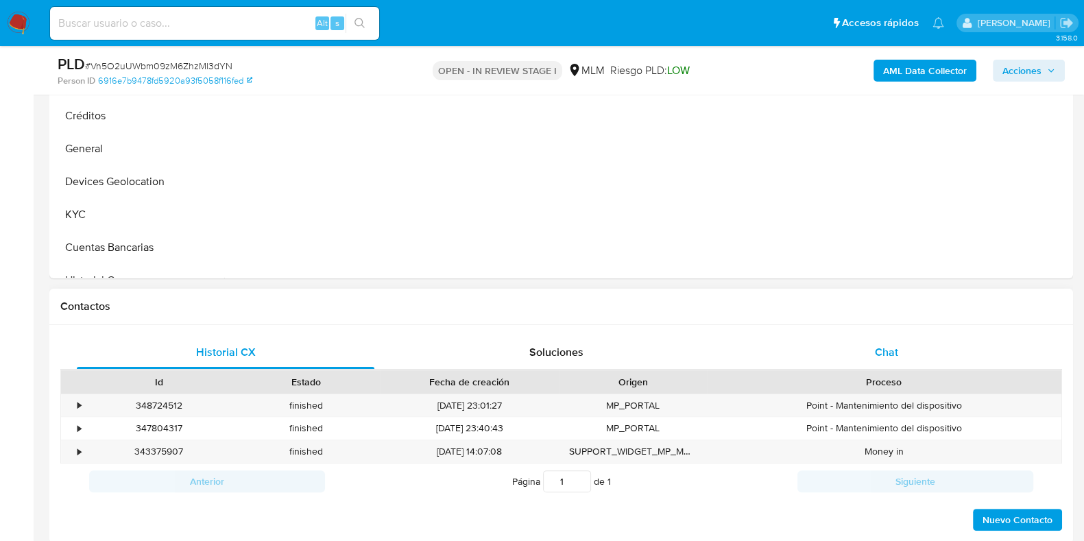
click at [892, 356] on span "Chat" at bounding box center [886, 352] width 23 height 16
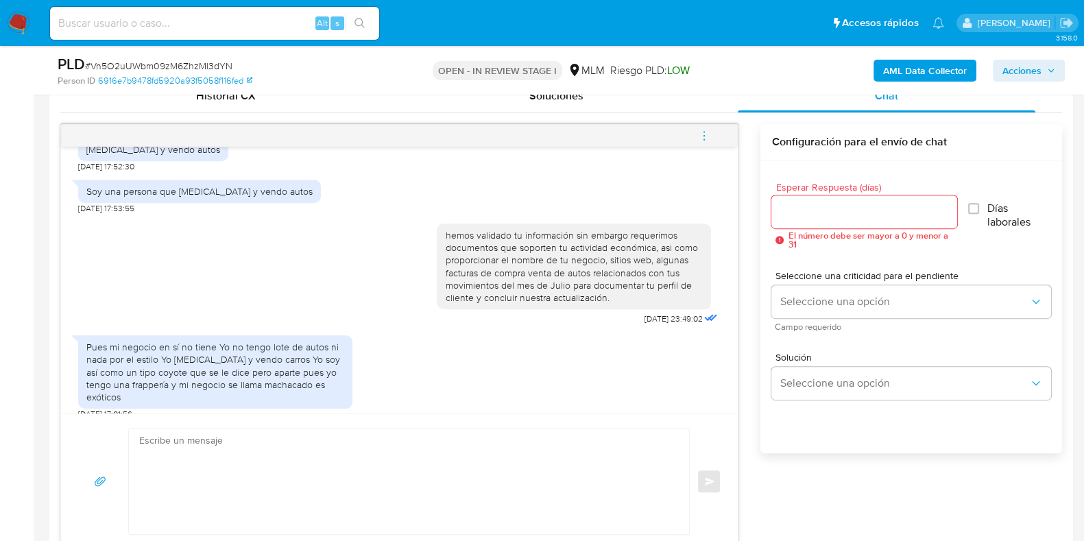
scroll to position [683, 0]
click at [511, 461] on textarea at bounding box center [405, 482] width 533 height 106
type textarea "A"
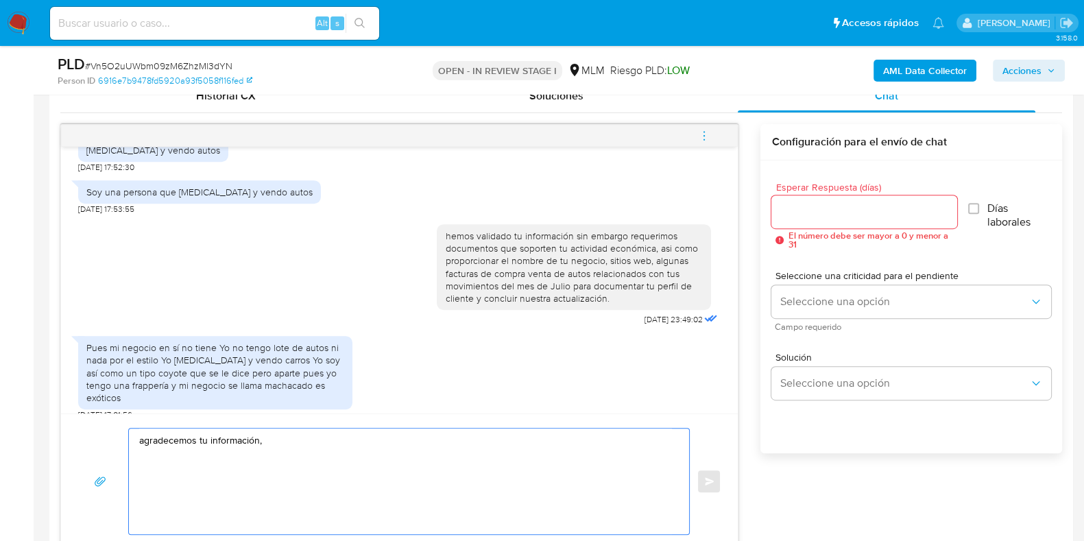
click at [319, 454] on textarea "agradecemos tu información," at bounding box center [405, 482] width 533 height 106
type textarea "agradecemos tu información, por el momento concluiremos el proceso. Atentamente…"
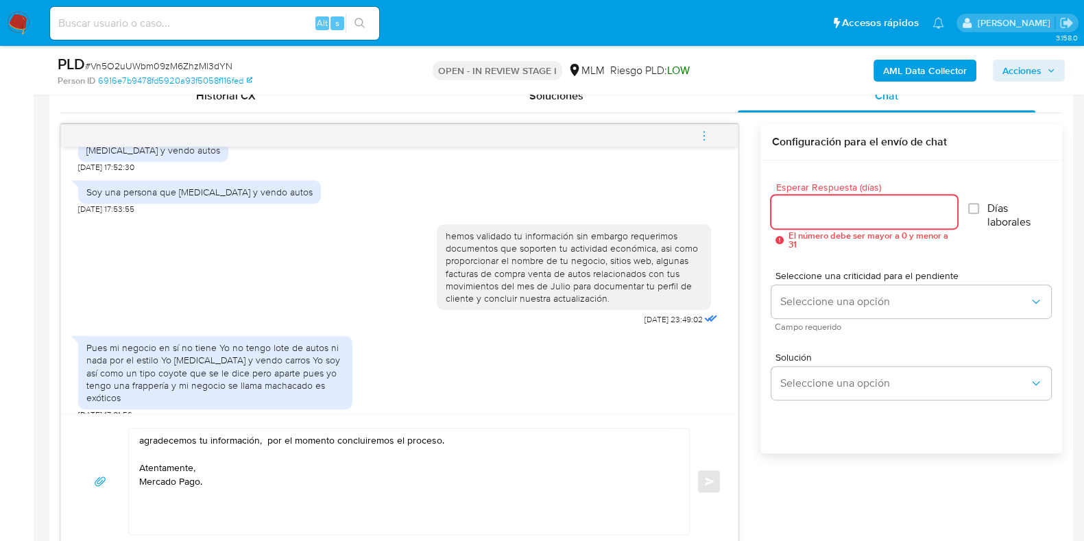
click at [837, 213] on input "Esperar Respuesta (días)" at bounding box center [864, 212] width 185 height 18
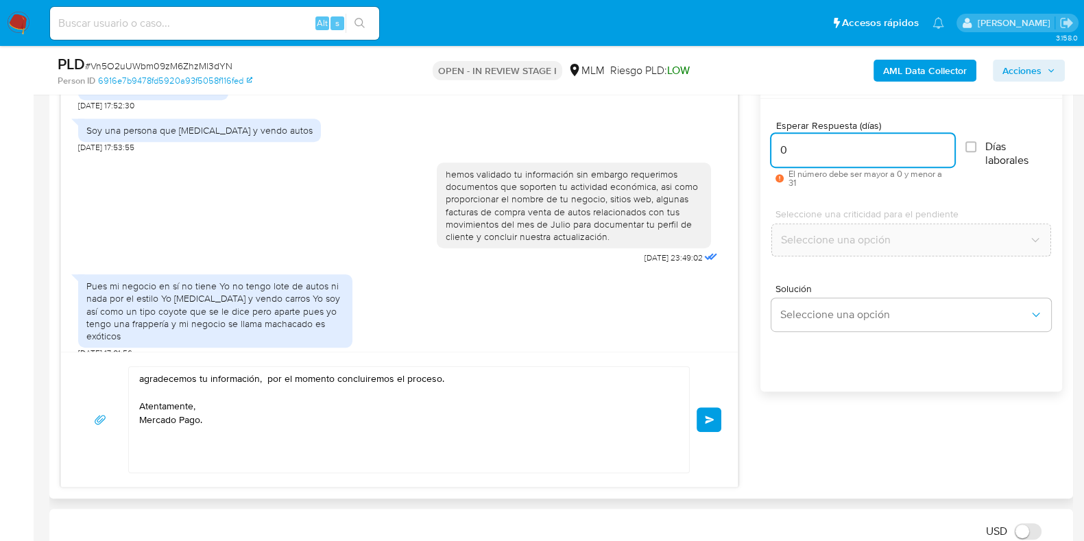
scroll to position [772, 0]
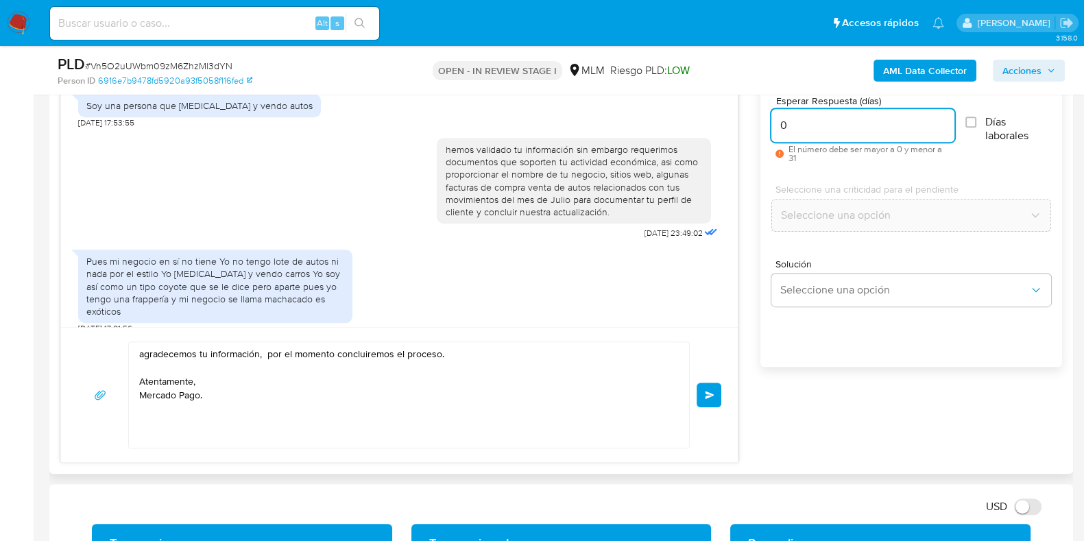
type input "0"
click at [451, 359] on textarea "agradecemos tu información, por el momento concluiremos el proceso. Atentamente…" at bounding box center [405, 395] width 533 height 106
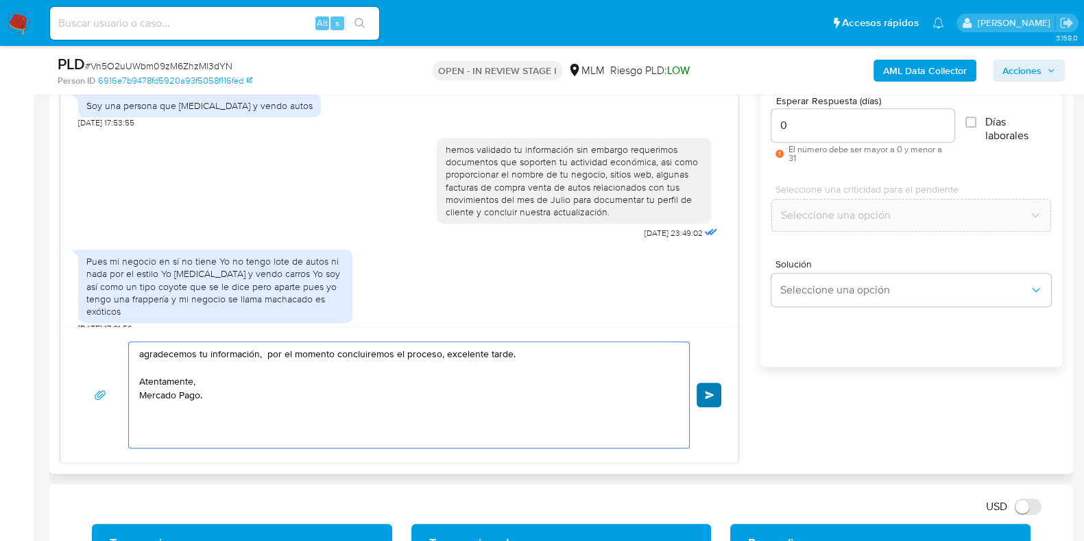
type textarea "agradecemos tu información, por el momento concluiremos el proceso, excelente t…"
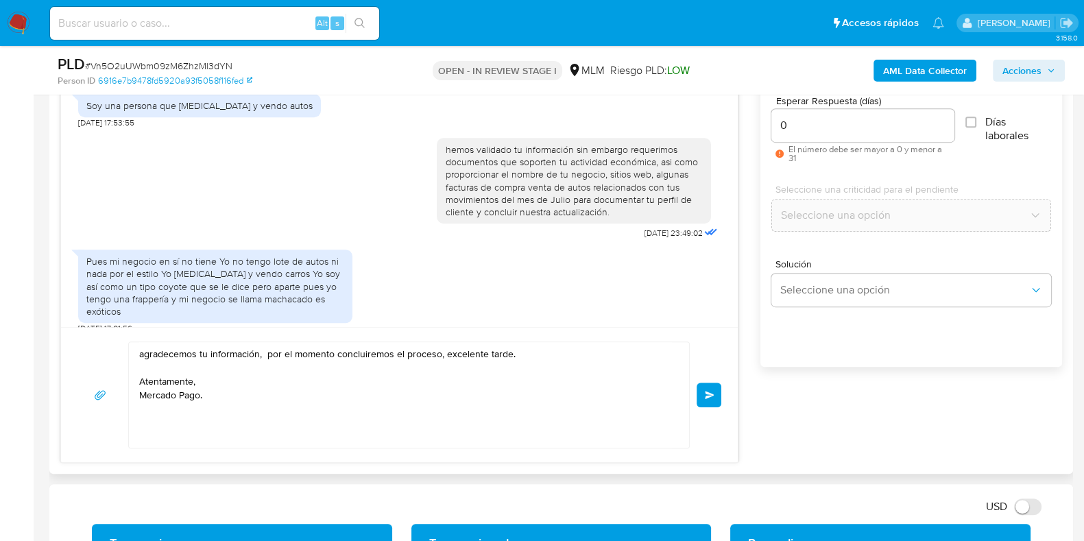
click at [707, 401] on button "Enviar" at bounding box center [709, 395] width 25 height 25
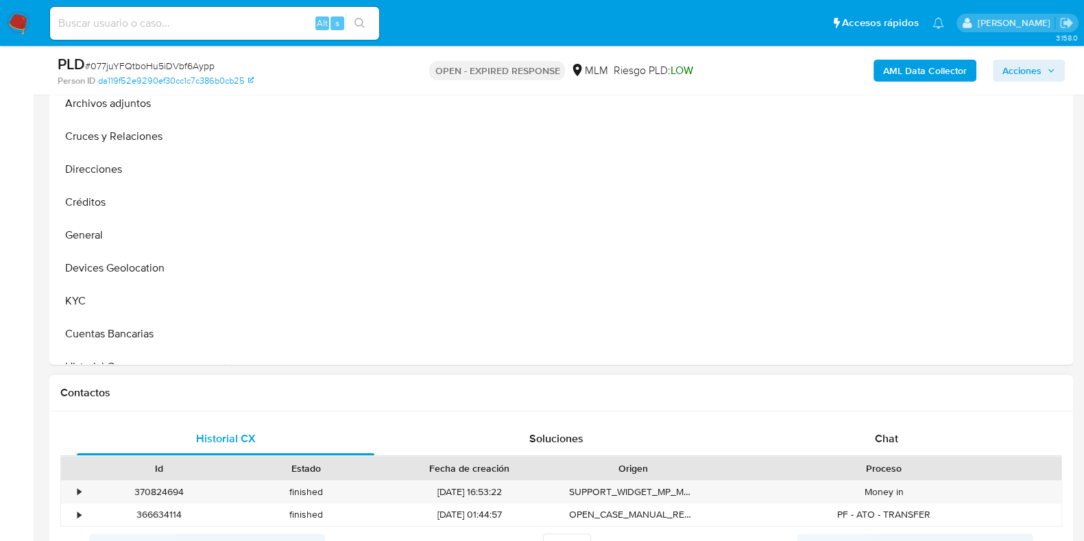
scroll to position [600, 0]
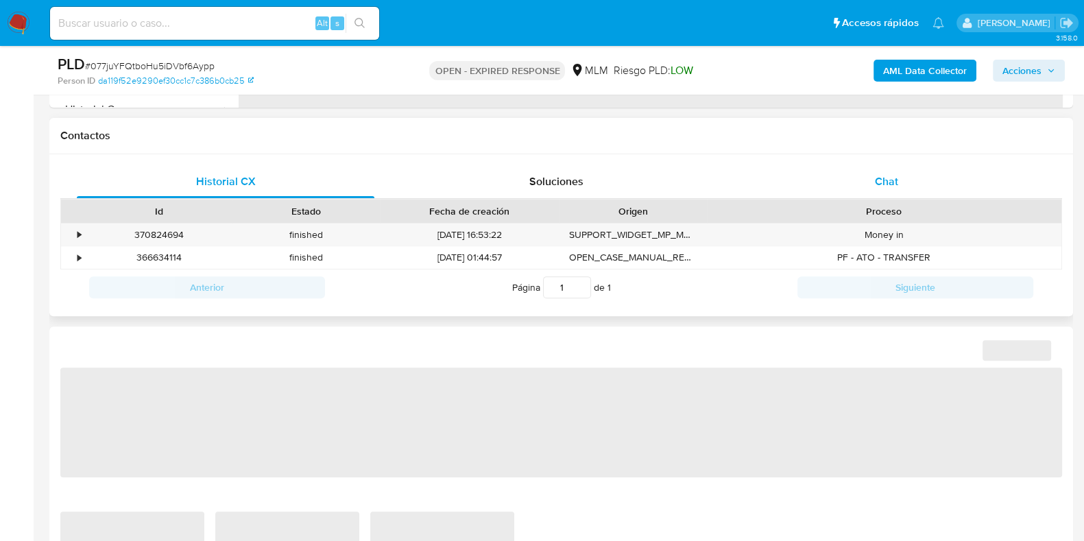
select select "10"
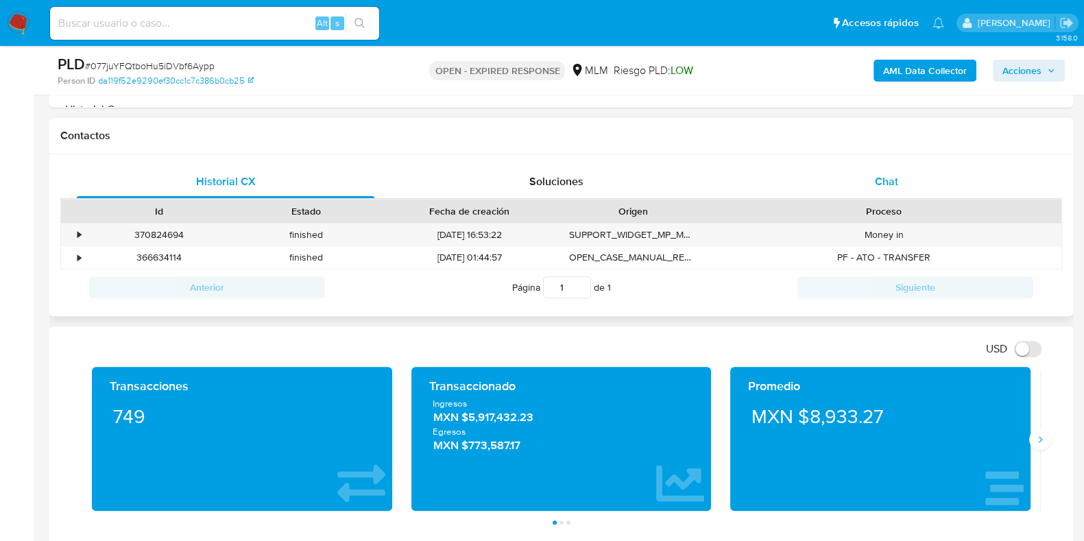
click at [887, 187] on span "Chat" at bounding box center [886, 182] width 23 height 16
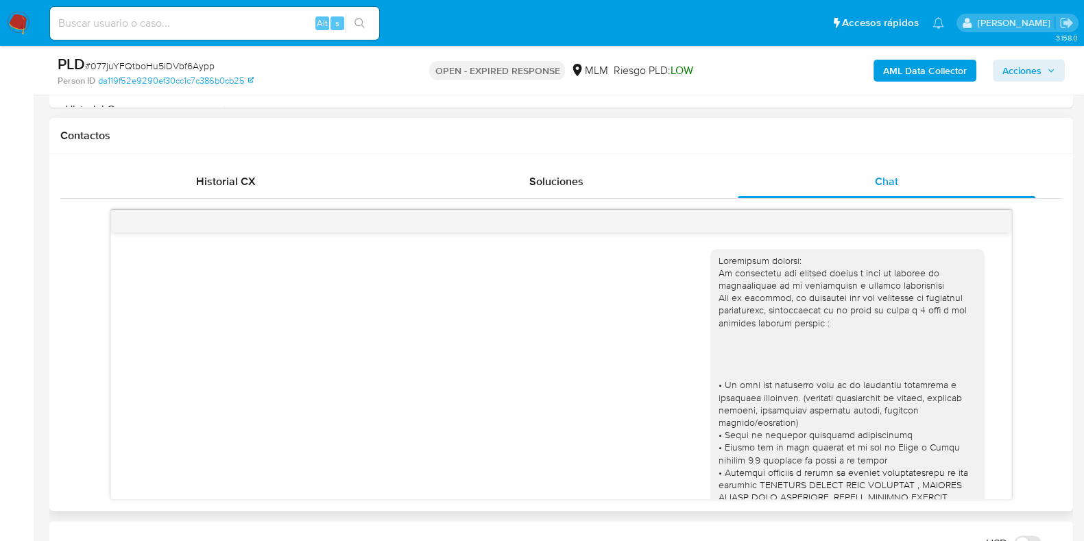
scroll to position [379, 0]
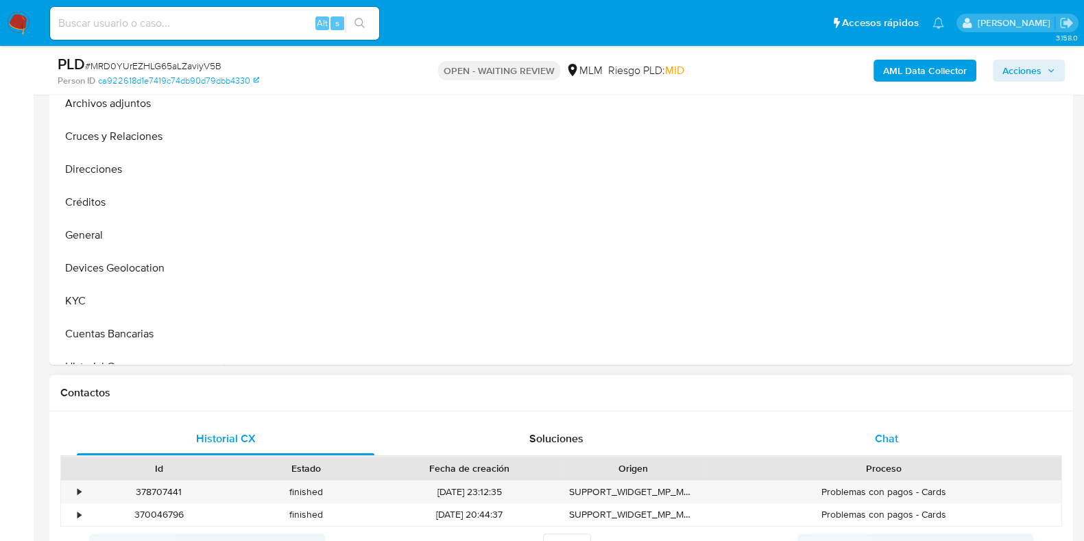
click at [894, 426] on div "Chat" at bounding box center [887, 439] width 298 height 33
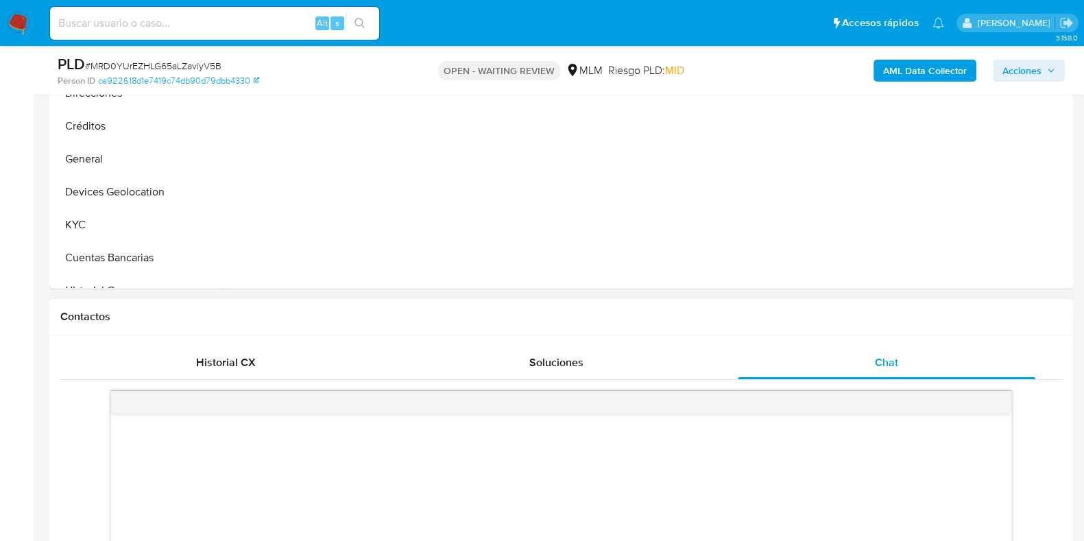
scroll to position [600, 0]
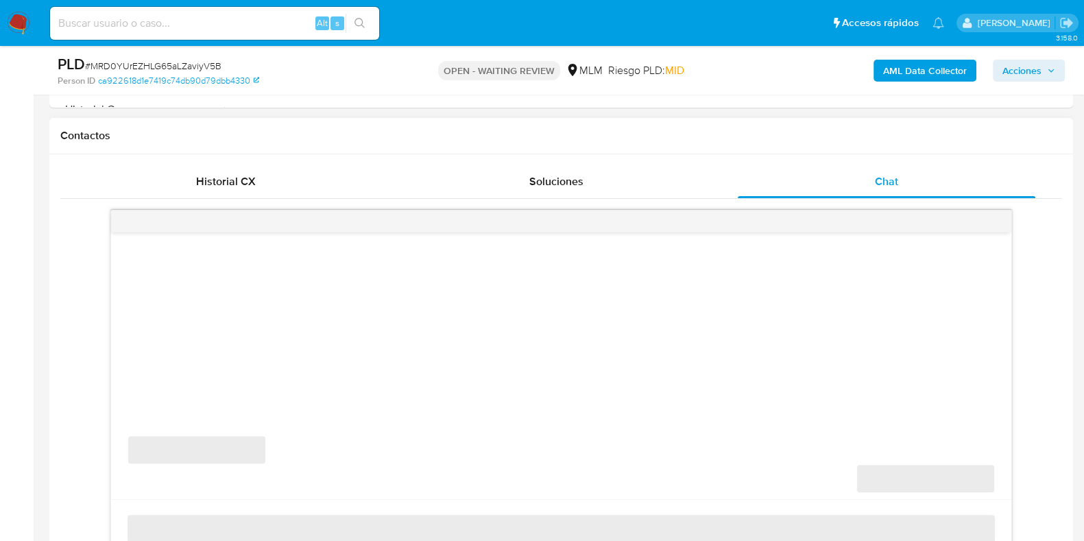
select select "10"
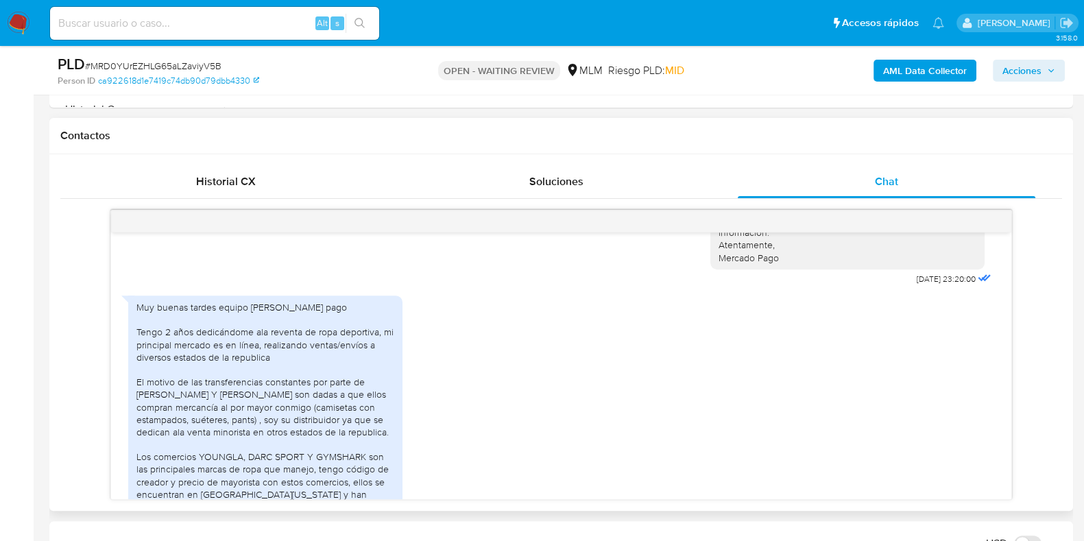
scroll to position [511, 0]
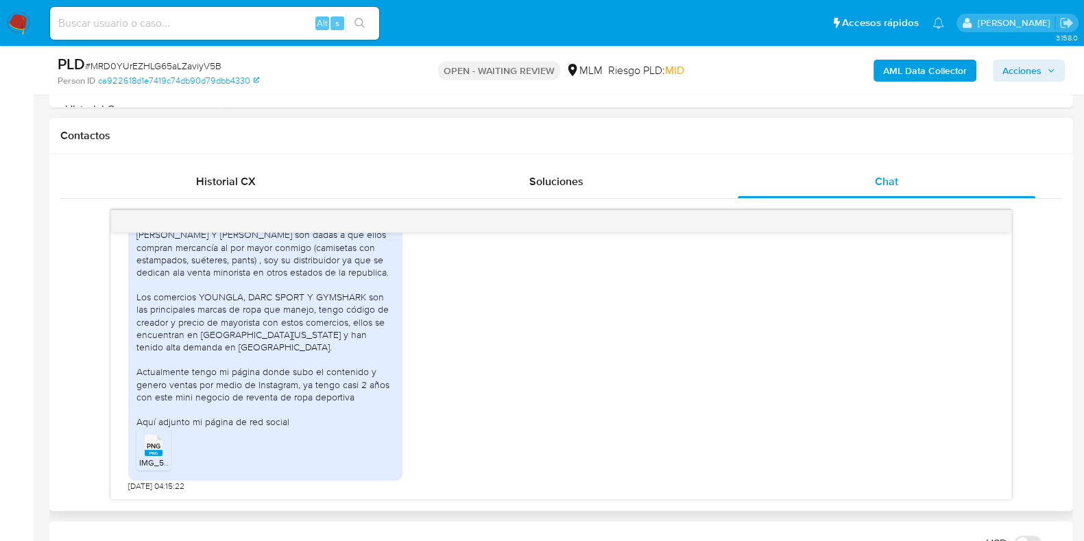
click at [152, 447] on span "PNG" at bounding box center [154, 446] width 14 height 9
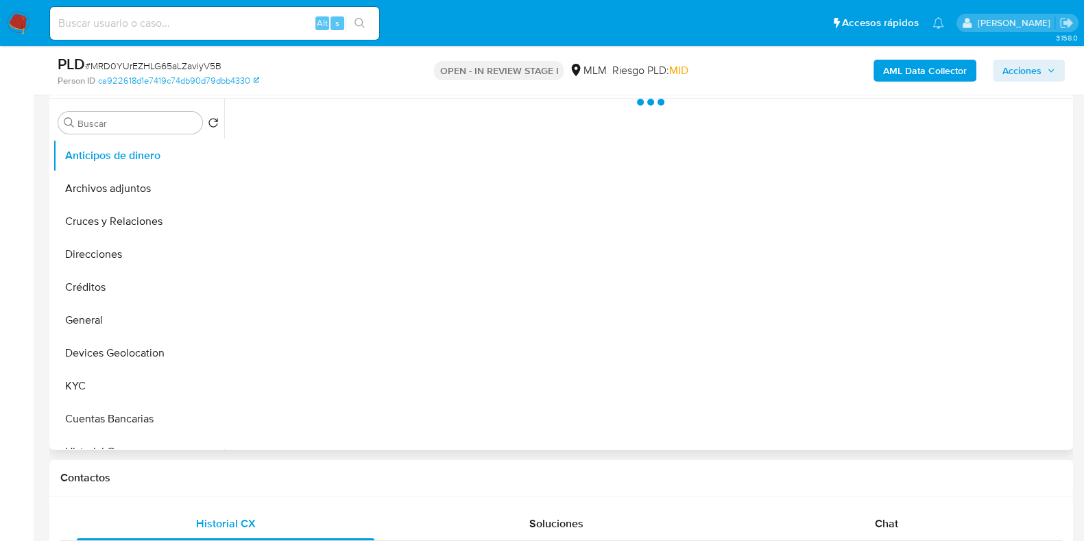
scroll to position [429, 0]
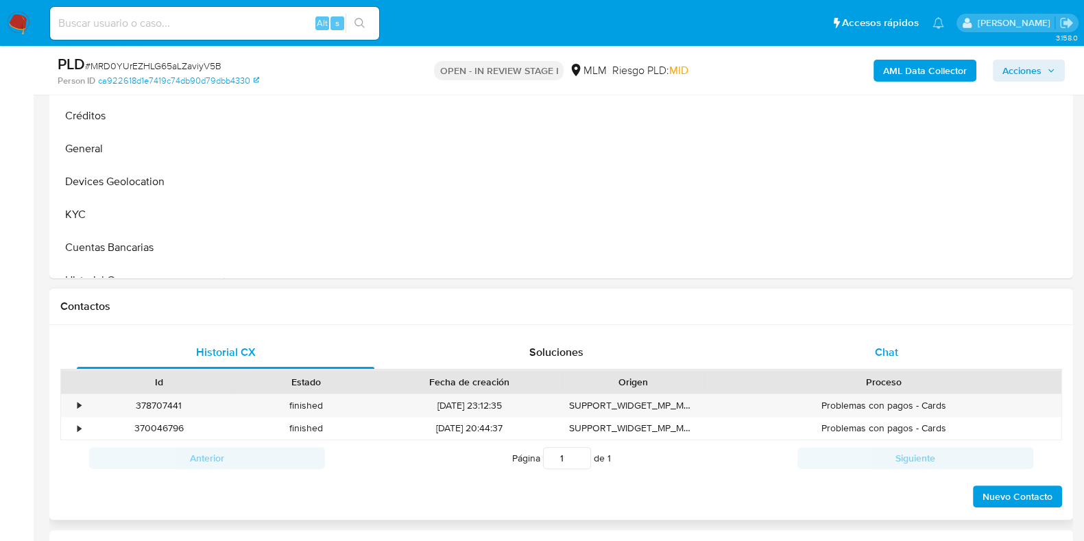
click at [888, 357] on span "Chat" at bounding box center [886, 352] width 23 height 16
select select "10"
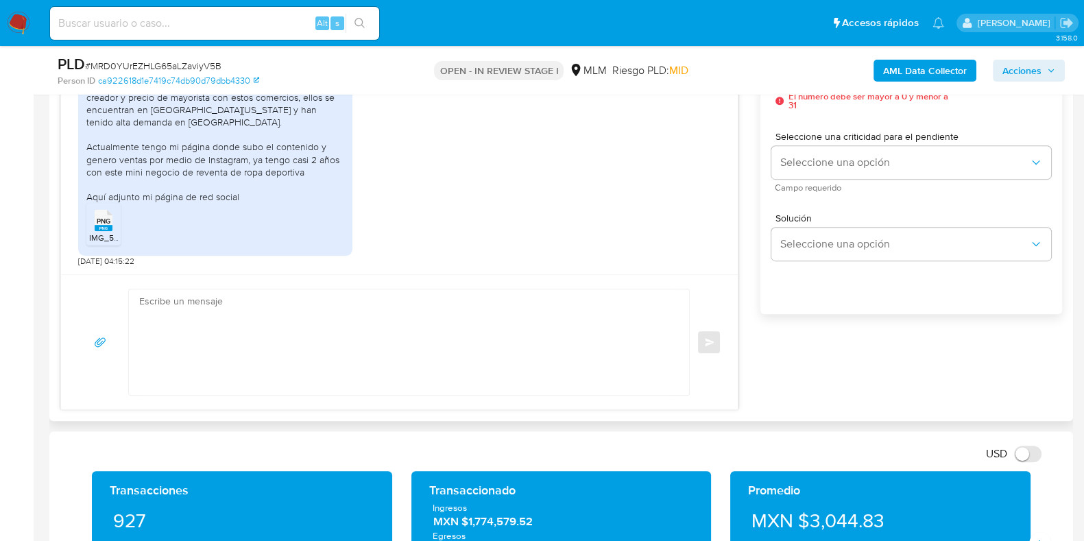
scroll to position [857, 0]
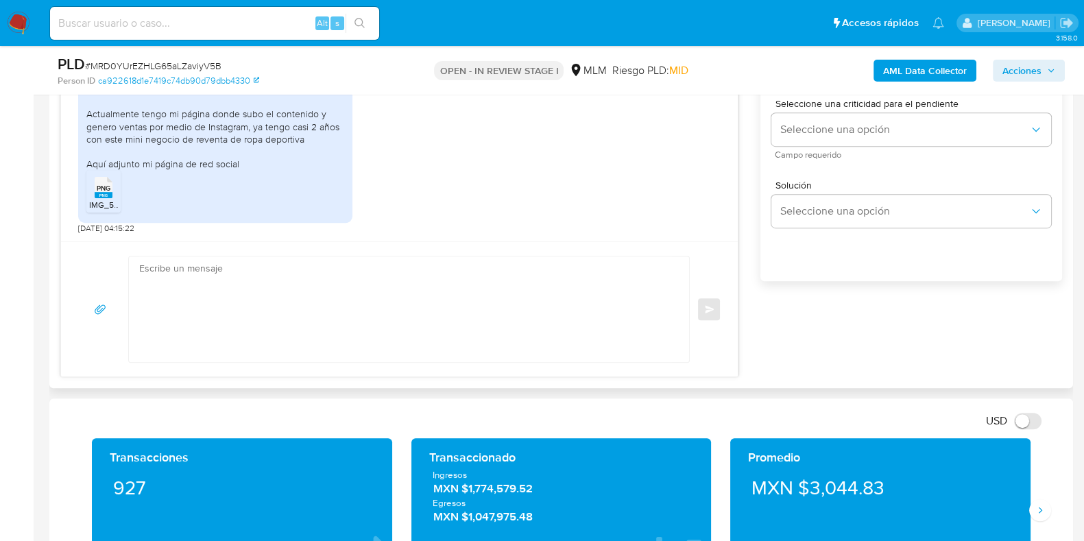
click at [418, 326] on textarea at bounding box center [405, 310] width 533 height 106
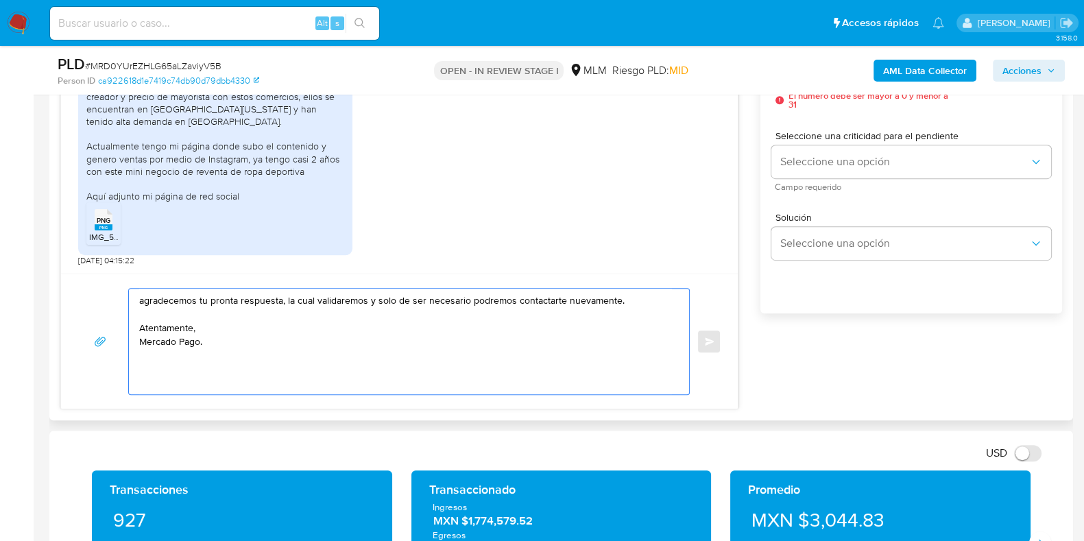
scroll to position [685, 0]
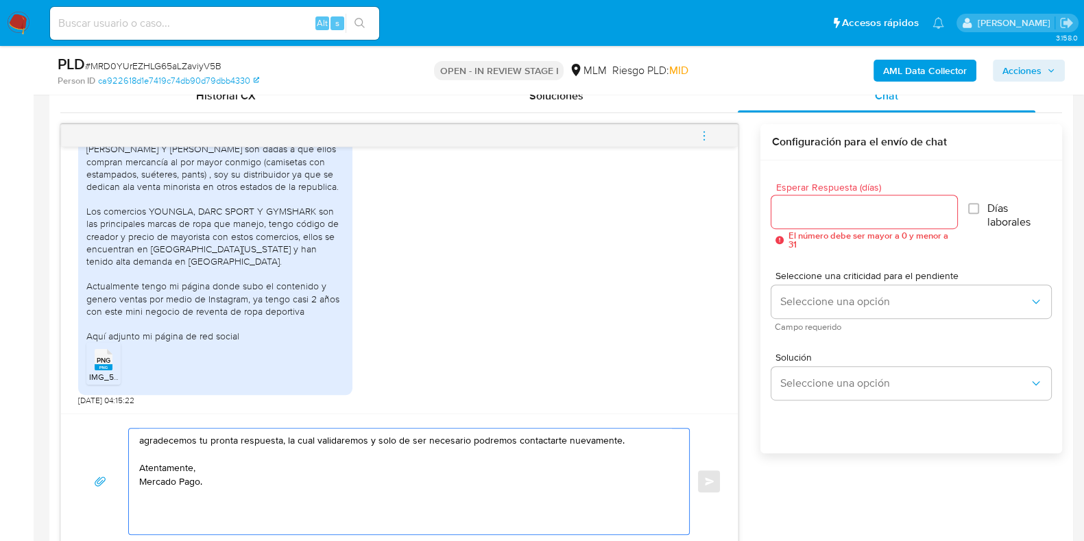
type textarea "agradecemos tu pronta respuesta, la cual validaremos y solo de ser necesario po…"
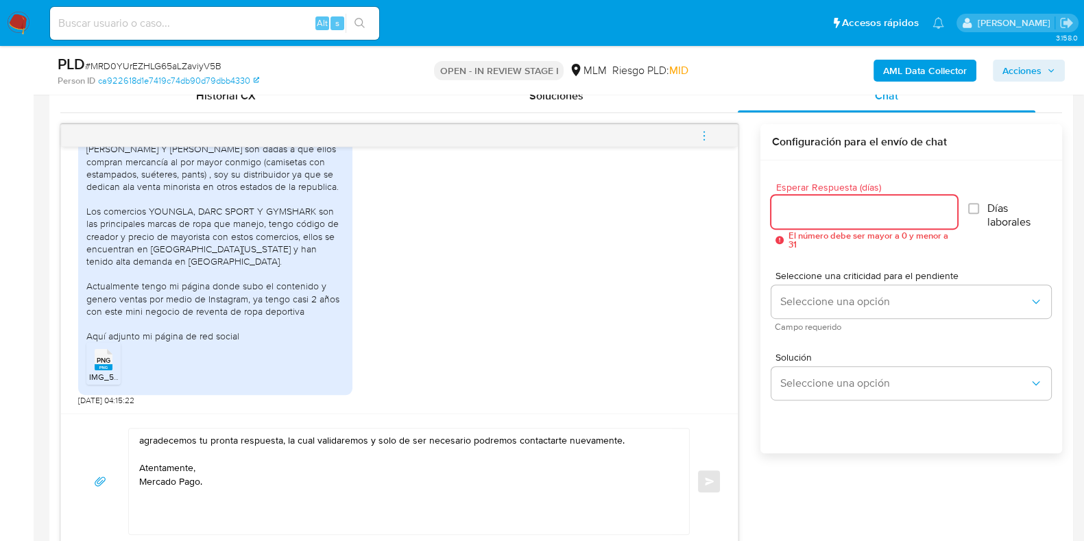
click at [829, 214] on input "Esperar Respuesta (días)" at bounding box center [864, 212] width 185 height 18
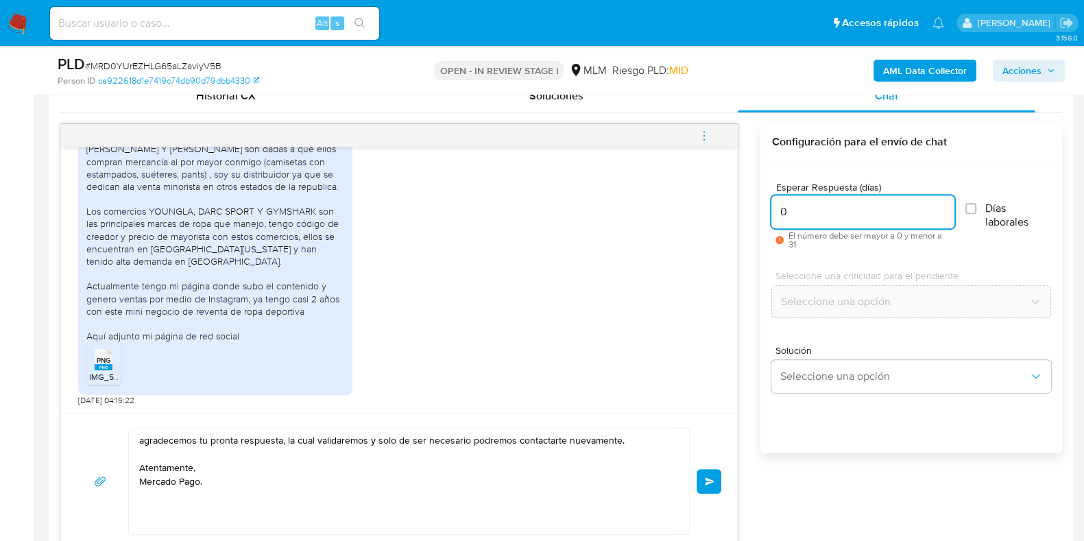
scroll to position [772, 0]
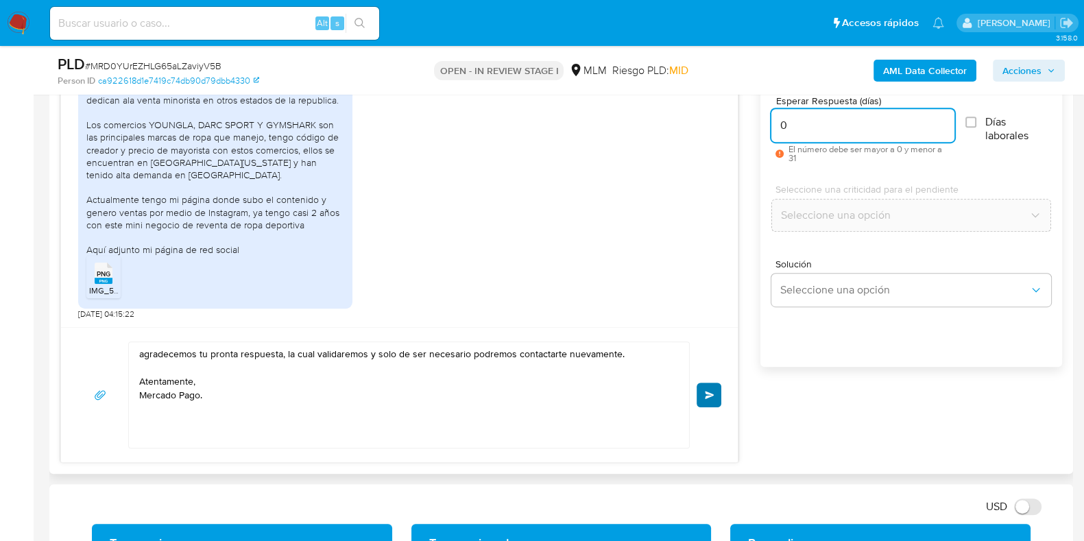
type input "0"
click at [713, 391] on span "Enviar" at bounding box center [710, 395] width 10 height 8
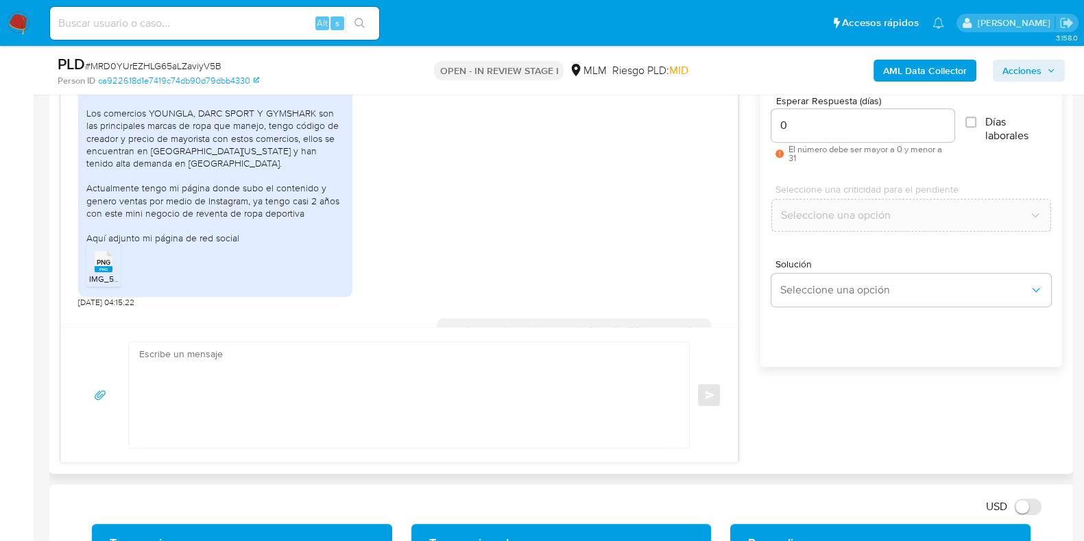
scroll to position [613, 0]
